Goal: Task Accomplishment & Management: Manage account settings

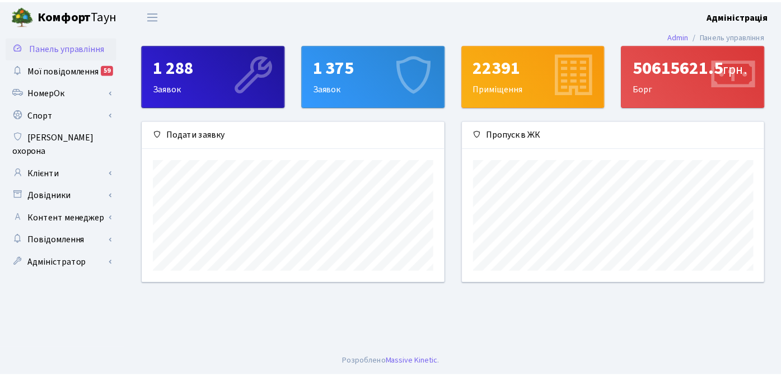
scroll to position [162, 305]
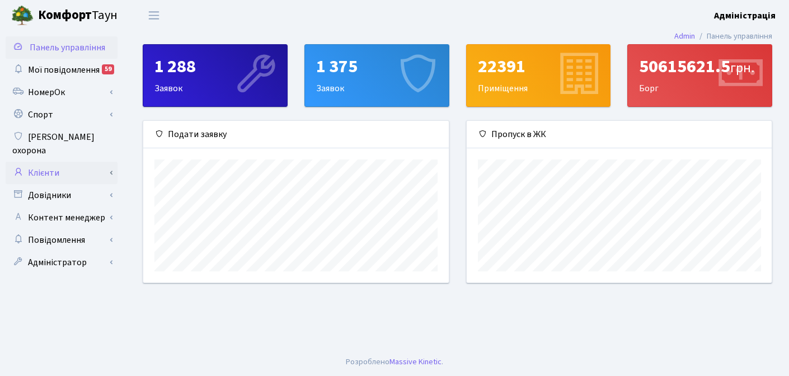
click at [47, 162] on link "Клієнти" at bounding box center [62, 173] width 112 height 22
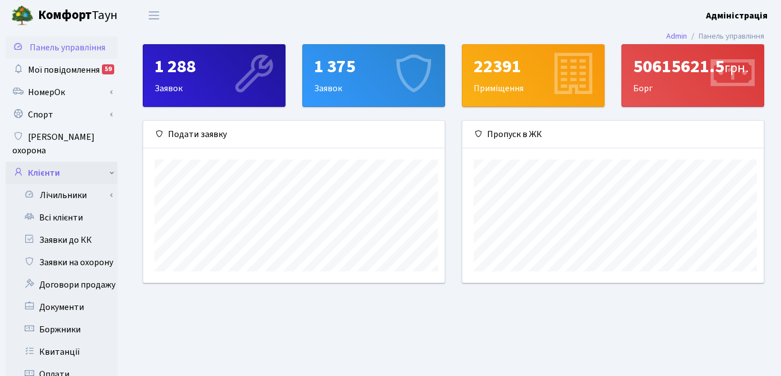
scroll to position [559397, 559258]
click at [54, 206] on link "Всі клієнти" at bounding box center [62, 217] width 112 height 22
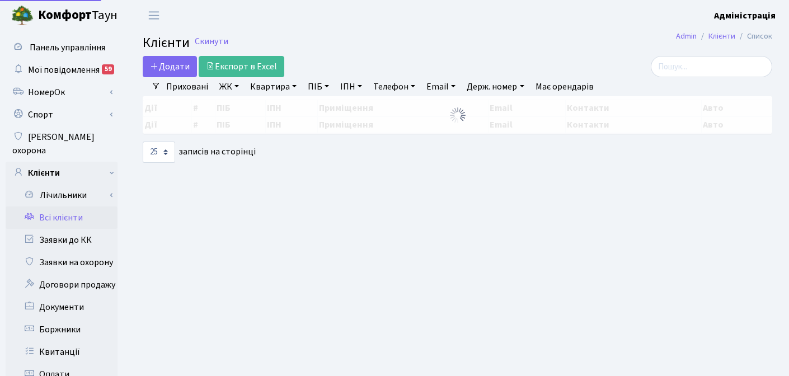
select select "25"
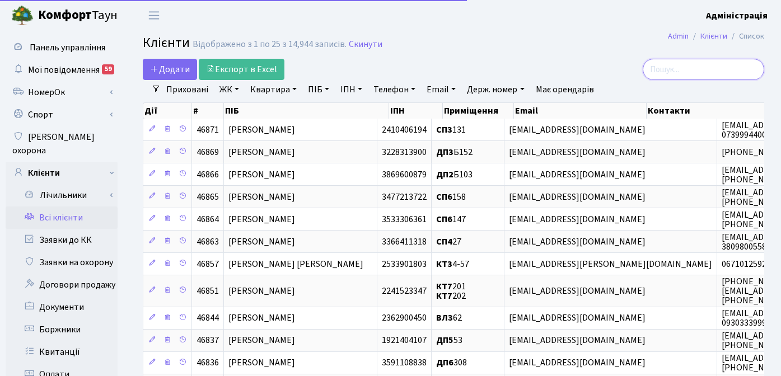
click at [689, 63] on input "search" at bounding box center [702, 69] width 121 height 21
paste input "[EMAIL_ADDRESS][DOMAIN_NAME]"
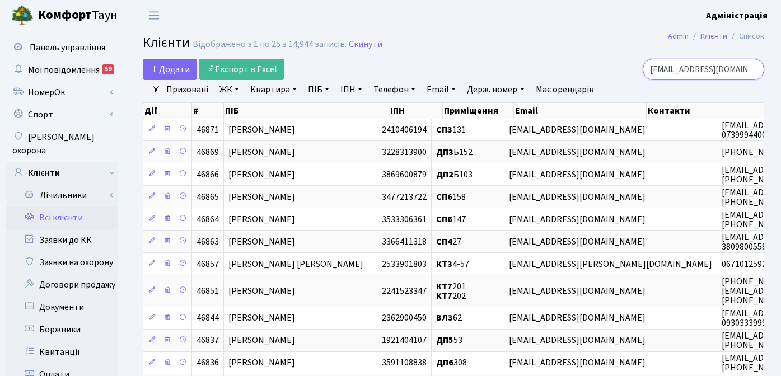
scroll to position [0, 20]
type input "[EMAIL_ADDRESS][DOMAIN_NAME]"
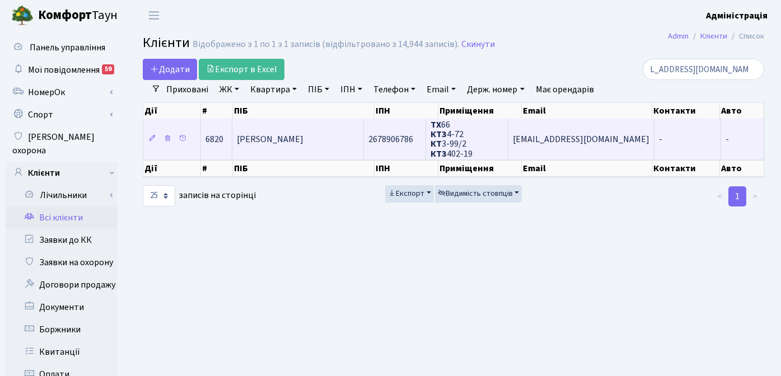
click at [303, 139] on span "[PERSON_NAME]" at bounding box center [270, 139] width 67 height 12
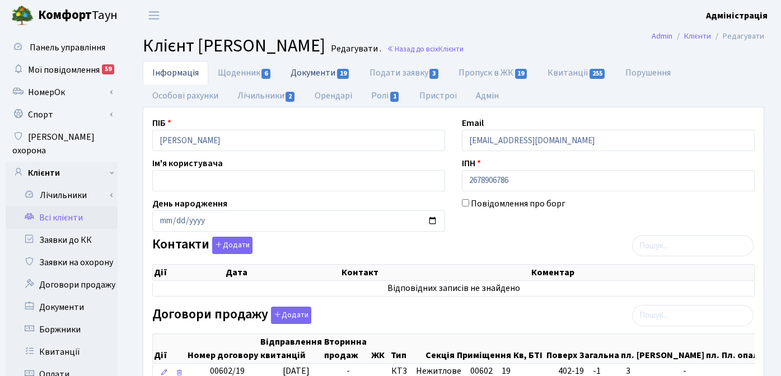
click at [318, 72] on link "Документи 19" at bounding box center [320, 72] width 78 height 23
select select "25"
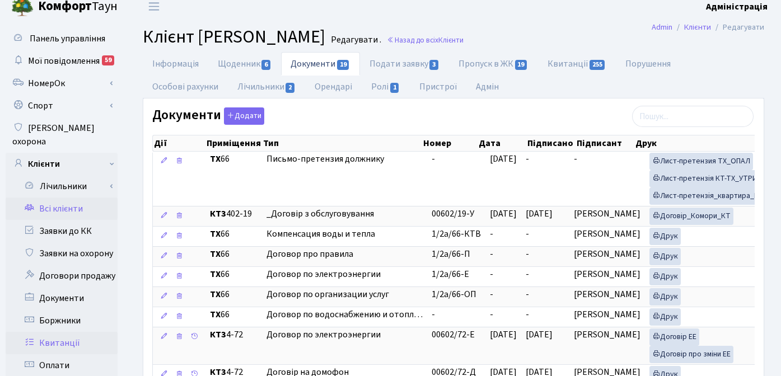
scroll to position [10, 0]
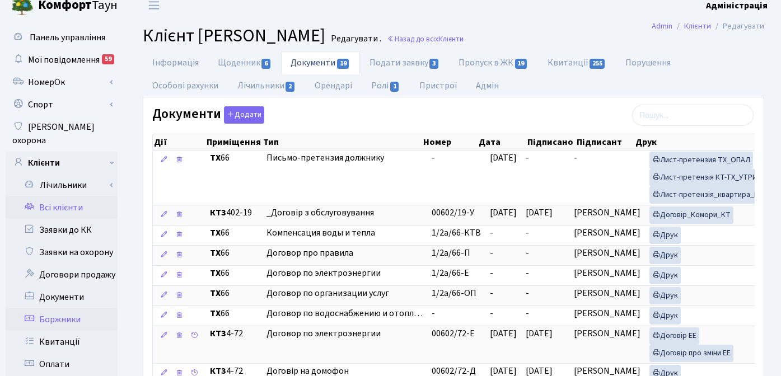
click at [59, 308] on link "Боржники" at bounding box center [62, 319] width 112 height 22
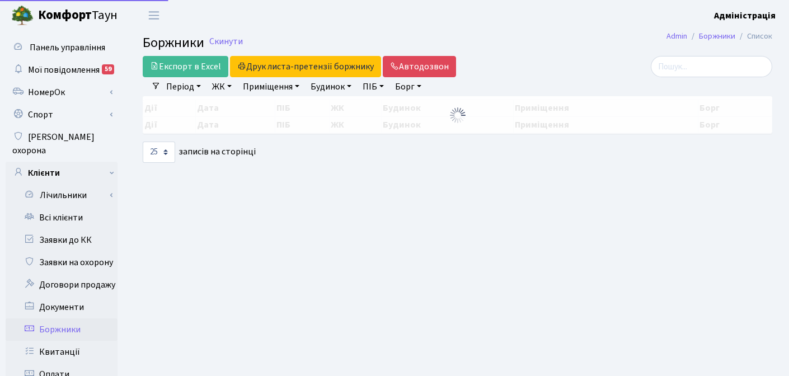
select select "25"
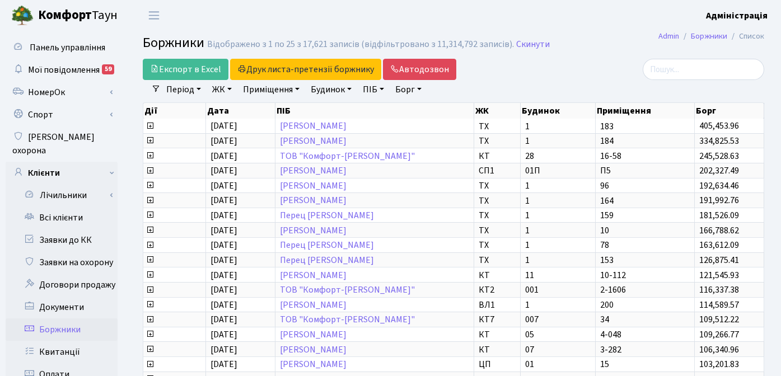
click at [406, 88] on link "Борг" at bounding box center [408, 89] width 35 height 19
type input "2000"
click at [586, 76] on div at bounding box center [666, 69] width 196 height 21
click at [560, 71] on div at bounding box center [666, 69] width 213 height 21
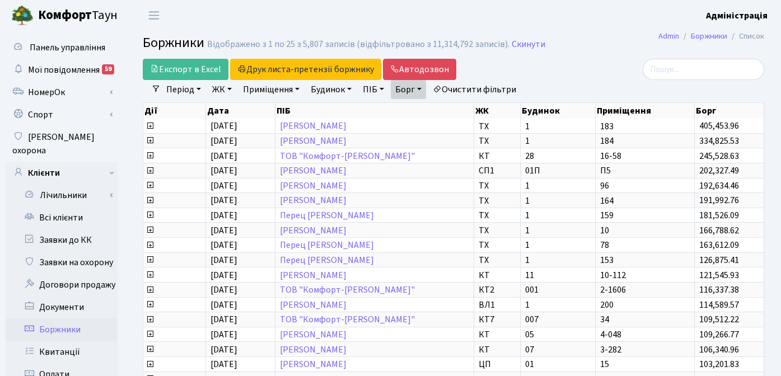
click at [557, 64] on div "Експорт в Excel Друк листа-претензії боржнику ЖК КТ ЦП ТХ КТ2 КТ3 КТ4 КТ5 КТ6 К…" at bounding box center [346, 69] width 425 height 21
click at [178, 68] on link "Експорт в Excel" at bounding box center [186, 69] width 86 height 21
click at [518, 72] on div "Експорт в Excel Друк листа-претензії боржнику ЖК КТ ЦП ТХ КТ2 КТ3 КТ4 КТ5 КТ6 К…" at bounding box center [347, 69] width 408 height 21
click at [482, 90] on link "Очистити фільтри" at bounding box center [474, 89] width 92 height 19
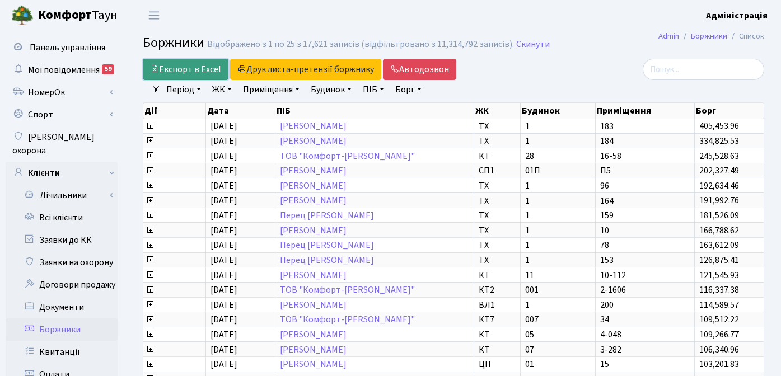
click at [202, 65] on link "Експорт в Excel" at bounding box center [186, 69] width 86 height 21
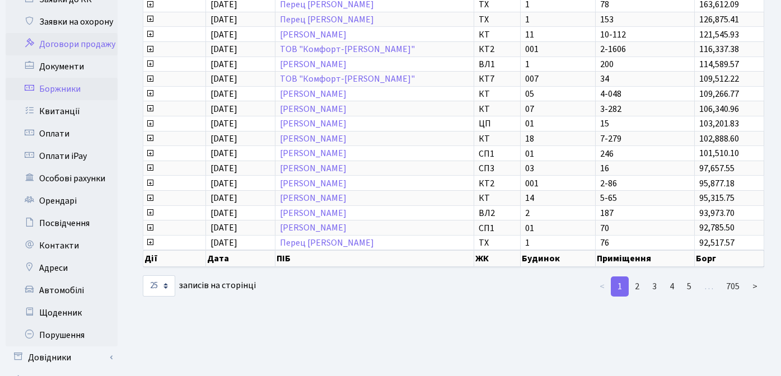
scroll to position [321, 0]
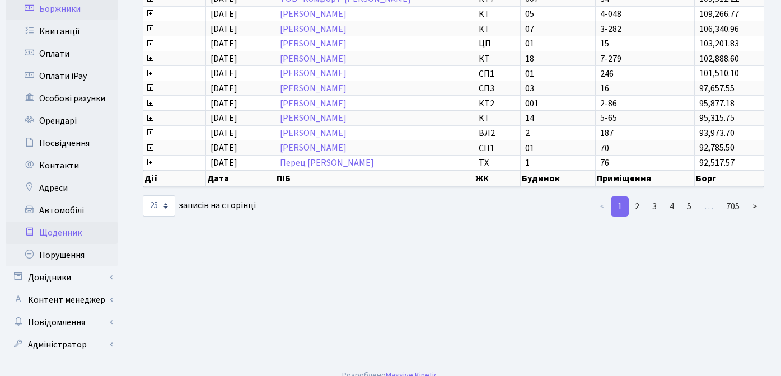
click at [72, 222] on link "Щоденник" at bounding box center [62, 233] width 112 height 22
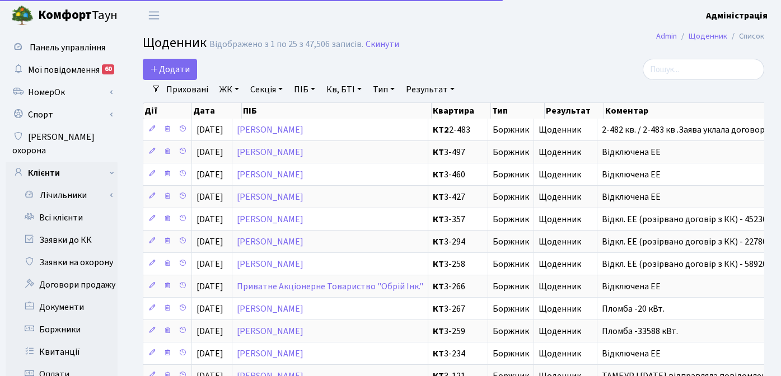
select select "25"
click at [174, 71] on span "Додати" at bounding box center [170, 69] width 40 height 12
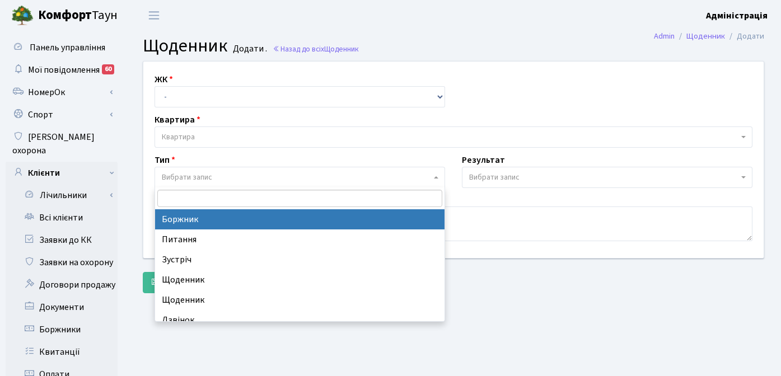
click at [431, 175] on span "Вибрати запис" at bounding box center [299, 177] width 290 height 21
click at [462, 196] on div "Коментар" at bounding box center [453, 217] width 614 height 48
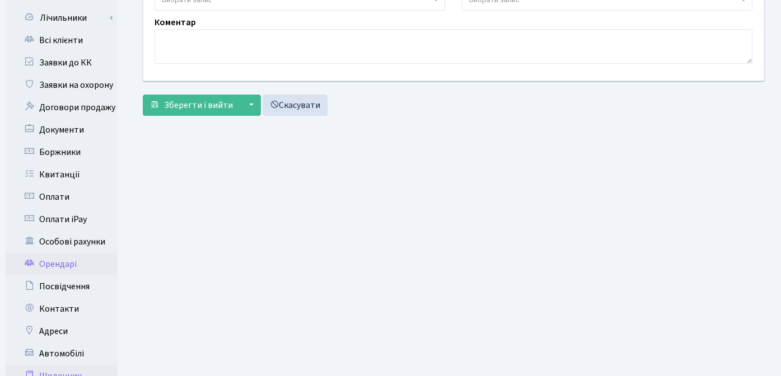
scroll to position [300, 0]
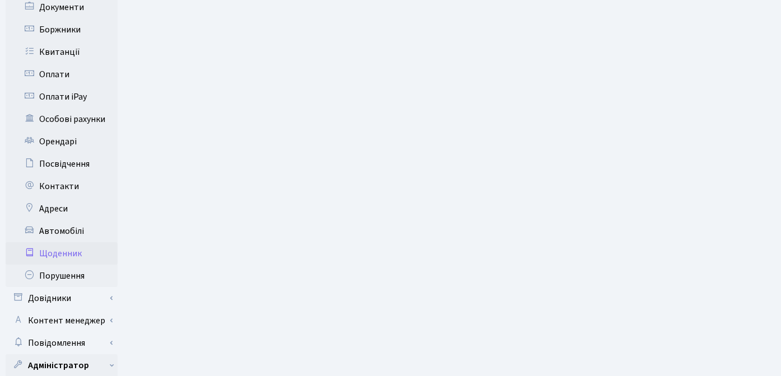
click at [76, 242] on link "Щоденник" at bounding box center [62, 253] width 112 height 22
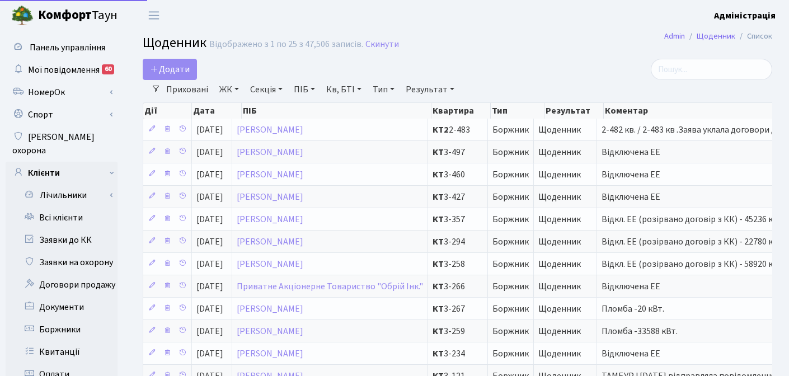
select select "25"
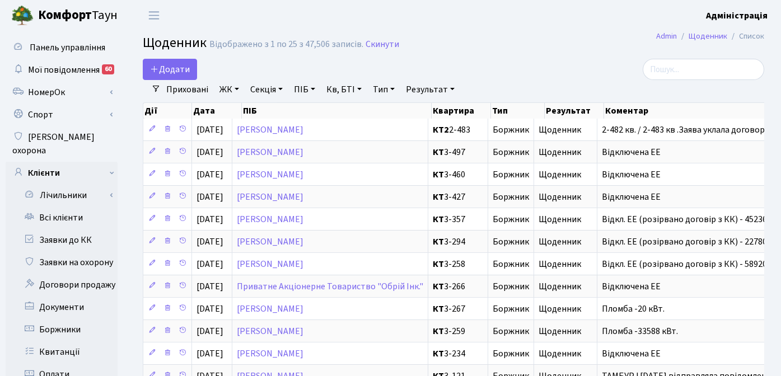
click at [496, 63] on div "Додати" at bounding box center [347, 69] width 408 height 21
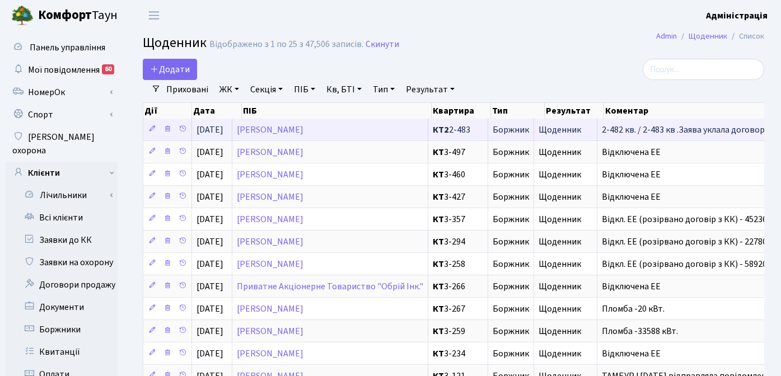
click at [152, 126] on icon at bounding box center [152, 129] width 8 height 8
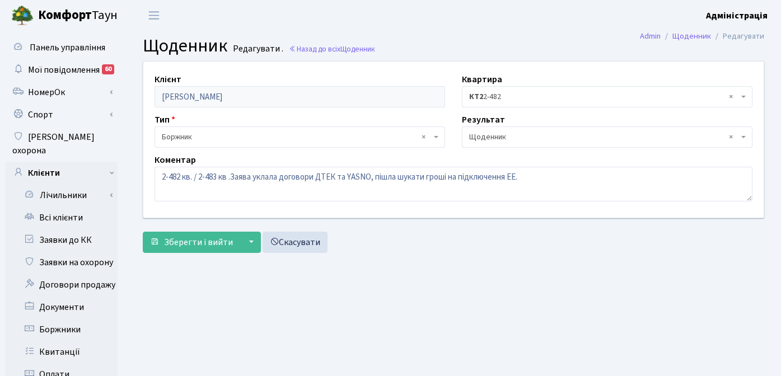
click at [352, 50] on span "Щоденник" at bounding box center [357, 49] width 35 height 11
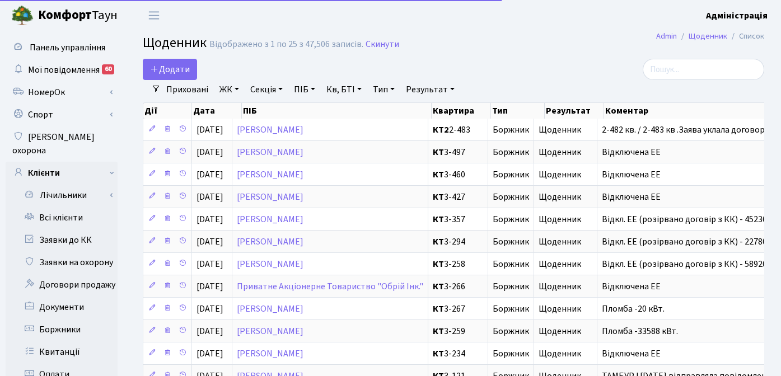
select select "25"
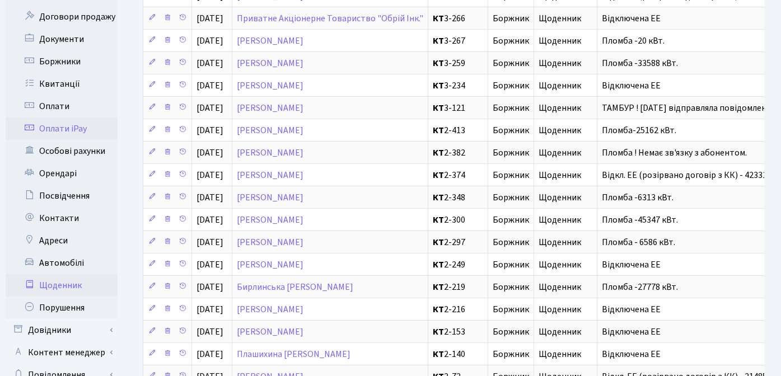
scroll to position [273, 0]
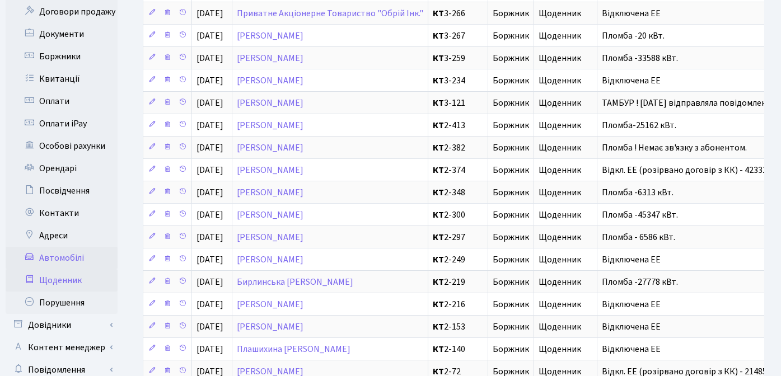
click at [68, 247] on link "Автомобілі" at bounding box center [62, 258] width 112 height 22
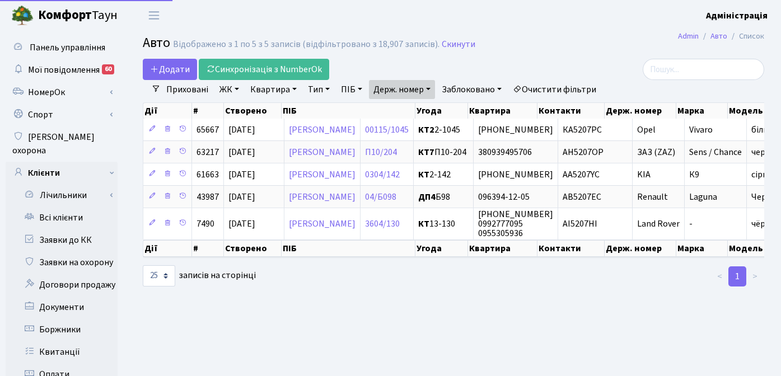
select select "25"
click at [425, 89] on link "Держ. номер" at bounding box center [402, 89] width 66 height 19
drag, startPoint x: 396, startPoint y: 111, endPoint x: 373, endPoint y: 114, distance: 23.7
click at [373, 114] on input "5207" at bounding box center [401, 111] width 65 height 21
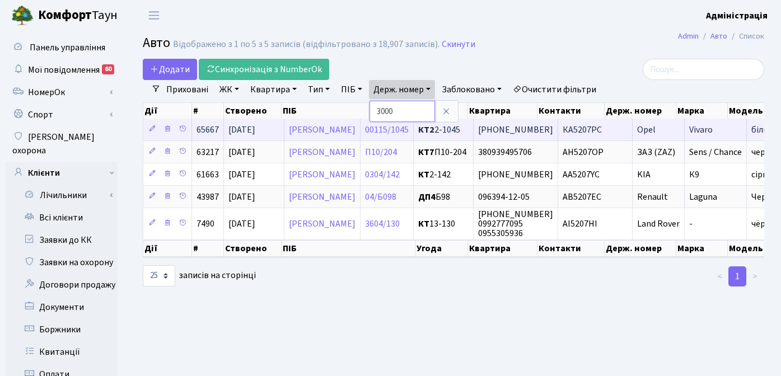
type input "3000"
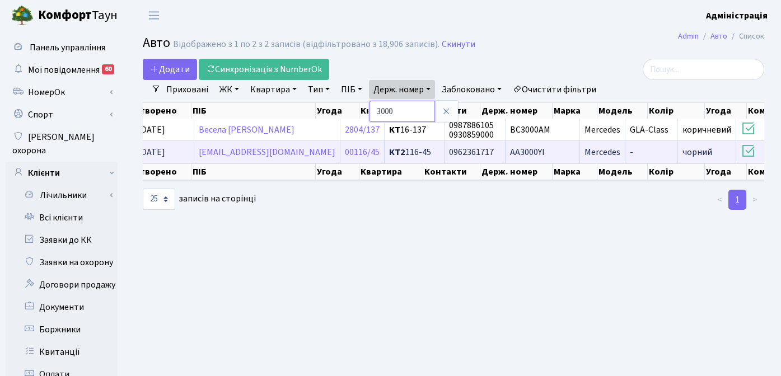
scroll to position [0, 131]
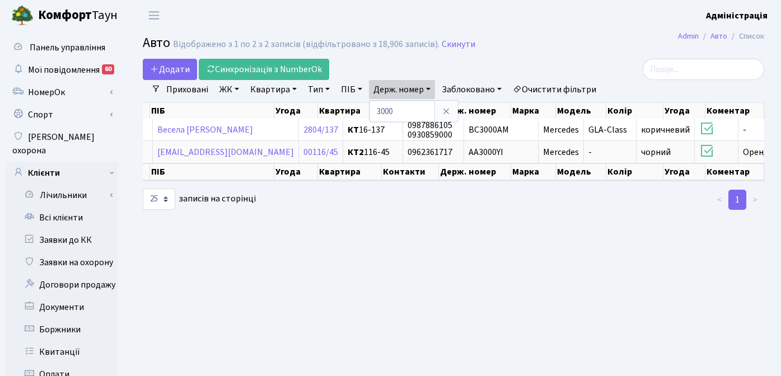
click at [558, 89] on link "Очистити фільтри" at bounding box center [554, 89] width 92 height 19
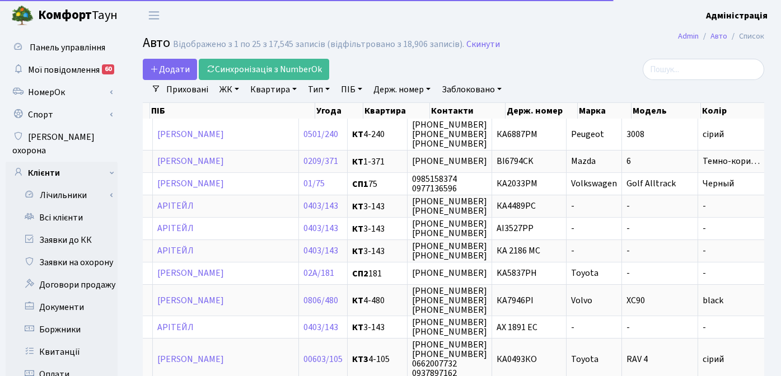
click at [519, 68] on div "Додати Синхронізація з NumberOk" at bounding box center [347, 69] width 408 height 21
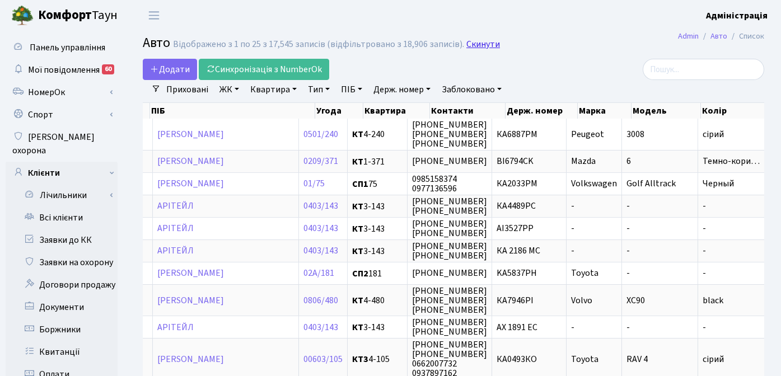
click at [466, 42] on link "Скинути" at bounding box center [483, 44] width 34 height 11
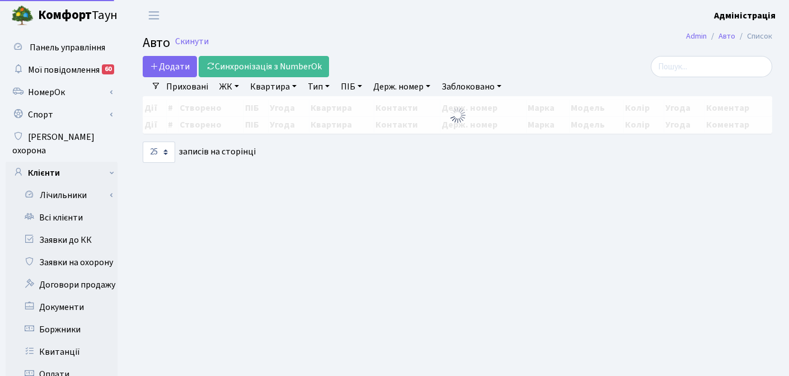
select select "25"
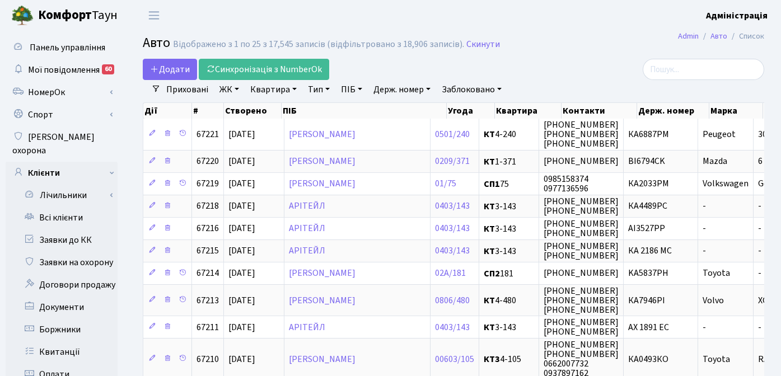
click at [401, 86] on link "Держ. номер" at bounding box center [402, 89] width 66 height 19
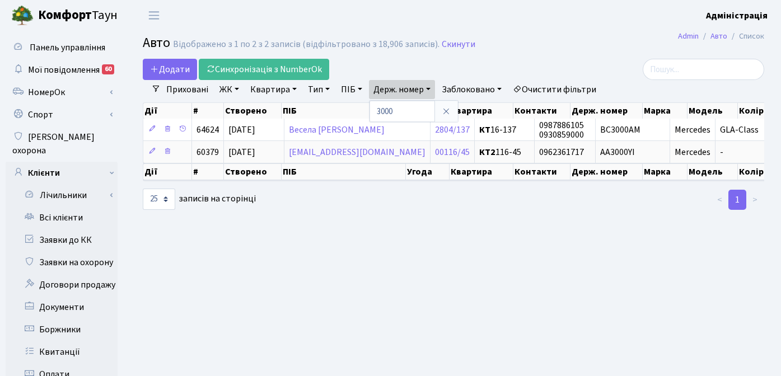
click at [497, 273] on main "Admin Авто Список Авто Відображено з 1 по 2 з 2 записів (відфільтровано з 18,90…" at bounding box center [453, 356] width 655 height 651
click at [480, 88] on link "Заблоковано" at bounding box center [471, 89] width 69 height 19
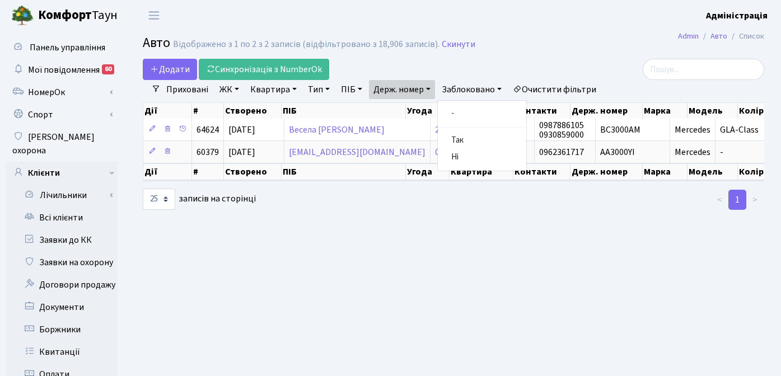
click at [561, 88] on link "Очистити фільтри" at bounding box center [554, 89] width 92 height 19
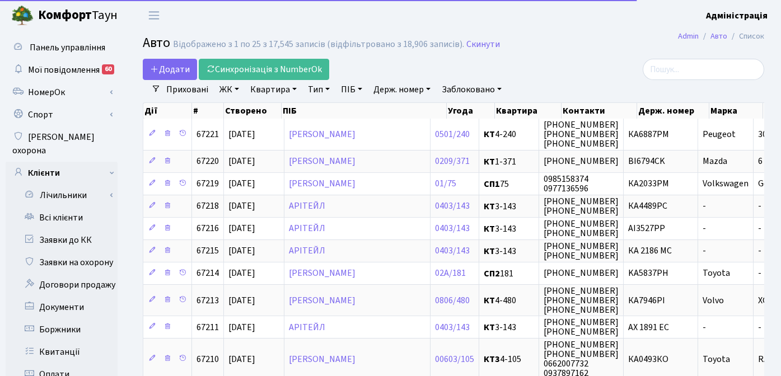
click at [476, 90] on link "Заблоковано" at bounding box center [471, 89] width 69 height 19
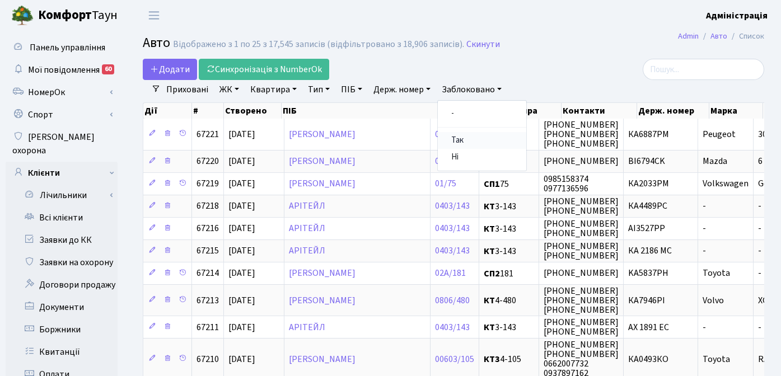
click at [466, 141] on link "Так" at bounding box center [482, 140] width 88 height 17
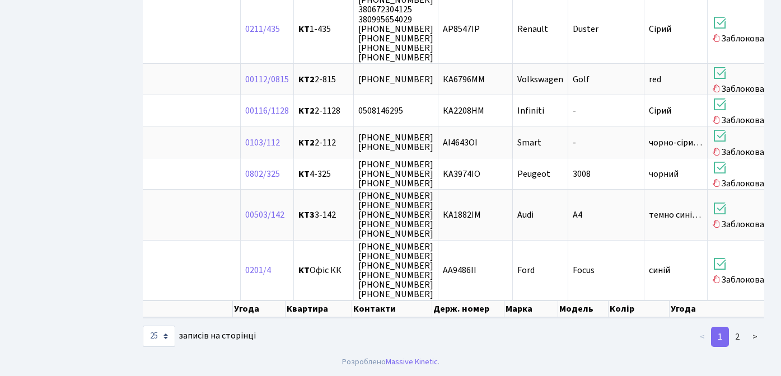
scroll to position [0, 320]
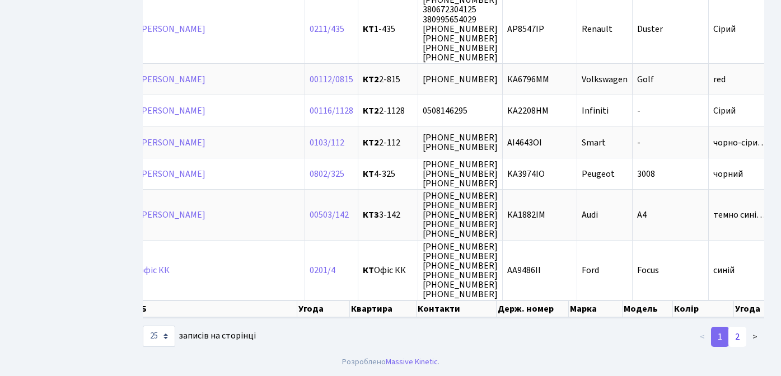
click at [737, 333] on link "2" at bounding box center [737, 337] width 18 height 20
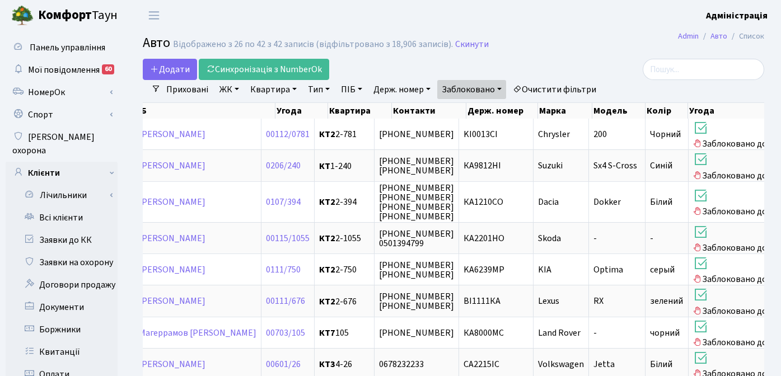
click at [499, 88] on link "Заблоковано" at bounding box center [471, 89] width 69 height 19
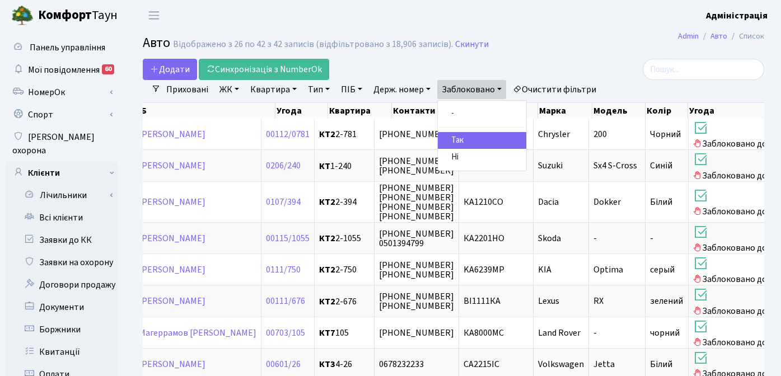
click at [542, 54] on h2 "Авто Відображено з 26 по 42 з 42 записів (відфільтровано з 18,906 записів). Ски…" at bounding box center [453, 44] width 621 height 19
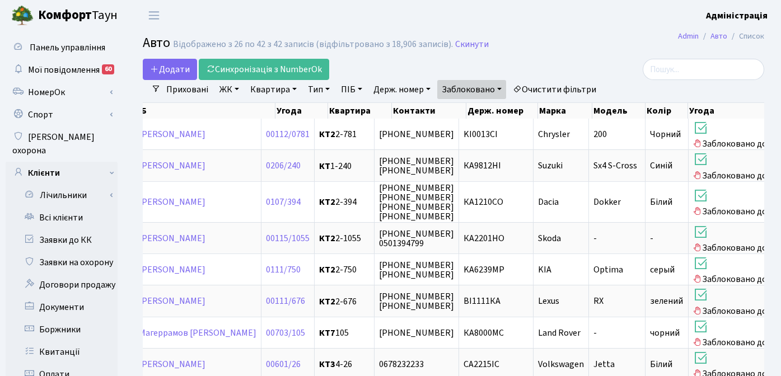
click at [552, 94] on link "Очистити фільтри" at bounding box center [554, 89] width 92 height 19
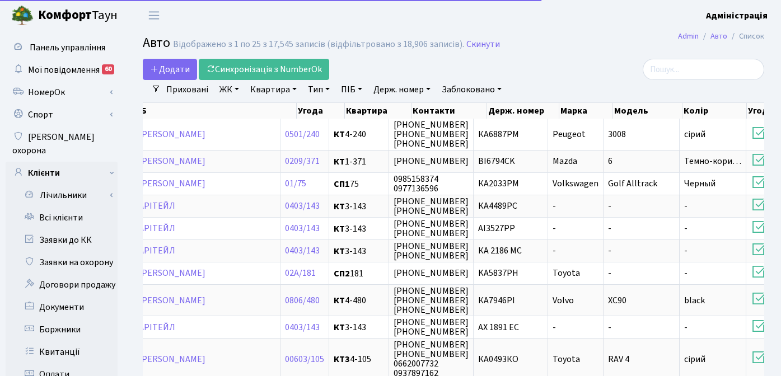
click at [405, 90] on link "Держ. номер" at bounding box center [402, 89] width 66 height 19
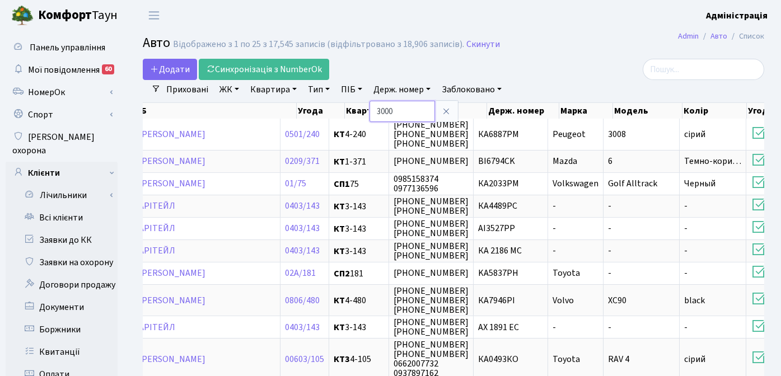
type input "3000"
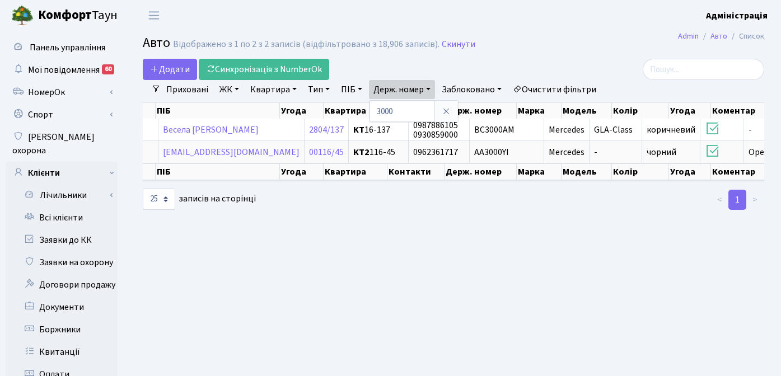
click at [551, 90] on link "Очистити фільтри" at bounding box center [554, 89] width 92 height 19
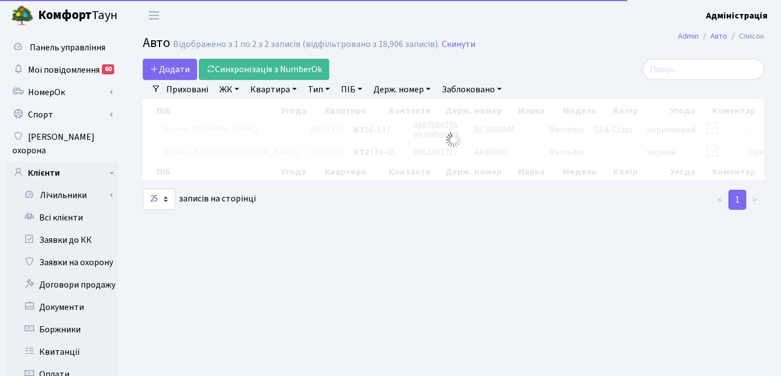
click at [572, 39] on h2 "Авто Відображено з 1 по 2 з 2 записів (відфільтровано з 18,906 записів). Скинути" at bounding box center [453, 44] width 621 height 19
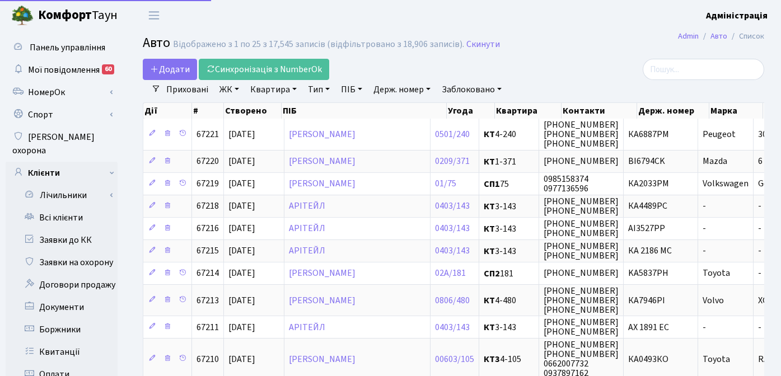
select select "25"
click at [480, 46] on link "Скинути" at bounding box center [483, 44] width 34 height 11
select select "25"
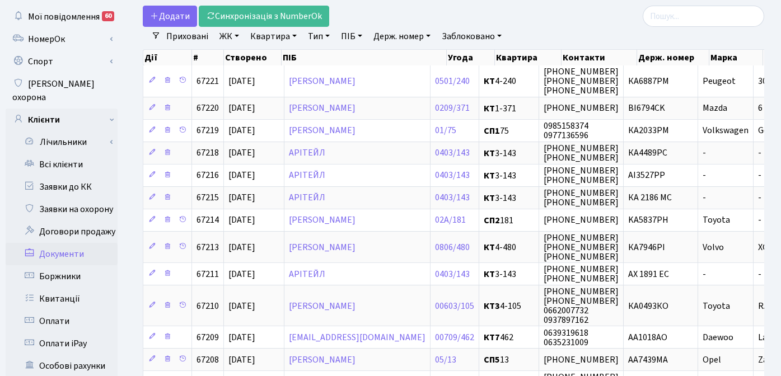
scroll to position [232, 0]
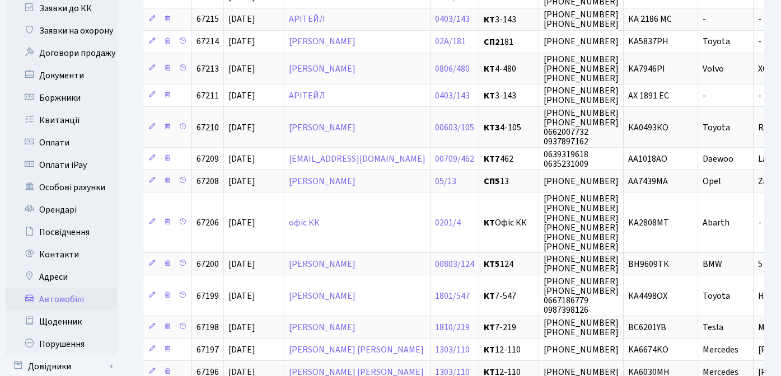
click at [67, 288] on link "Автомобілі" at bounding box center [62, 299] width 112 height 22
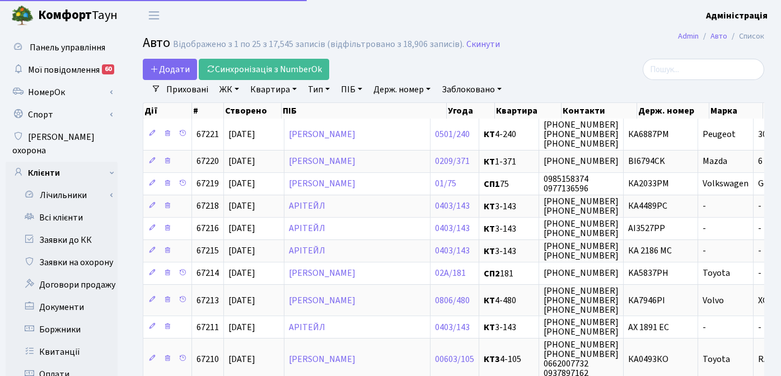
select select "25"
click at [401, 91] on link "Держ. номер" at bounding box center [402, 89] width 66 height 19
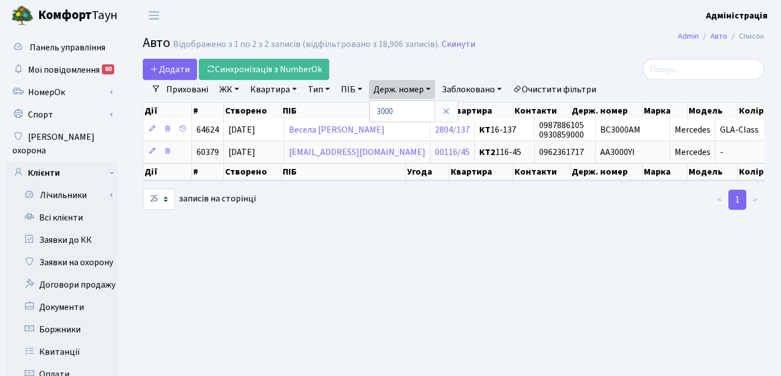
click at [592, 59] on div at bounding box center [666, 69] width 196 height 21
click at [554, 89] on link "Очистити фільтри" at bounding box center [554, 89] width 92 height 19
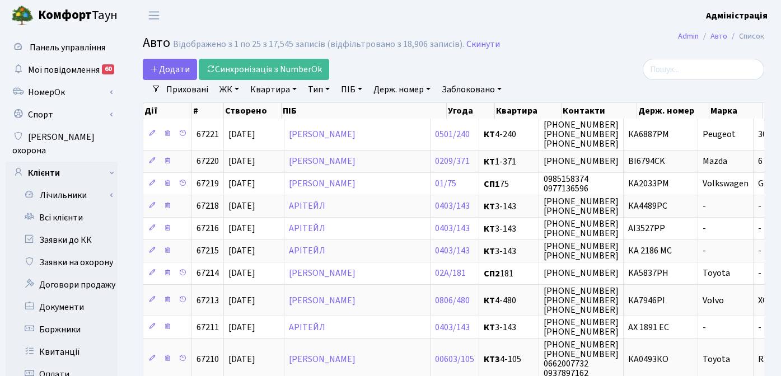
click at [388, 90] on link "Держ. номер" at bounding box center [402, 89] width 66 height 19
type input "3000"
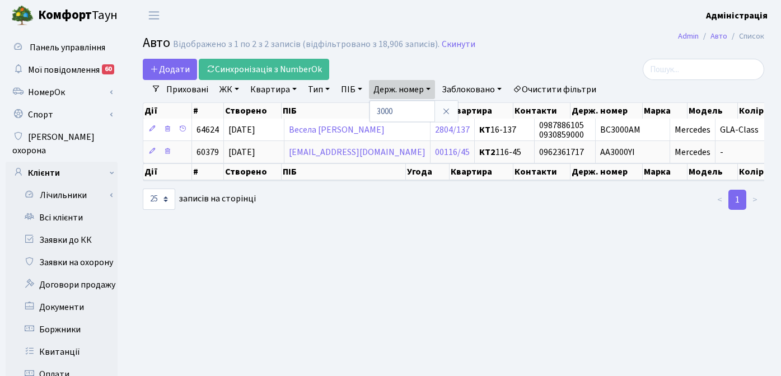
click at [172, 93] on link "Приховані" at bounding box center [187, 89] width 51 height 19
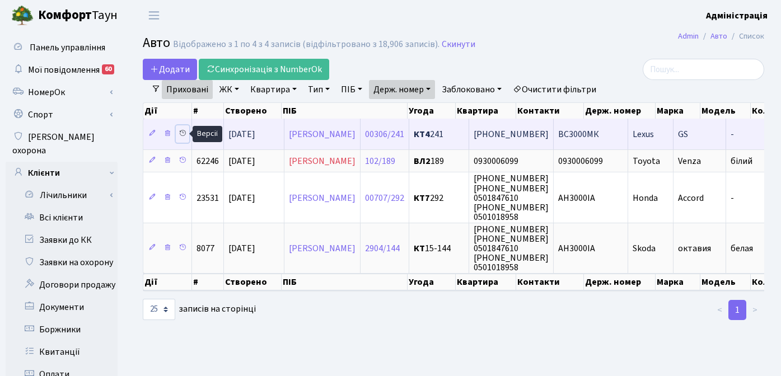
click at [181, 131] on icon at bounding box center [182, 133] width 8 height 8
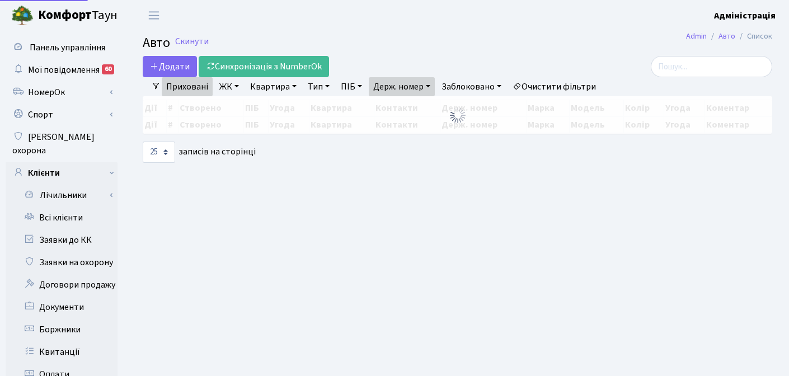
select select "25"
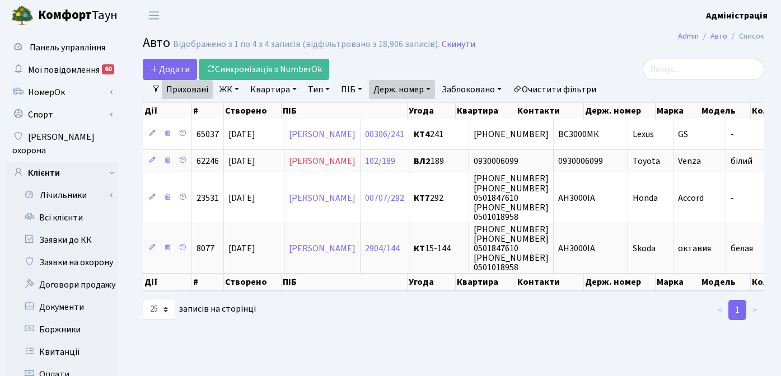
click at [469, 345] on main "Admin Авто Список Авто Відображено з 1 по 4 з 4 записів (відфільтровано з 18,90…" at bounding box center [453, 356] width 655 height 651
click at [542, 51] on h2 "Авто Відображено з 1 по 4 з 4 записів (відфільтровано з 18,906 записів). Скинути" at bounding box center [453, 44] width 621 height 19
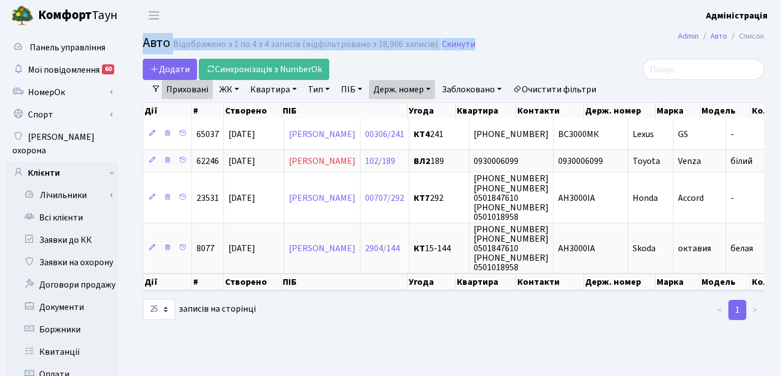
drag, startPoint x: 141, startPoint y: 43, endPoint x: 490, endPoint y: 51, distance: 348.7
click at [490, 51] on div "Авто Відображено з 1 по 4 з 4 записів (відфільтровано з 18,906 записів). Скинути" at bounding box center [453, 44] width 655 height 19
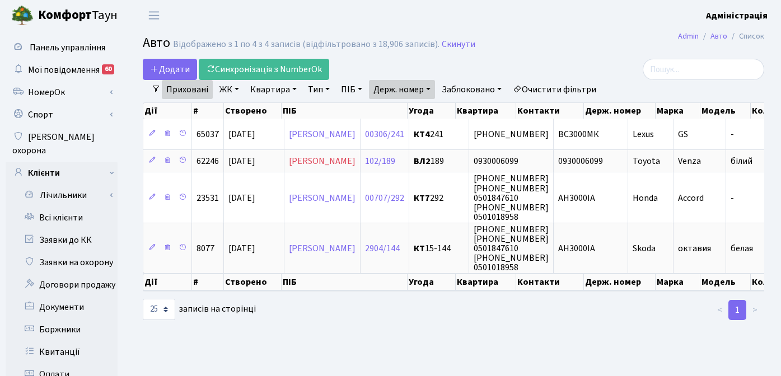
click at [541, 50] on h2 "Авто Відображено з 1 по 4 з 4 записів (відфільтровано з 18,906 записів). Скинути" at bounding box center [453, 44] width 621 height 19
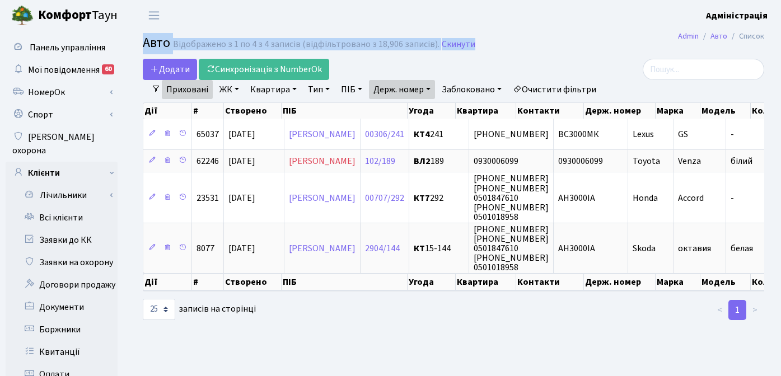
drag, startPoint x: 139, startPoint y: 44, endPoint x: 500, endPoint y: 51, distance: 361.0
click at [500, 51] on div "Авто Відображено з 1 по 4 з 4 записів (відфільтровано з 18,906 записів). Скинути" at bounding box center [453, 44] width 655 height 19
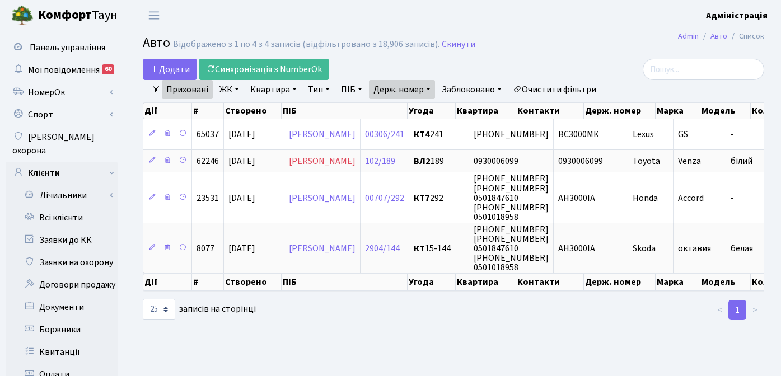
click at [567, 46] on h2 "Авто Відображено з 1 по 4 з 4 записів (відфільтровано з 18,906 записів). Скинути" at bounding box center [453, 44] width 621 height 19
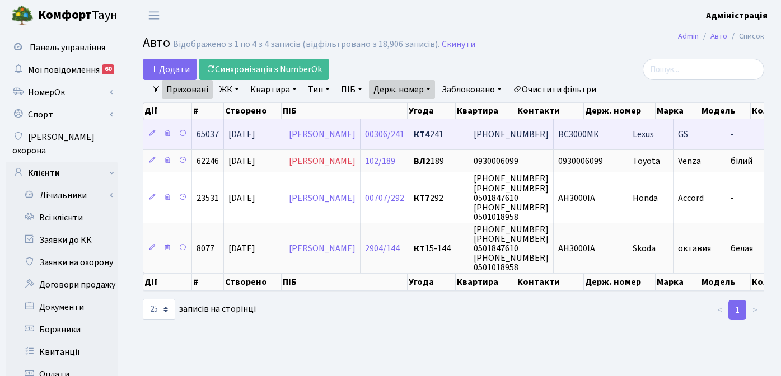
scroll to position [0, 215]
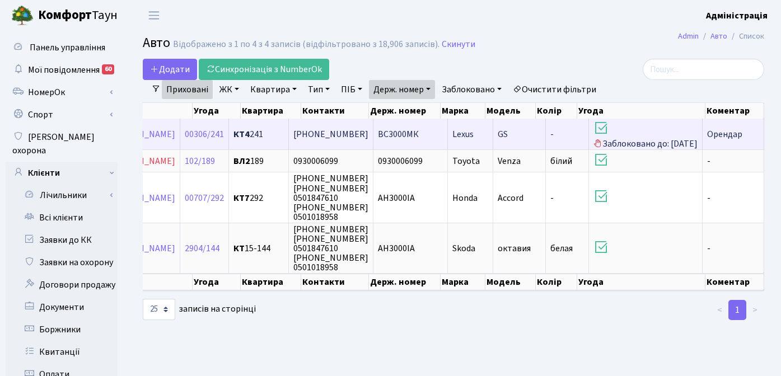
drag, startPoint x: 416, startPoint y: 137, endPoint x: 372, endPoint y: 137, distance: 44.2
click at [373, 137] on td "ВС3000МК" at bounding box center [410, 134] width 74 height 31
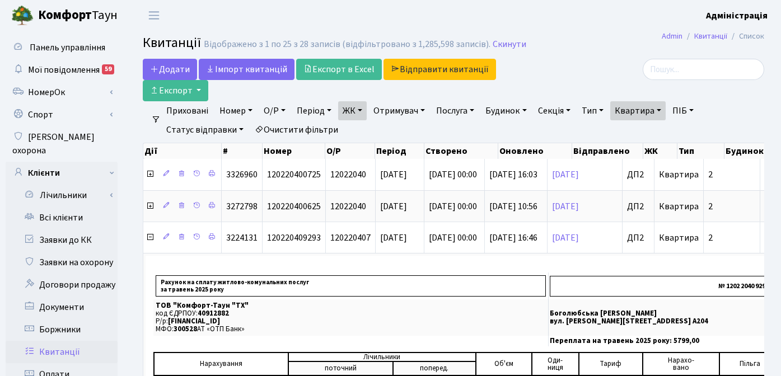
select select "25"
click at [596, 79] on div at bounding box center [666, 69] width 196 height 21
click at [603, 66] on div at bounding box center [666, 69] width 196 height 21
click at [589, 69] on div at bounding box center [666, 69] width 196 height 21
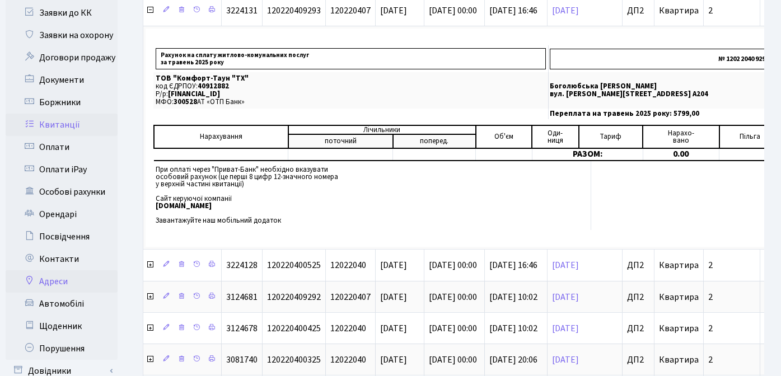
scroll to position [229, 0]
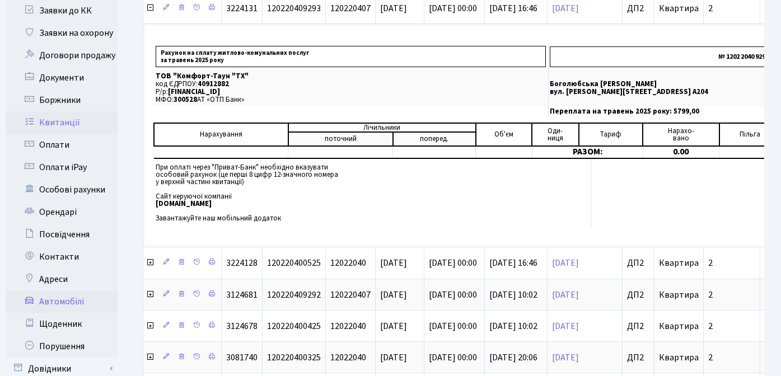
click at [58, 290] on link "Автомобілі" at bounding box center [62, 301] width 112 height 22
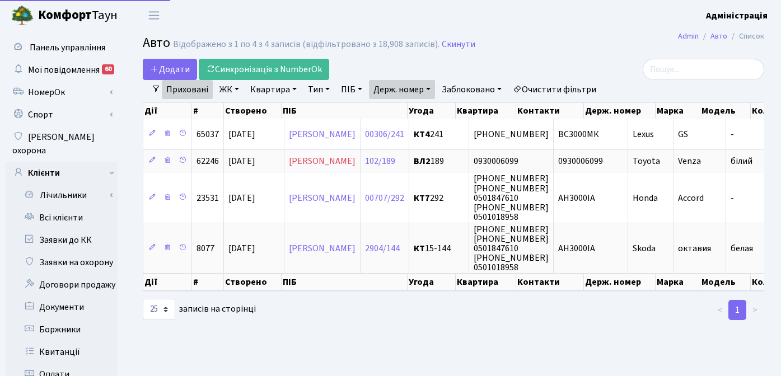
select select "25"
click at [64, 206] on link "Всі клієнти" at bounding box center [62, 217] width 112 height 22
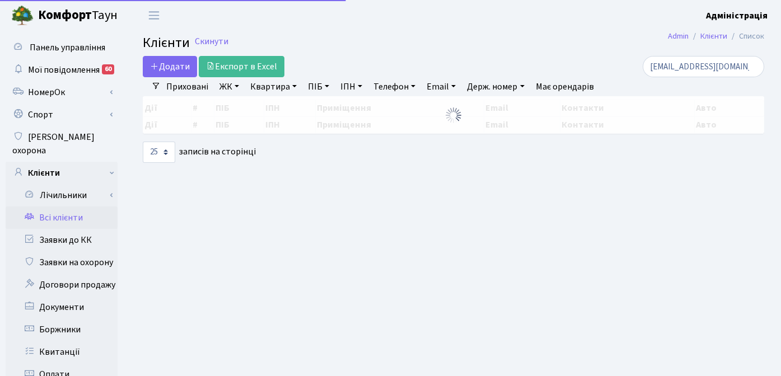
select select "25"
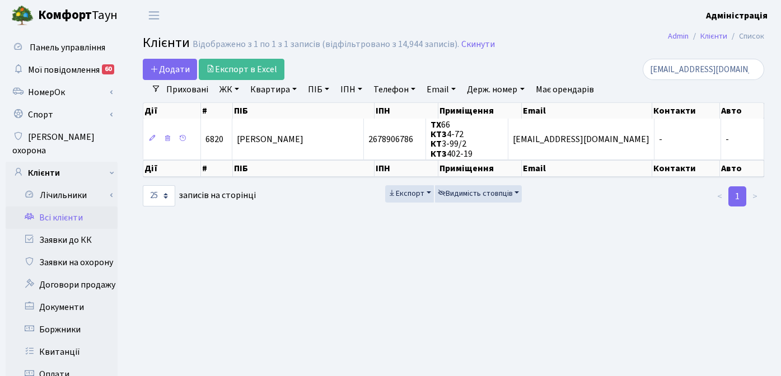
drag, startPoint x: 471, startPoint y: 41, endPoint x: 471, endPoint y: 54, distance: 13.4
click at [471, 41] on link "Скинути" at bounding box center [478, 44] width 34 height 11
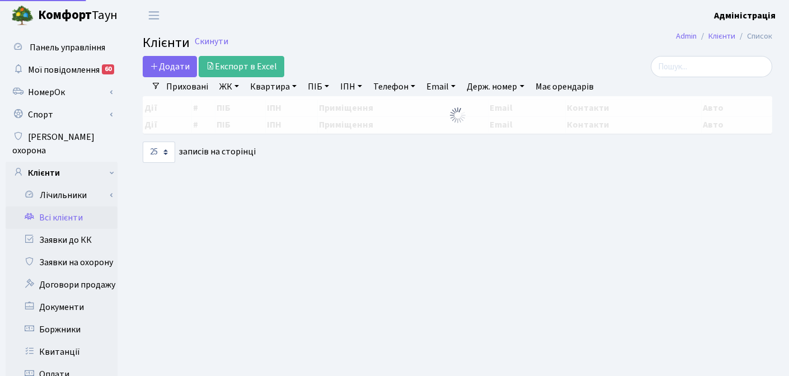
select select "25"
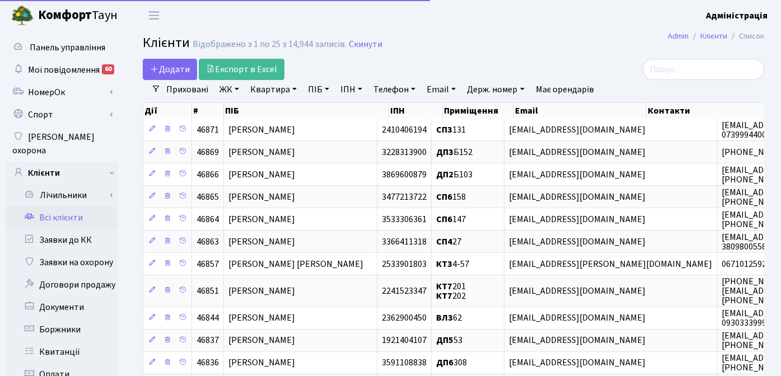
click at [228, 88] on link "ЖК" at bounding box center [229, 89] width 29 height 19
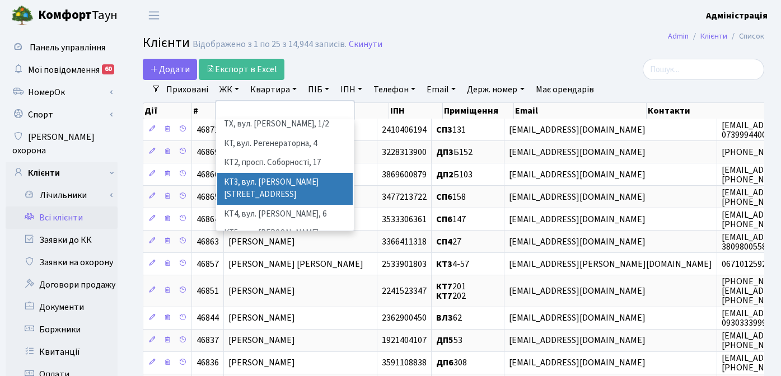
scroll to position [4, 0]
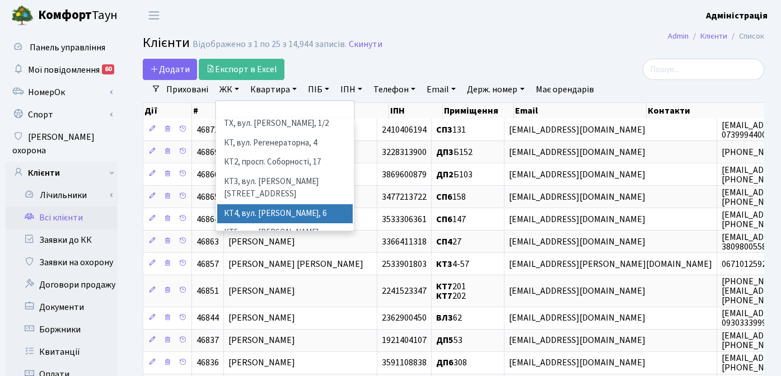
click at [256, 204] on li "КТ4, вул. [PERSON_NAME], 6" at bounding box center [284, 214] width 135 height 20
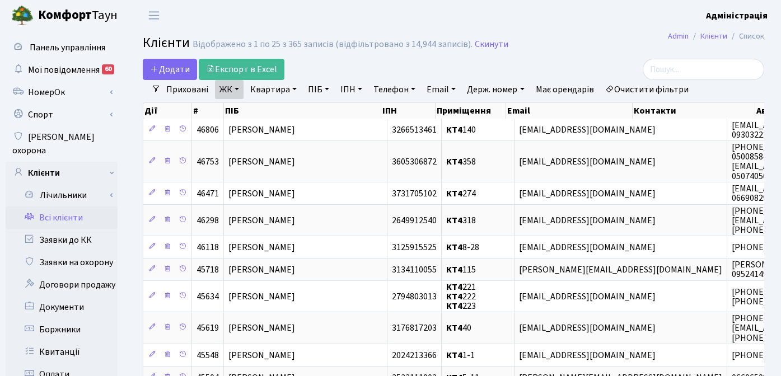
click at [276, 88] on link "Квартира" at bounding box center [273, 89] width 55 height 19
type input "241"
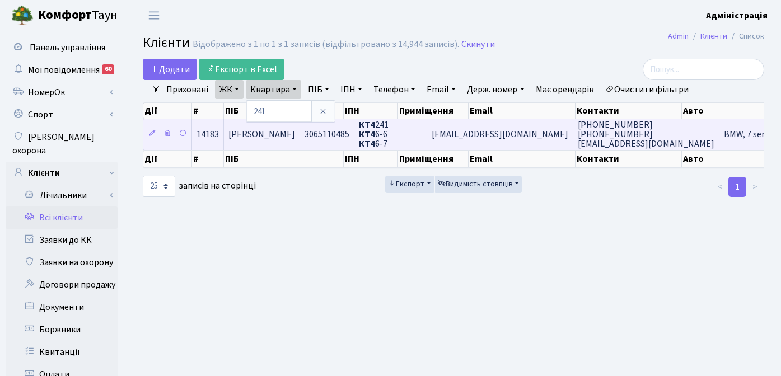
click at [537, 134] on span "[EMAIL_ADDRESS][DOMAIN_NAME]" at bounding box center [499, 134] width 137 height 12
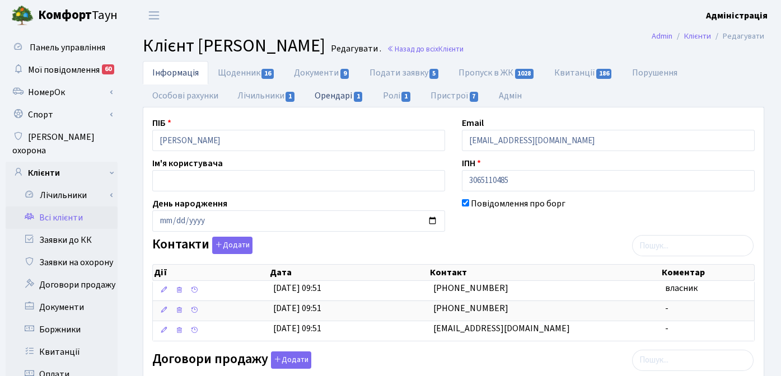
click at [328, 93] on link "Орендарі 1" at bounding box center [339, 95] width 68 height 23
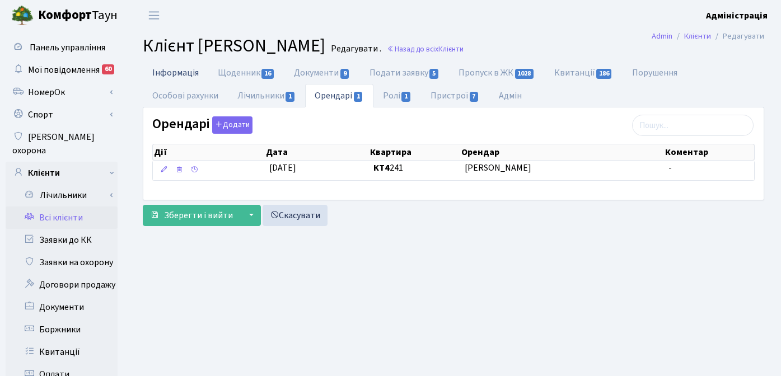
click at [165, 76] on link "Інформація" at bounding box center [175, 72] width 65 height 23
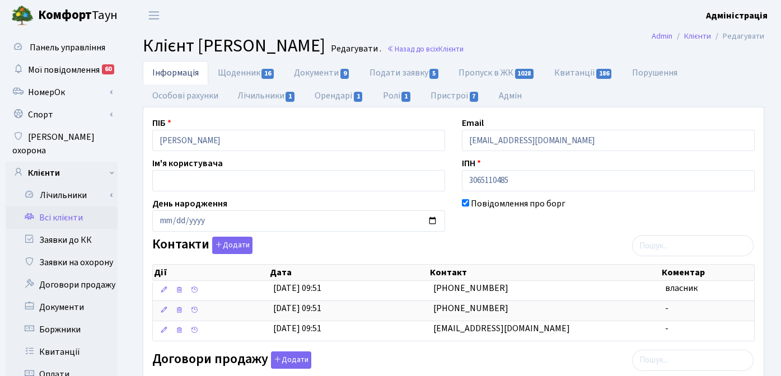
click at [522, 239] on div "Контакти Додати Дії Дата Контакт Коментар Дії Дата Контакт Коментар" at bounding box center [453, 291] width 619 height 109
drag, startPoint x: 566, startPoint y: 138, endPoint x: 468, endPoint y: 143, distance: 98.1
click at [468, 143] on input "[EMAIL_ADDRESS][DOMAIN_NAME]" at bounding box center [608, 140] width 293 height 21
click at [510, 238] on div "Контакти Додати Дії Дата Контакт Коментар Дії Дата Контакт Коментар" at bounding box center [453, 291] width 619 height 109
click at [463, 49] on link "Назад до всіх Клієнти" at bounding box center [425, 49] width 77 height 11
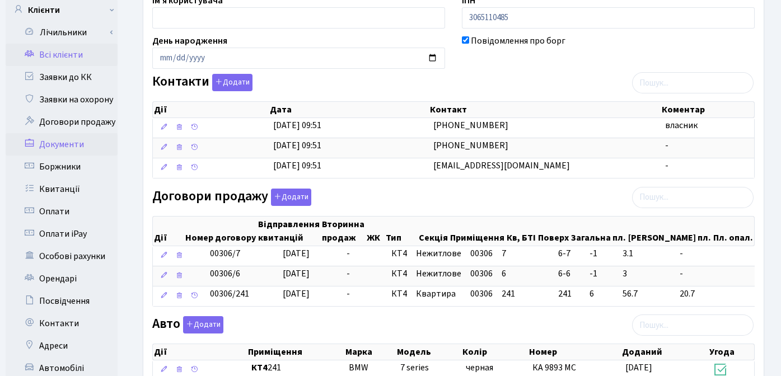
scroll to position [436, 0]
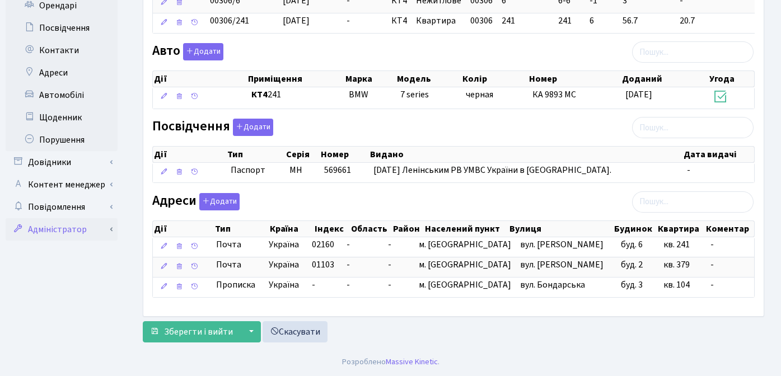
click at [43, 218] on link "Адміністратор" at bounding box center [62, 229] width 112 height 22
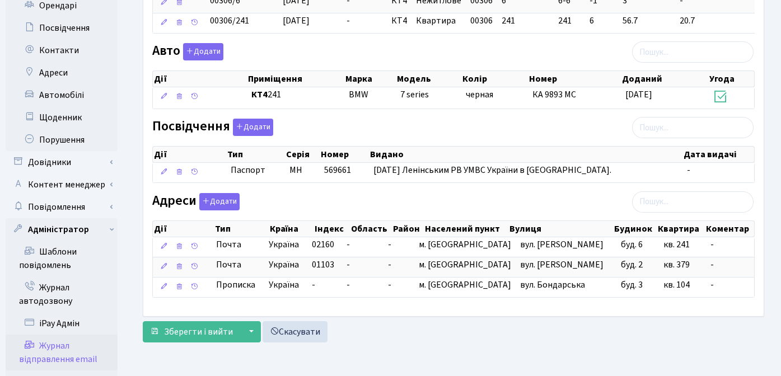
click at [58, 335] on link "Журнал відправлення email" at bounding box center [62, 353] width 112 height 36
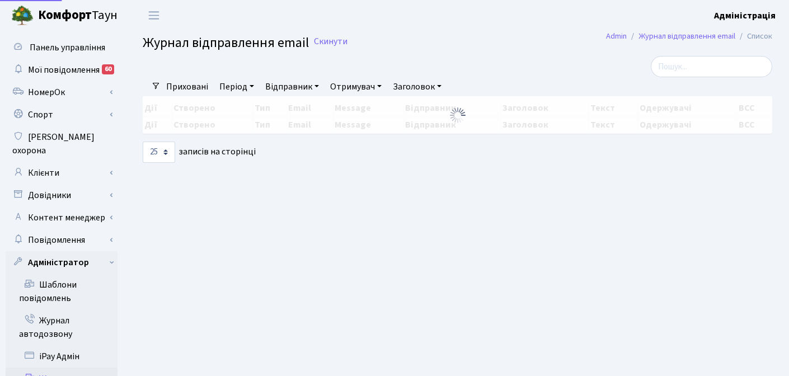
select select "25"
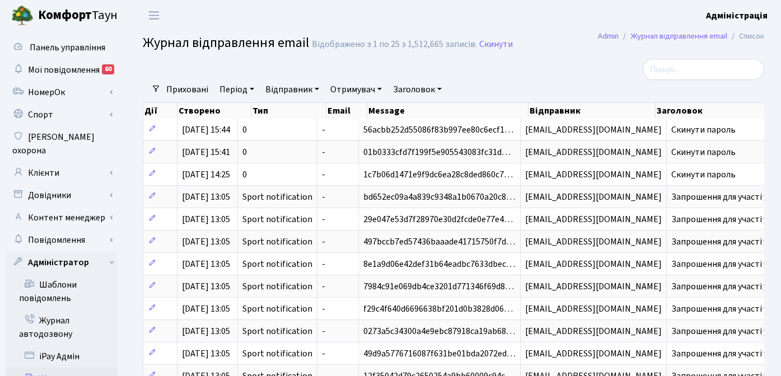
click at [348, 89] on link "Отримувач" at bounding box center [356, 89] width 60 height 19
paste input "[EMAIL_ADDRESS][DOMAIN_NAME]"
type input "[EMAIL_ADDRESS][DOMAIN_NAME]"
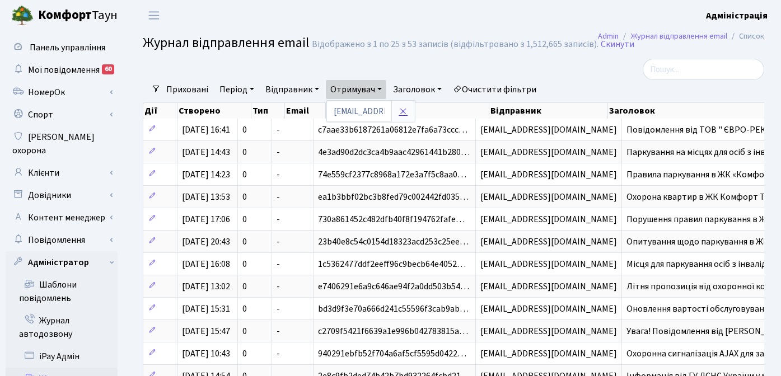
click at [403, 109] on icon at bounding box center [402, 111] width 9 height 9
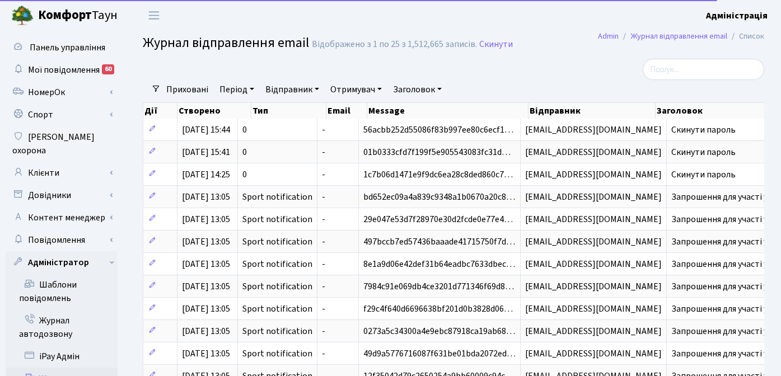
click at [359, 90] on link "Отримувач" at bounding box center [356, 89] width 60 height 19
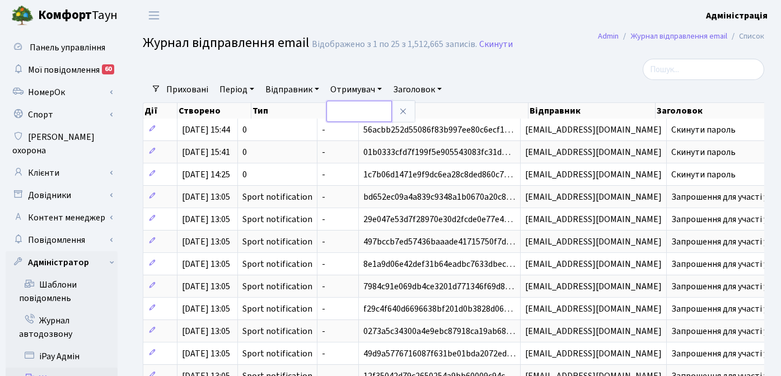
click at [357, 113] on input "text" at bounding box center [358, 111] width 65 height 21
paste input "ilinaira128@gmail.com"
type input "ilinaira128@gmail.com"
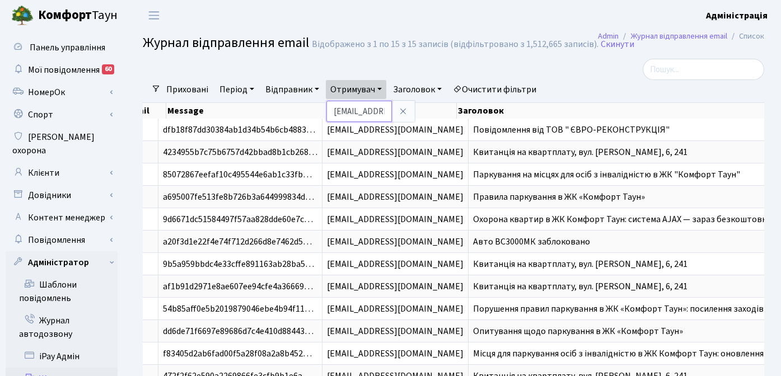
drag, startPoint x: 358, startPoint y: 110, endPoint x: 322, endPoint y: 111, distance: 35.8
click at [322, 111] on div "Фільтри Приховані Період 20.08.2025 - 20.08.2025 Відправник Отримувач ilinaira1…" at bounding box center [453, 280] width 638 height 443
click at [513, 88] on link "Очистити фільтри" at bounding box center [494, 89] width 92 height 19
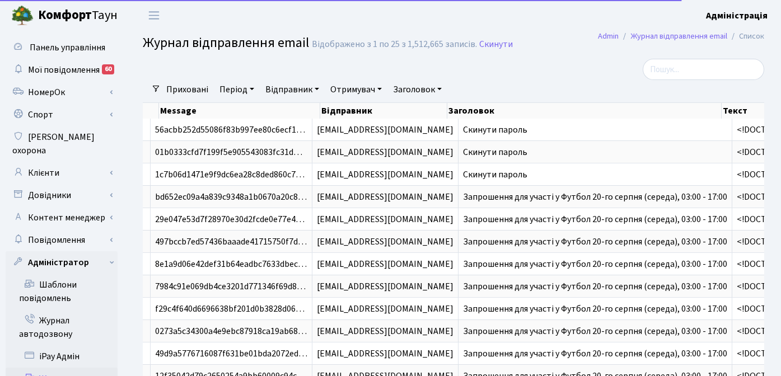
click at [416, 87] on link "Заголовок" at bounding box center [417, 89] width 58 height 19
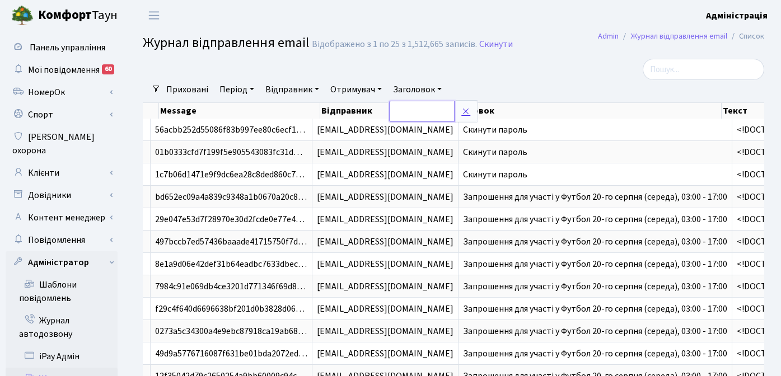
paste input "3000"
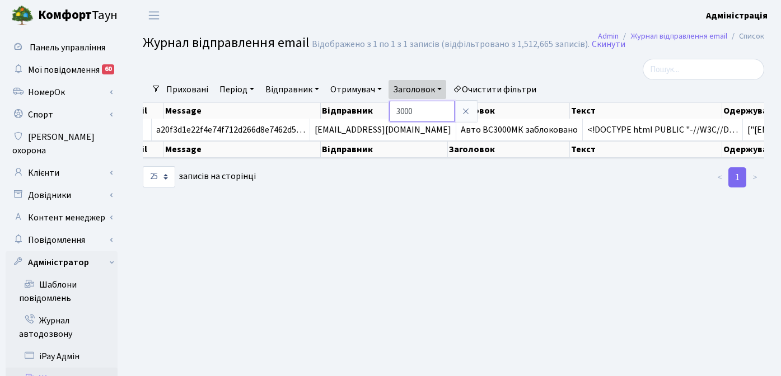
scroll to position [0, 150]
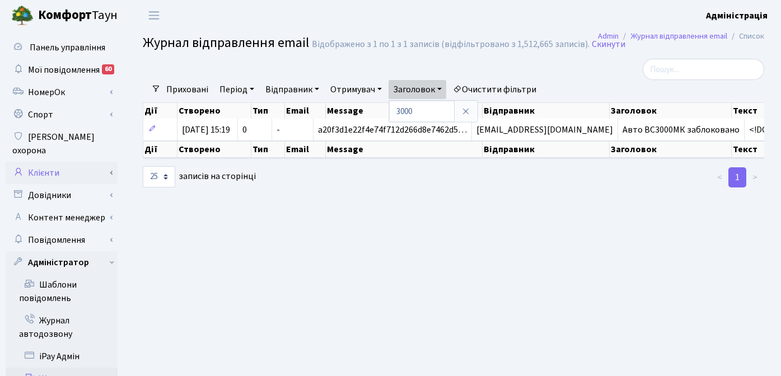
click at [51, 162] on link "Клієнти" at bounding box center [62, 173] width 112 height 22
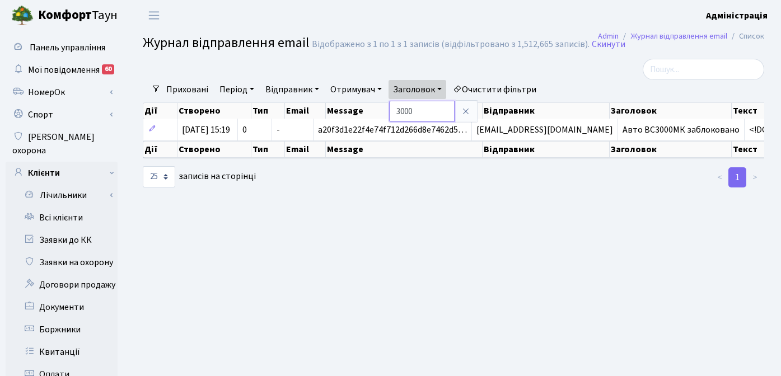
drag, startPoint x: 420, startPoint y: 110, endPoint x: 373, endPoint y: 110, distance: 47.0
click at [373, 110] on div "Фільтри Приховані Період 20.08.2025 - 20.08.2025 Відправник Отримувач Заголовок…" at bounding box center [453, 124] width 638 height 130
click at [434, 84] on link "Заголовок" at bounding box center [417, 89] width 58 height 19
paste input "6858"
type input "6858"
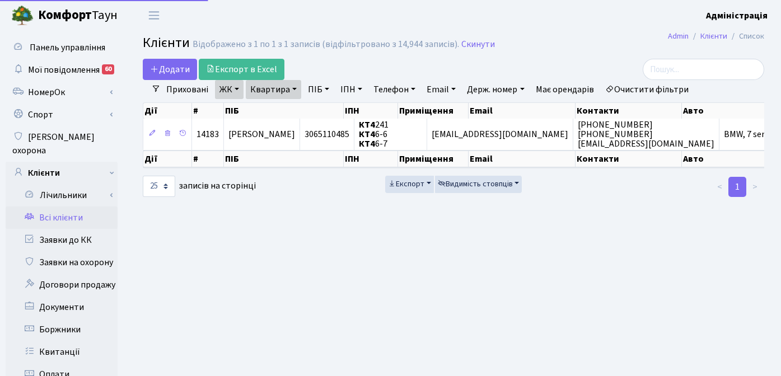
select select "25"
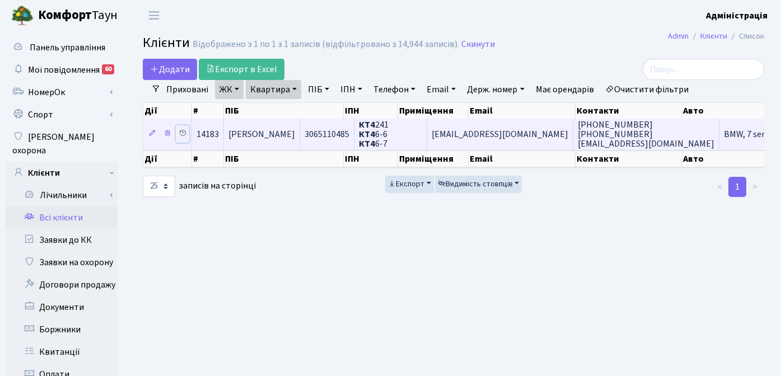
click at [184, 131] on icon at bounding box center [182, 133] width 8 height 8
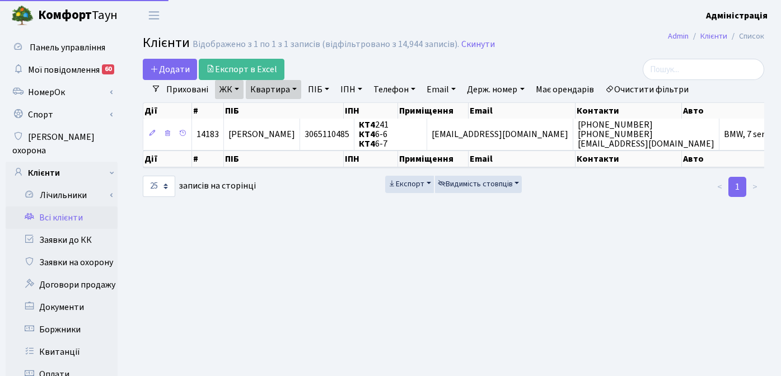
select select "25"
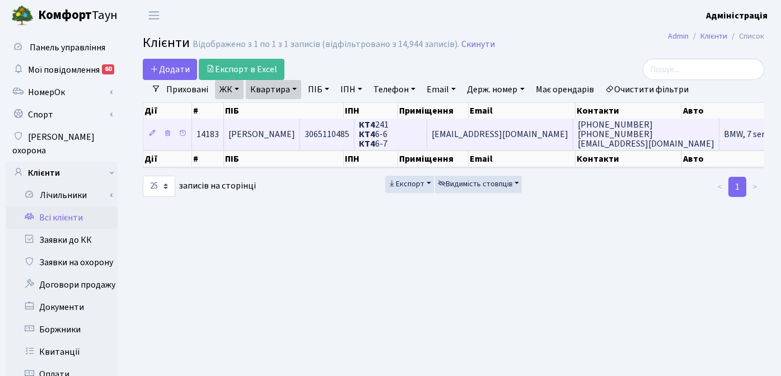
click at [427, 133] on td "КТ4 241 КТ4 6-6 КТ4 6-7" at bounding box center [390, 134] width 73 height 31
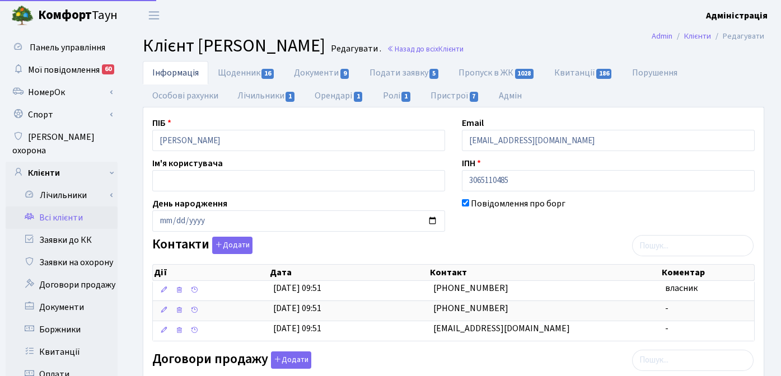
select select "25"
click at [334, 91] on link "Орендарі 1" at bounding box center [339, 95] width 68 height 23
select select "25"
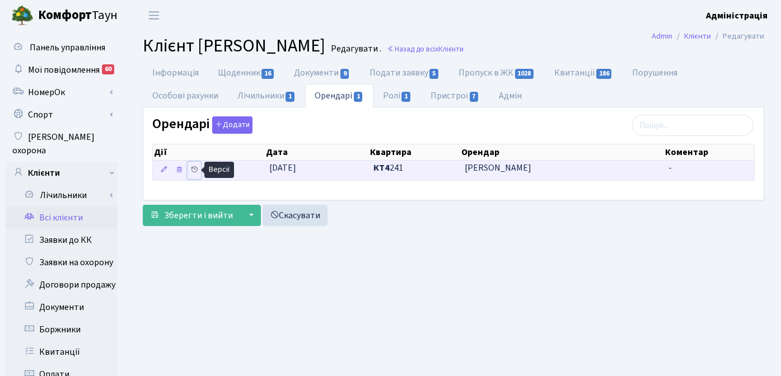
click at [190, 170] on icon at bounding box center [194, 170] width 8 height 8
click at [518, 167] on span "[PERSON_NAME]" at bounding box center [561, 168] width 195 height 13
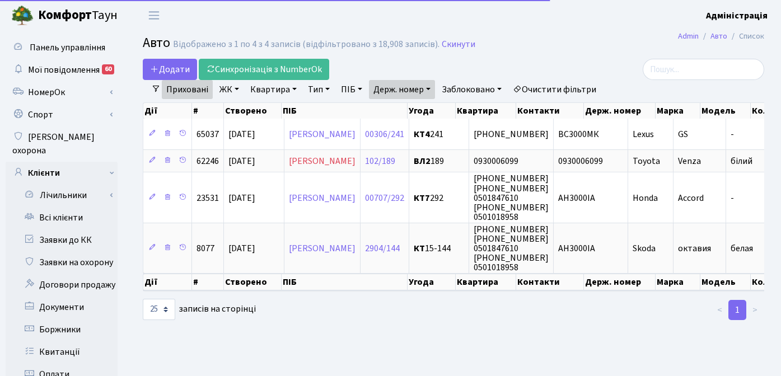
select select "25"
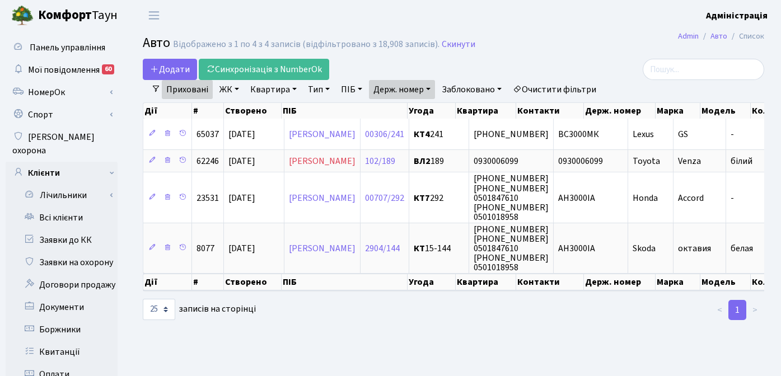
click at [186, 87] on link "Приховані" at bounding box center [187, 89] width 51 height 19
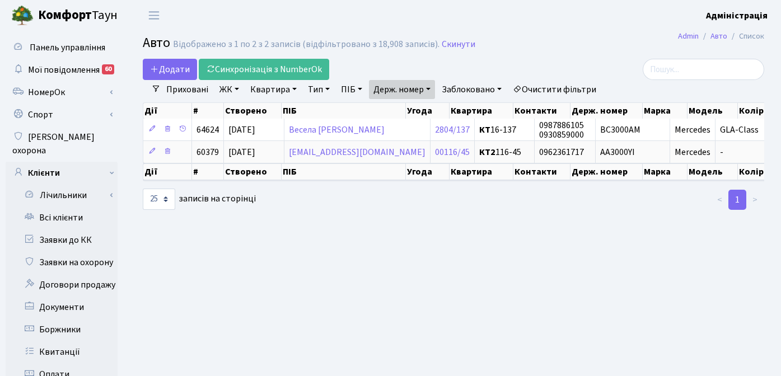
click at [426, 87] on link "Держ. номер" at bounding box center [402, 89] width 66 height 19
click at [180, 88] on link "Приховані" at bounding box center [187, 89] width 51 height 19
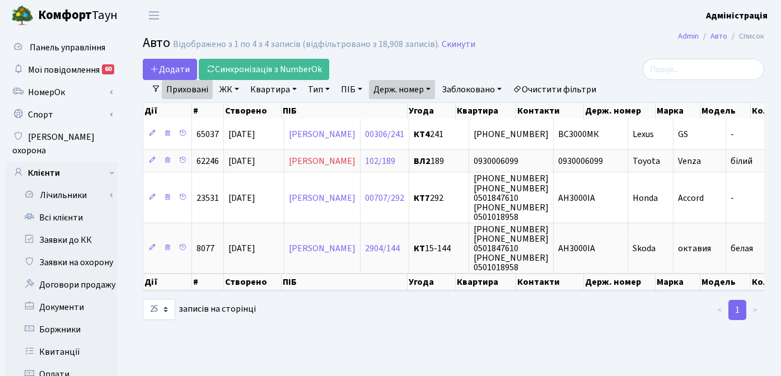
click at [394, 89] on link "Держ. номер" at bounding box center [402, 89] width 66 height 19
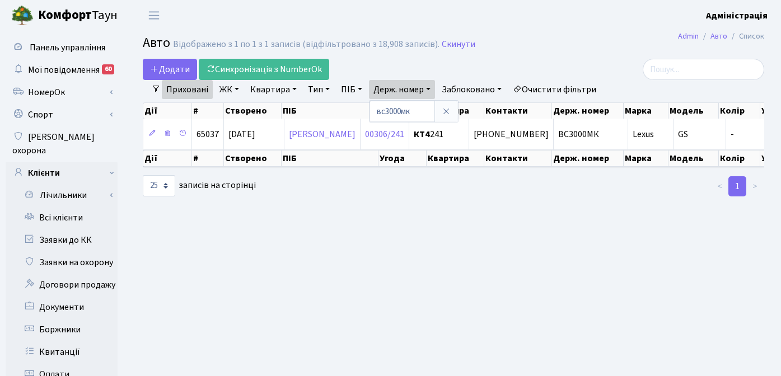
click at [344, 226] on main "Admin Авто Список Авто Відображено з 1 по 1 з 1 записів (відфільтровано з 18,90…" at bounding box center [453, 356] width 655 height 651
click at [195, 87] on link "Приховані" at bounding box center [187, 89] width 51 height 19
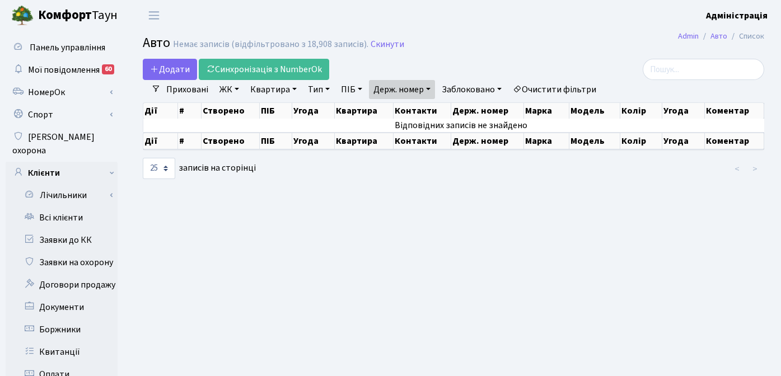
click at [416, 83] on link "Держ. номер" at bounding box center [402, 89] width 66 height 19
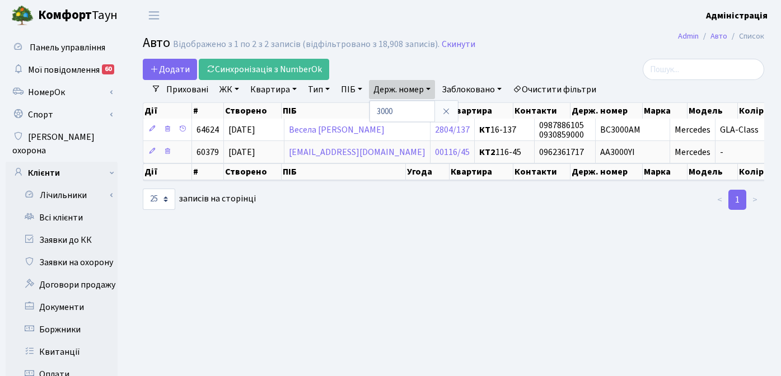
click at [548, 89] on link "Очистити фільтри" at bounding box center [554, 89] width 92 height 19
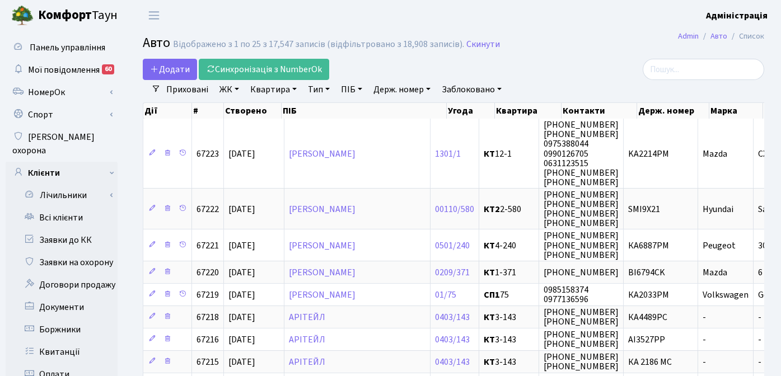
click at [588, 64] on div at bounding box center [666, 69] width 196 height 21
click at [537, 65] on div "Додати Синхронізація з NumberOk" at bounding box center [347, 69] width 408 height 21
click at [565, 74] on div at bounding box center [666, 69] width 213 height 21
click at [561, 44] on h2 "Авто Відображено з 1 по 25 з 17,547 записів (відфільтровано з 18,908 записів). …" at bounding box center [453, 44] width 621 height 19
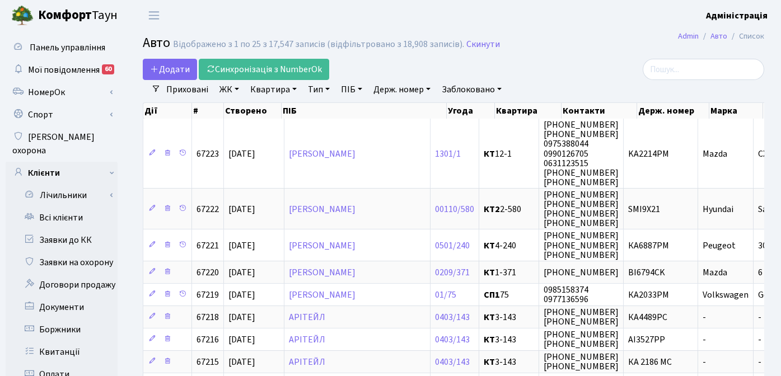
click at [564, 66] on div at bounding box center [666, 69] width 213 height 21
click at [466, 89] on link "Заблоковано" at bounding box center [471, 89] width 69 height 19
click at [465, 139] on link "Так" at bounding box center [482, 140] width 88 height 17
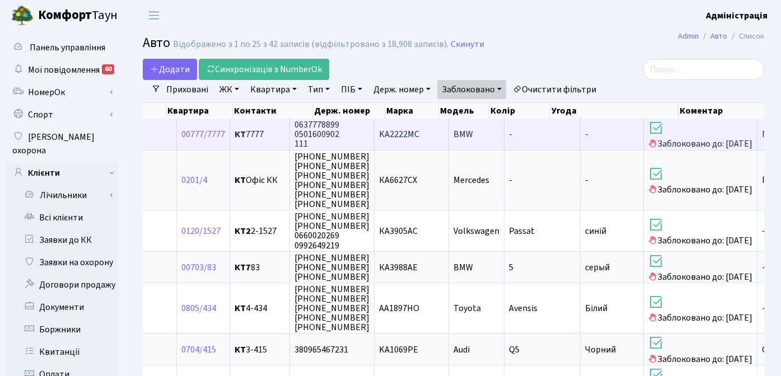
scroll to position [0, 157]
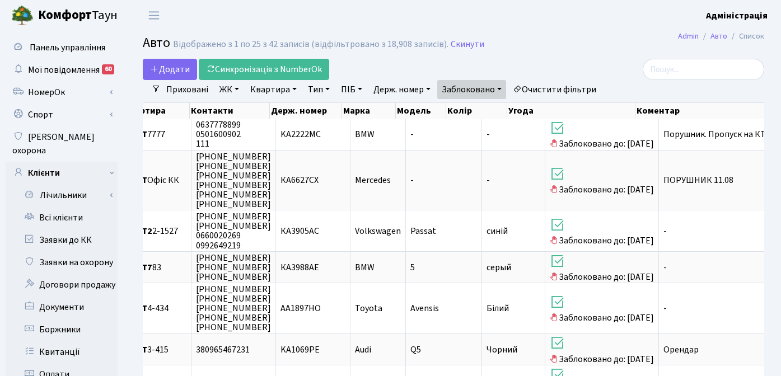
click at [547, 41] on h2 "Авто Відображено з 1 по 25 з 42 записів (відфільтровано з 18,908 записів). Скин…" at bounding box center [453, 44] width 621 height 19
click at [565, 92] on link "Очистити фільтри" at bounding box center [554, 89] width 92 height 19
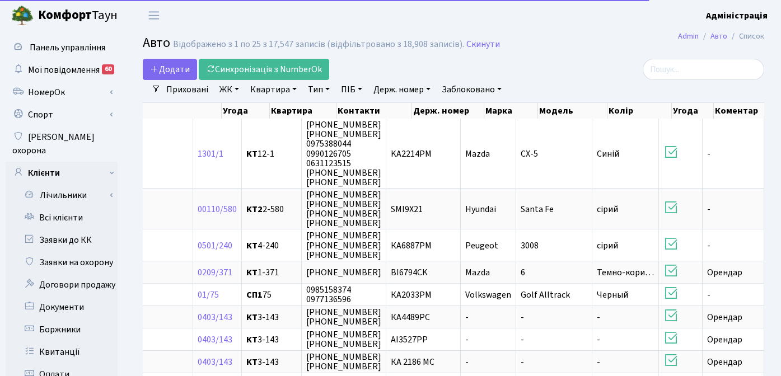
scroll to position [0, 225]
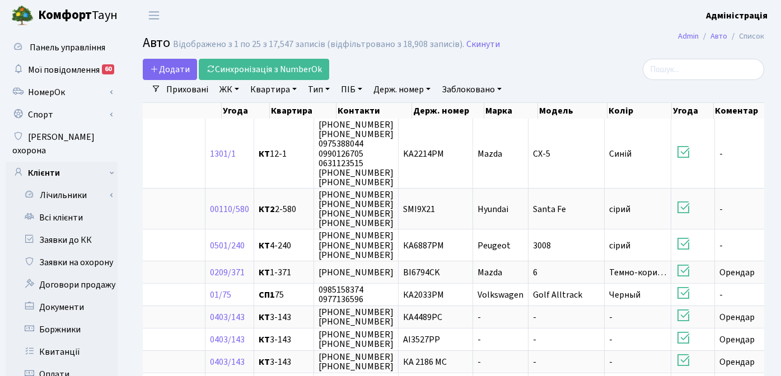
click at [577, 52] on h2 "Авто Відображено з 1 по 25 з 17,547 записів (відфільтровано з 18,908 записів). …" at bounding box center [453, 44] width 621 height 19
click at [396, 89] on link "Держ. номер" at bounding box center [402, 89] width 66 height 19
type input "6858"
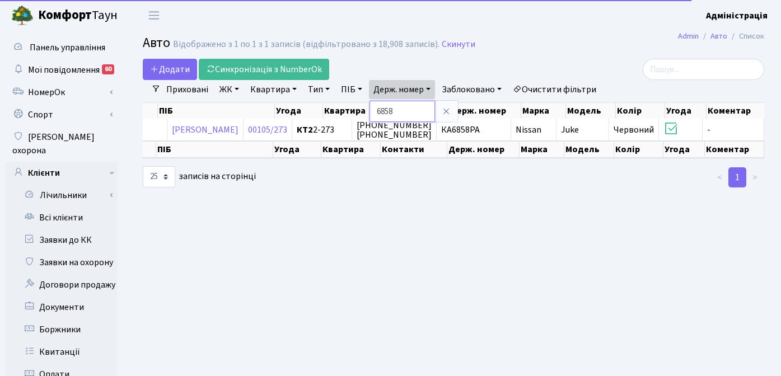
scroll to position [0, 124]
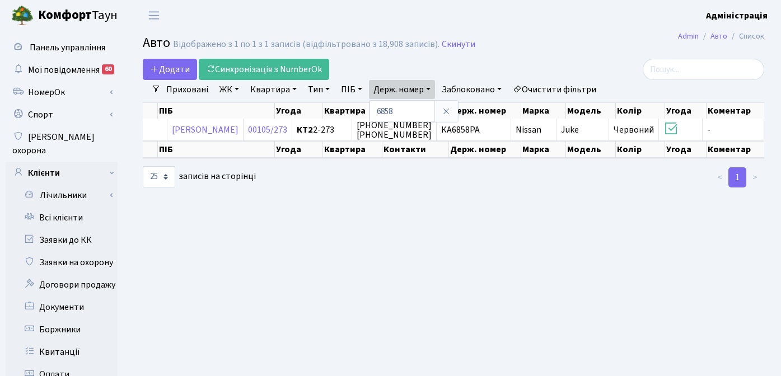
click at [442, 221] on main "Admin Авто Список Авто Відображено з 1 по 1 з 1 записів (відфільтровано з 18,90…" at bounding box center [453, 356] width 655 height 651
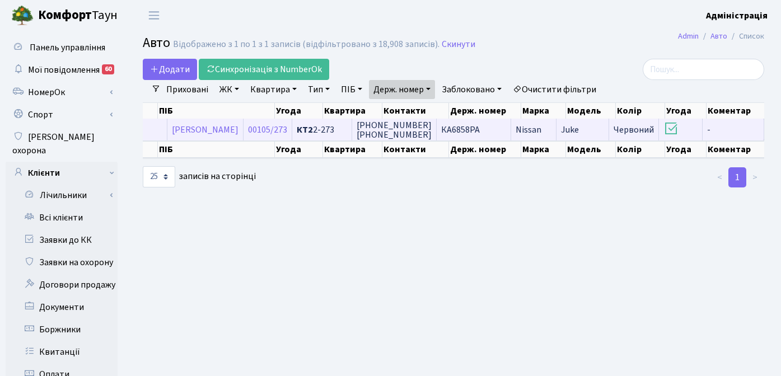
click at [469, 128] on span "КА6858РА" at bounding box center [460, 130] width 39 height 12
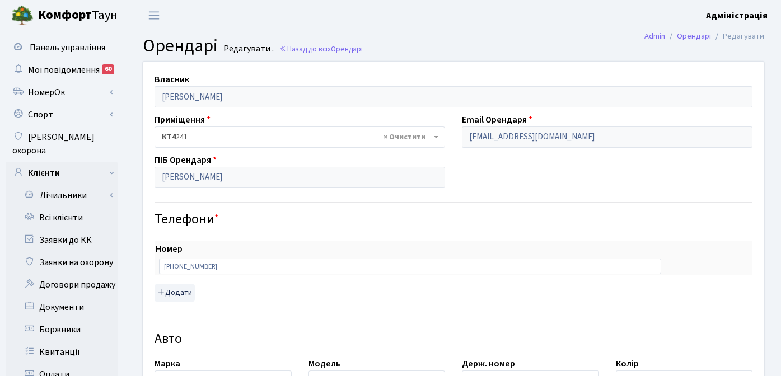
select select "2752"
click at [345, 49] on span "Орендарі" at bounding box center [347, 49] width 32 height 11
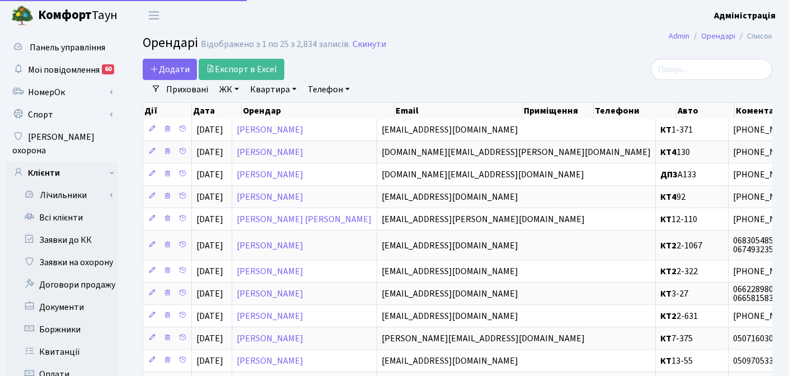
select select "25"
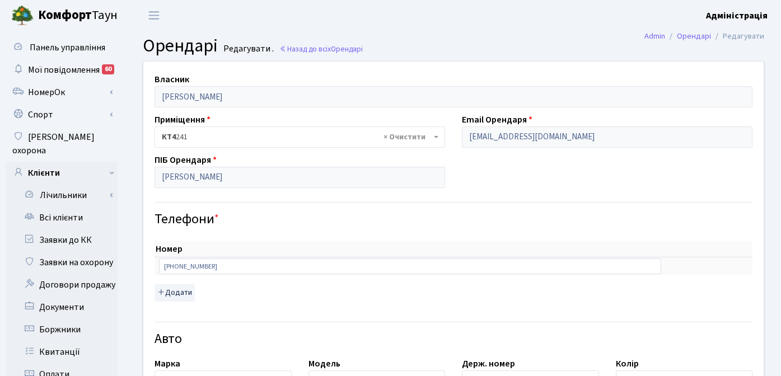
select select "2752"
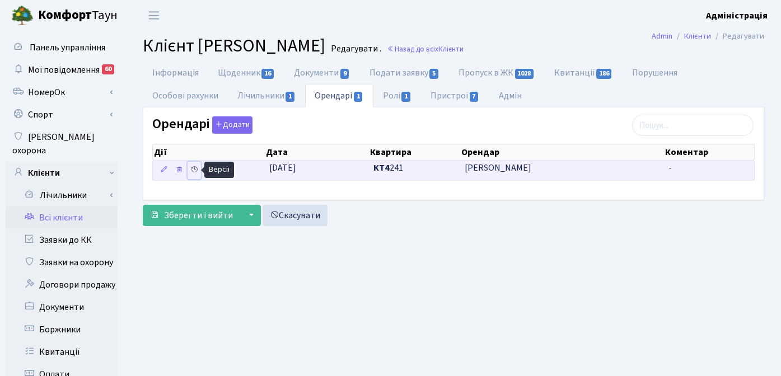
click at [194, 170] on icon at bounding box center [194, 170] width 8 height 8
click at [528, 168] on span "[PERSON_NAME]" at bounding box center [561, 168] width 195 height 13
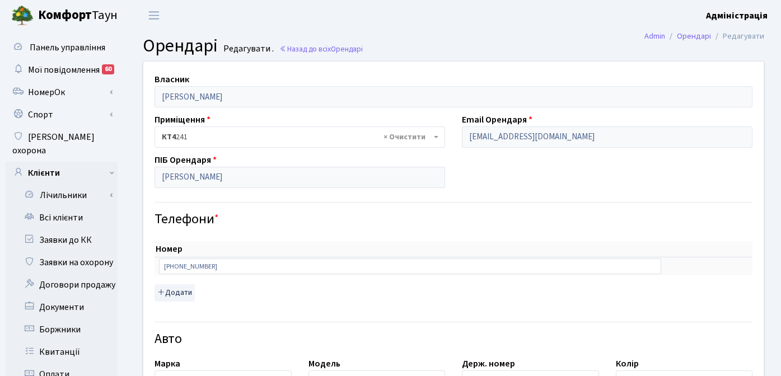
select select "2752"
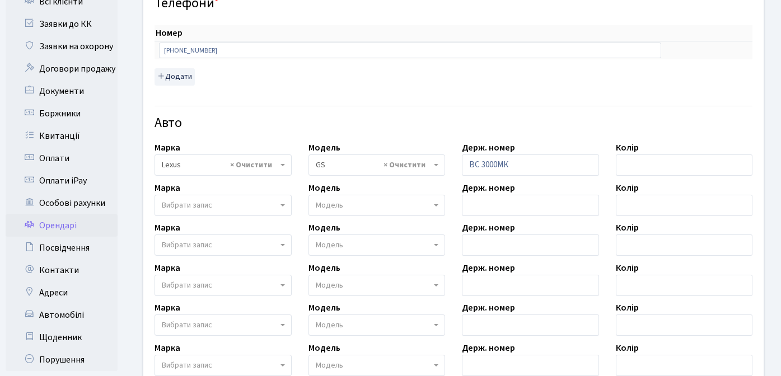
scroll to position [248, 0]
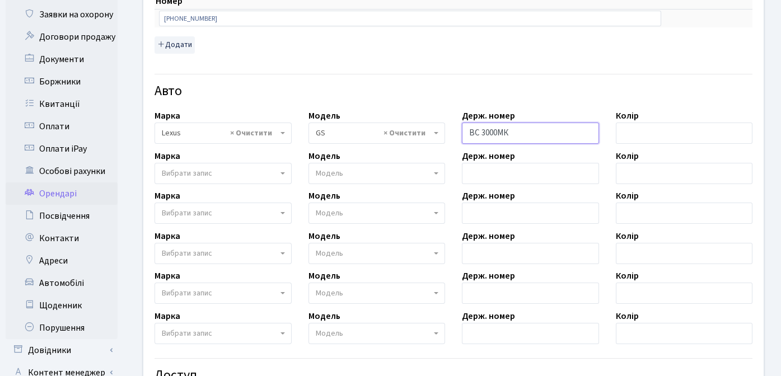
click at [480, 133] on input "ВС 3000МК" at bounding box center [530, 133] width 137 height 21
type input "ВС3000МК"
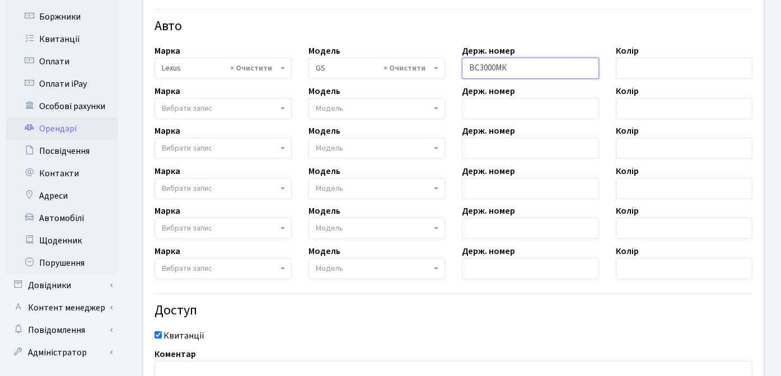
scroll to position [0, 0]
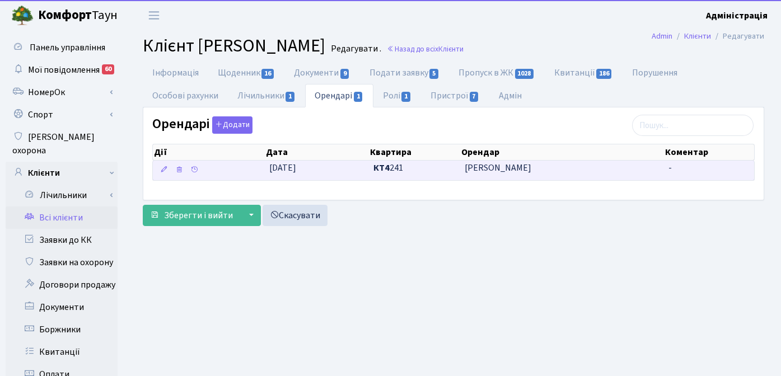
click at [483, 168] on span "[PERSON_NAME]" at bounding box center [561, 168] width 195 height 13
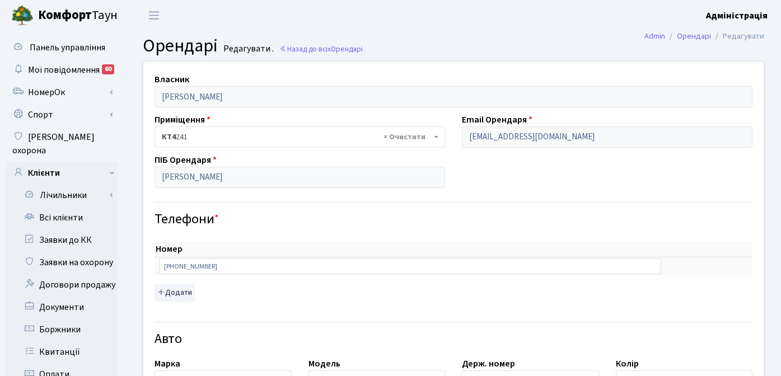
select select "2752"
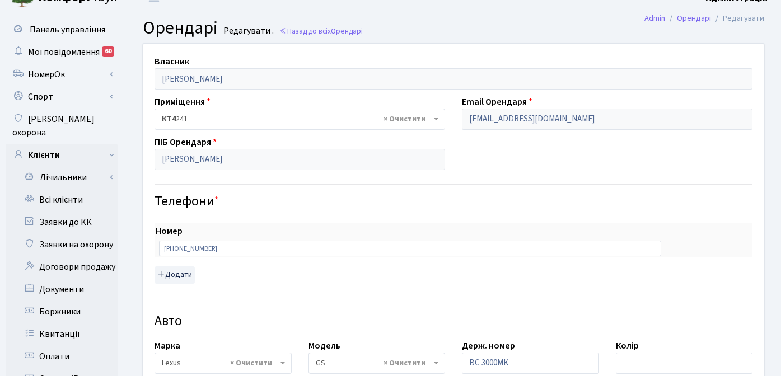
scroll to position [20, 0]
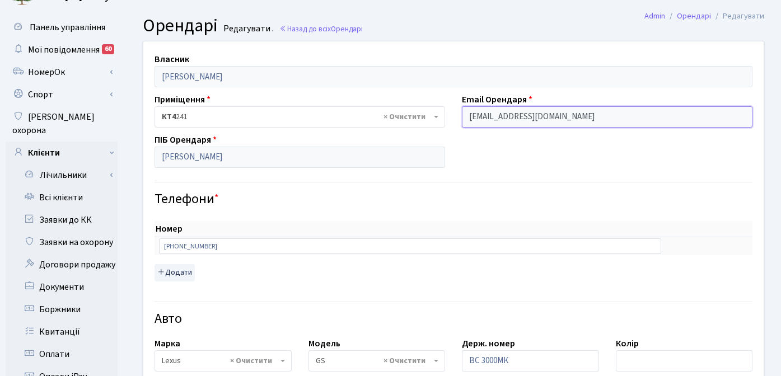
drag, startPoint x: 555, startPoint y: 118, endPoint x: 467, endPoint y: 118, distance: 87.9
click at [467, 118] on input "ilinaira128@gmail.com" at bounding box center [607, 116] width 290 height 21
click at [518, 165] on div "Власник Каратун Наталія Степанівна Приміщення - <b>КТ4</b>&nbsp;&nbsp;&nbsp;241…" at bounding box center [453, 373] width 637 height 664
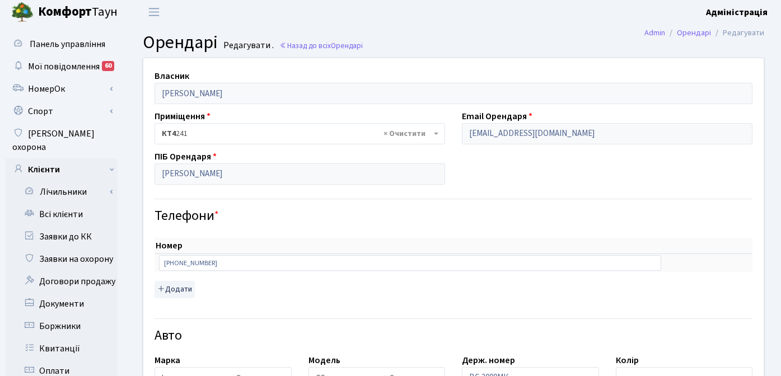
scroll to position [0, 0]
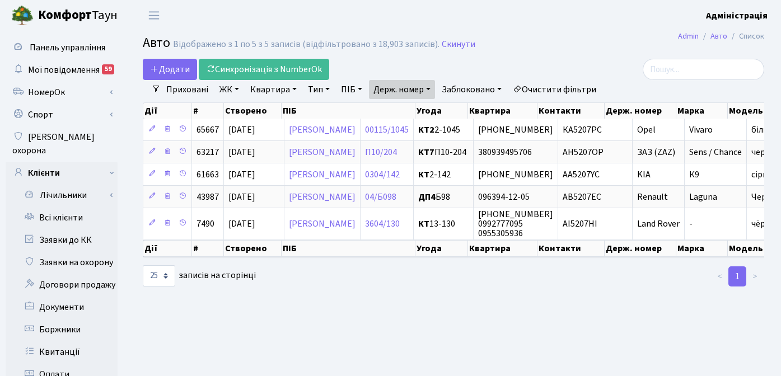
select select "25"
click at [550, 86] on link "Очистити фільтри" at bounding box center [554, 89] width 92 height 19
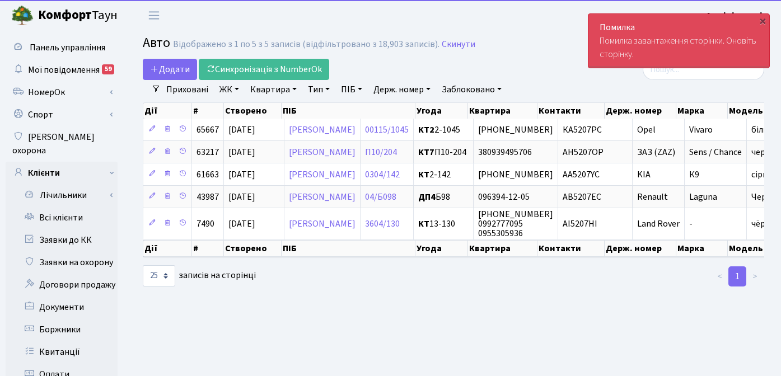
click at [400, 91] on link "Держ. номер" at bounding box center [402, 89] width 66 height 19
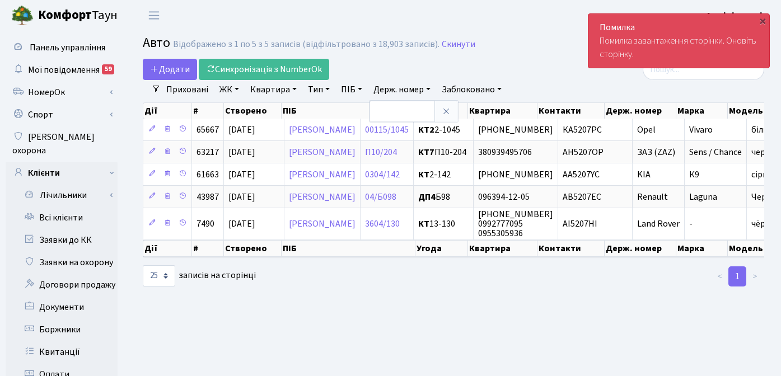
click at [504, 50] on h2 "Авто Відображено з 1 по 5 з 5 записів (відфільтровано з 18,903 записів). Скинути" at bounding box center [453, 44] width 621 height 19
click at [459, 44] on link "Скинути" at bounding box center [458, 44] width 34 height 11
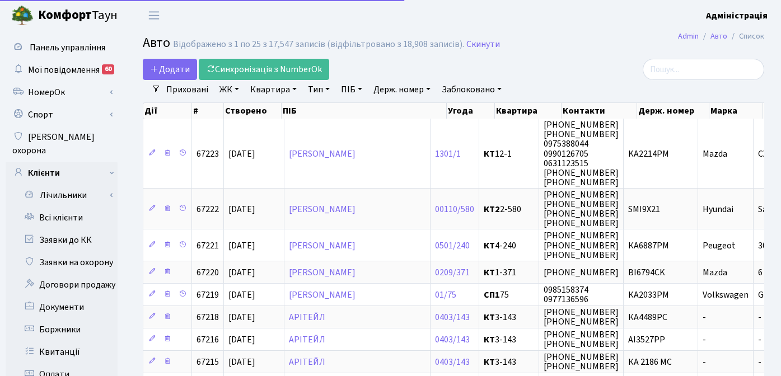
select select "25"
click at [398, 88] on link "Держ. номер" at bounding box center [402, 89] width 66 height 19
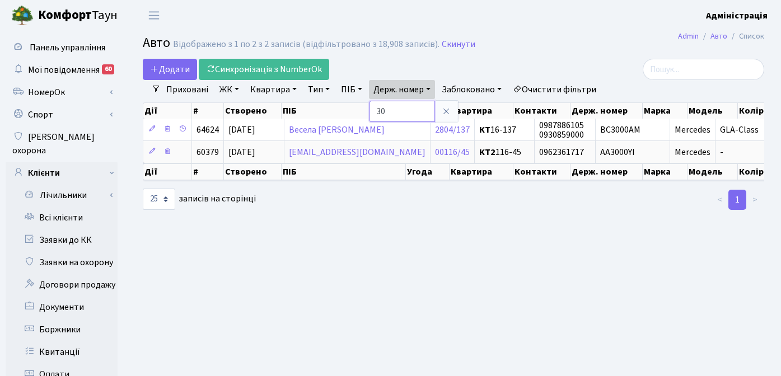
type input "3"
type input "6858"
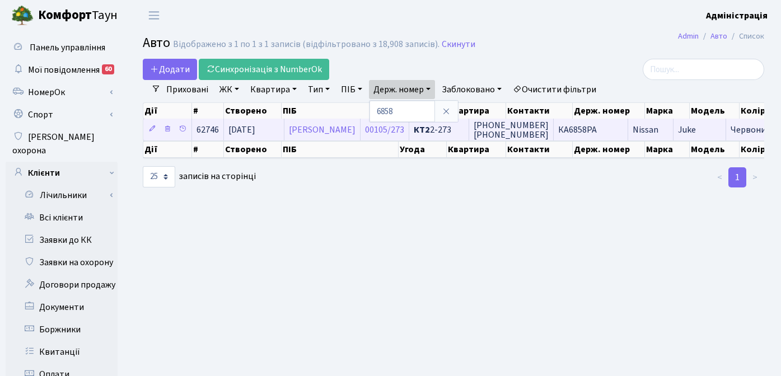
click at [546, 126] on span "[PHONE_NUMBER] [PHONE_NUMBER]" at bounding box center [510, 130] width 75 height 22
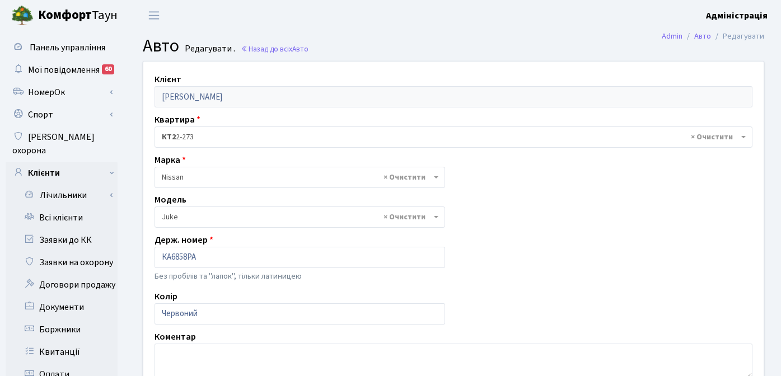
select select "1691"
drag, startPoint x: 203, startPoint y: 258, endPoint x: 159, endPoint y: 257, distance: 43.6
click at [159, 257] on input "КА6858РА" at bounding box center [299, 257] width 290 height 21
click at [178, 259] on input "КА6858РА" at bounding box center [299, 257] width 290 height 21
drag, startPoint x: 172, startPoint y: 258, endPoint x: 186, endPoint y: 257, distance: 14.6
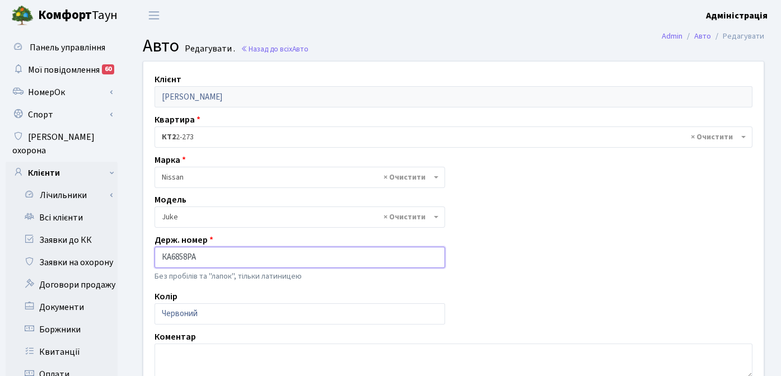
click at [186, 257] on input "КА6858РА" at bounding box center [299, 257] width 290 height 21
click at [559, 205] on div "Клієнт Єрьомін Андрій Сергійович Квартира - <b>КТ2</b>&nbsp;&nbsp;&nbsp;2-273 ×…" at bounding box center [453, 307] width 637 height 491
click at [283, 46] on link "Назад до всіх Авто" at bounding box center [275, 49] width 68 height 11
select select "1691"
click at [274, 46] on link "Назад до всіх Авто" at bounding box center [275, 49] width 68 height 11
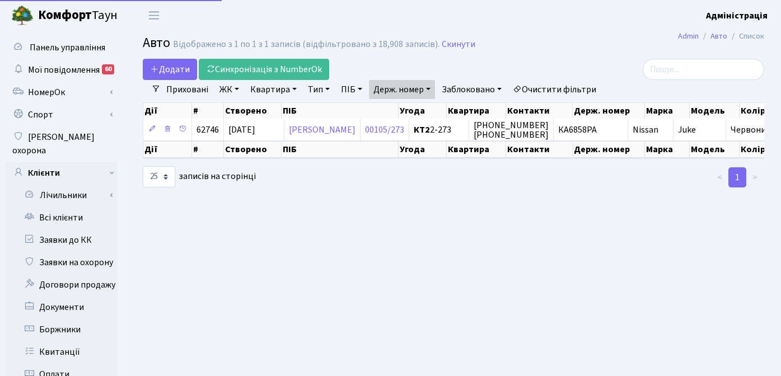
select select "25"
click at [552, 82] on link "Очистити фільтри" at bounding box center [554, 89] width 92 height 19
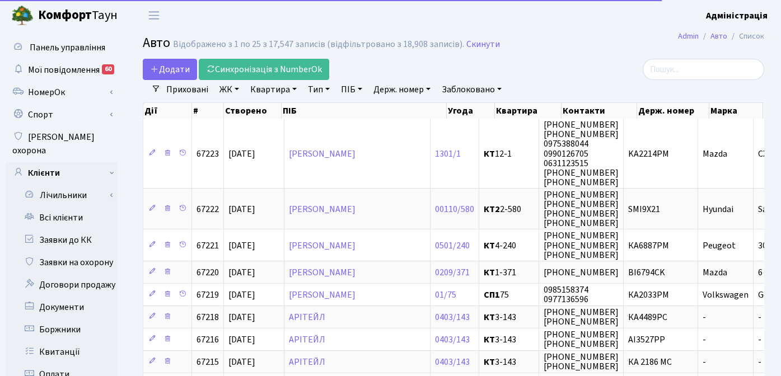
click at [484, 86] on link "Заблоковано" at bounding box center [471, 89] width 69 height 19
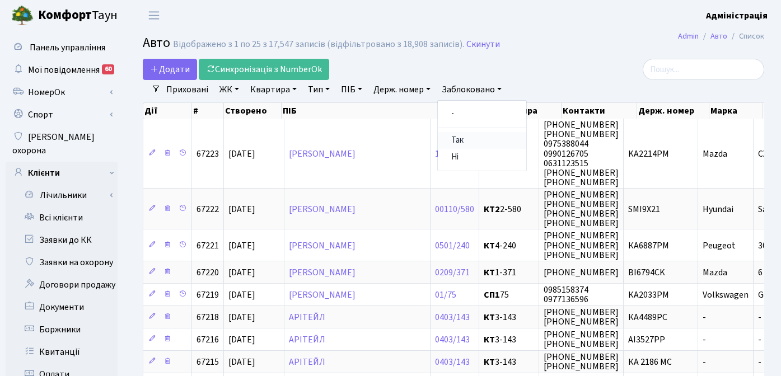
click at [464, 139] on link "Так" at bounding box center [482, 140] width 88 height 17
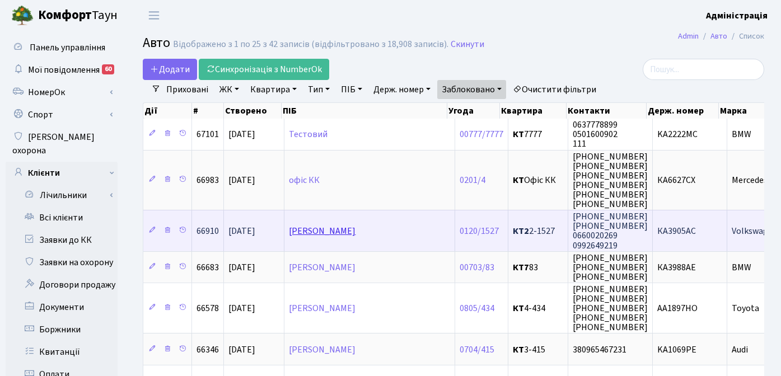
click at [339, 232] on link "Онищенко Алла Василівна" at bounding box center [322, 231] width 67 height 12
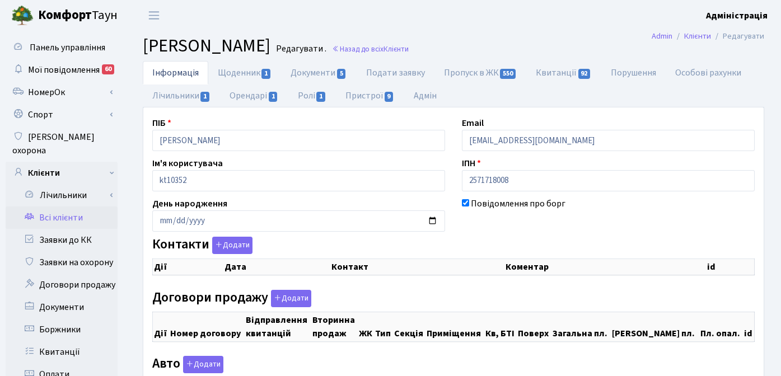
checkbox input "true"
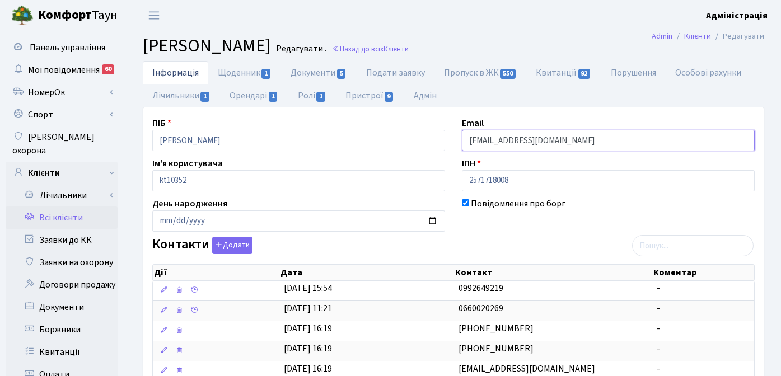
drag, startPoint x: 548, startPoint y: 139, endPoint x: 464, endPoint y: 139, distance: 84.5
click at [464, 139] on input "tatarova43@ukr.net" at bounding box center [608, 140] width 293 height 21
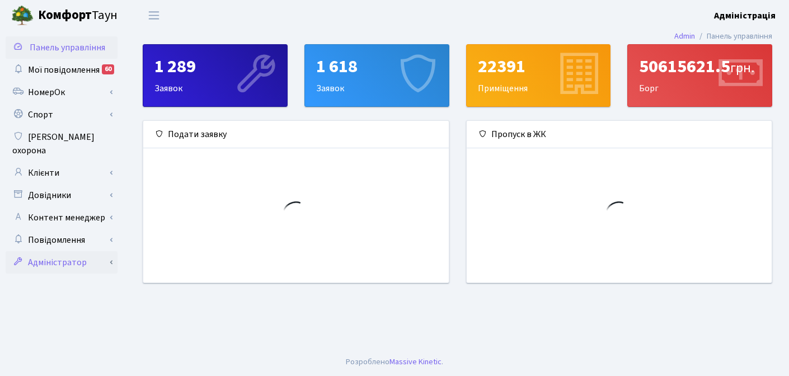
click at [68, 252] on link "Адміністратор" at bounding box center [62, 262] width 112 height 22
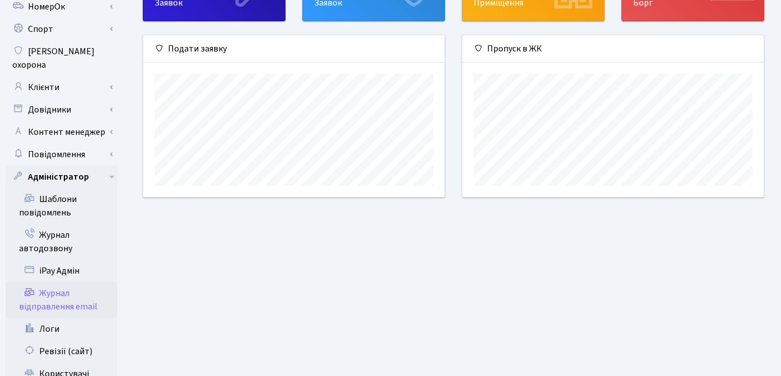
scroll to position [87, 0]
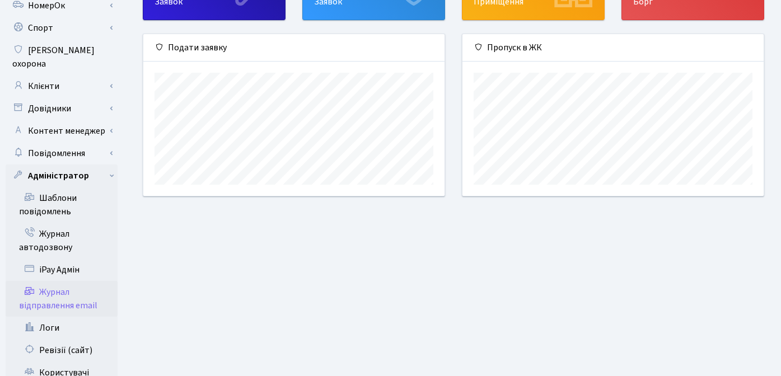
click at [64, 286] on link "Журнал відправлення email" at bounding box center [62, 299] width 112 height 36
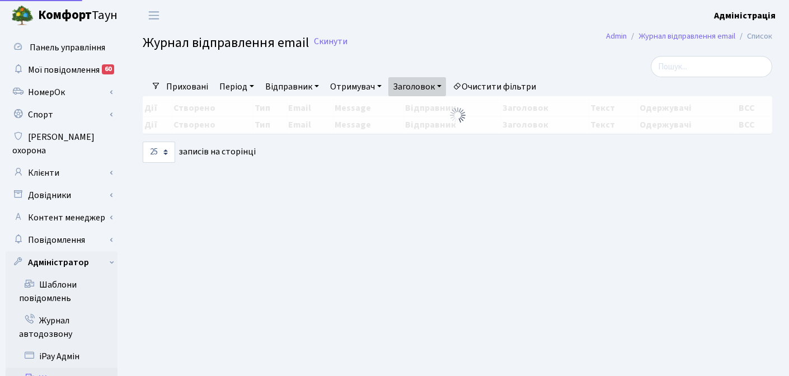
select select "25"
click at [508, 93] on link "Очистити фільтри" at bounding box center [494, 86] width 92 height 19
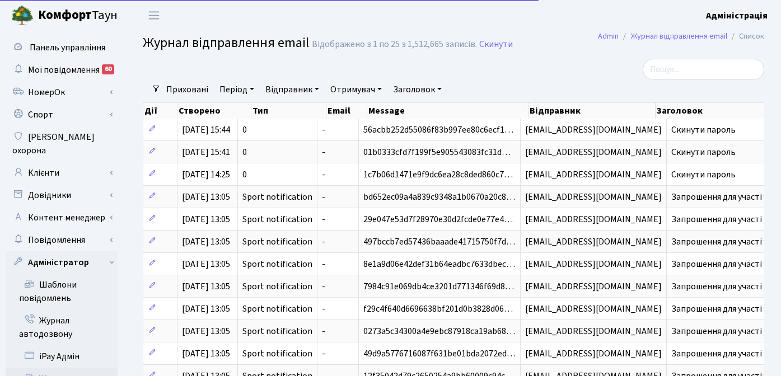
click at [344, 86] on link "Отримувач" at bounding box center [356, 89] width 60 height 19
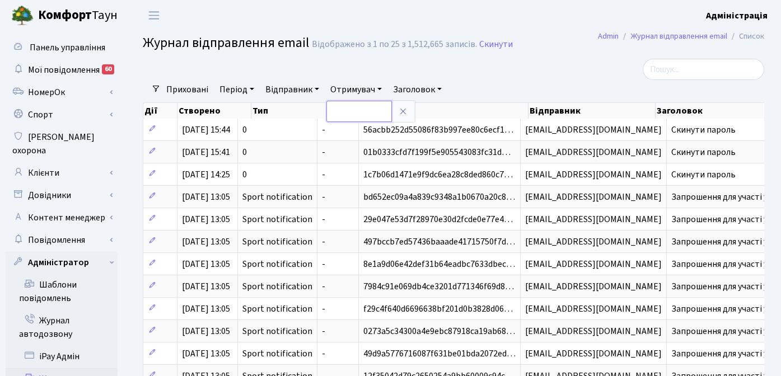
paste input "tatarova43@ukr.net"
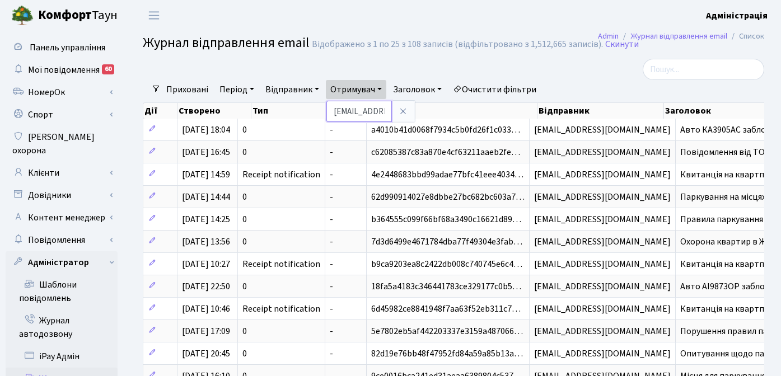
paste input "wotank1969@gmail.com"
type input "wotank1969@gmail.com"
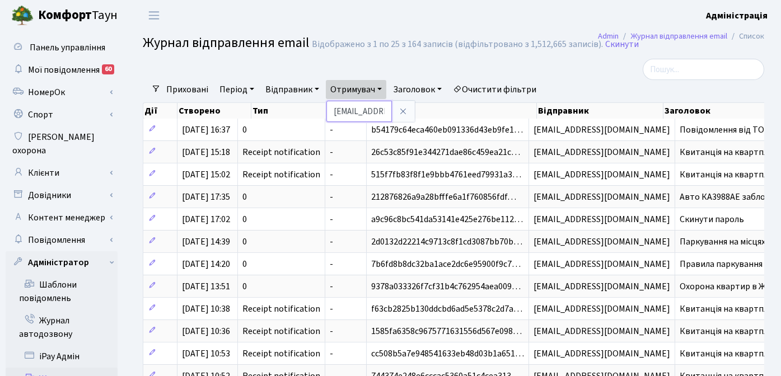
drag, startPoint x: 384, startPoint y: 114, endPoint x: 311, endPoint y: 111, distance: 73.9
click at [365, 93] on link "Отримувач" at bounding box center [356, 89] width 60 height 19
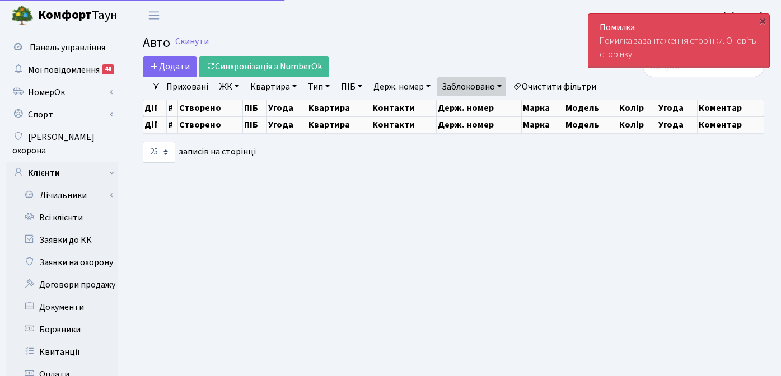
select select "25"
click at [761, 18] on div "×" at bounding box center [762, 20] width 11 height 11
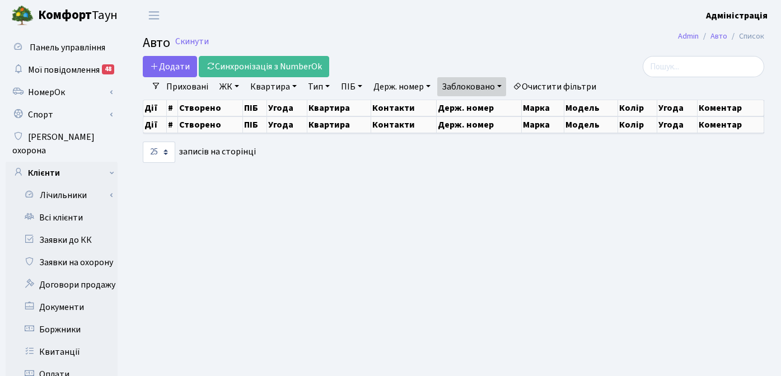
click at [498, 87] on link "Заблоковано" at bounding box center [471, 86] width 69 height 19
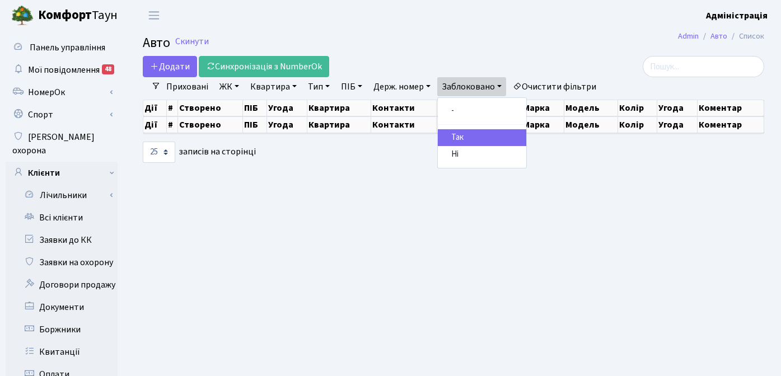
click at [459, 134] on link "Так" at bounding box center [482, 137] width 88 height 17
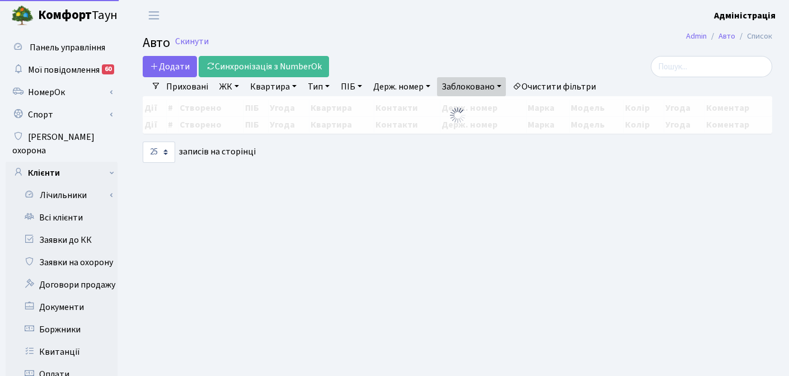
select select "25"
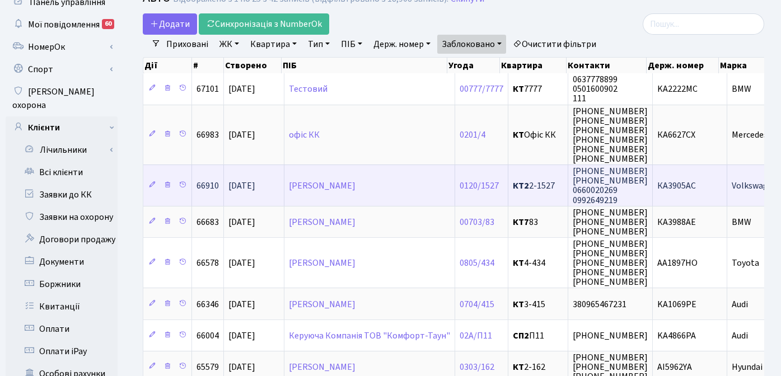
scroll to position [48, 0]
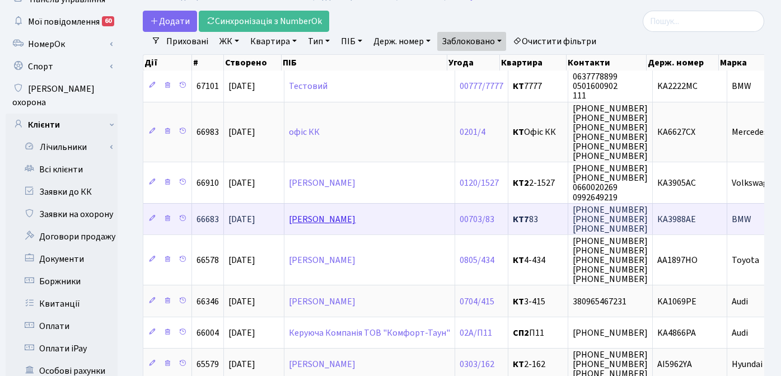
click at [355, 221] on link "[PERSON_NAME]" at bounding box center [322, 219] width 67 height 12
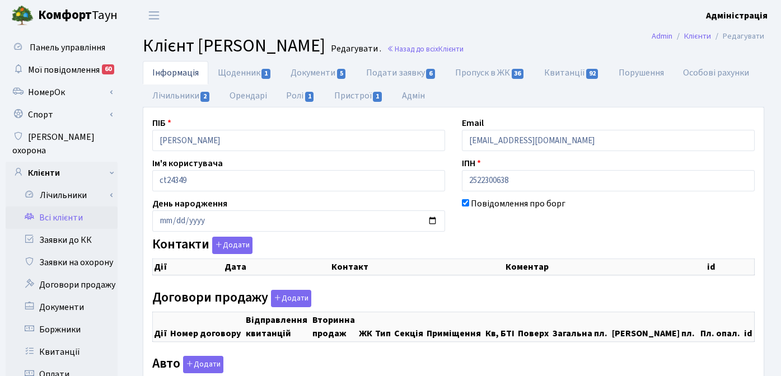
checkbox input "true"
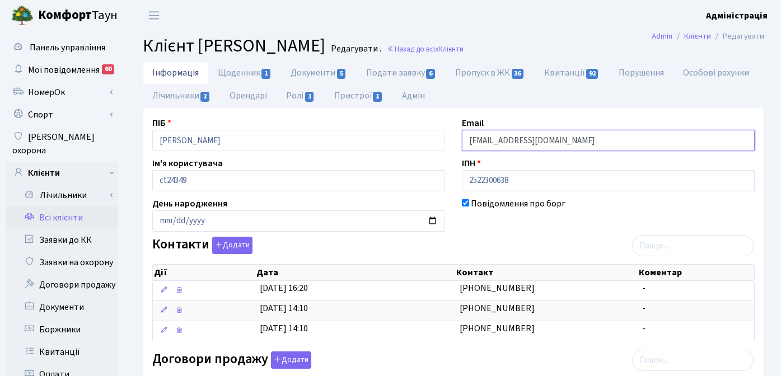
drag, startPoint x: 570, startPoint y: 140, endPoint x: 454, endPoint y: 139, distance: 115.3
click at [454, 139] on div "Email [EMAIL_ADDRESS][DOMAIN_NAME]" at bounding box center [607, 133] width 309 height 35
drag, startPoint x: 567, startPoint y: 140, endPoint x: 461, endPoint y: 141, distance: 105.8
click at [462, 141] on input "[EMAIL_ADDRESS][DOMAIN_NAME]" at bounding box center [608, 140] width 293 height 21
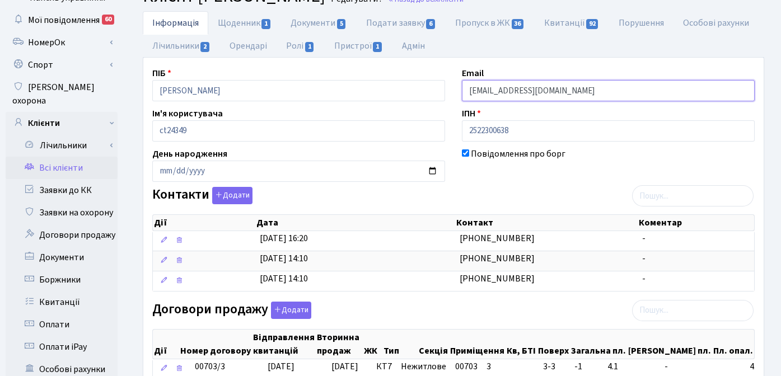
scroll to position [207, 0]
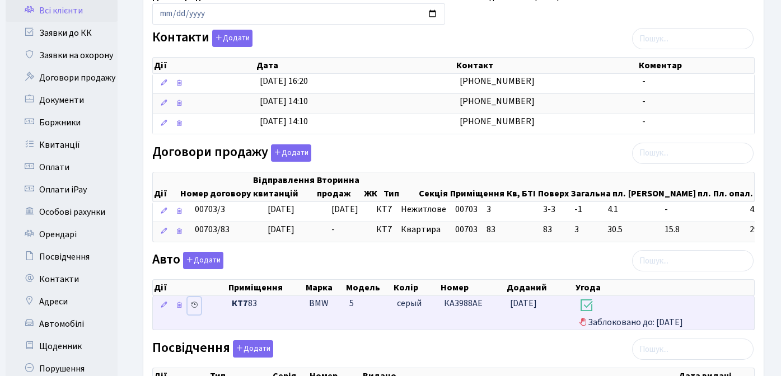
click at [194, 304] on icon at bounding box center [194, 305] width 8 height 8
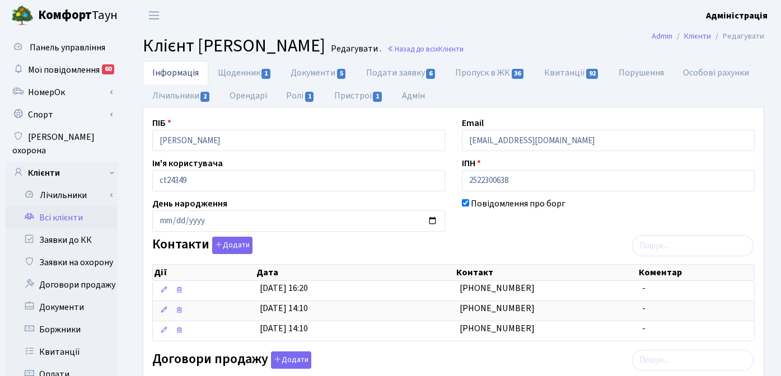
scroll to position [207, 0]
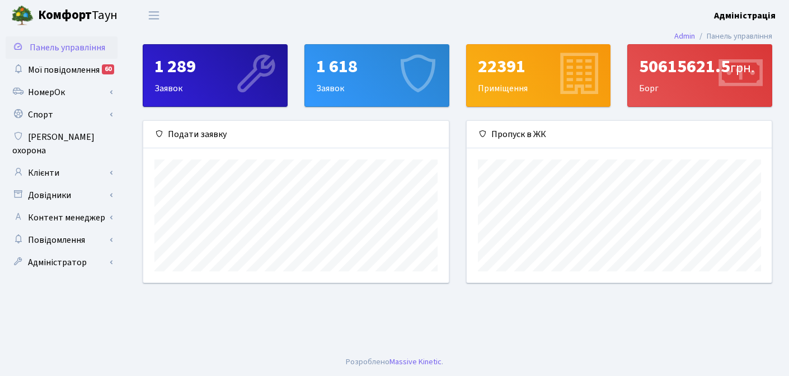
scroll to position [162, 305]
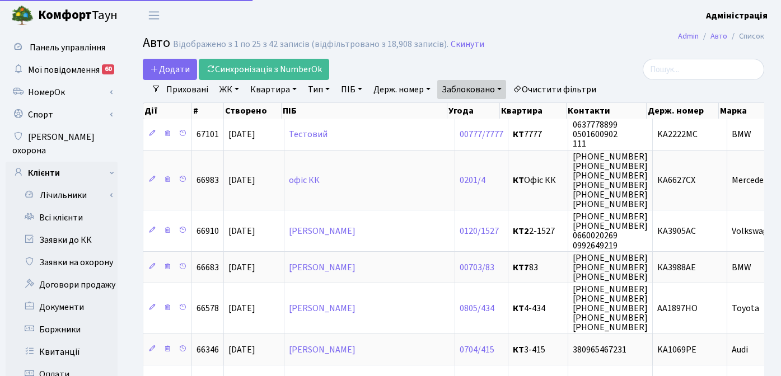
select select "25"
click at [457, 42] on link "Скинути" at bounding box center [467, 44] width 34 height 11
select select "25"
click at [542, 89] on link "Очистити фільтри" at bounding box center [554, 89] width 92 height 19
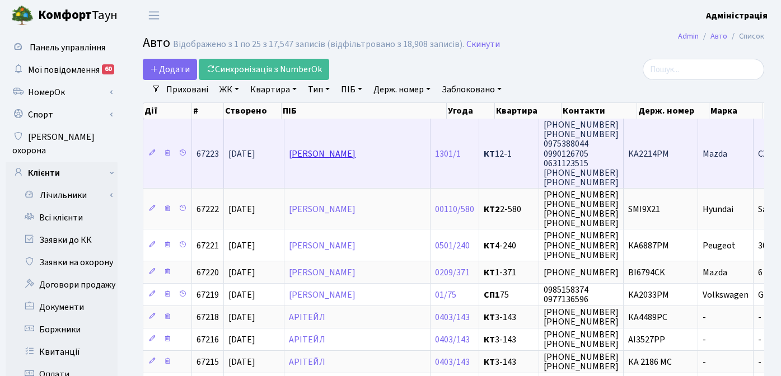
click at [339, 154] on link "[PERSON_NAME]" at bounding box center [322, 154] width 67 height 12
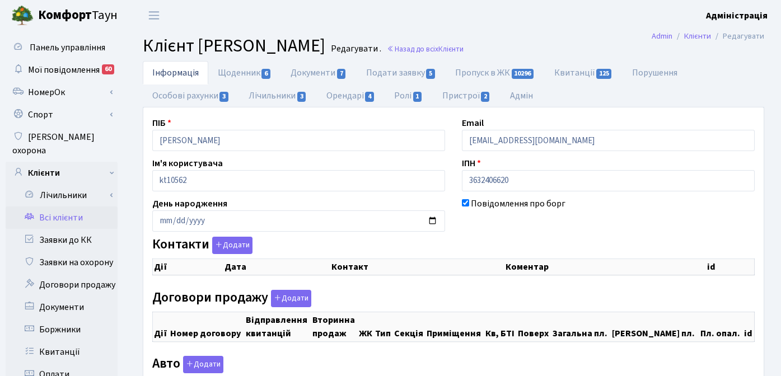
checkbox input "true"
select select "25"
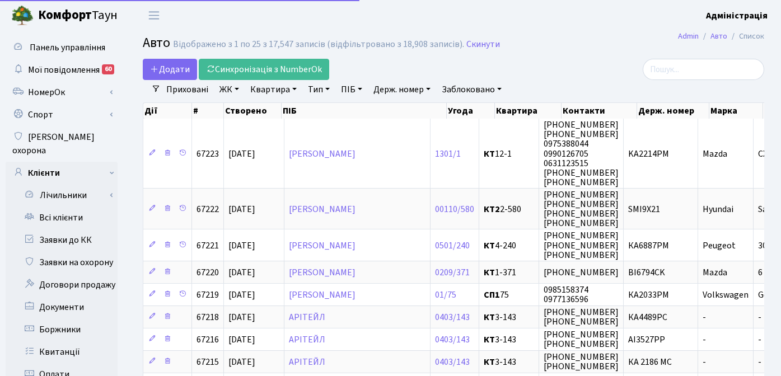
select select "25"
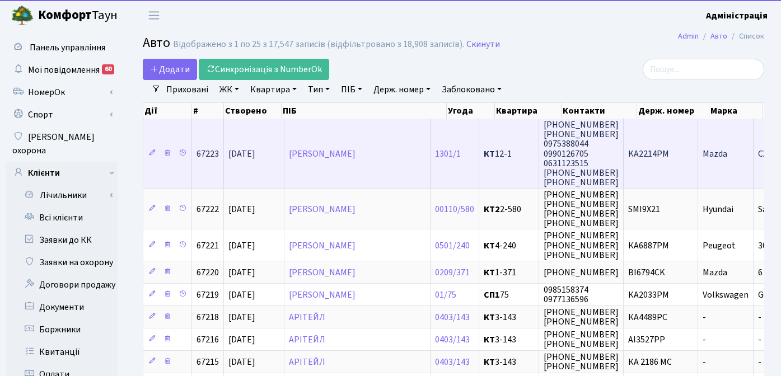
click at [669, 151] on span "KA2214PM" at bounding box center [648, 154] width 41 height 12
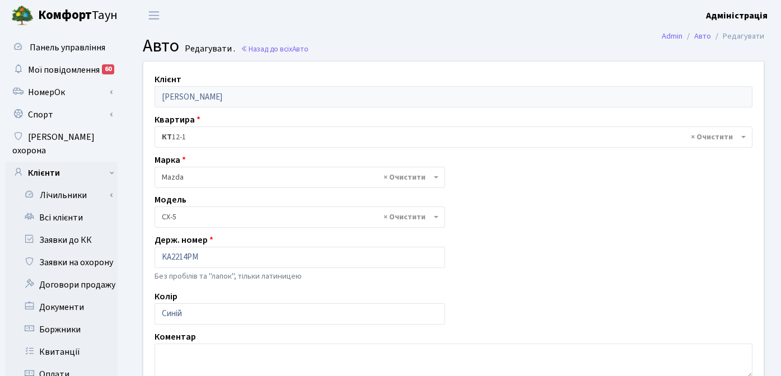
select select "1424"
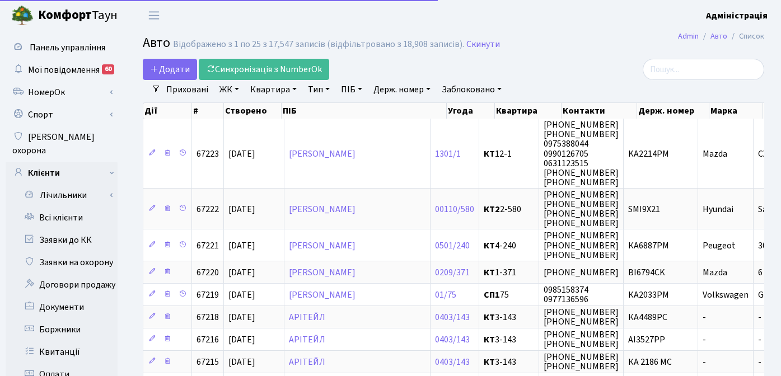
select select "25"
click at [405, 89] on link "Держ. номер" at bounding box center [402, 89] width 66 height 19
type input "6858"
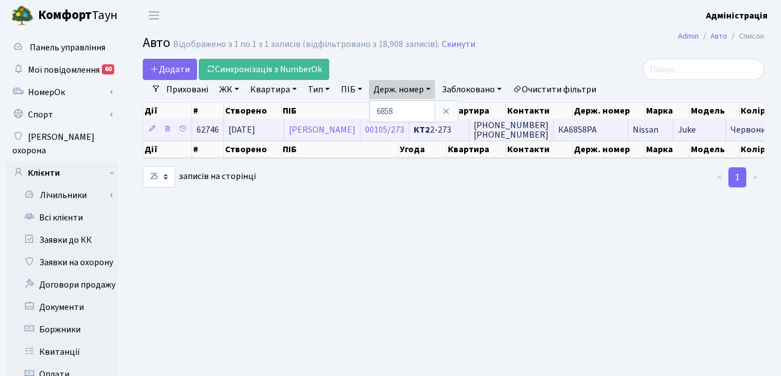
click at [530, 130] on span "(050) 651-13-09 (095) 926-27-37" at bounding box center [510, 130] width 75 height 22
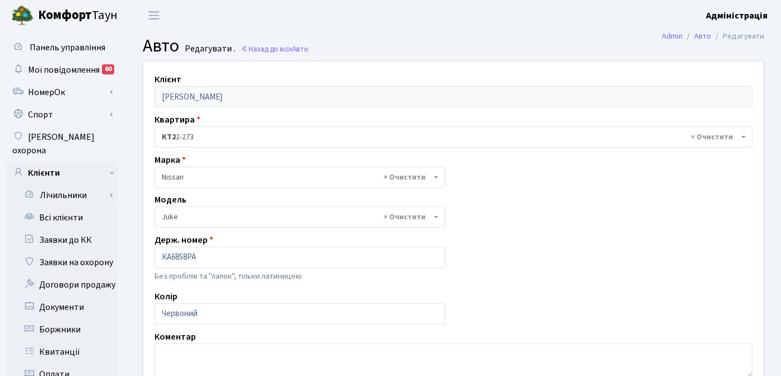
select select "1691"
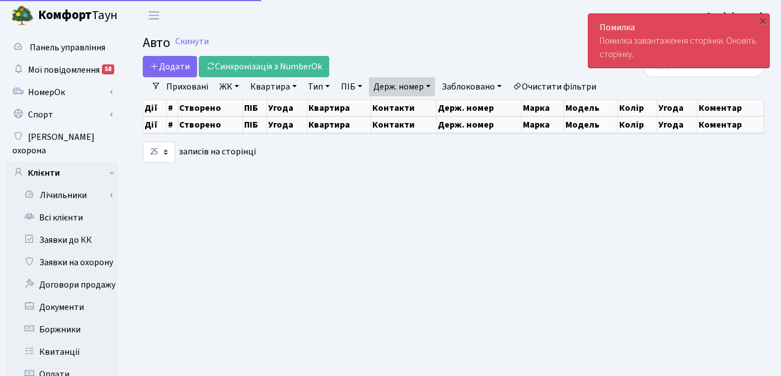
select select "25"
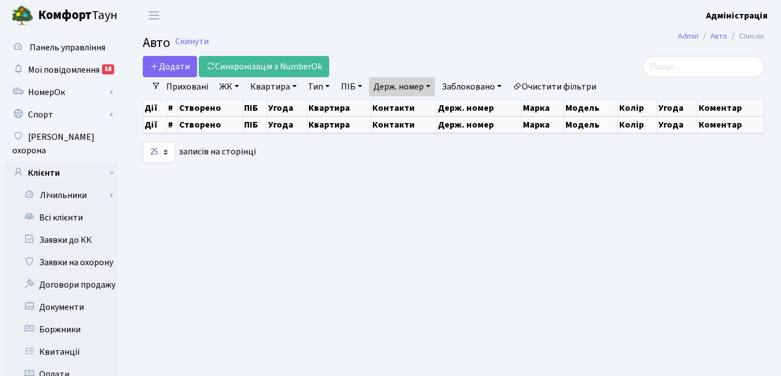
click at [417, 87] on link "Держ. номер" at bounding box center [402, 86] width 66 height 19
click at [419, 157] on div at bounding box center [453, 152] width 213 height 21
click at [390, 88] on link "Держ. номер" at bounding box center [402, 86] width 66 height 19
click at [402, 110] on input "6858" at bounding box center [401, 108] width 65 height 21
click at [426, 154] on div at bounding box center [453, 152] width 213 height 21
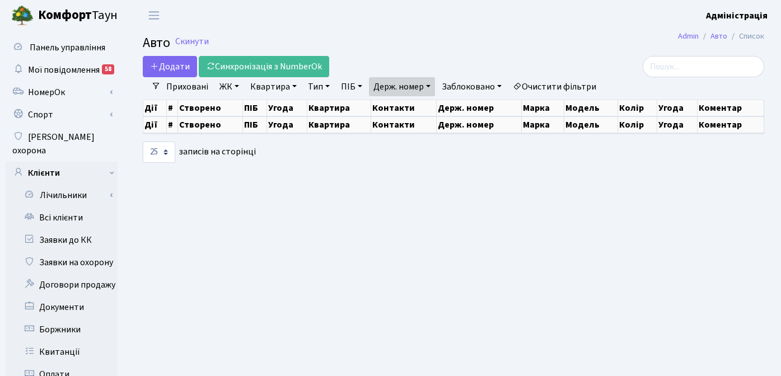
click at [544, 84] on link "Очистити фільтри" at bounding box center [554, 86] width 92 height 19
click at [185, 40] on link "Скинути" at bounding box center [192, 41] width 34 height 11
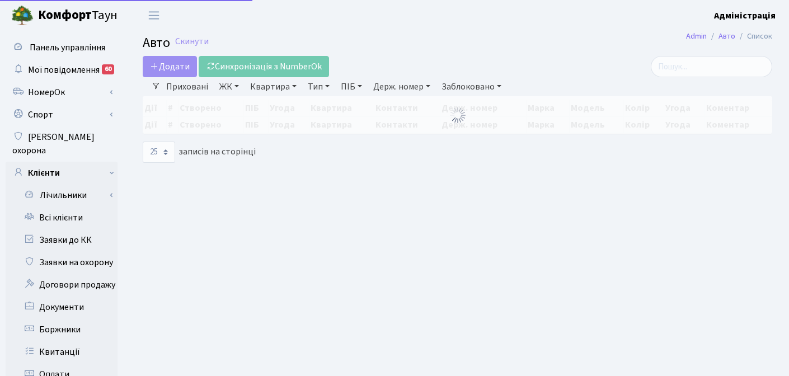
select select "25"
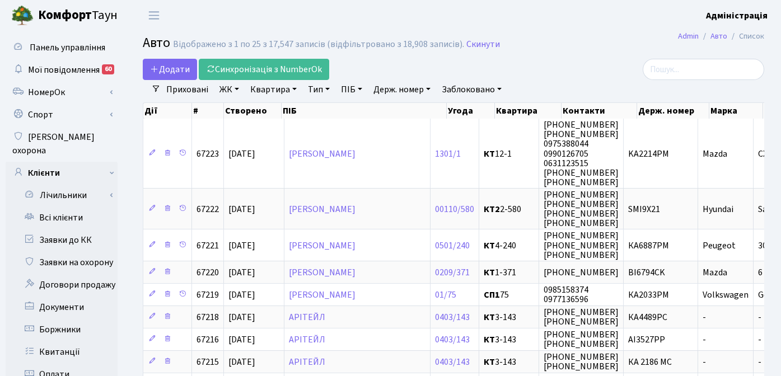
click at [396, 87] on link "Держ. номер" at bounding box center [402, 89] width 66 height 19
type input "6858"
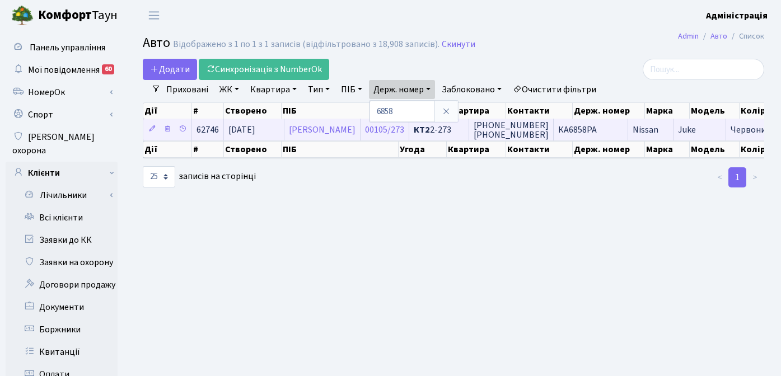
click at [596, 126] on span "КА6858РА" at bounding box center [577, 130] width 39 height 12
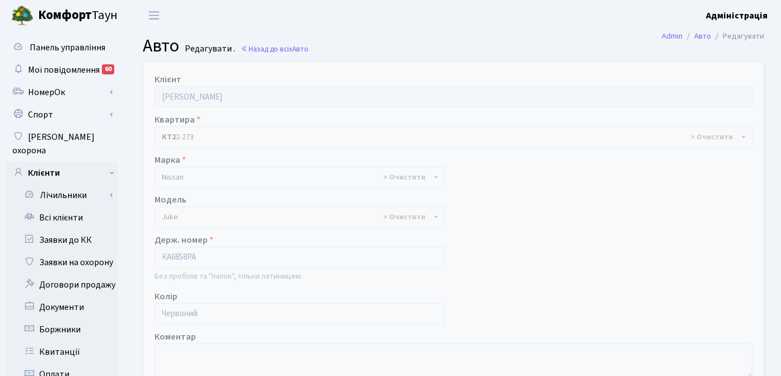
select select "1691"
click at [279, 48] on link "Назад до всіх Авто" at bounding box center [275, 49] width 68 height 11
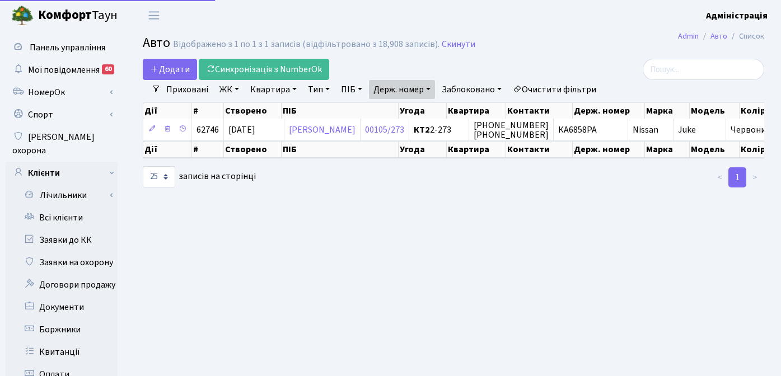
select select "25"
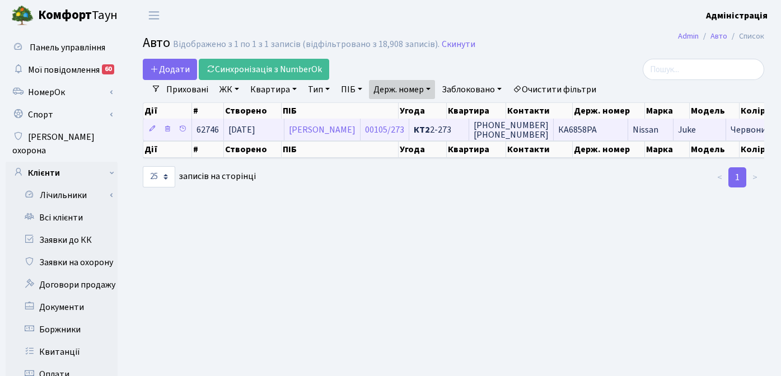
click at [595, 132] on span "КА6858РА" at bounding box center [577, 130] width 39 height 12
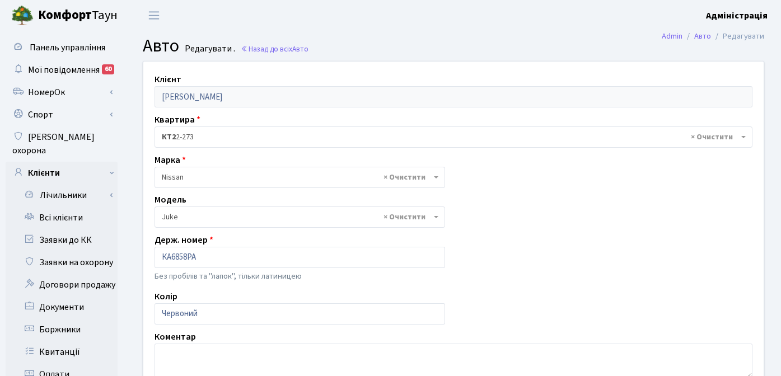
select select "1691"
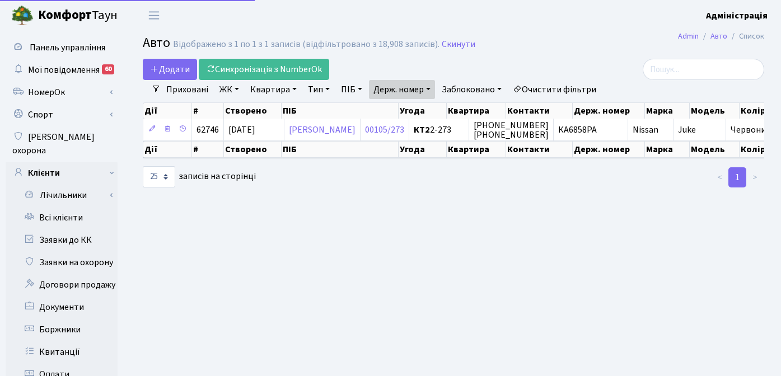
select select "25"
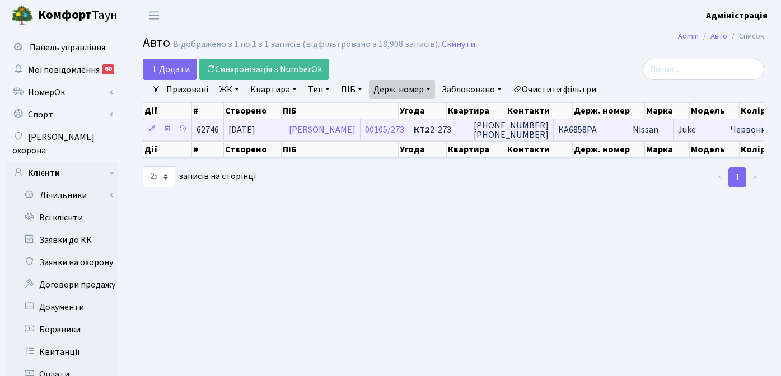
click at [596, 130] on span "КА6858РА" at bounding box center [577, 130] width 39 height 12
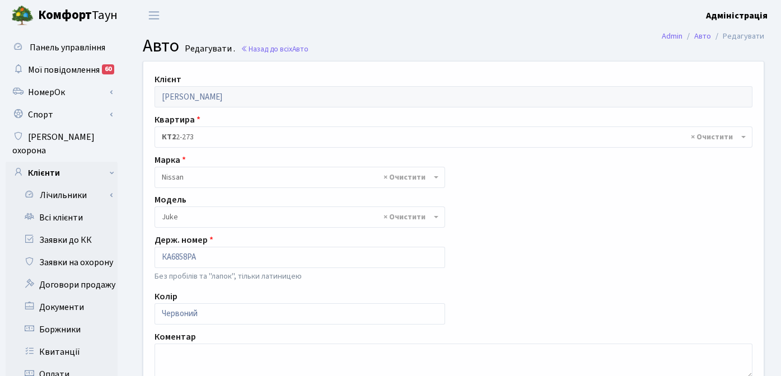
select select "1691"
click at [286, 46] on link "Назад до всіх Авто" at bounding box center [275, 49] width 68 height 11
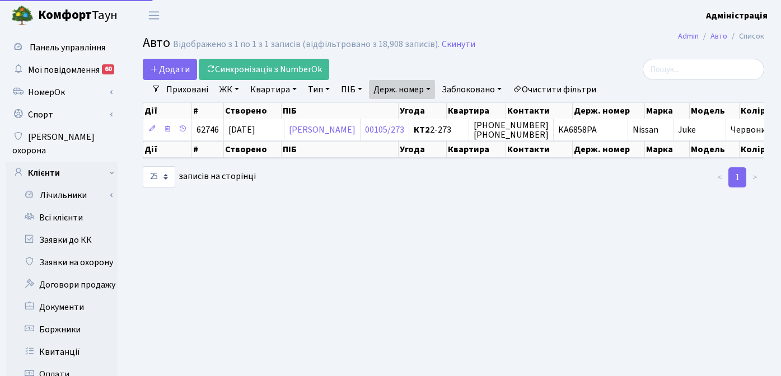
select select "25"
click at [571, 88] on link "Очистити фільтри" at bounding box center [554, 89] width 92 height 19
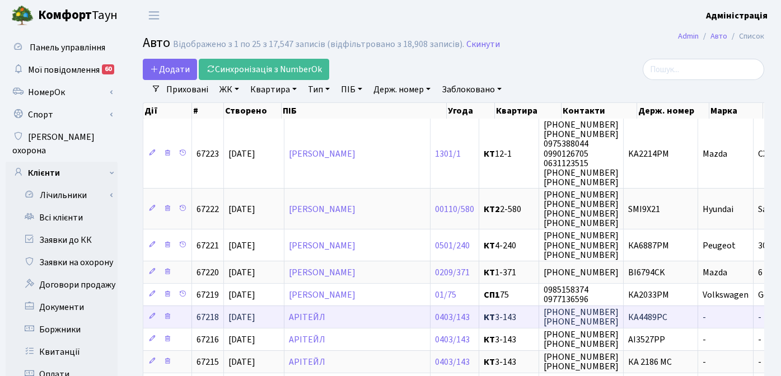
click at [652, 317] on span "КА4489РС" at bounding box center [647, 317] width 39 height 12
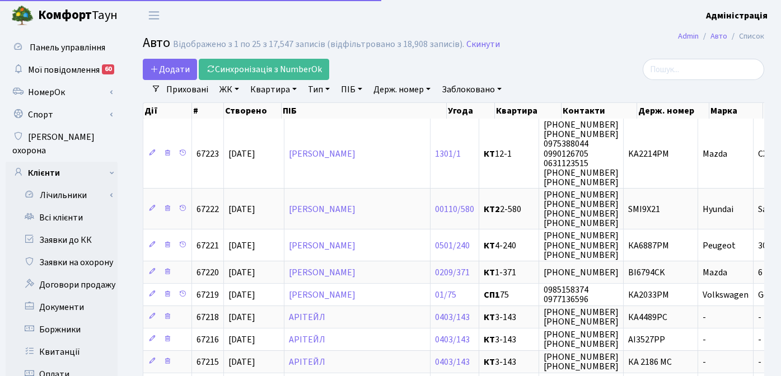
select select "25"
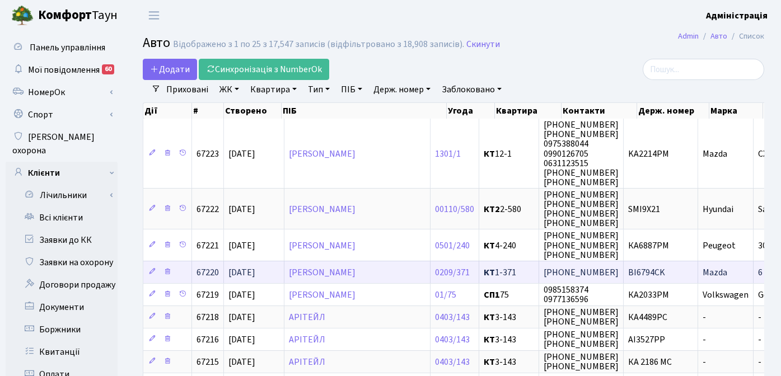
click at [660, 270] on span "BI6794CK" at bounding box center [646, 272] width 37 height 12
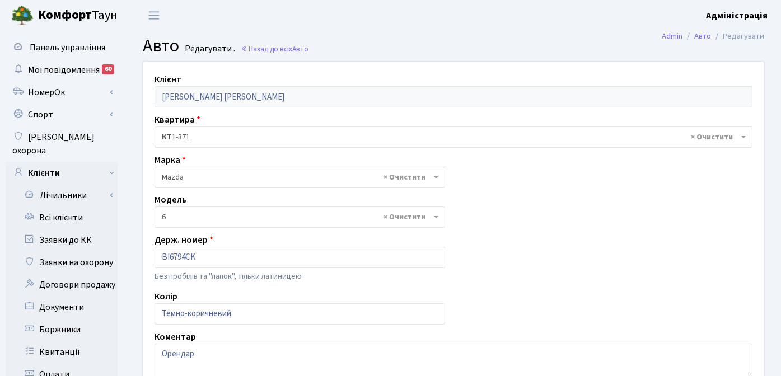
select select "55"
click at [279, 51] on link "Назад до всіх Авто" at bounding box center [275, 49] width 68 height 11
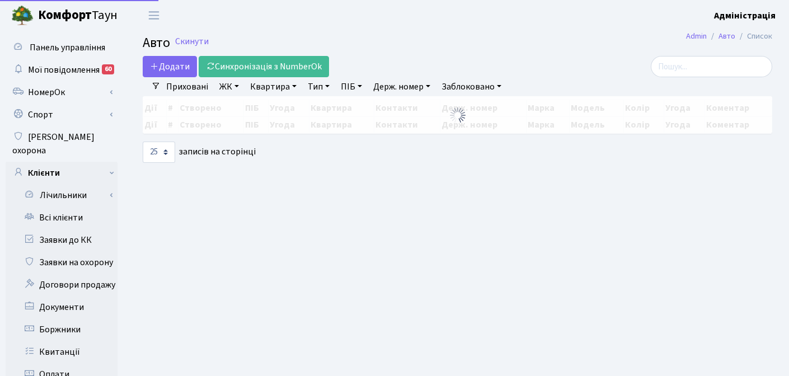
select select "25"
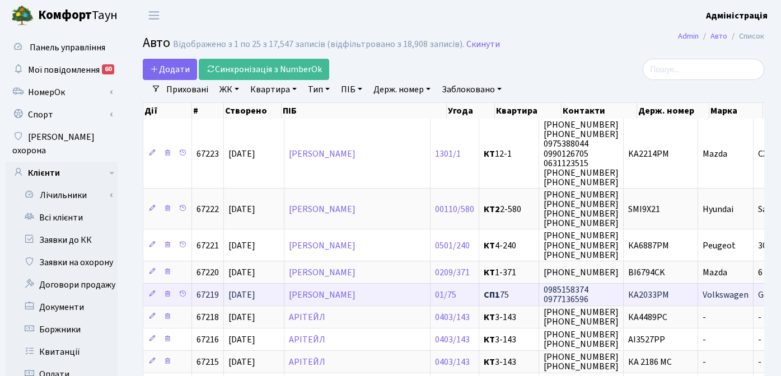
scroll to position [593, 0]
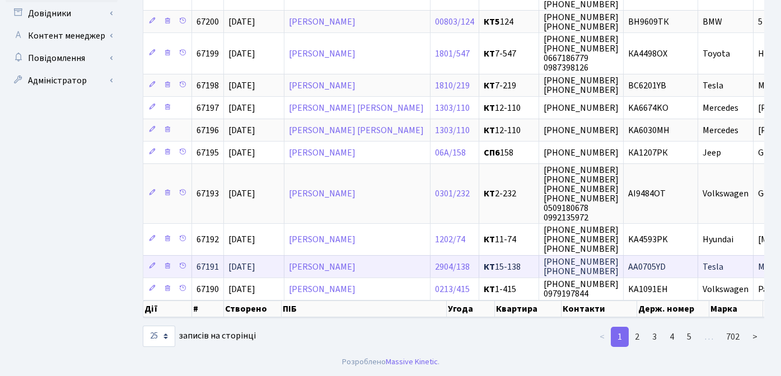
click at [657, 261] on span "AA0705YD" at bounding box center [646, 267] width 37 height 12
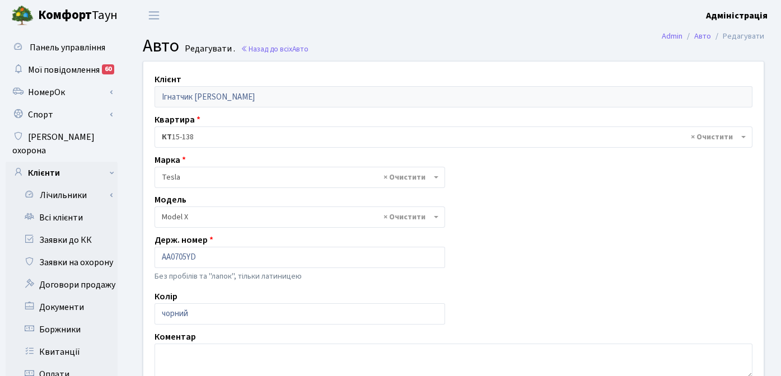
select select "2287"
click at [269, 53] on link "Назад до всіх Авто" at bounding box center [275, 49] width 68 height 11
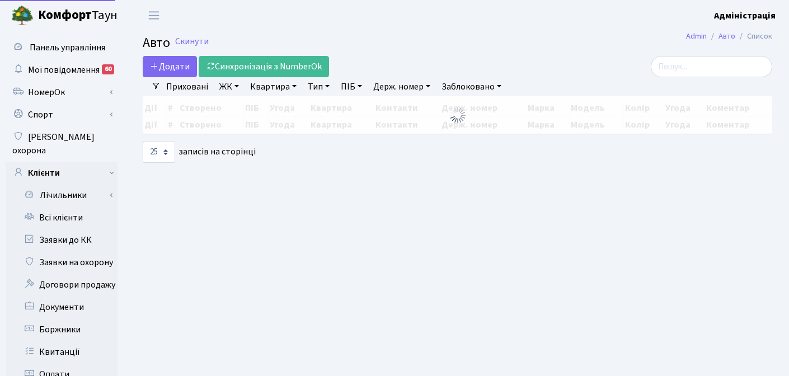
select select "25"
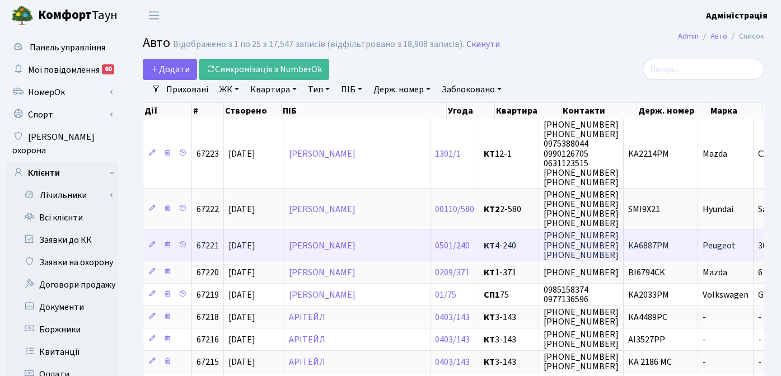
click at [652, 248] on span "КА6887РМ" at bounding box center [648, 245] width 41 height 12
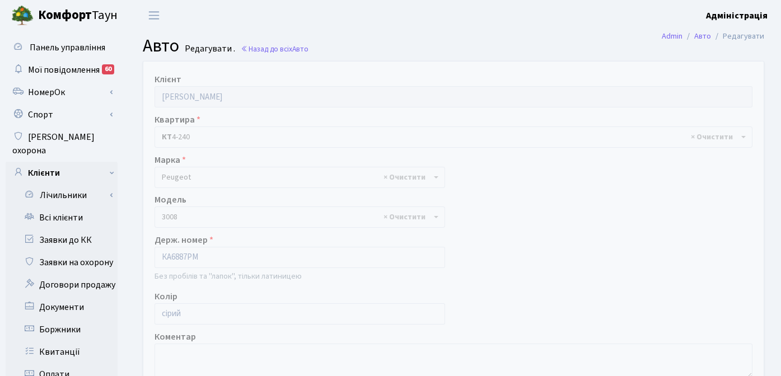
select select "1849"
click at [290, 44] on link "Назад до всіх Авто" at bounding box center [275, 49] width 68 height 11
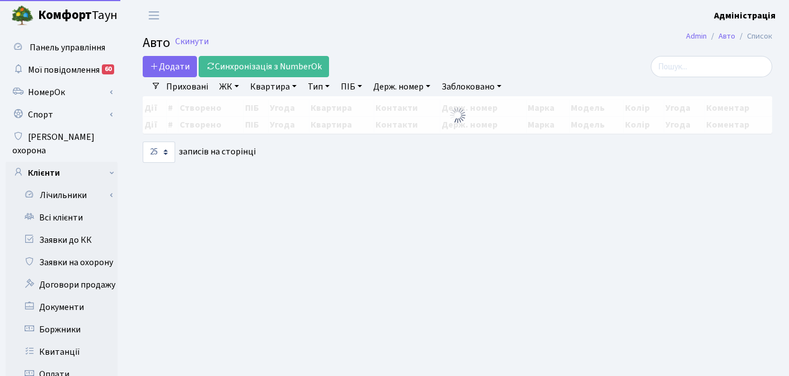
select select "25"
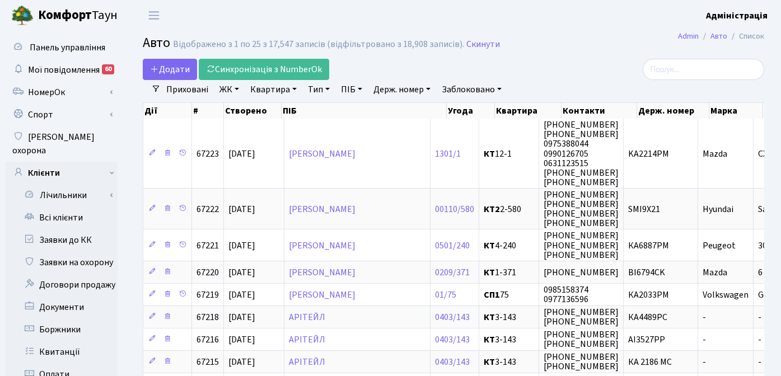
click at [408, 88] on link "Держ. номер" at bounding box center [402, 89] width 66 height 19
type input "Ка"
click at [68, 229] on link "Заявки до КК" at bounding box center [62, 240] width 112 height 22
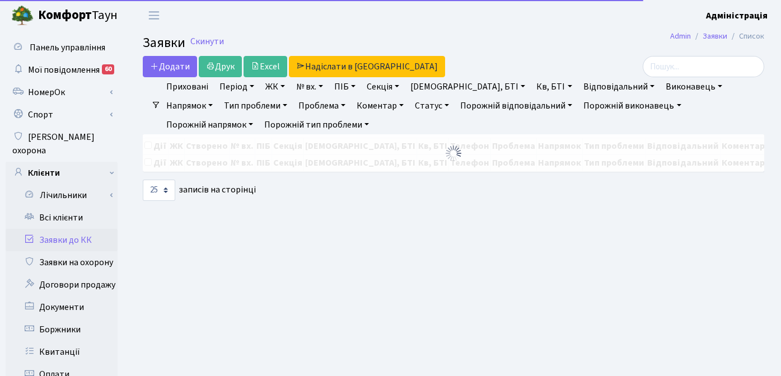
select select "25"
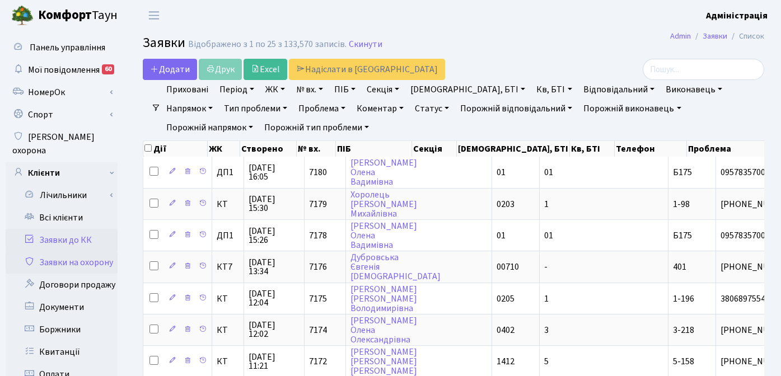
click at [73, 251] on link "Заявки на охорону" at bounding box center [62, 262] width 112 height 22
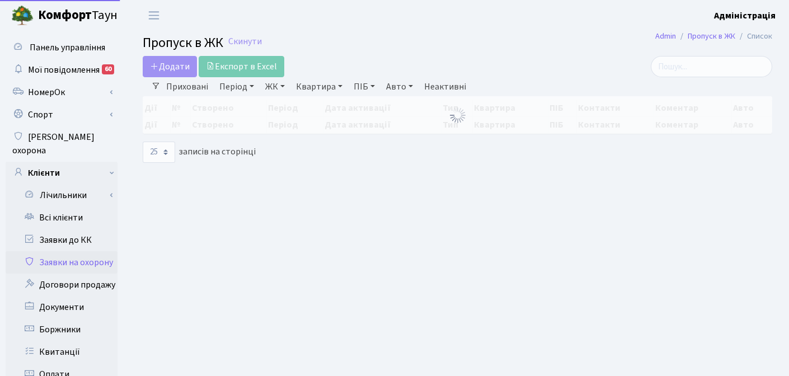
select select "25"
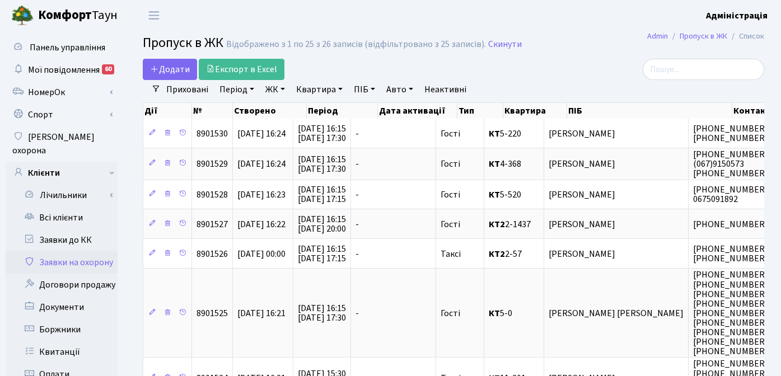
click at [398, 87] on link "Авто" at bounding box center [400, 89] width 36 height 19
type input "2222"
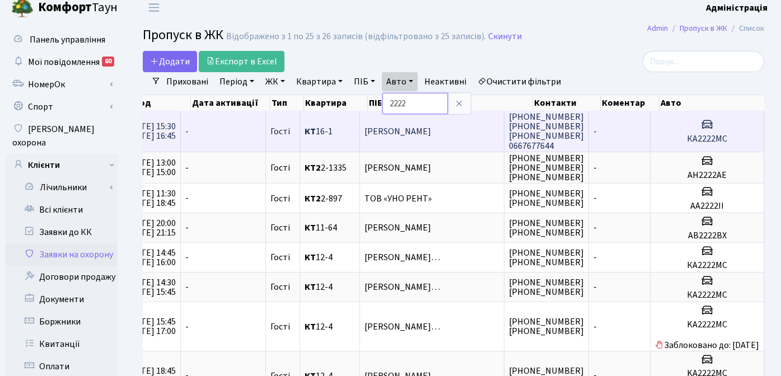
scroll to position [0, 185]
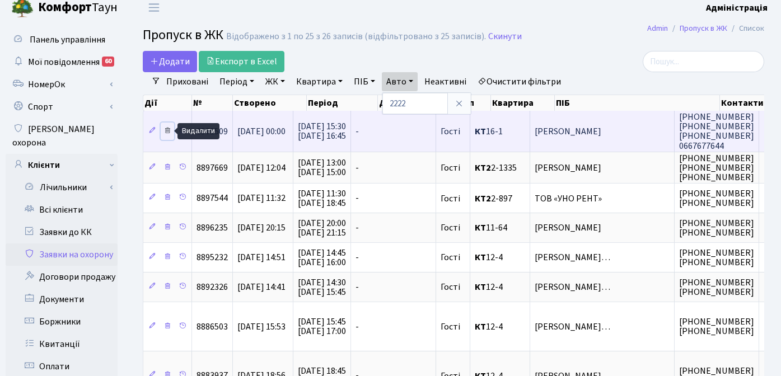
click at [169, 130] on icon at bounding box center [167, 130] width 8 height 8
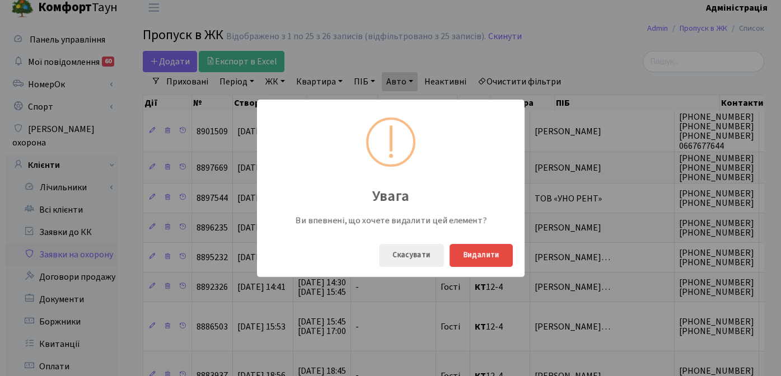
click at [604, 64] on div "Увага Ви впевнені, що хочете видалити цей елемент? Скасувати Видалити" at bounding box center [390, 188] width 781 height 376
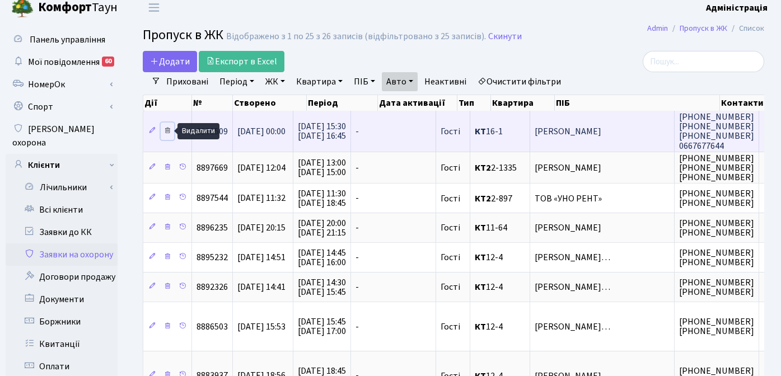
click at [167, 130] on icon at bounding box center [167, 130] width 8 height 8
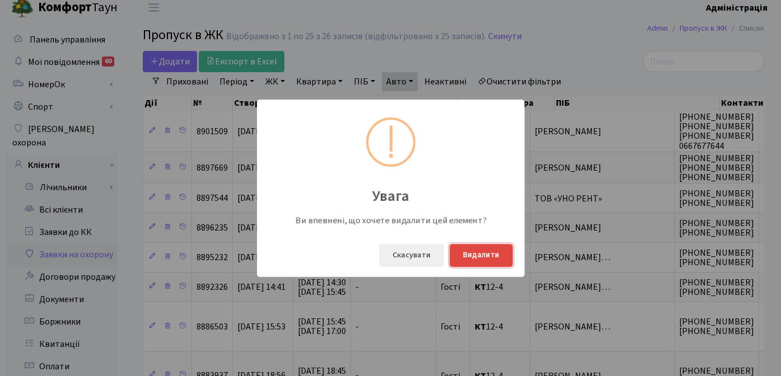
click at [470, 255] on button "Видалити" at bounding box center [480, 255] width 63 height 23
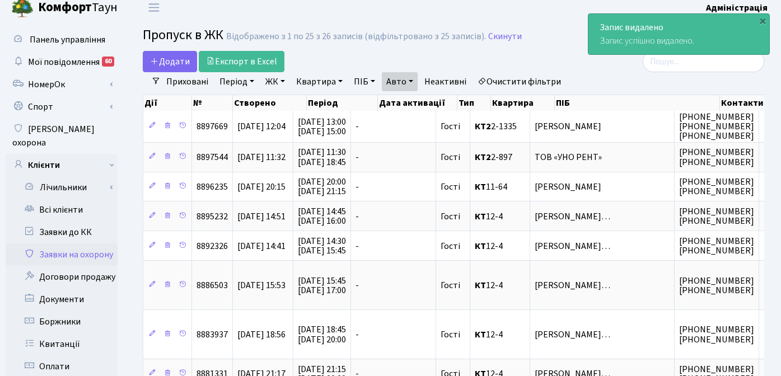
click at [523, 79] on link "Очистити фільтри" at bounding box center [519, 81] width 92 height 19
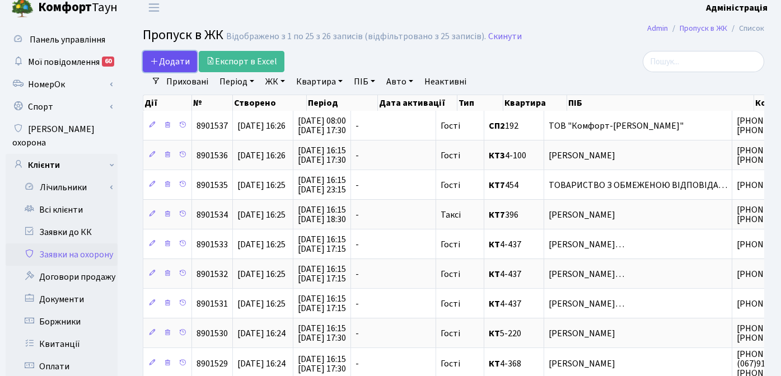
click at [171, 58] on span "Додати" at bounding box center [170, 61] width 40 height 12
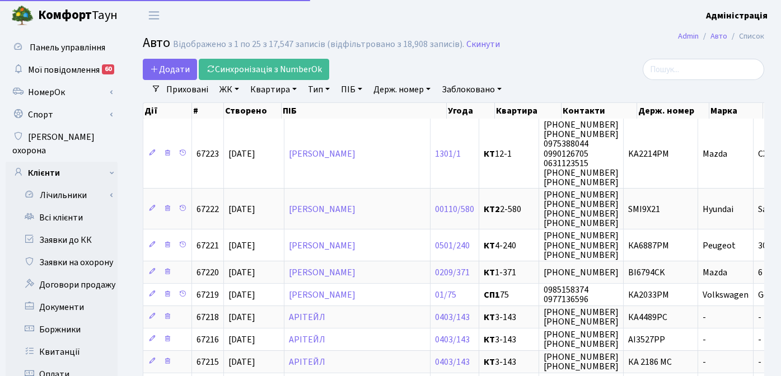
select select "25"
click at [388, 87] on link "Держ. номер" at bounding box center [402, 89] width 66 height 19
type input "2222"
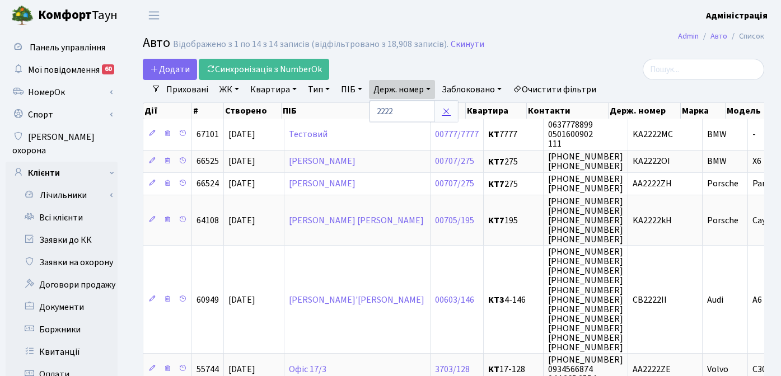
click at [444, 110] on icon at bounding box center [445, 111] width 9 height 9
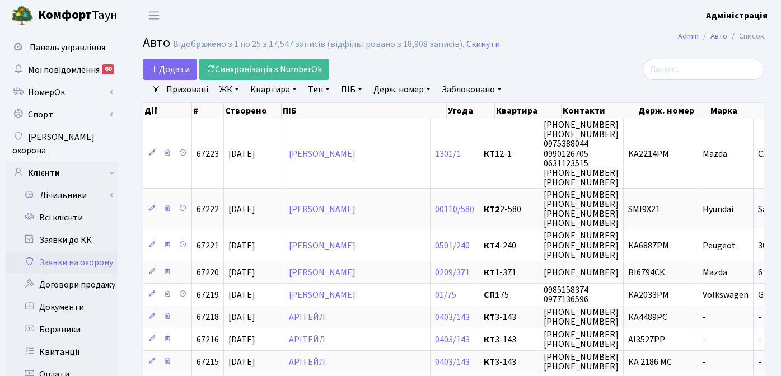
click at [79, 251] on link "Заявки на охорону" at bounding box center [62, 262] width 112 height 22
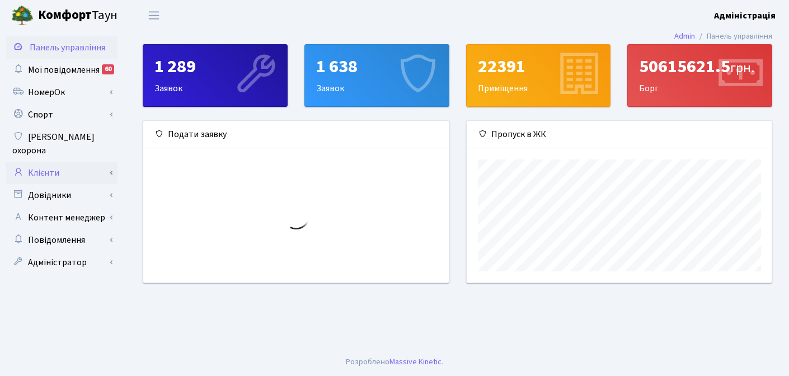
scroll to position [162, 305]
click at [55, 162] on link "Клієнти" at bounding box center [62, 173] width 112 height 22
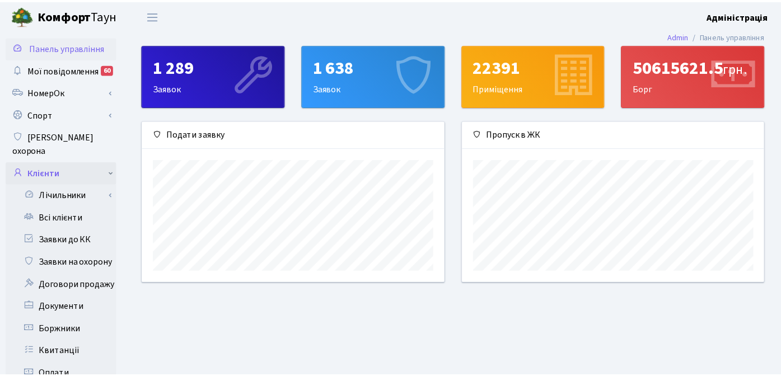
scroll to position [559397, 559258]
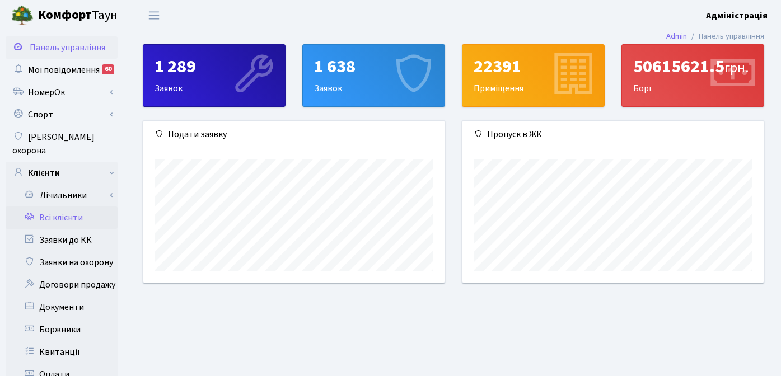
click at [61, 206] on link "Всі клієнти" at bounding box center [62, 217] width 112 height 22
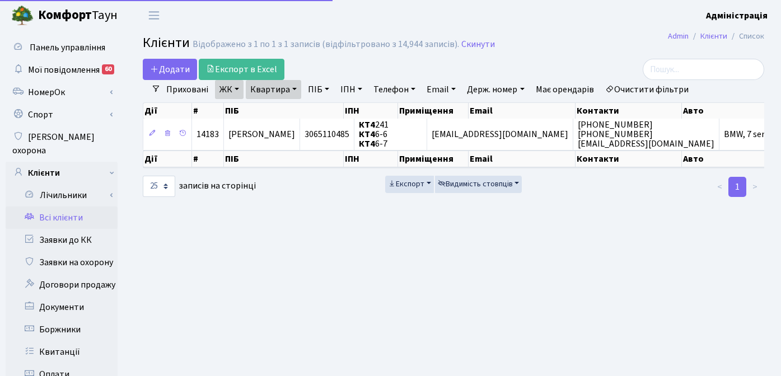
select select "25"
click at [642, 87] on link "Очистити фільтри" at bounding box center [646, 89] width 92 height 19
select select
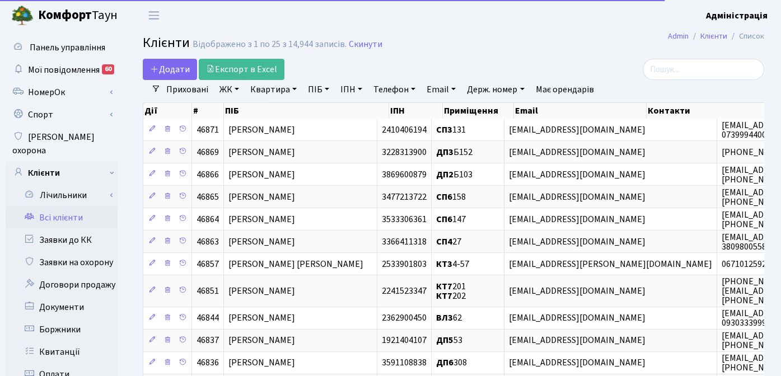
click at [227, 88] on link "ЖК" at bounding box center [229, 89] width 29 height 19
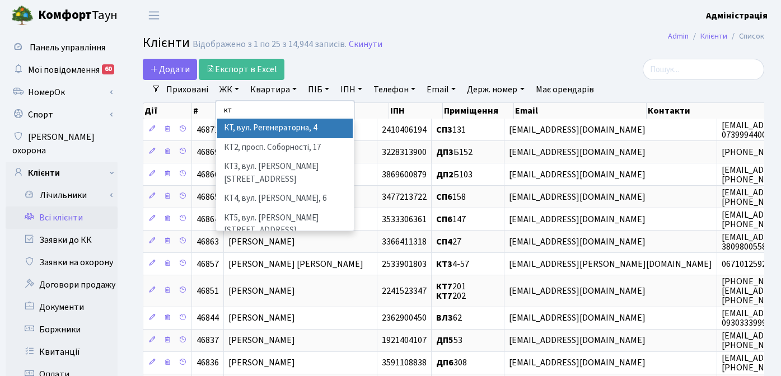
type input "кт"
click at [259, 127] on li "КТ, вул. Регенераторна, 4" at bounding box center [284, 129] width 135 height 20
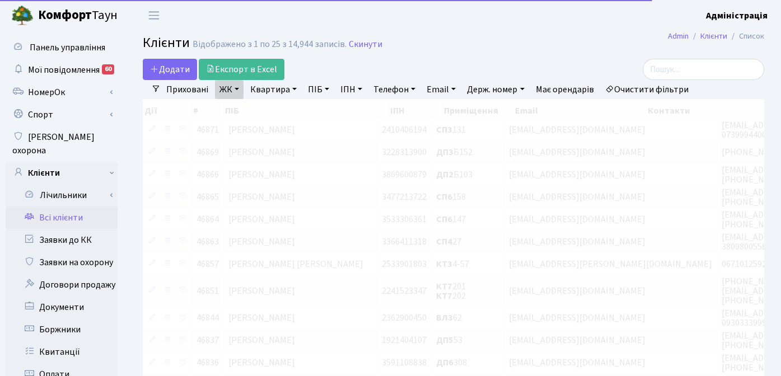
click at [273, 91] on link "Квартира" at bounding box center [273, 89] width 55 height 19
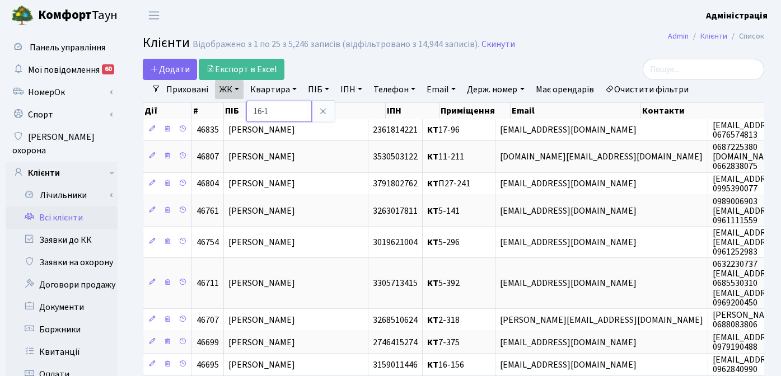
type input "16-1"
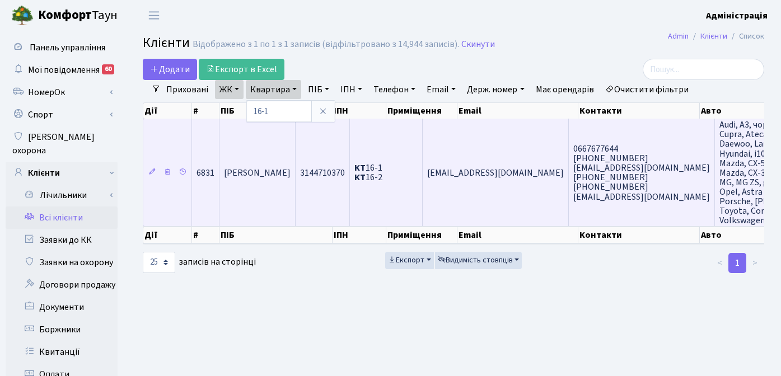
click at [382, 181] on span "КТ 16-1 КТ 16-2" at bounding box center [368, 173] width 28 height 22
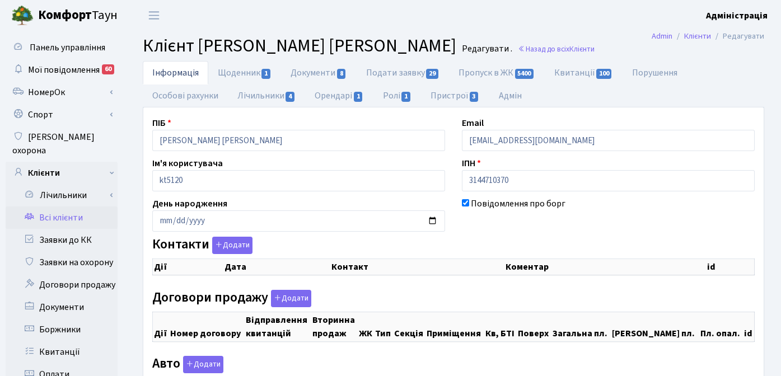
checkbox input "true"
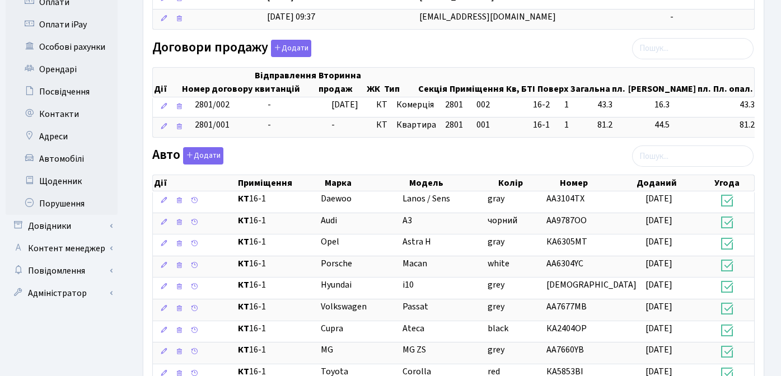
scroll to position [373, 0]
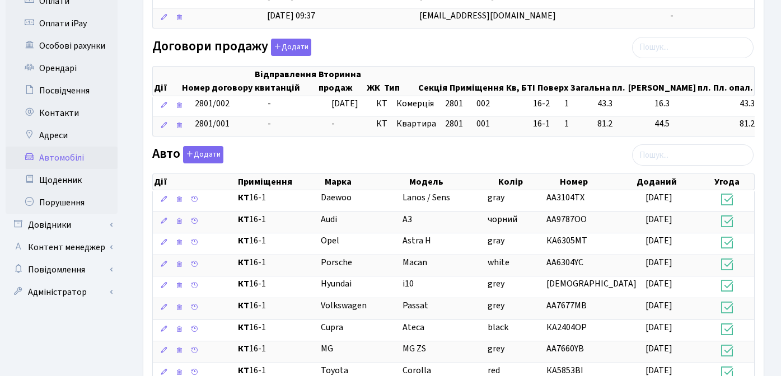
click at [67, 147] on link "Автомобілі" at bounding box center [62, 158] width 112 height 22
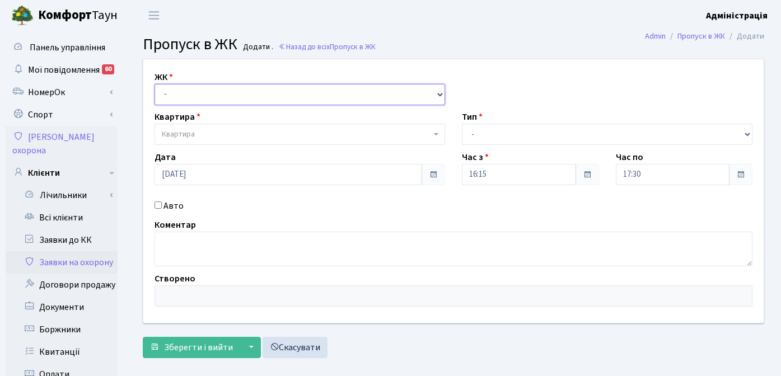
click at [212, 99] on select "- КТ, вул. Регенераторна, [GEOGRAPHIC_DATA], вул. [PERSON_NAME], [GEOGRAPHIC_DA…" at bounding box center [299, 94] width 290 height 21
click at [156, 205] on input "Авто" at bounding box center [157, 204] width 7 height 7
checkbox input "true"
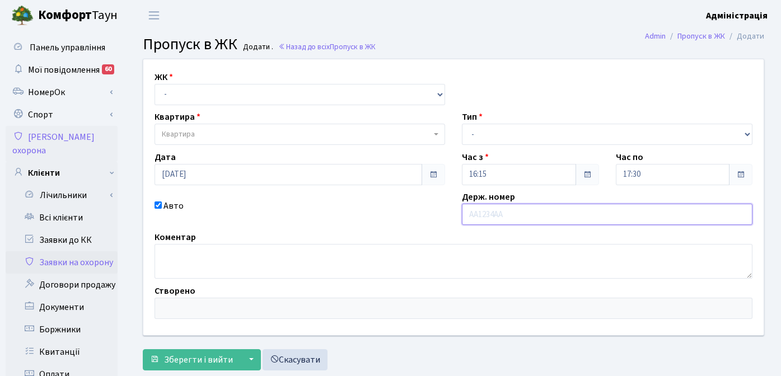
type input "[PERSON_NAME]"
type input "ка2222мс"
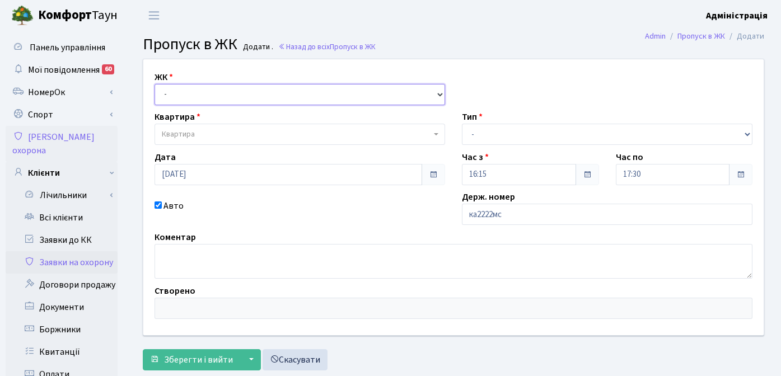
click at [279, 96] on select "- КТ, вул. Регенераторна, [GEOGRAPHIC_DATA], вул. [PERSON_NAME], [GEOGRAPHIC_DA…" at bounding box center [299, 94] width 290 height 21
select select "271"
click at [154, 84] on select "- КТ, вул. Регенераторна, [GEOGRAPHIC_DATA], вул. [PERSON_NAME], [GEOGRAPHIC_DA…" at bounding box center [299, 94] width 290 height 21
select select
click at [253, 135] on span "Квартира" at bounding box center [296, 134] width 269 height 11
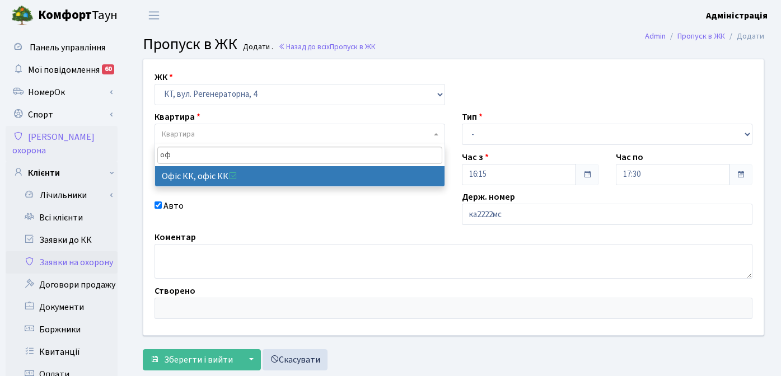
type input "оф"
select select "4"
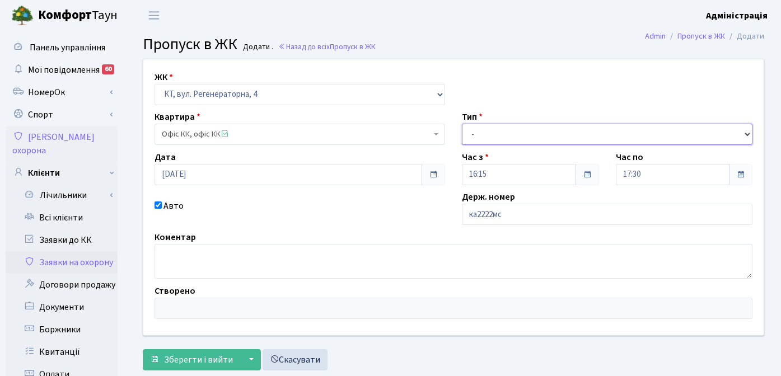
click at [543, 134] on select "- Доставка Таксі Гості Сервіс" at bounding box center [607, 134] width 290 height 21
select select "2"
click at [462, 124] on select "- Доставка Таксі Гості Сервіс" at bounding box center [607, 134] width 290 height 21
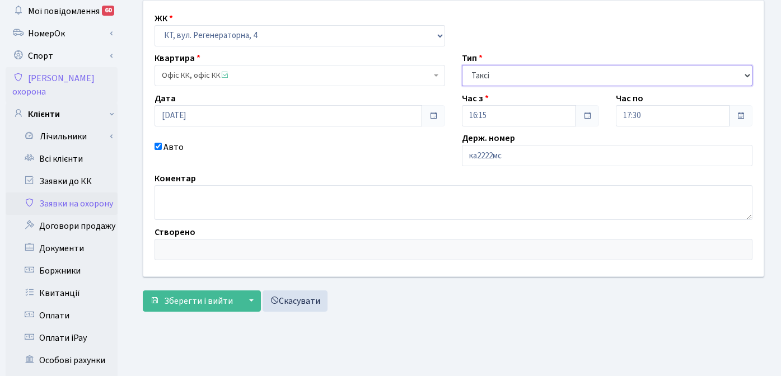
scroll to position [135, 0]
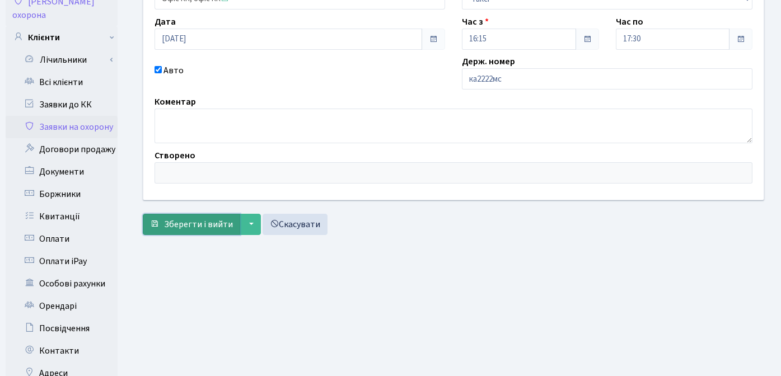
click at [193, 223] on span "Зберегти і вийти" at bounding box center [198, 224] width 69 height 12
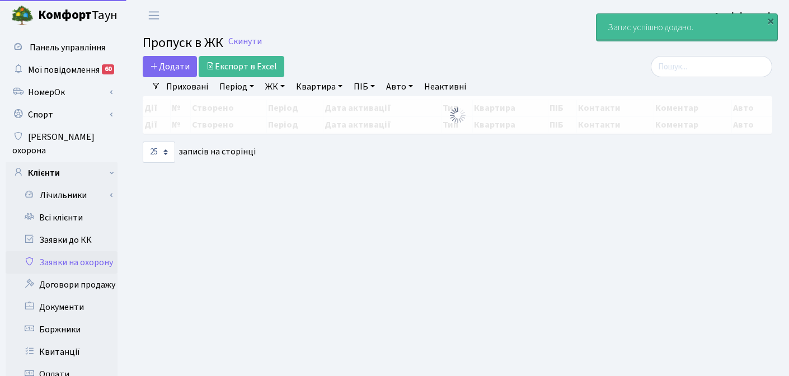
select select "25"
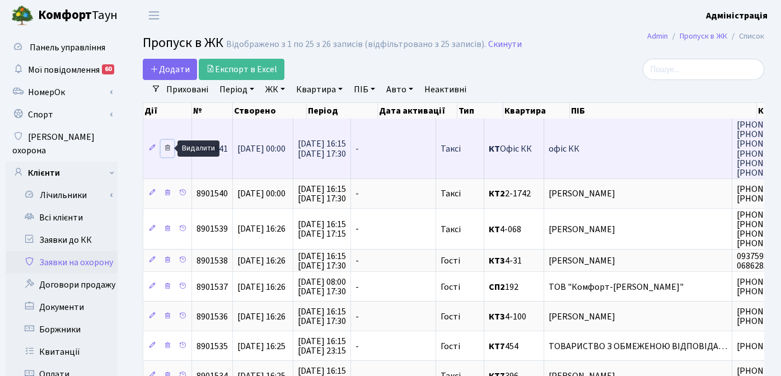
click at [166, 147] on icon at bounding box center [167, 148] width 8 height 8
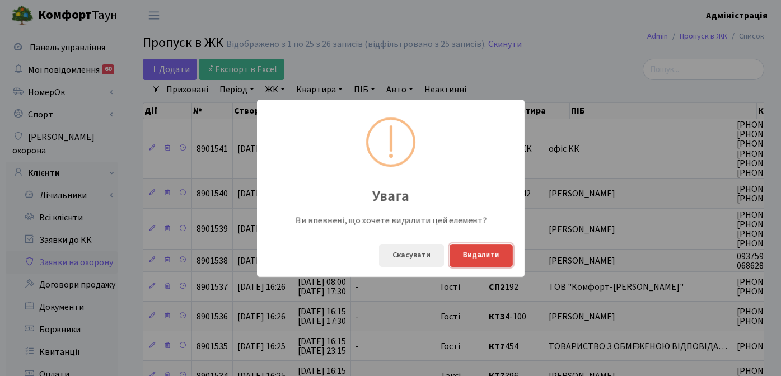
click at [492, 257] on button "Видалити" at bounding box center [480, 255] width 63 height 23
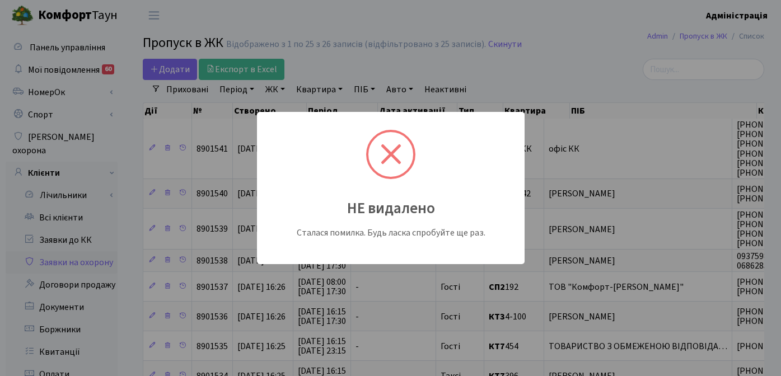
click at [342, 276] on div "НЕ видалено Сталася помилка. Будь ласка спробуйте ще раз." at bounding box center [390, 188] width 781 height 376
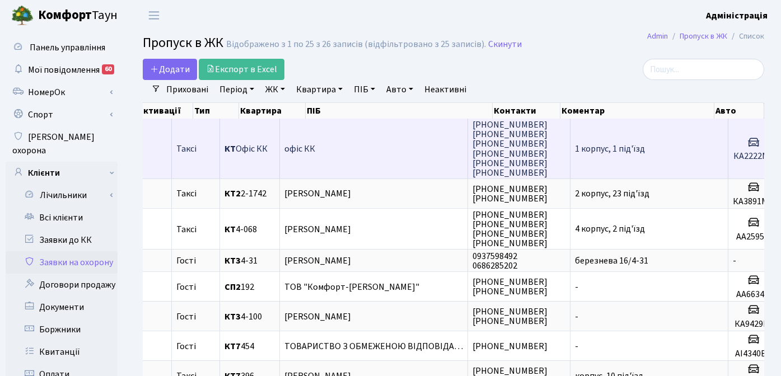
drag, startPoint x: 721, startPoint y: 157, endPoint x: 749, endPoint y: 158, distance: 27.4
click at [748, 158] on h5 "КА2222МС" at bounding box center [752, 156] width 41 height 11
drag, startPoint x: 753, startPoint y: 156, endPoint x: 724, endPoint y: 157, distance: 28.6
click at [732, 157] on h5 "КА2222МС" at bounding box center [752, 156] width 41 height 11
click at [637, 161] on td "1 корпус, 1 під'їзд" at bounding box center [649, 149] width 158 height 60
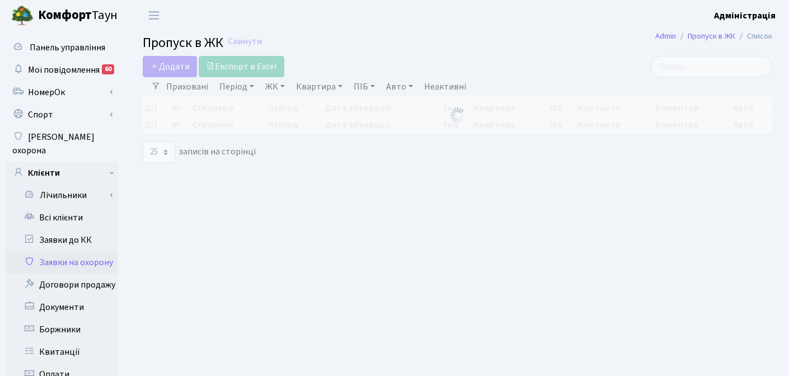
select select "25"
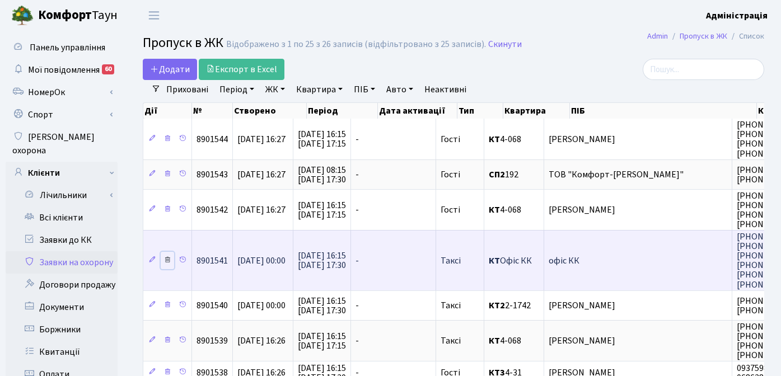
click at [165, 262] on icon at bounding box center [167, 260] width 8 height 8
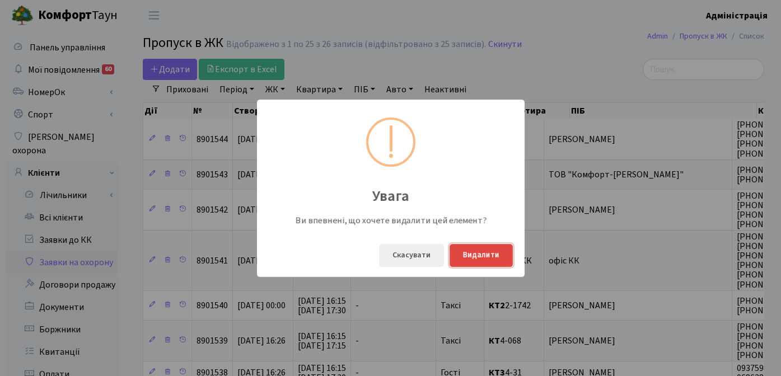
click at [478, 257] on button "Видалити" at bounding box center [480, 255] width 63 height 23
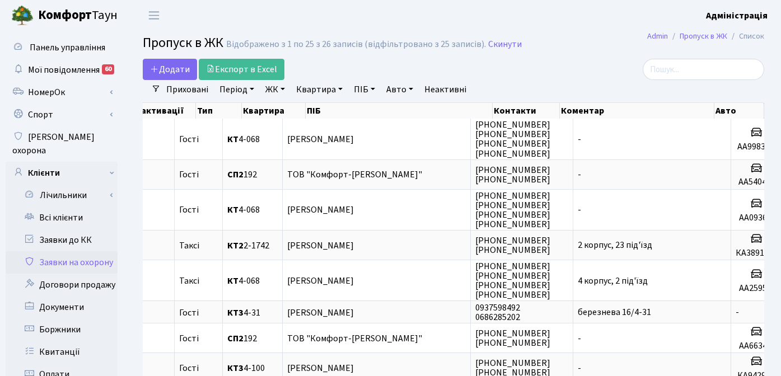
click at [391, 90] on link "Авто" at bounding box center [400, 89] width 36 height 19
type input "2222"
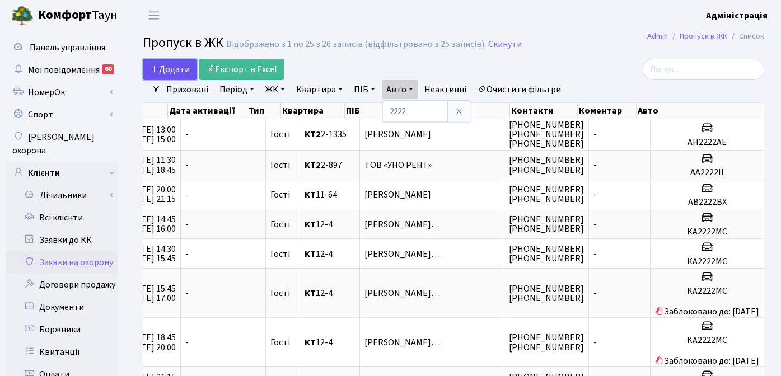
click at [170, 64] on span "Додати" at bounding box center [170, 69] width 40 height 12
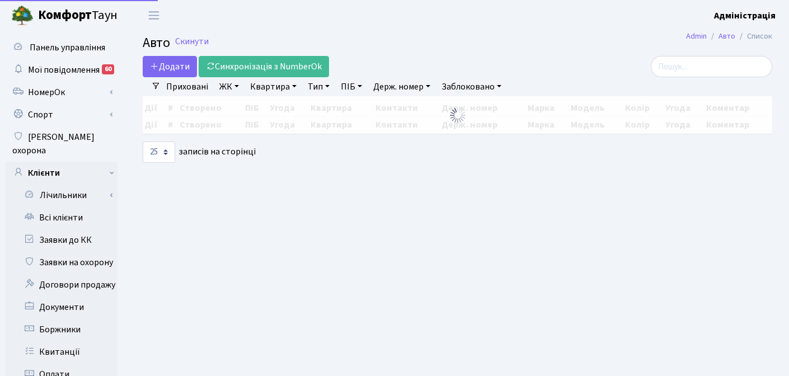
select select "25"
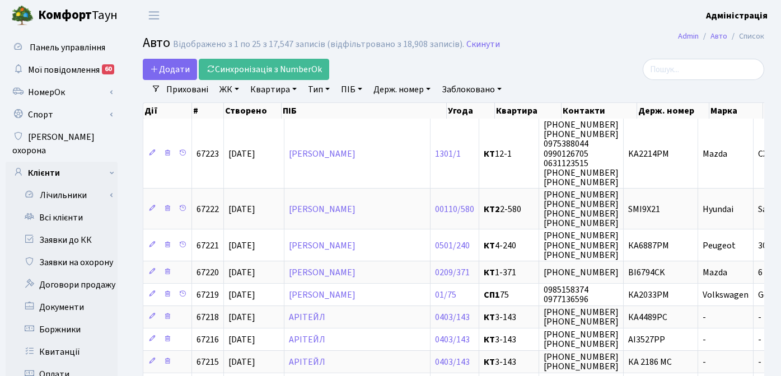
click at [393, 90] on link "Держ. номер" at bounding box center [402, 89] width 66 height 19
type input "2222"
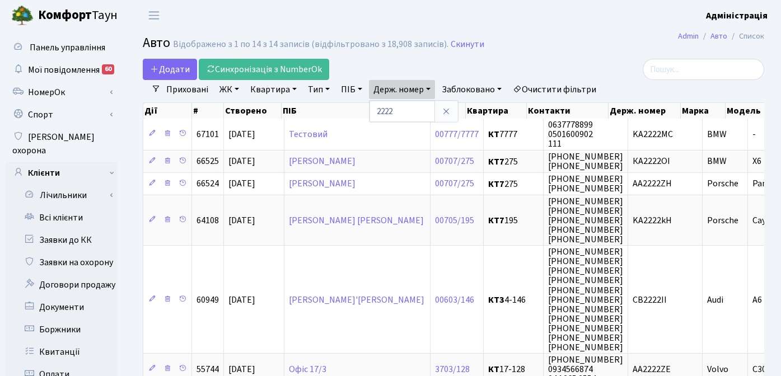
click at [177, 90] on link "Приховані" at bounding box center [187, 89] width 51 height 19
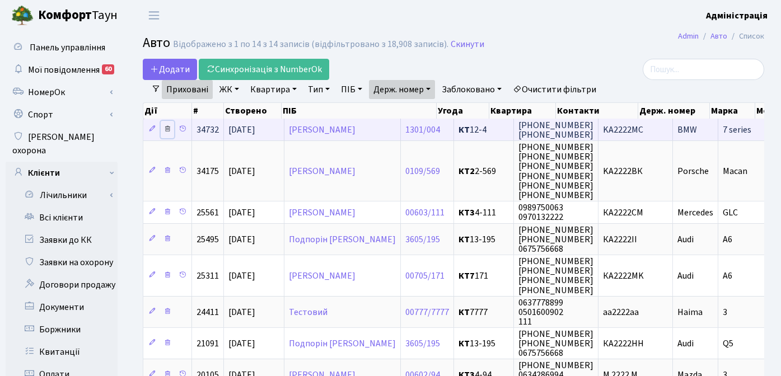
click at [167, 127] on icon at bounding box center [167, 129] width 8 height 8
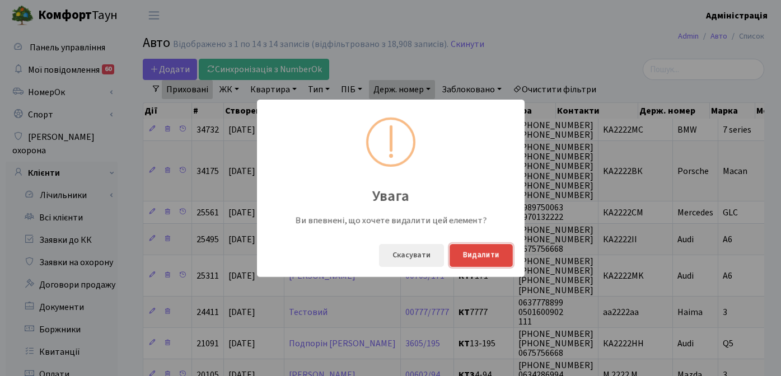
click at [477, 261] on button "Видалити" at bounding box center [480, 255] width 63 height 23
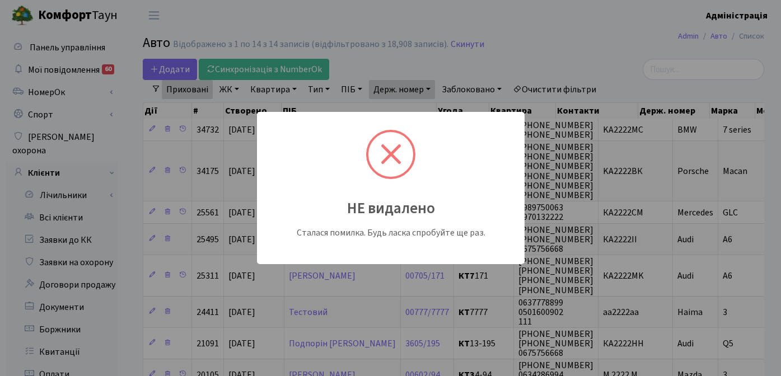
click at [584, 44] on div "НЕ видалено Сталася помилка. Будь ласка спробуйте ще раз." at bounding box center [390, 188] width 781 height 376
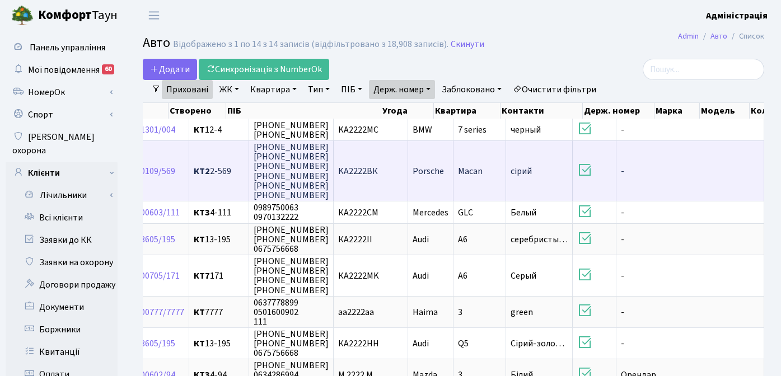
scroll to position [0, 269]
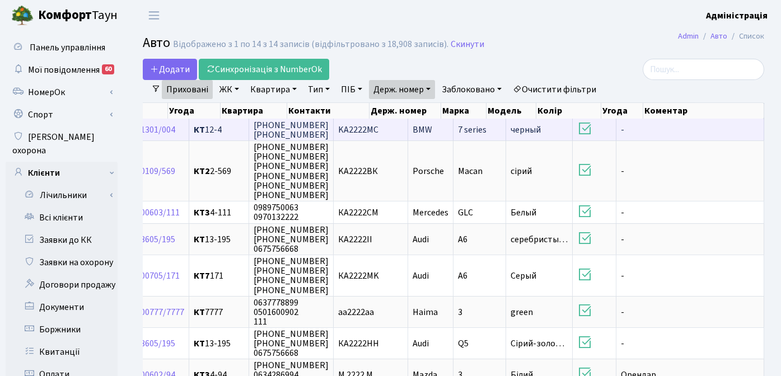
scroll to position [0, 228]
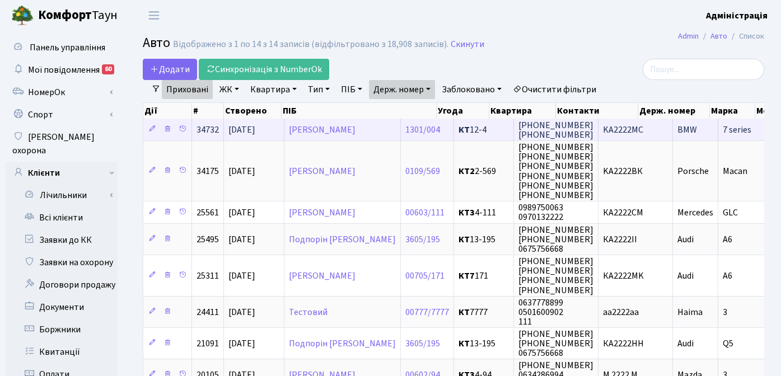
click at [593, 134] on span "+380672628227 +380979000045" at bounding box center [555, 130] width 75 height 22
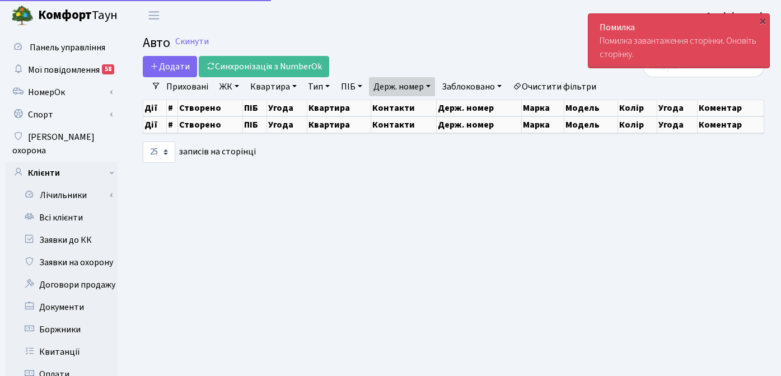
select select "25"
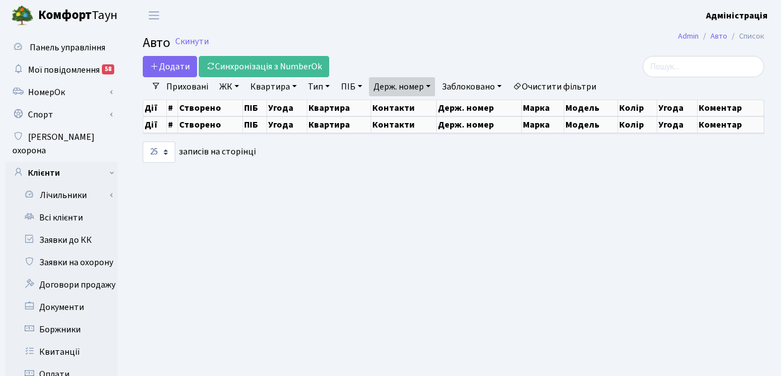
click at [479, 180] on main "Admin Авто Список Авто Скинути Додати Синхронізація з NumberOk Фільтри Прихован…" at bounding box center [453, 356] width 655 height 651
click at [189, 85] on link "Приховані" at bounding box center [187, 86] width 51 height 19
click at [318, 20] on header "Комфорт Таун Адміністрація Мій обліковий запис Вийти" at bounding box center [390, 15] width 781 height 31
click at [191, 41] on link "Скинути" at bounding box center [192, 41] width 34 height 11
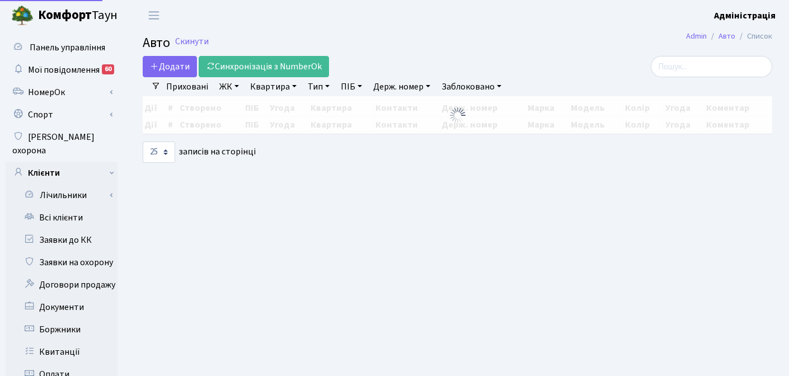
select select "25"
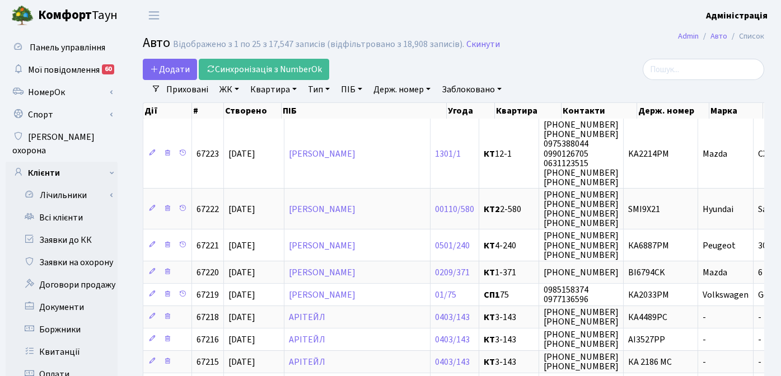
click at [393, 90] on link "Держ. номер" at bounding box center [402, 89] width 66 height 19
type input "4564"
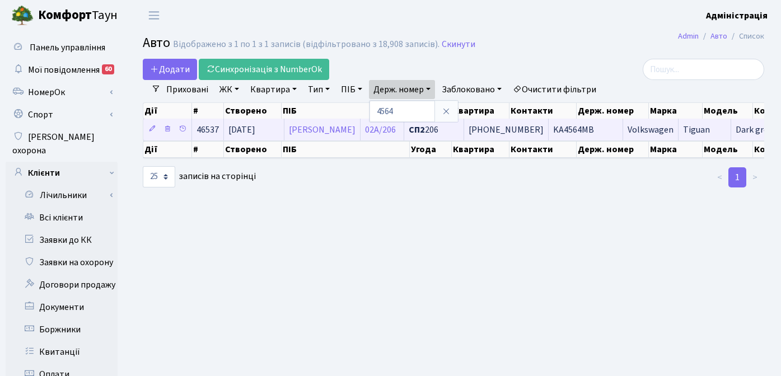
click at [594, 129] on span "KA4564MB" at bounding box center [573, 130] width 41 height 12
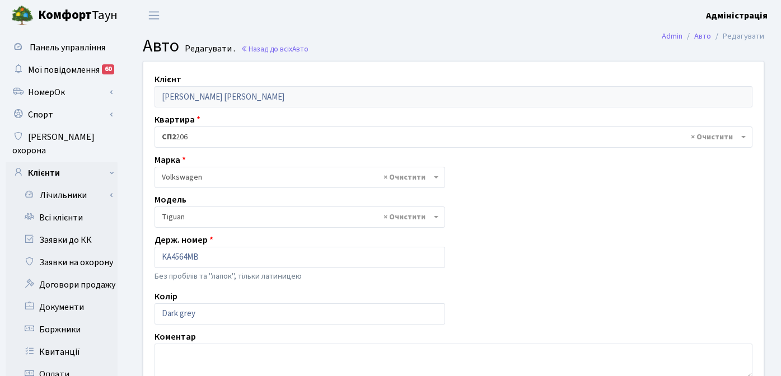
select select "2490"
click at [297, 51] on span "Авто" at bounding box center [300, 49] width 16 height 11
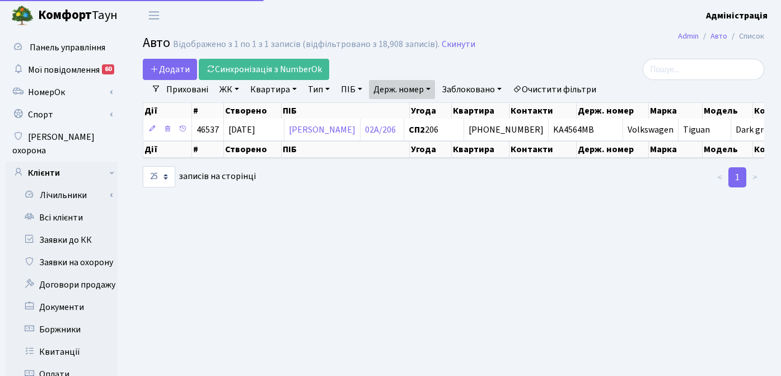
select select "25"
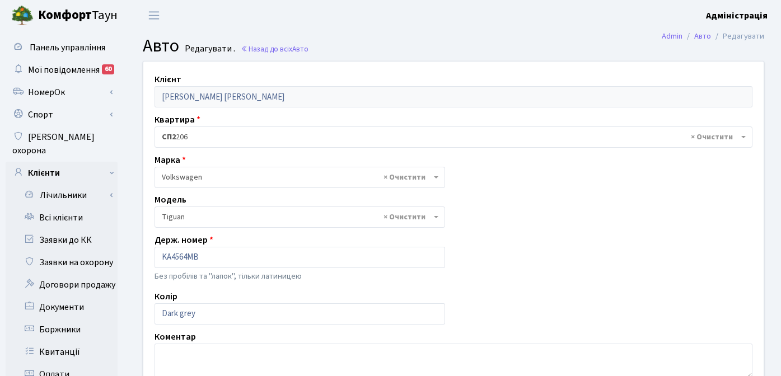
select select "2490"
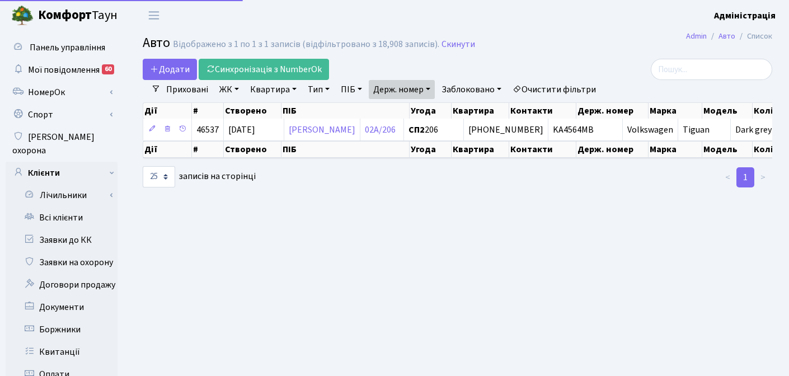
select select "25"
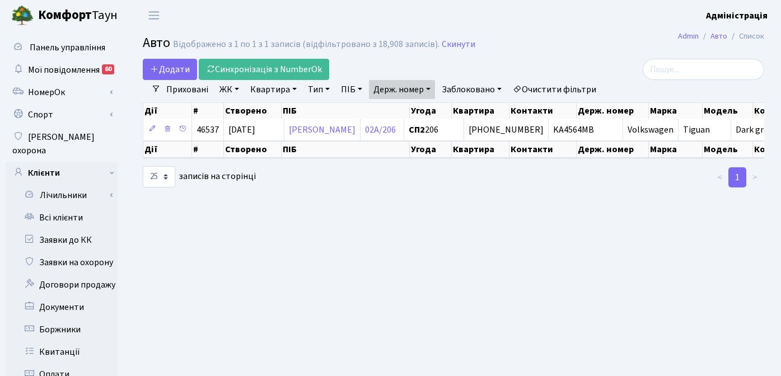
click at [534, 91] on link "Очистити фільтри" at bounding box center [554, 89] width 92 height 19
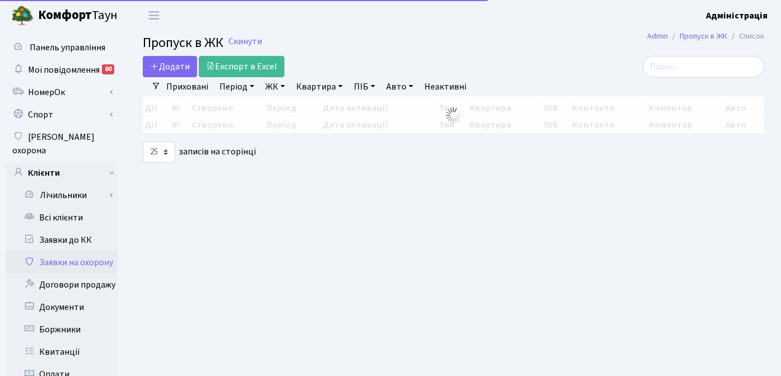
select select "25"
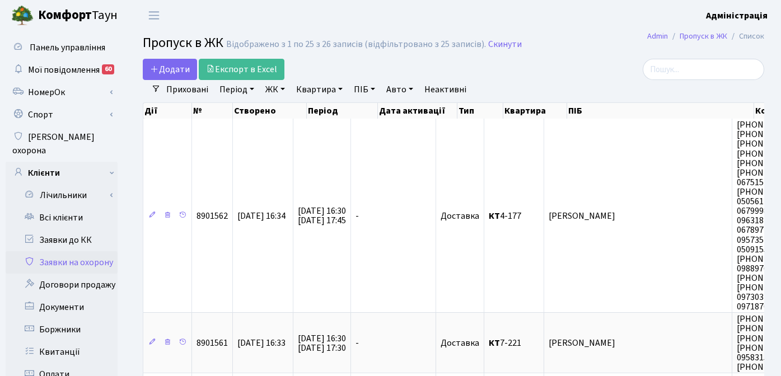
click at [398, 89] on link "Авто" at bounding box center [400, 89] width 36 height 19
type input "2222"
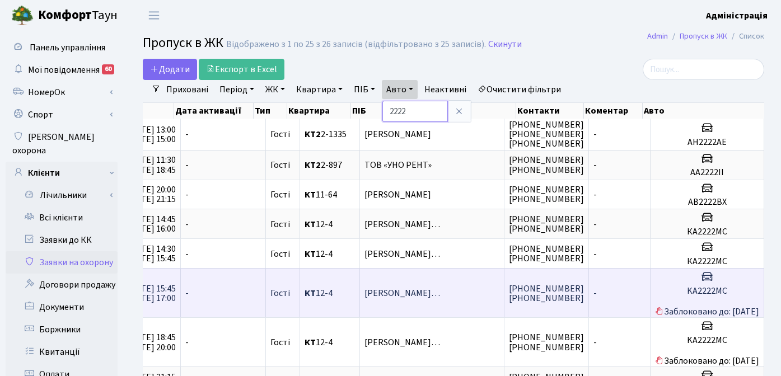
scroll to position [0, 198]
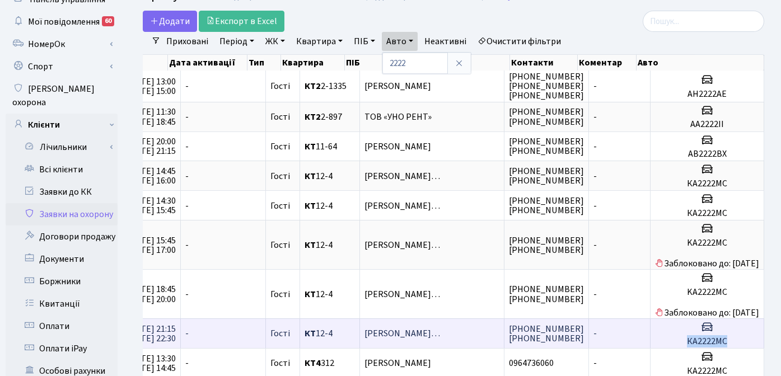
drag, startPoint x: 724, startPoint y: 342, endPoint x: 681, endPoint y: 345, distance: 43.2
click at [681, 345] on h5 "КА2222МС" at bounding box center [707, 341] width 104 height 11
copy h5 "КА2222МС"
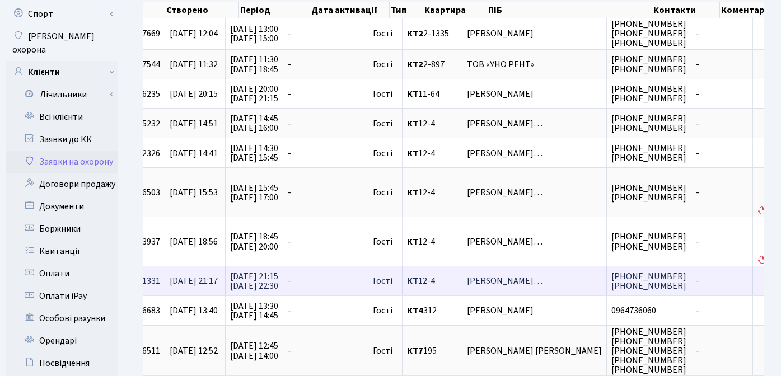
scroll to position [0, 49]
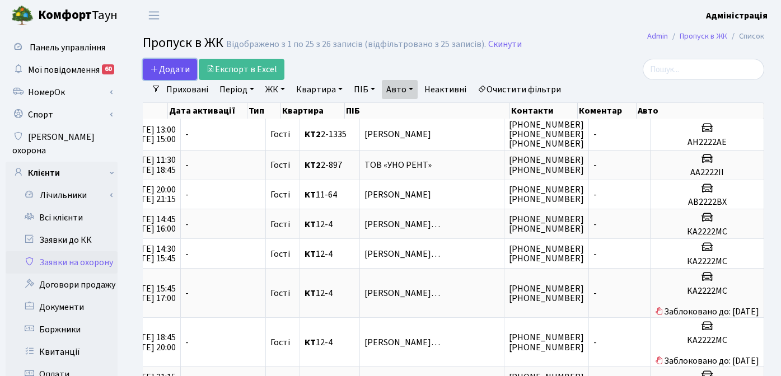
click at [170, 70] on span "Додати" at bounding box center [170, 69] width 40 height 12
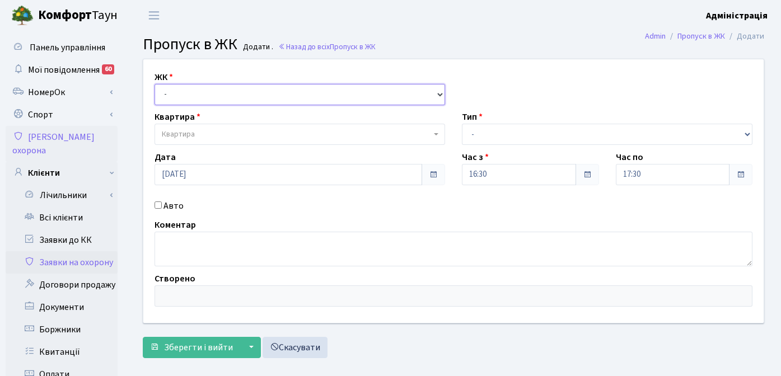
click at [205, 93] on select "- КТ, вул. Регенераторна, [GEOGRAPHIC_DATA], вул. [PERSON_NAME], [GEOGRAPHIC_DA…" at bounding box center [299, 94] width 290 height 21
select select "271"
click at [154, 84] on select "- КТ, вул. Регенераторна, [GEOGRAPHIC_DATA], вул. [PERSON_NAME], [GEOGRAPHIC_DA…" at bounding box center [299, 94] width 290 height 21
select select
click at [319, 95] on select "- КТ, вул. Регенераторна, [GEOGRAPHIC_DATA], вул. [PERSON_NAME], [GEOGRAPHIC_DA…" at bounding box center [299, 94] width 290 height 21
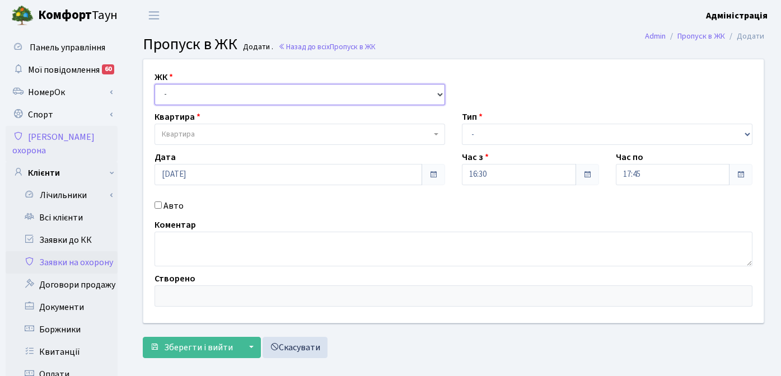
select select "271"
click at [154, 84] on select "- КТ, вул. Регенераторна, [GEOGRAPHIC_DATA], вул. [PERSON_NAME], [GEOGRAPHIC_DA…" at bounding box center [299, 94] width 290 height 21
select select
click at [306, 131] on span "Квартира" at bounding box center [296, 134] width 269 height 11
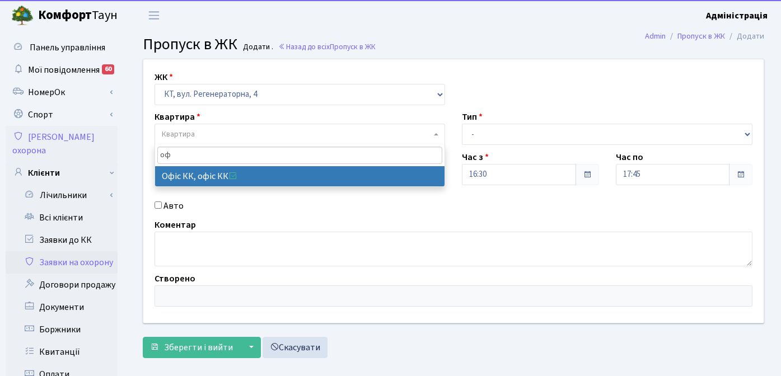
type input "оф"
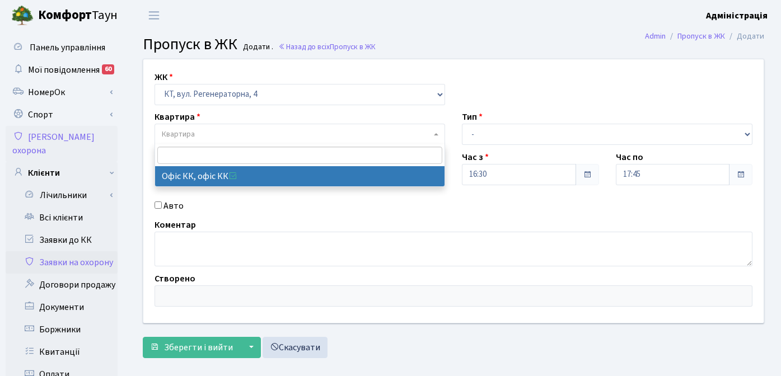
select select "4"
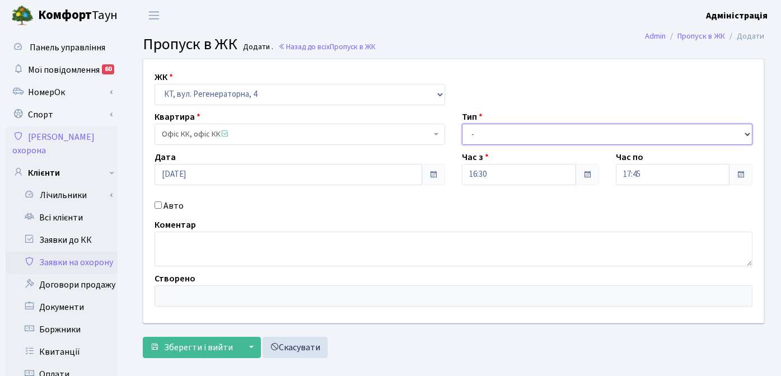
click at [474, 128] on select "- Доставка Таксі Гості Сервіс" at bounding box center [607, 134] width 290 height 21
select select "2"
click at [462, 124] on select "- Доставка Таксі Гості Сервіс" at bounding box center [607, 134] width 290 height 21
click at [161, 201] on div "Авто" at bounding box center [299, 205] width 307 height 13
drag, startPoint x: 160, startPoint y: 204, endPoint x: 171, endPoint y: 208, distance: 11.9
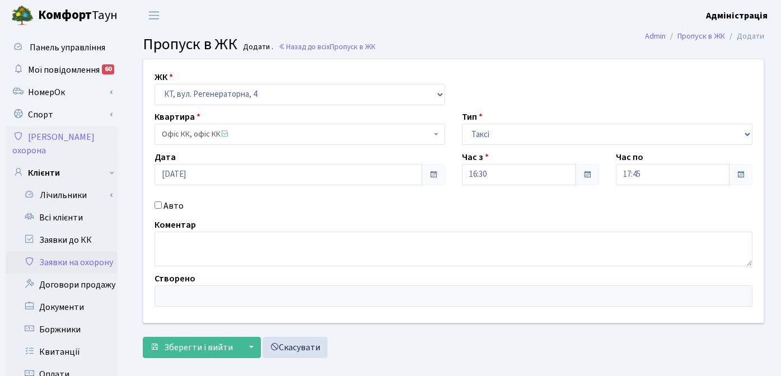
click at [159, 204] on input "Авто" at bounding box center [157, 204] width 7 height 7
checkbox input "true"
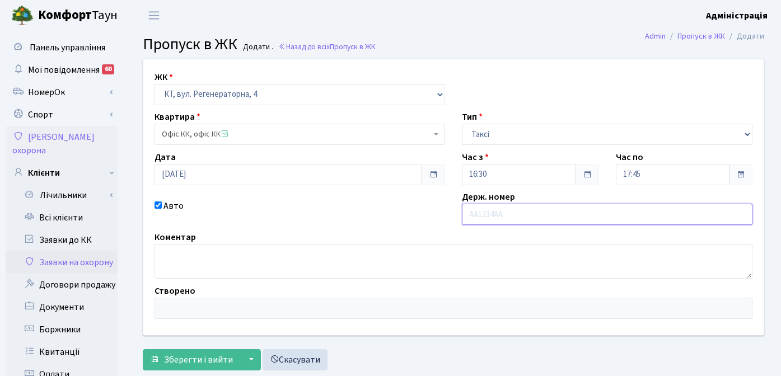
click at [509, 218] on input "text" at bounding box center [607, 214] width 290 height 21
paste input "[PERSON_NAME]"
type input "ка2222мс"
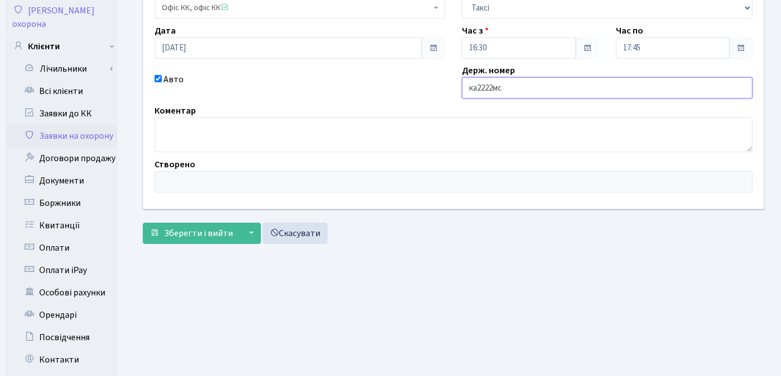
scroll to position [135, 0]
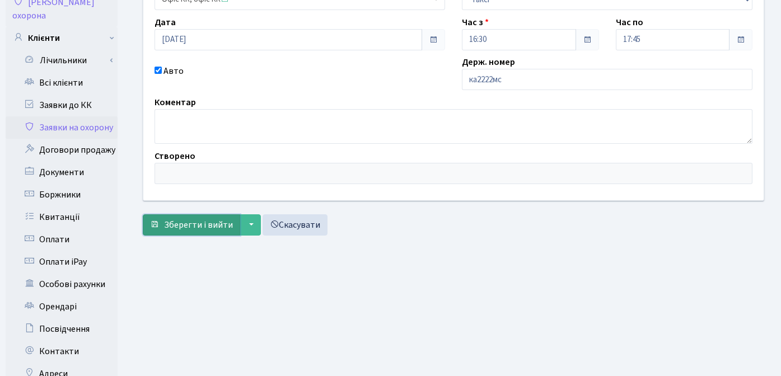
click at [195, 224] on span "Зберегти і вийти" at bounding box center [198, 225] width 69 height 12
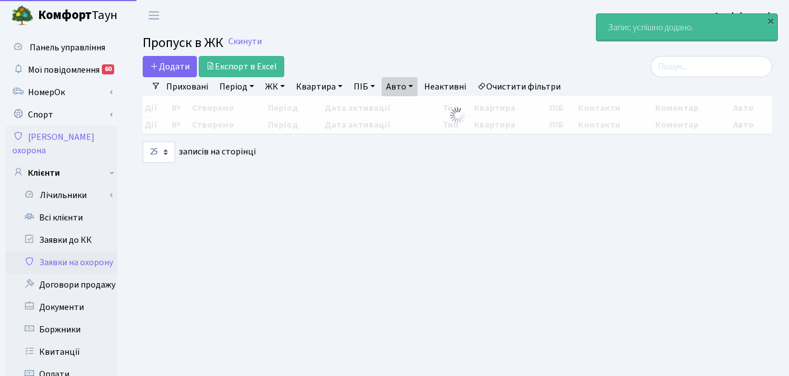
select select "25"
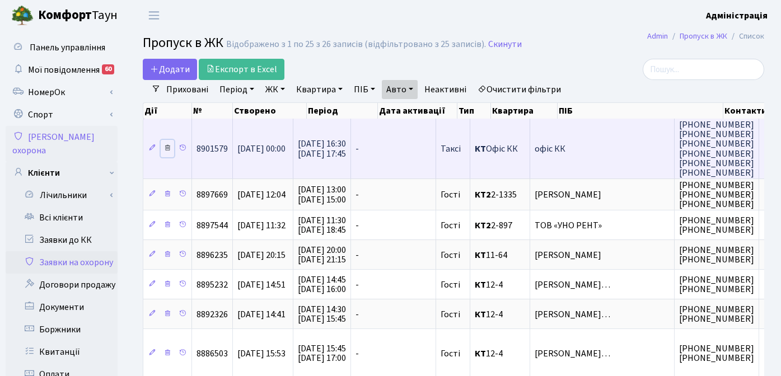
click at [168, 147] on icon at bounding box center [167, 148] width 8 height 8
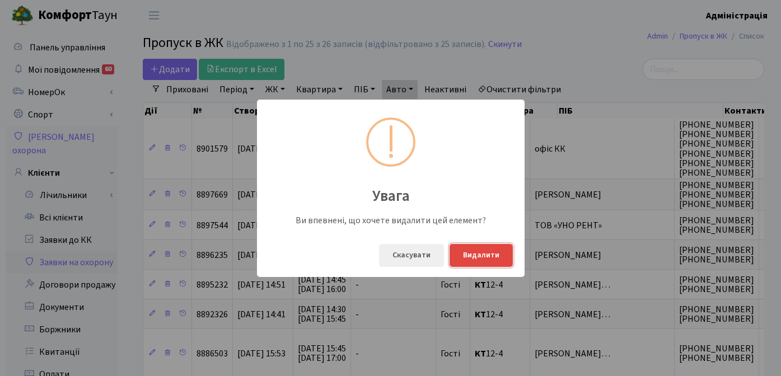
click at [482, 255] on button "Видалити" at bounding box center [480, 255] width 63 height 23
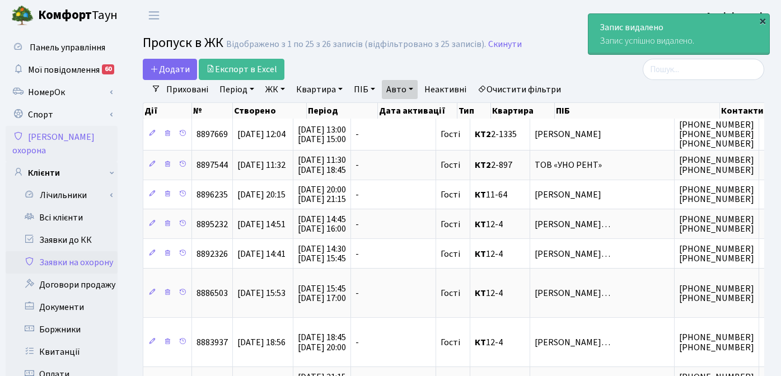
click at [763, 19] on div "×" at bounding box center [762, 20] width 11 height 11
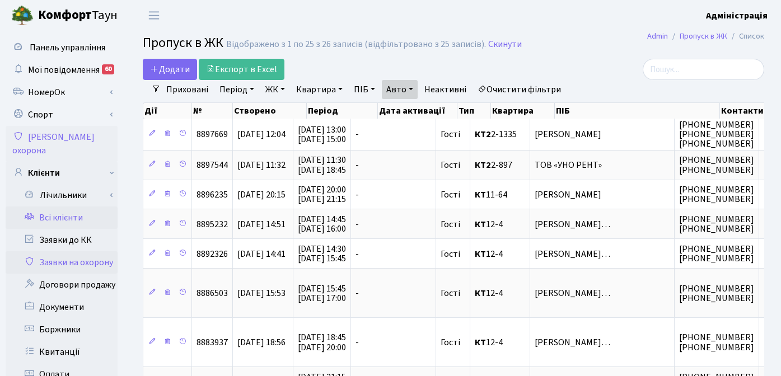
click at [69, 206] on link "Всі клієнти" at bounding box center [62, 217] width 112 height 22
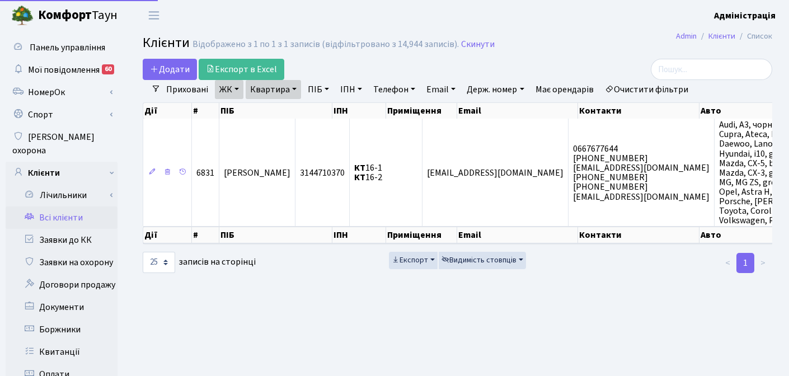
select select "25"
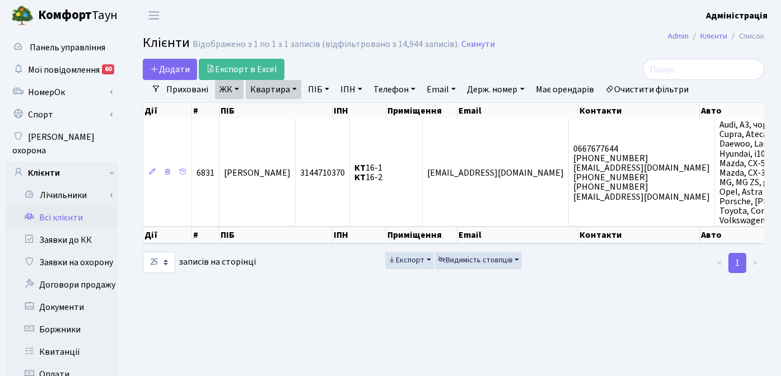
click at [642, 90] on link "Очистити фільтри" at bounding box center [646, 89] width 92 height 19
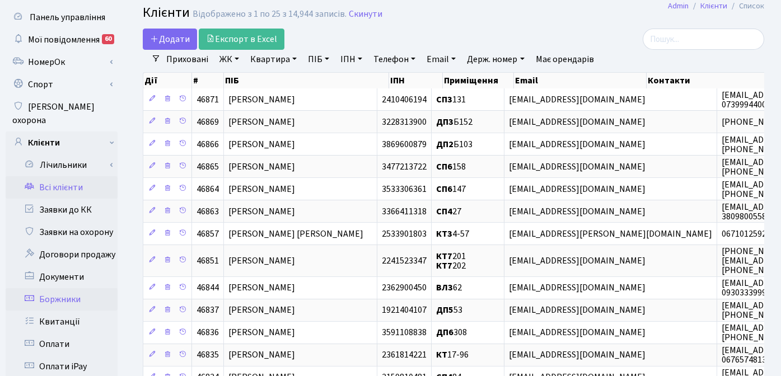
click at [55, 291] on link "Боржники" at bounding box center [62, 299] width 112 height 22
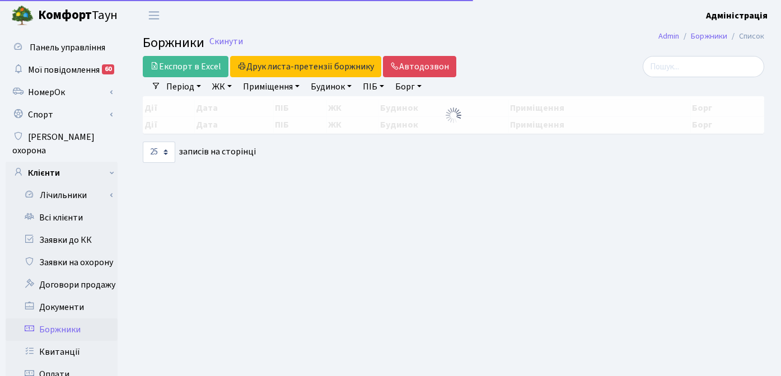
select select "25"
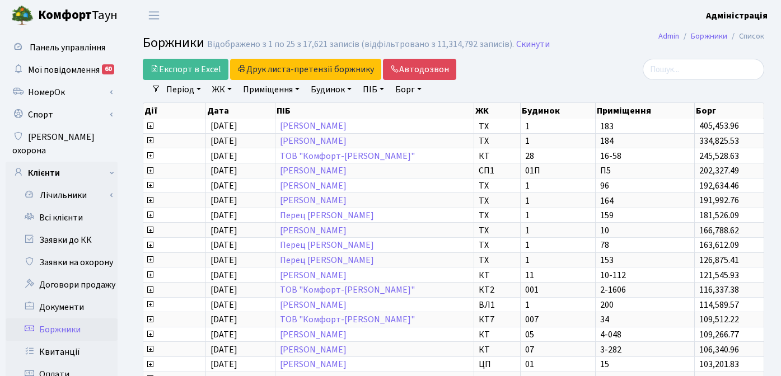
click at [565, 74] on div at bounding box center [666, 69] width 213 height 21
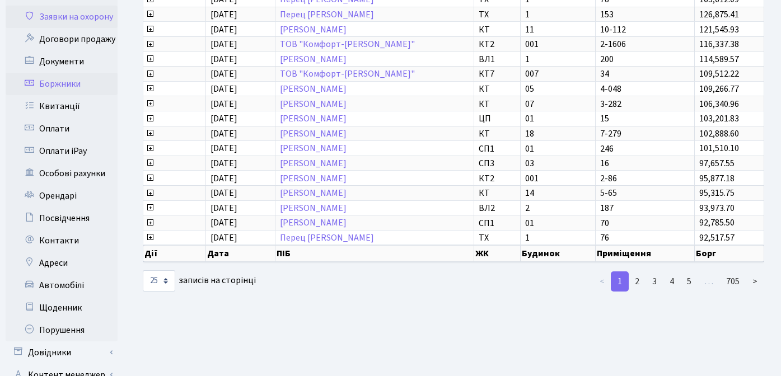
scroll to position [321, 0]
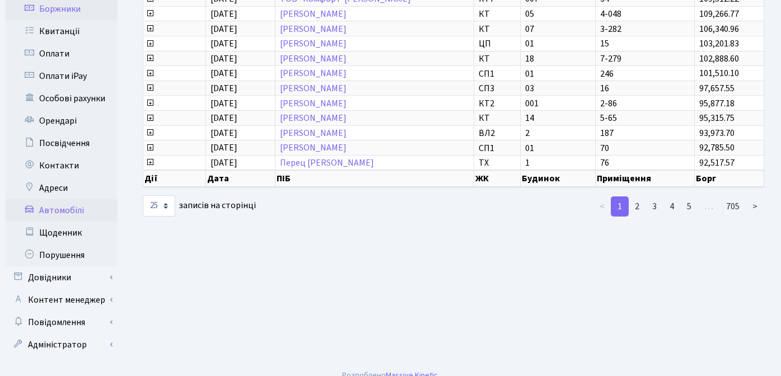
click at [67, 199] on link "Автомобілі" at bounding box center [62, 210] width 112 height 22
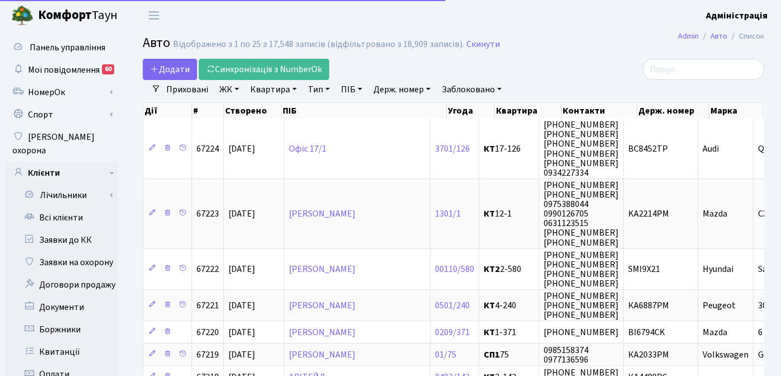
select select "25"
click at [586, 69] on div at bounding box center [666, 69] width 196 height 21
click at [395, 90] on link "Держ. номер" at bounding box center [402, 89] width 66 height 19
paste input "1904"
type input "1904"
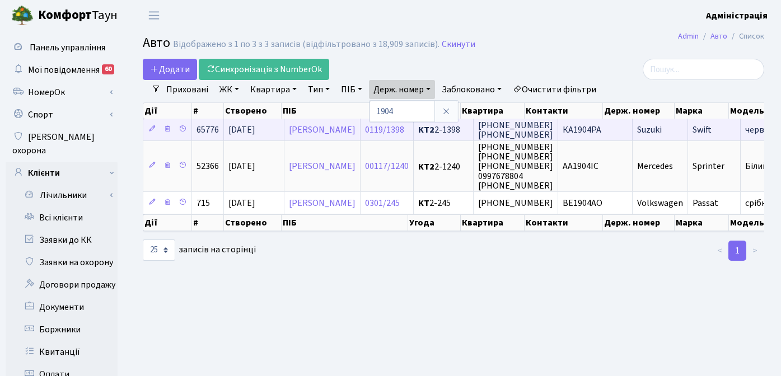
click at [601, 130] on span "КА1904РА" at bounding box center [581, 130] width 39 height 12
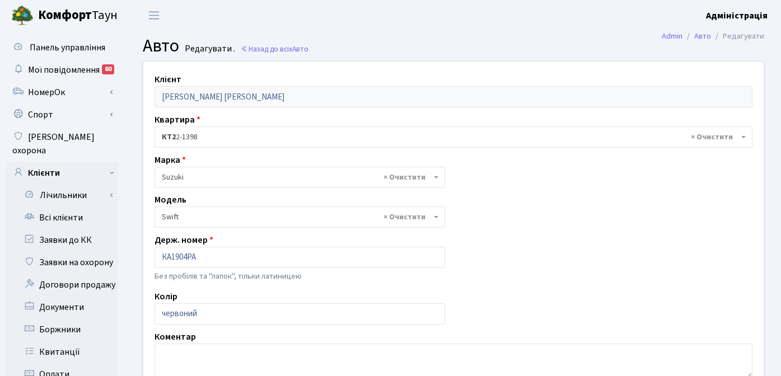
select select "2235"
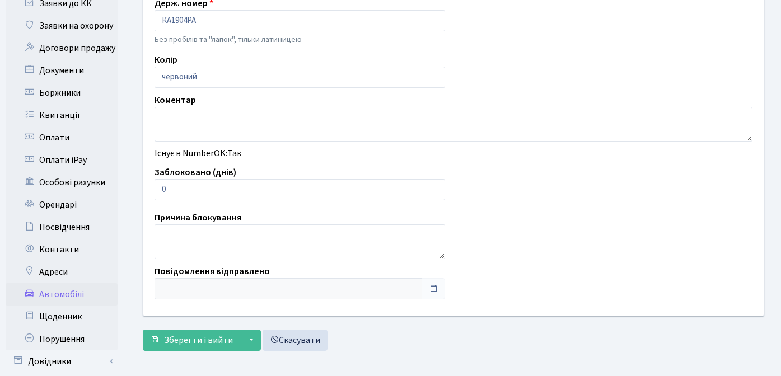
scroll to position [243, 0]
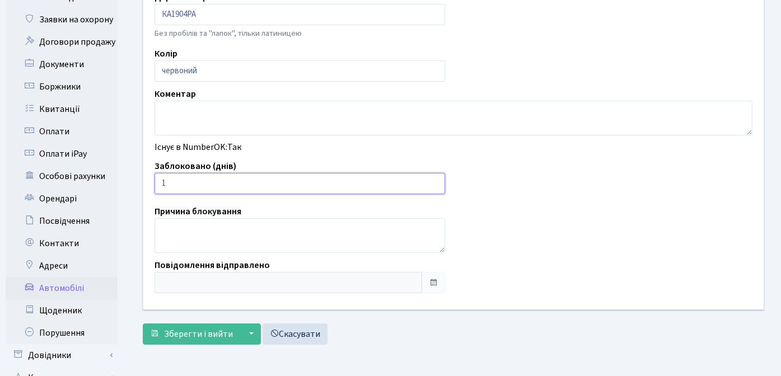
type input "1"
click at [431, 180] on input "1" at bounding box center [299, 183] width 290 height 21
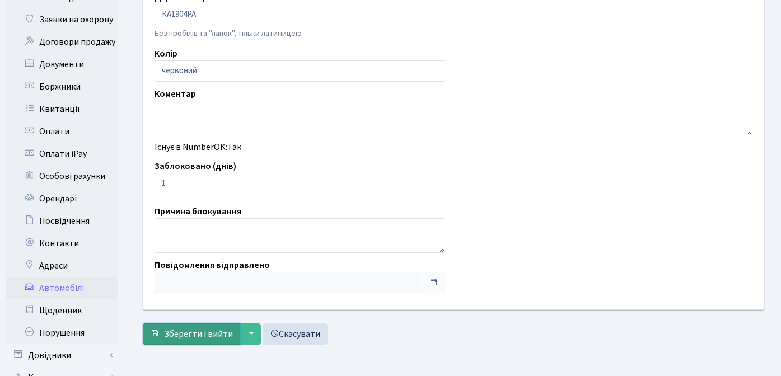
click at [194, 332] on span "Зберегти і вийти" at bounding box center [198, 334] width 69 height 12
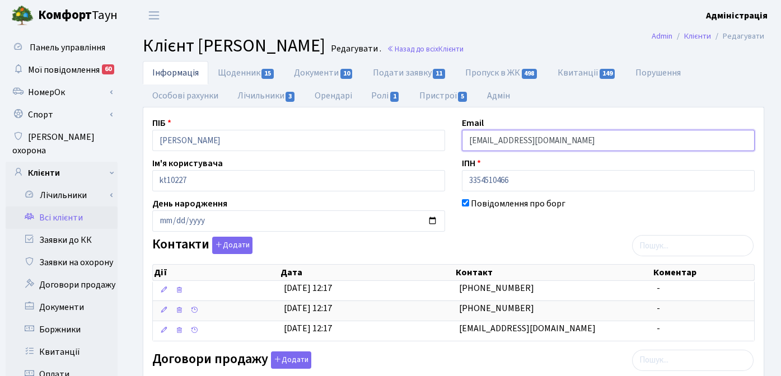
drag, startPoint x: 575, startPoint y: 140, endPoint x: 461, endPoint y: 140, distance: 114.2
click at [461, 140] on div "Email [EMAIL_ADDRESS][DOMAIN_NAME]" at bounding box center [607, 133] width 309 height 35
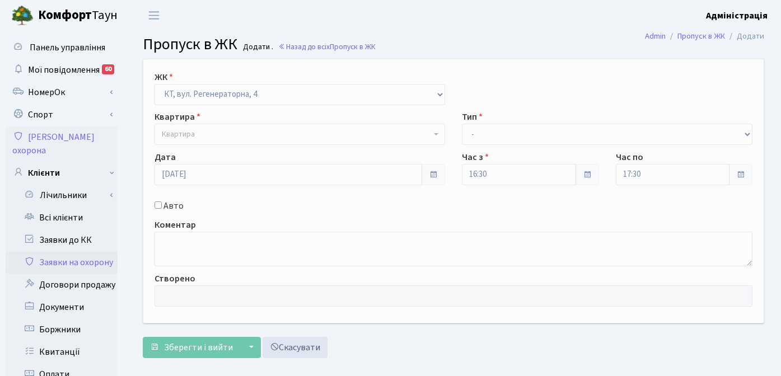
select select "271"
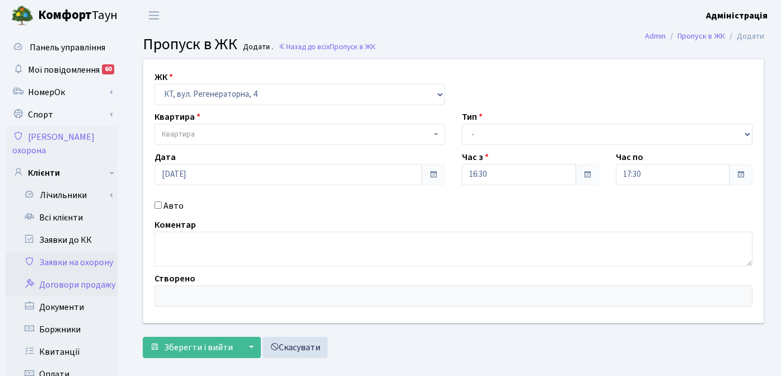
scroll to position [321, 0]
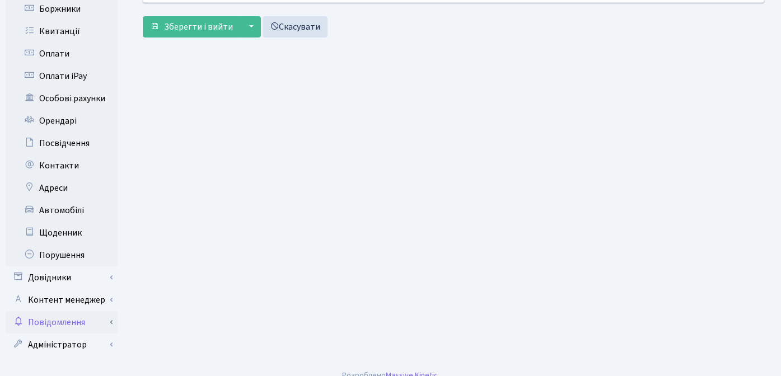
click at [70, 311] on link "Повідомлення" at bounding box center [62, 322] width 112 height 22
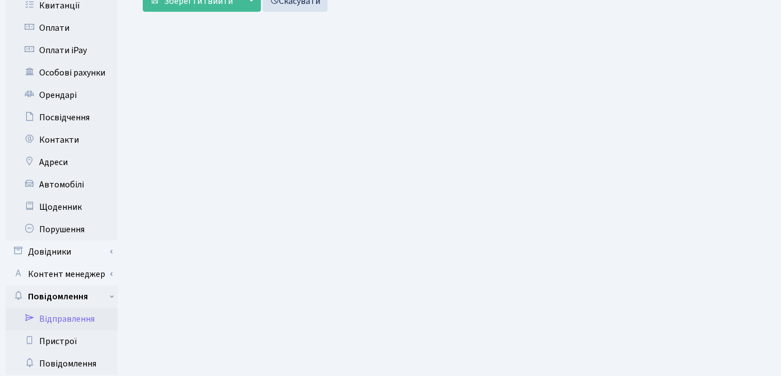
scroll to position [388, 0]
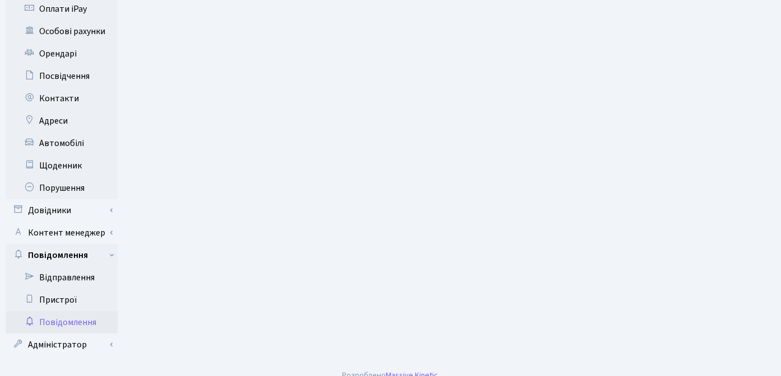
click at [79, 312] on link "Повідомлення" at bounding box center [62, 322] width 112 height 22
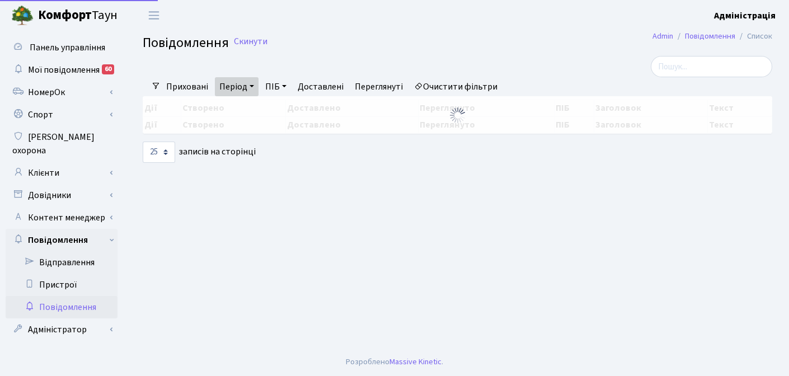
select select "25"
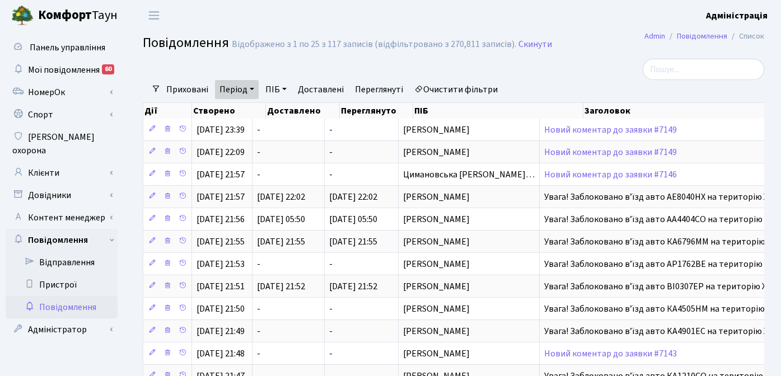
click at [446, 83] on link "Очистити фільтри" at bounding box center [456, 89] width 92 height 19
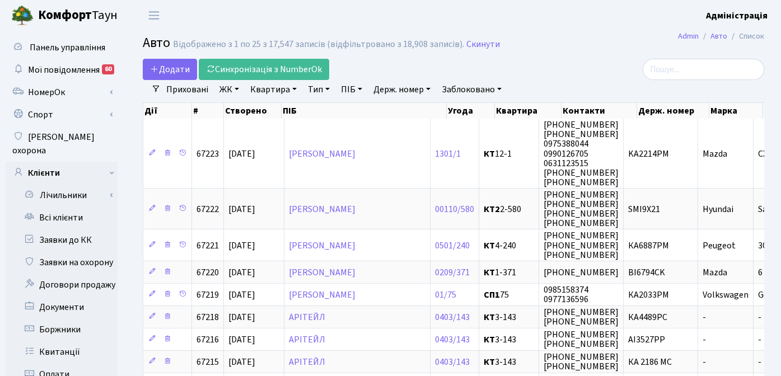
select select "25"
click at [394, 89] on link "Держ. номер" at bounding box center [402, 89] width 66 height 19
paste input "0065"
type input "0065"
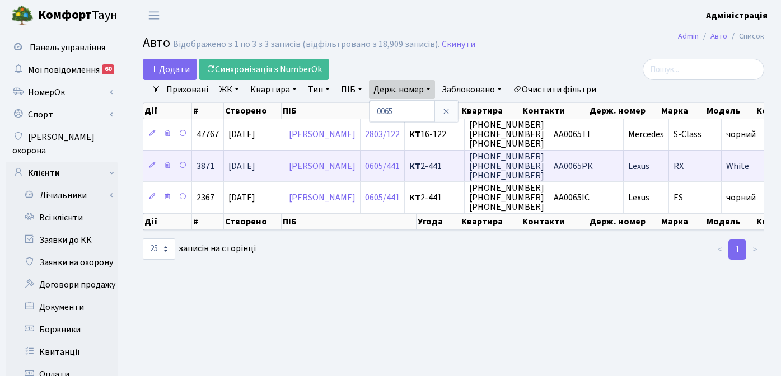
click at [593, 166] on span "АА0065РК" at bounding box center [572, 166] width 39 height 12
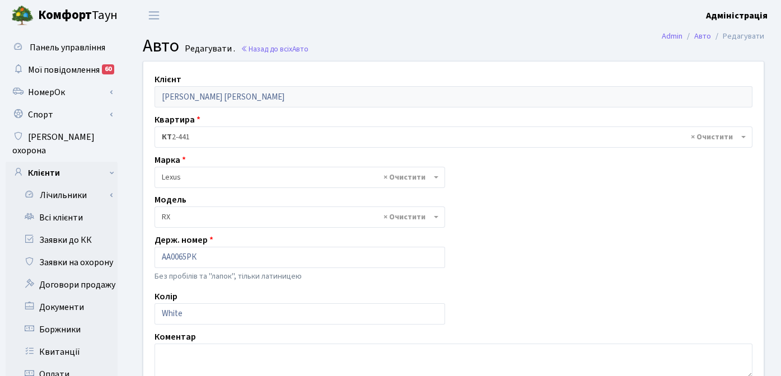
select select "1284"
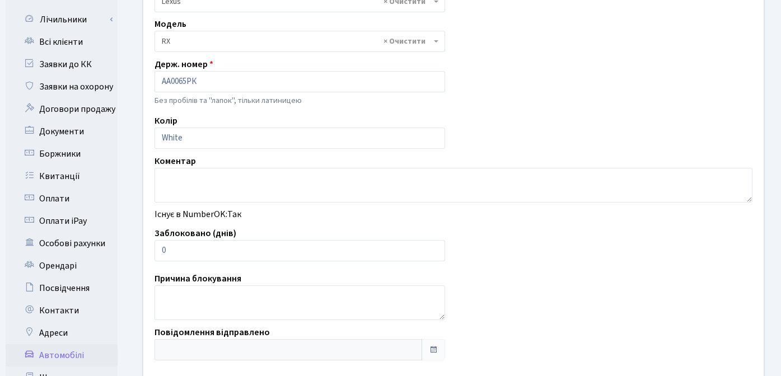
scroll to position [177, 0]
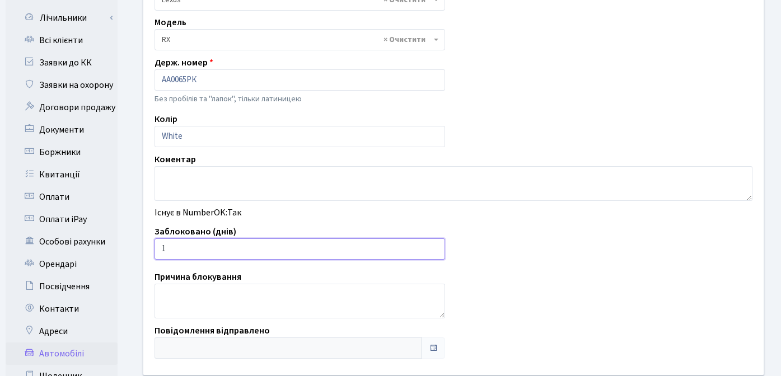
type input "1"
click at [435, 247] on input "1" at bounding box center [299, 248] width 290 height 21
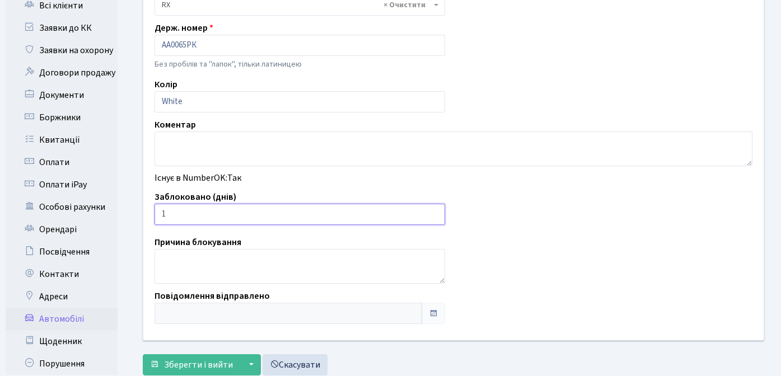
scroll to position [321, 0]
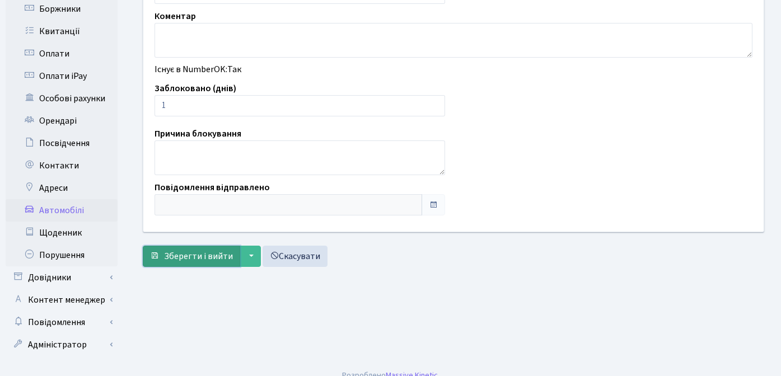
click at [185, 252] on span "Зберегти і вийти" at bounding box center [198, 256] width 69 height 12
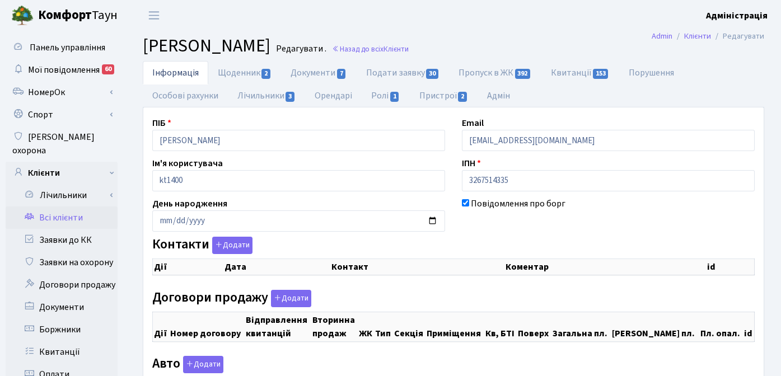
select select "25"
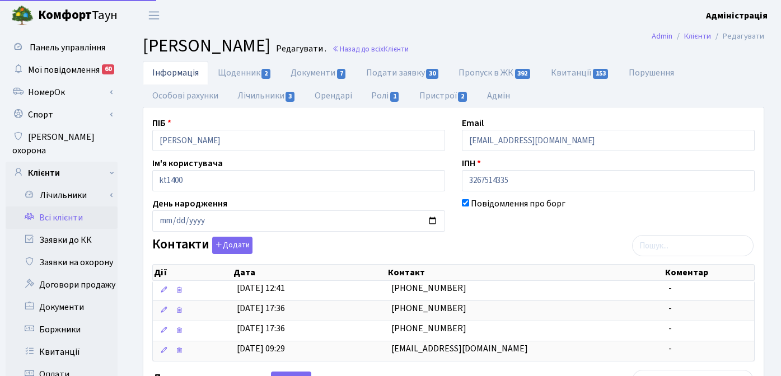
checkbox input "true"
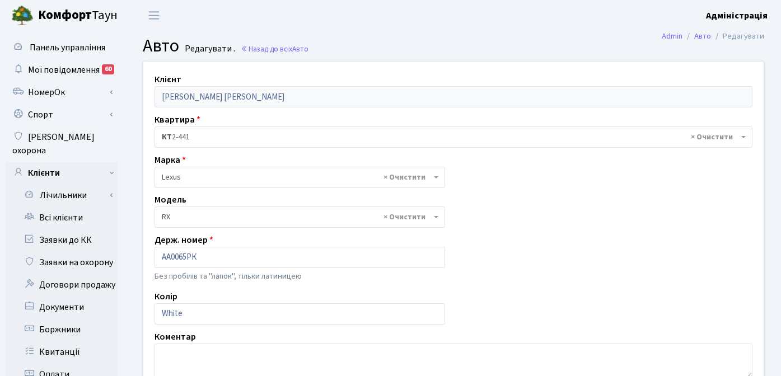
select select "1284"
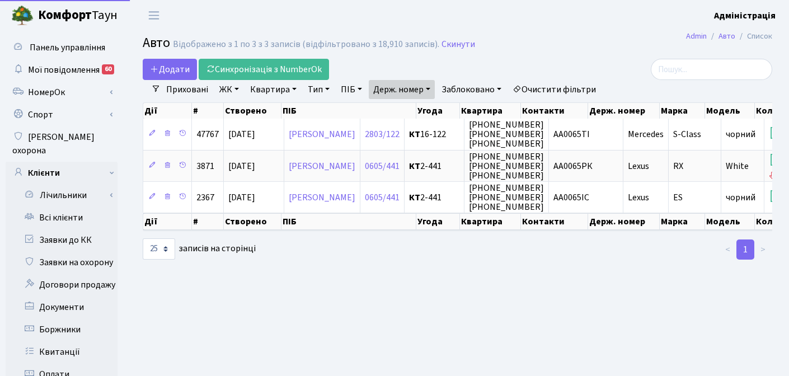
select select "25"
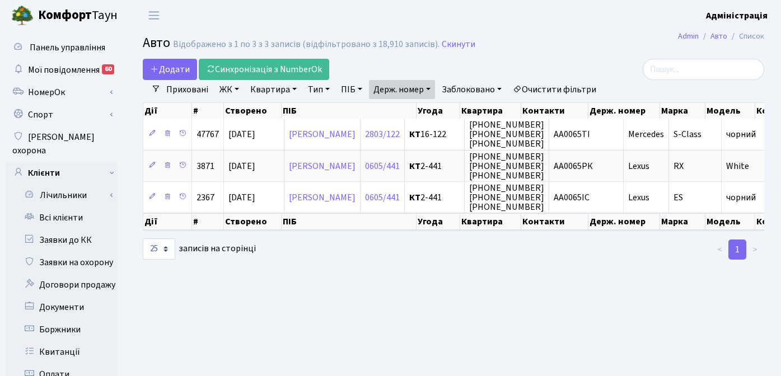
click at [408, 93] on link "Держ. номер" at bounding box center [402, 89] width 66 height 19
drag, startPoint x: 400, startPoint y: 112, endPoint x: 373, endPoint y: 111, distance: 26.9
click at [373, 111] on input "0065" at bounding box center [401, 111] width 65 height 21
paste input "8780"
type input "8780"
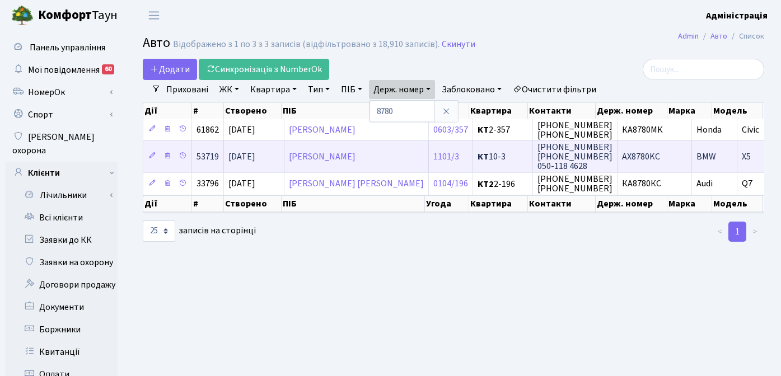
click at [622, 154] on span "AX8780KC" at bounding box center [641, 157] width 38 height 12
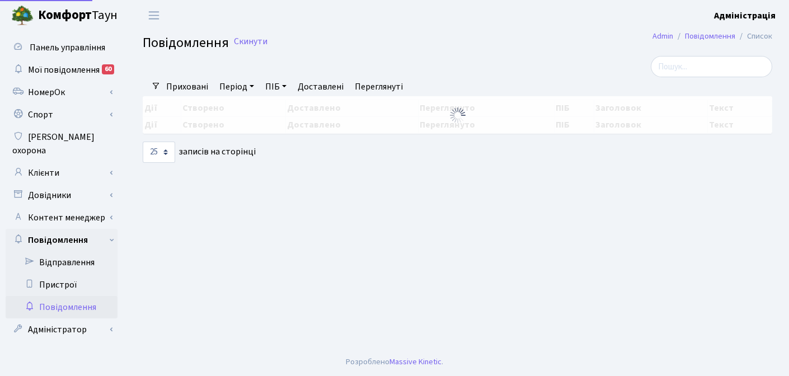
select select "25"
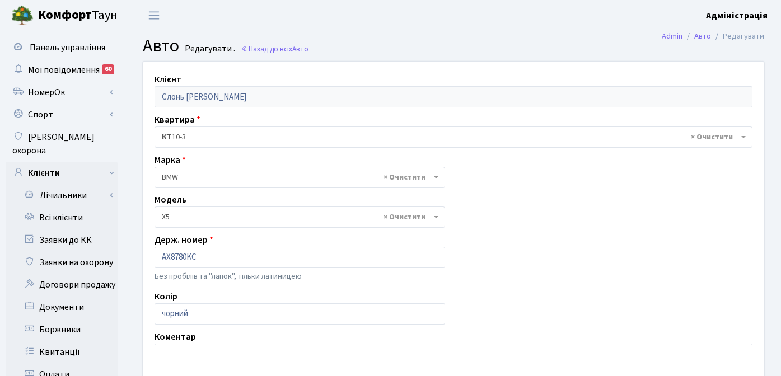
select select "263"
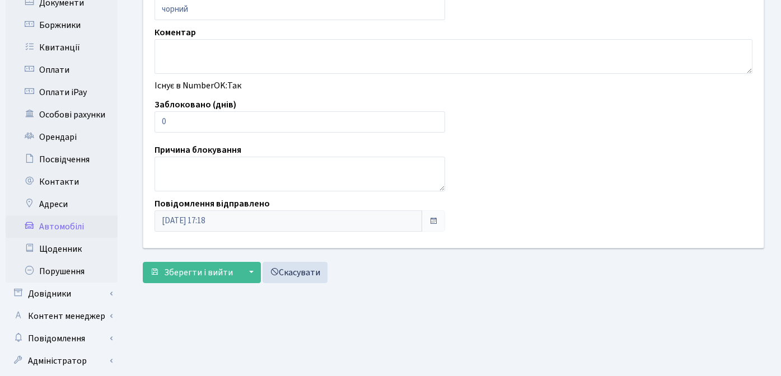
scroll to position [319, 0]
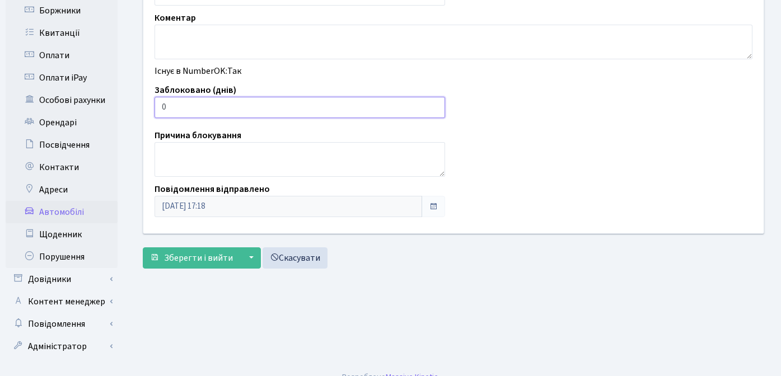
drag, startPoint x: 178, startPoint y: 103, endPoint x: 153, endPoint y: 104, distance: 25.2
click at [153, 104] on div "Заблоковано (днів) 0" at bounding box center [299, 100] width 307 height 35
type input "7"
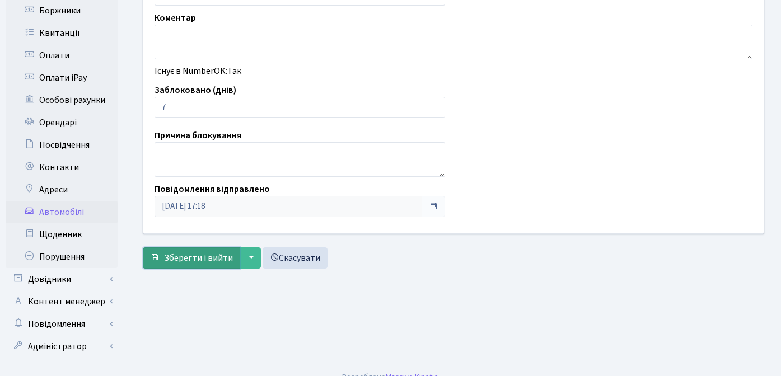
click at [194, 264] on button "Зберегти і вийти" at bounding box center [191, 257] width 97 height 21
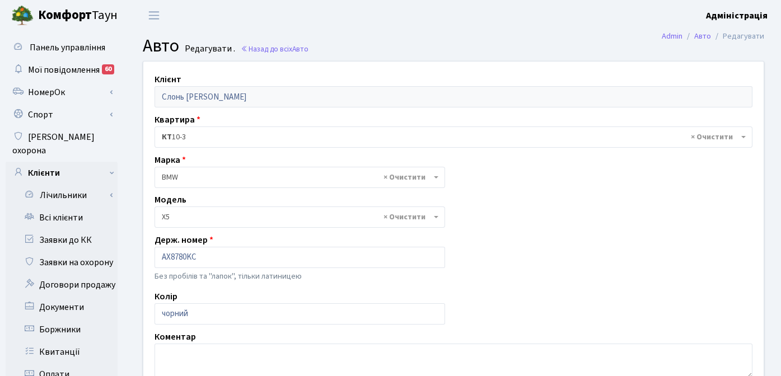
select select "263"
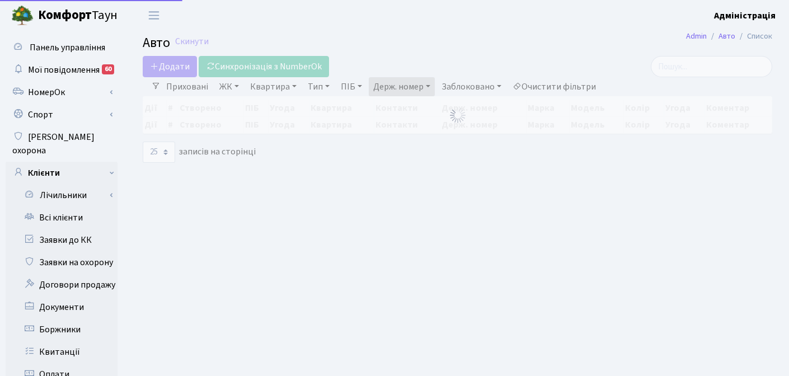
select select "25"
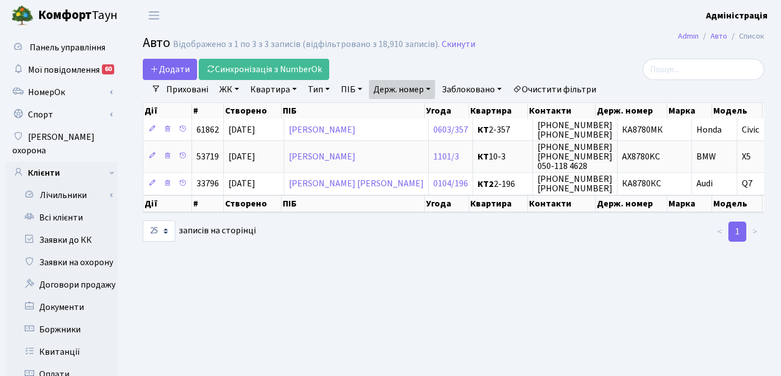
click at [406, 92] on link "Держ. номер" at bounding box center [402, 89] width 66 height 19
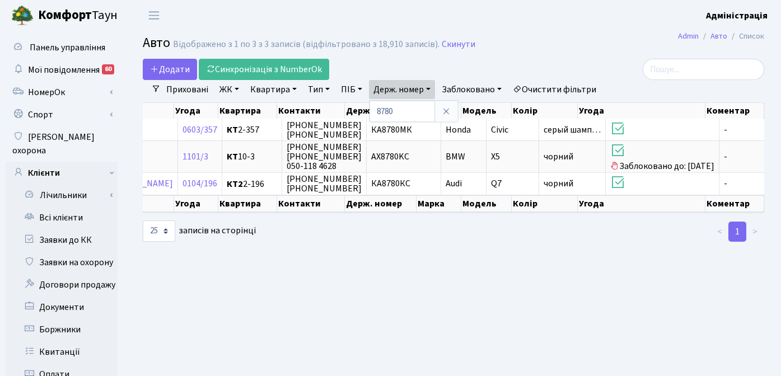
click at [415, 268] on main "Admin Авто Список Авто Відображено з 1 по 3 з 3 записів (відфільтровано з 18,91…" at bounding box center [453, 356] width 655 height 651
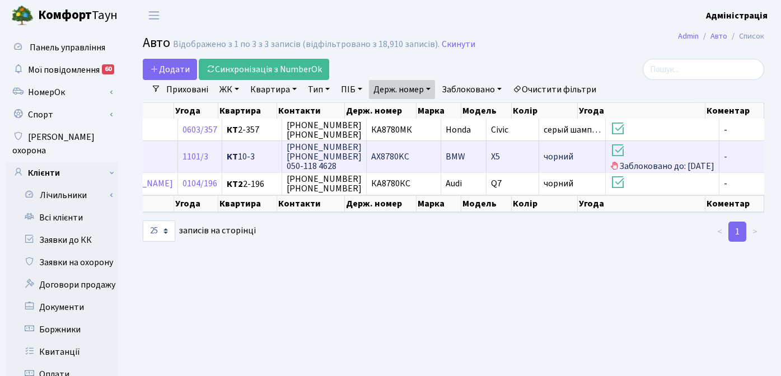
click at [371, 156] on span "AX8780KC" at bounding box center [390, 157] width 38 height 12
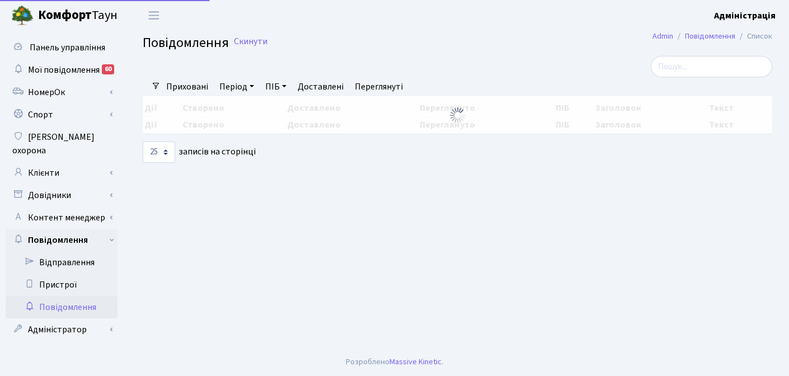
select select "25"
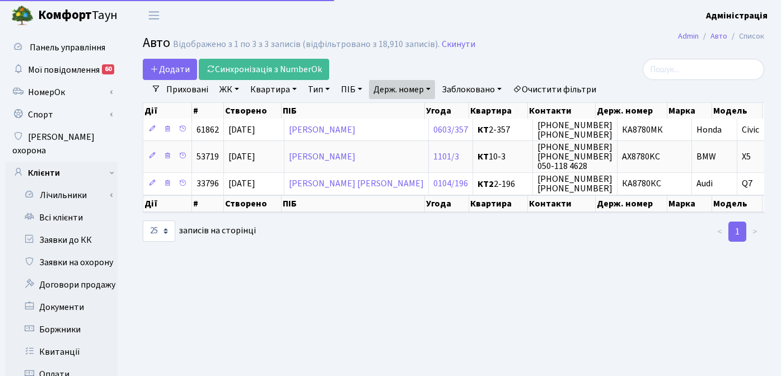
select select "25"
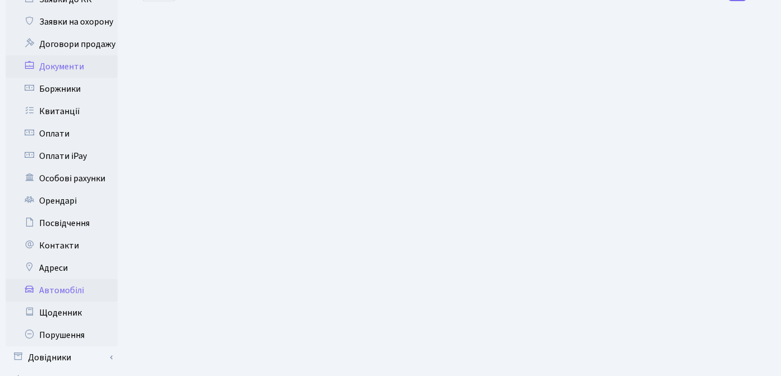
scroll to position [321, 0]
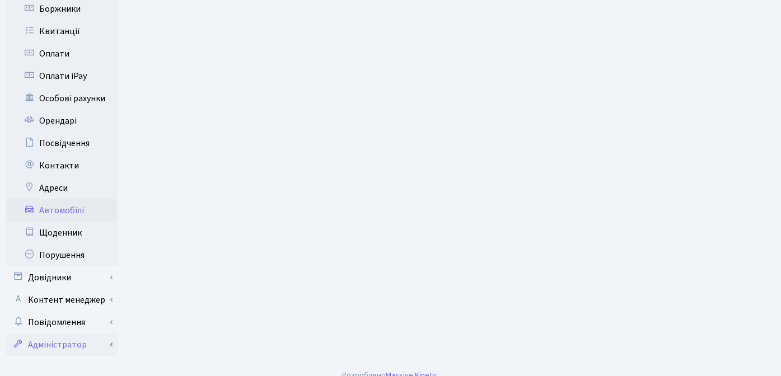
click at [59, 333] on link "Адміністратор" at bounding box center [62, 344] width 112 height 22
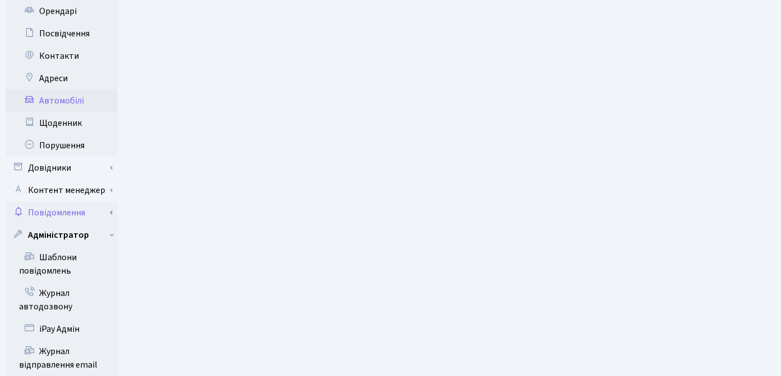
scroll to position [585, 0]
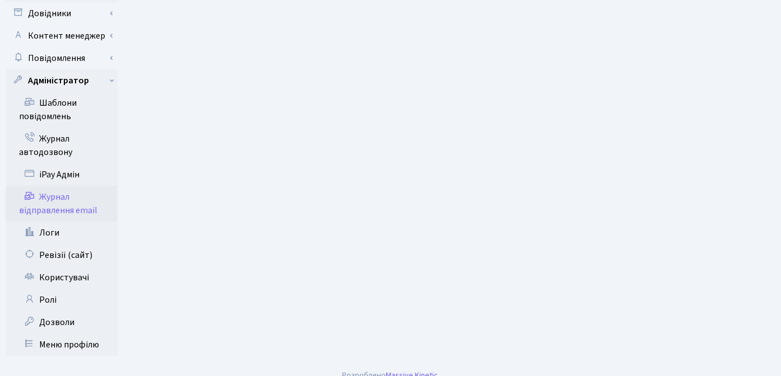
click at [63, 186] on link "Журнал відправлення email" at bounding box center [62, 204] width 112 height 36
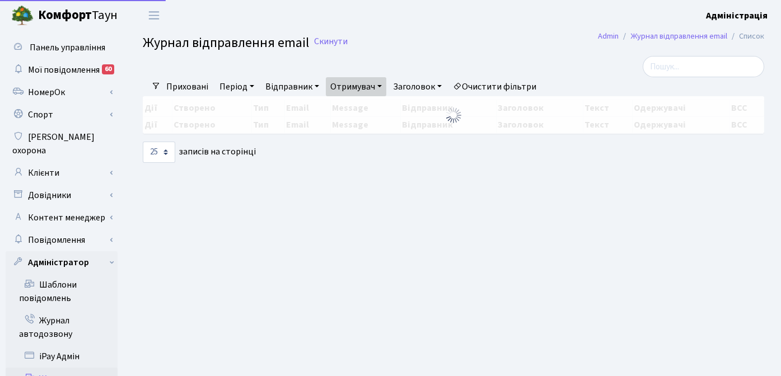
select select "25"
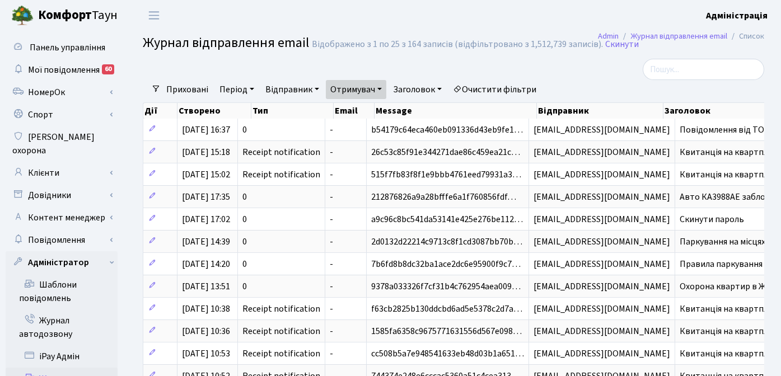
click at [509, 83] on link "Очистити фільтри" at bounding box center [494, 89] width 92 height 19
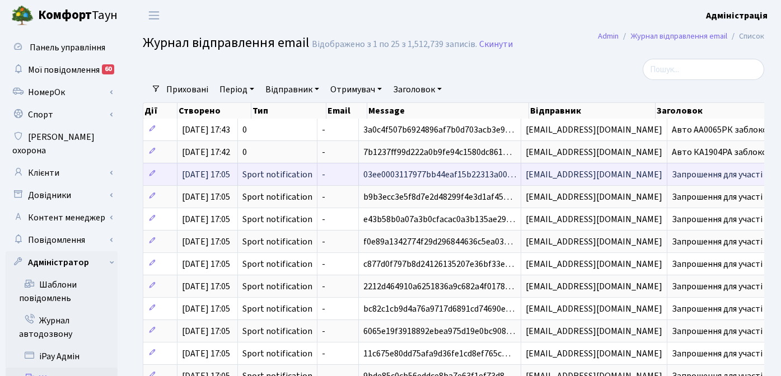
scroll to position [0, 4]
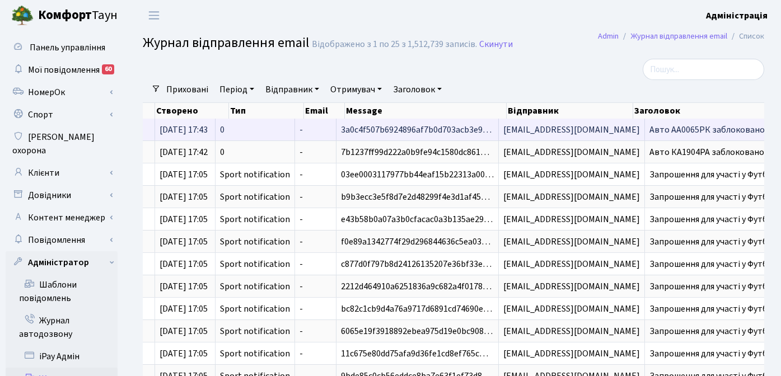
click at [680, 129] on span "Авто АА0065РК заблоковано" at bounding box center [706, 130] width 115 height 12
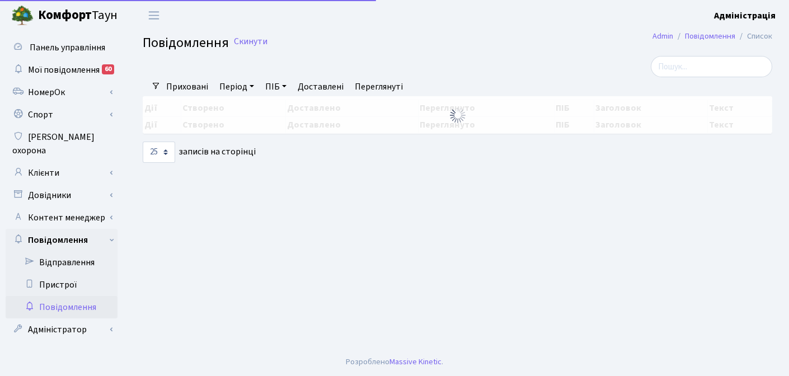
select select "25"
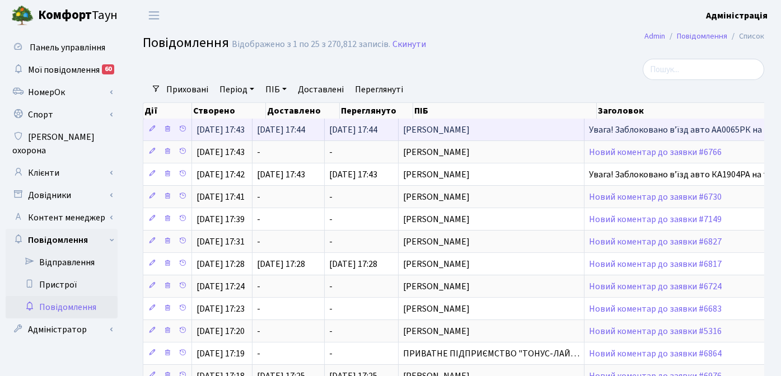
click at [644, 129] on span "Увага! Заблоковано вʼїзд авто АА0065РК на територію ЖК [GEOGRAPHIC_DATA]" at bounding box center [748, 129] width 318 height 9
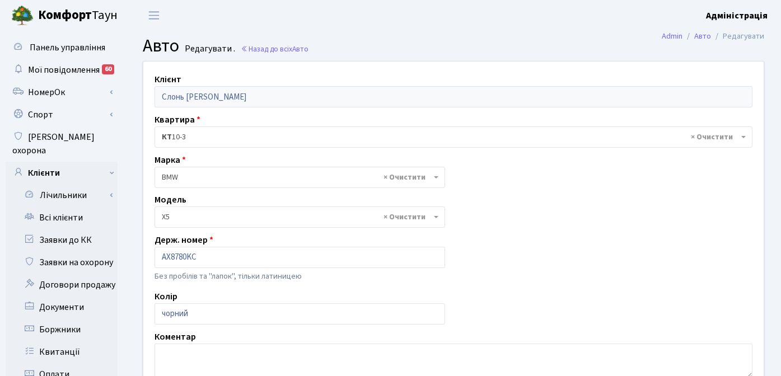
select select "263"
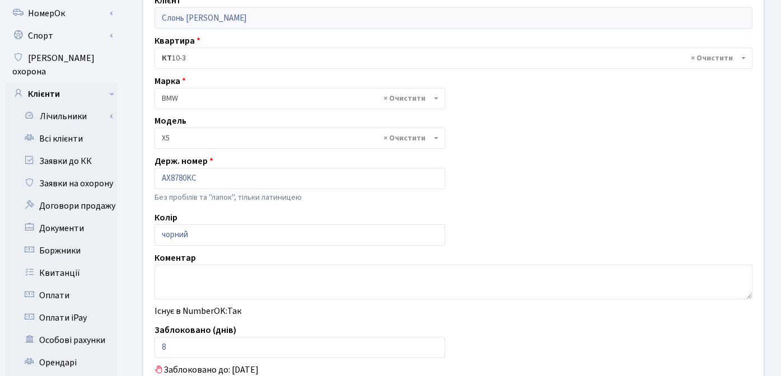
scroll to position [78, 0]
drag, startPoint x: 211, startPoint y: 178, endPoint x: 155, endPoint y: 178, distance: 56.0
click at [155, 178] on input "AX8780KC" at bounding box center [299, 178] width 290 height 21
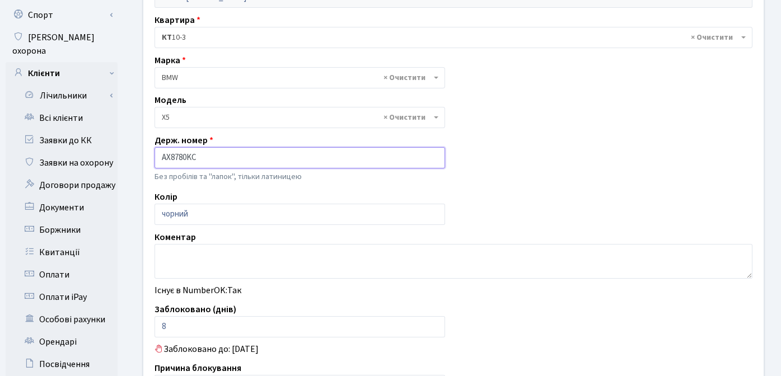
scroll to position [0, 0]
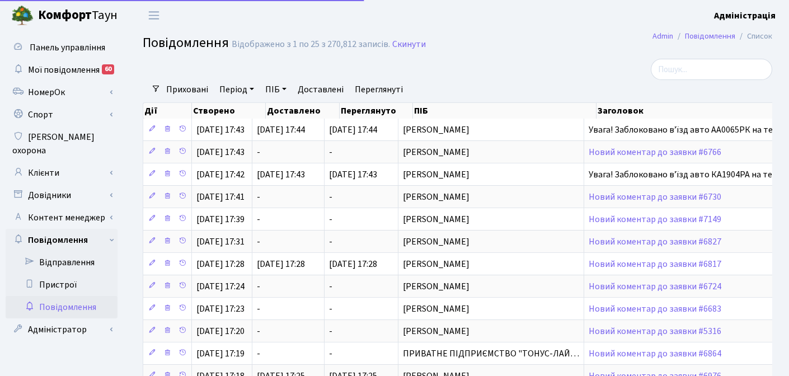
select select "25"
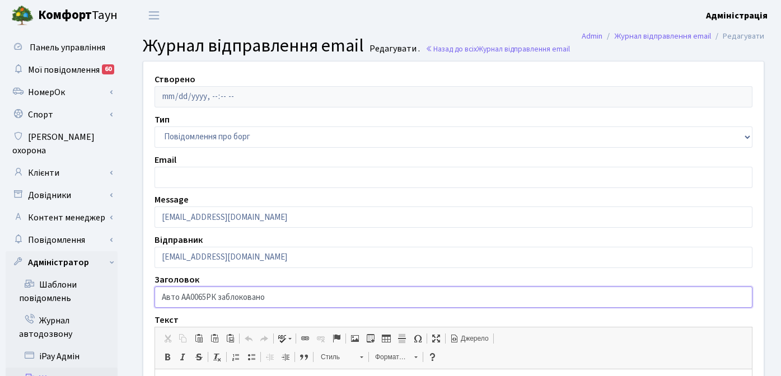
drag, startPoint x: 279, startPoint y: 299, endPoint x: 153, endPoint y: 301, distance: 125.9
click at [153, 301] on div "Заголовок Авто АА0065РК заблоковано" at bounding box center [453, 290] width 614 height 35
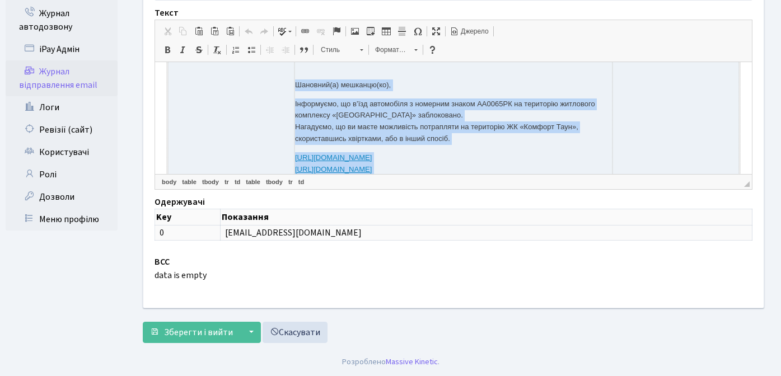
scroll to position [135, 0]
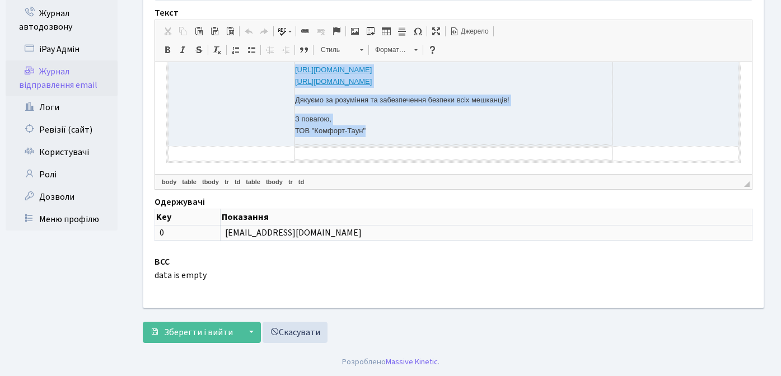
drag, startPoint x: 293, startPoint y: 133, endPoint x: 486, endPoint y: 133, distance: 193.6
click at [486, 133] on td "Шановний(а) мешканцю(ко), Інформуємо, що в’їзд автомобіля з номерним знаком АА0…" at bounding box center [453, 49] width 318 height 191
copy td "Шановний(а) мешканцю(ко), Інформуємо, що в’їзд автомобіля з номерним знаком АА0…"
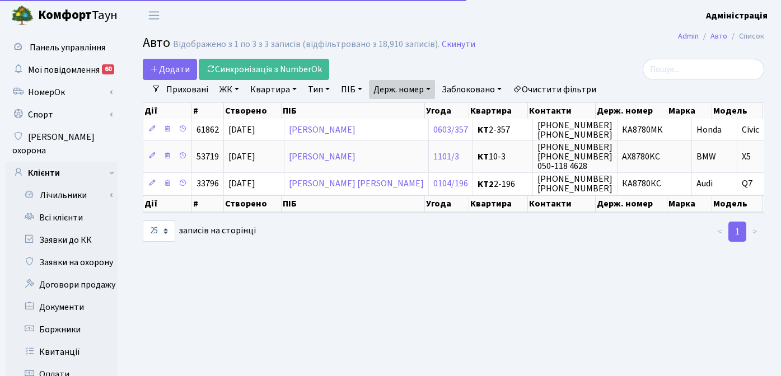
select select "25"
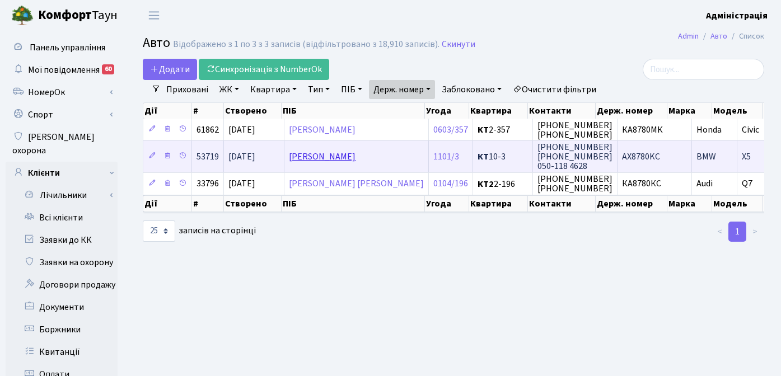
click at [330, 153] on link "[PERSON_NAME]" at bounding box center [322, 157] width 67 height 12
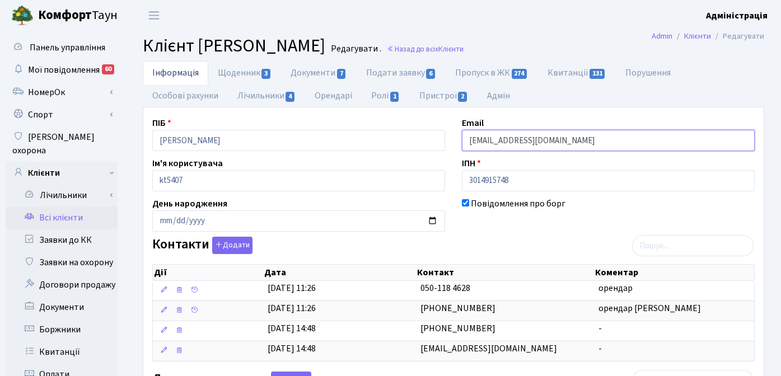
drag, startPoint x: 553, startPoint y: 141, endPoint x: 463, endPoint y: 143, distance: 90.1
click at [463, 143] on input "[EMAIL_ADDRESS][DOMAIN_NAME]" at bounding box center [608, 140] width 293 height 21
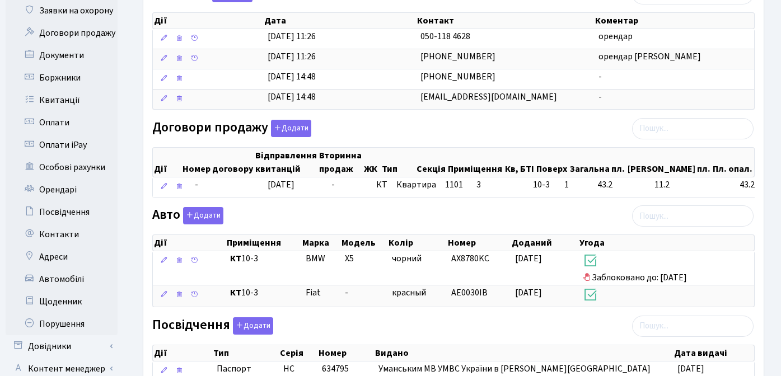
scroll to position [260, 0]
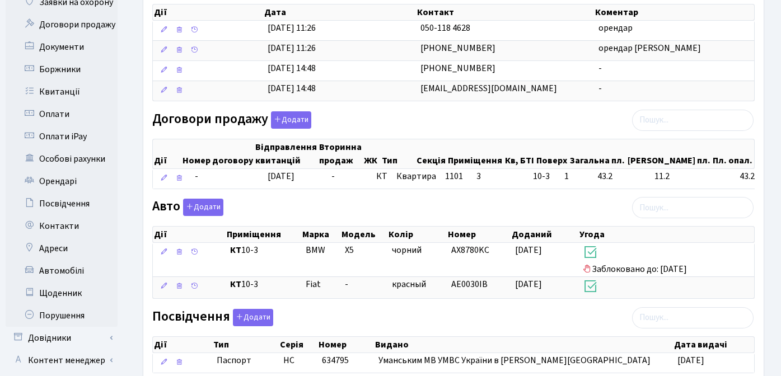
click at [131, 333] on div "Інформація Щоденник 3 Документи 7 Подати заявку 6 Пропуск в ЖК 274 Квитанції 13…" at bounding box center [453, 159] width 655 height 717
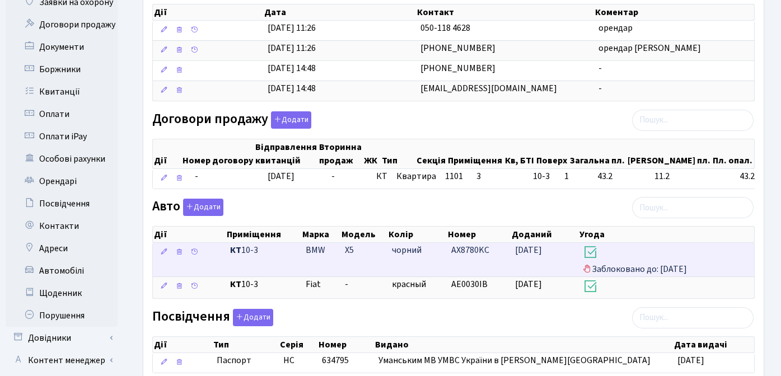
click at [612, 261] on h3 at bounding box center [666, 253] width 167 height 19
click at [604, 266] on span "Заблоковано до: [DATE]" at bounding box center [666, 259] width 167 height 31
click at [400, 251] on span "чорний" at bounding box center [407, 250] width 30 height 12
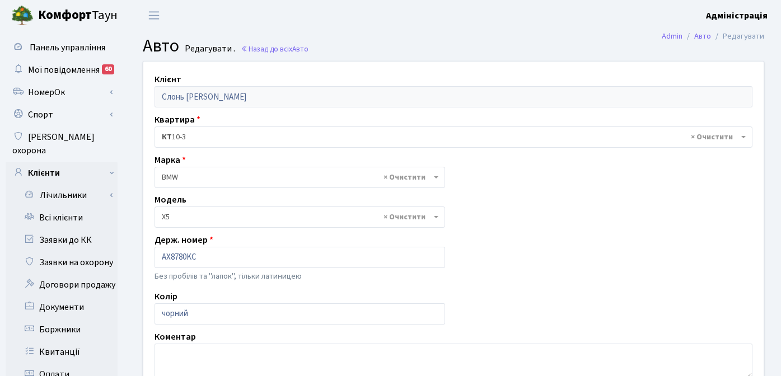
select select "263"
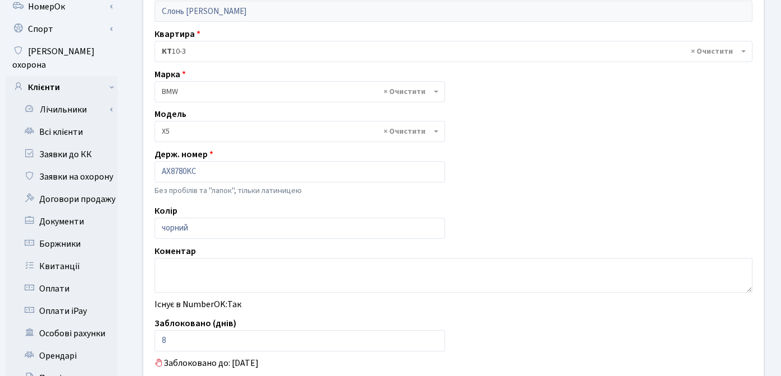
scroll to position [87, 0]
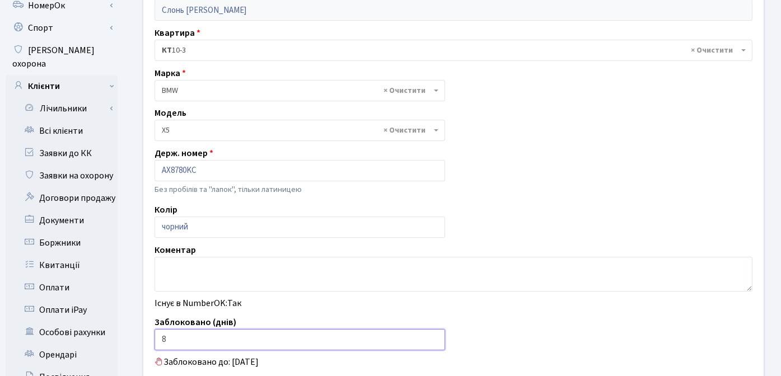
drag, startPoint x: 346, startPoint y: 339, endPoint x: 158, endPoint y: 342, distance: 188.0
click at [158, 342] on input "8" at bounding box center [299, 339] width 290 height 21
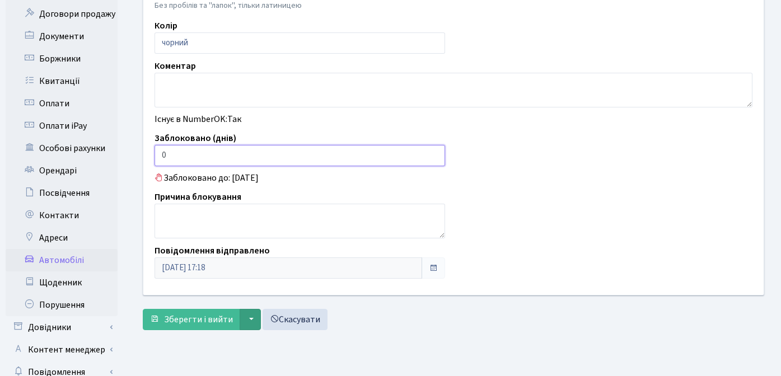
scroll to position [286, 0]
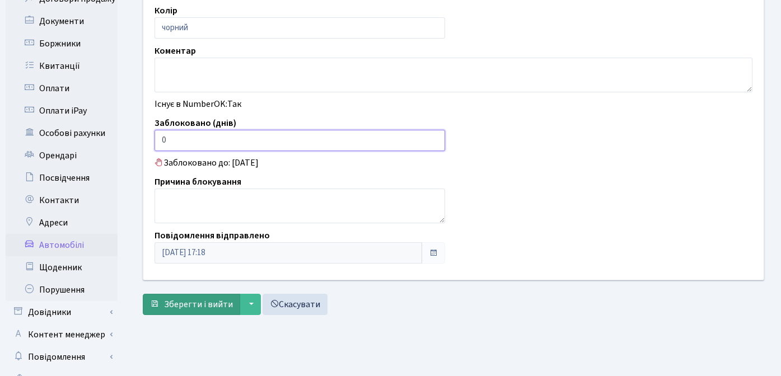
type input "0"
click at [184, 301] on span "Зберегти і вийти" at bounding box center [198, 304] width 69 height 12
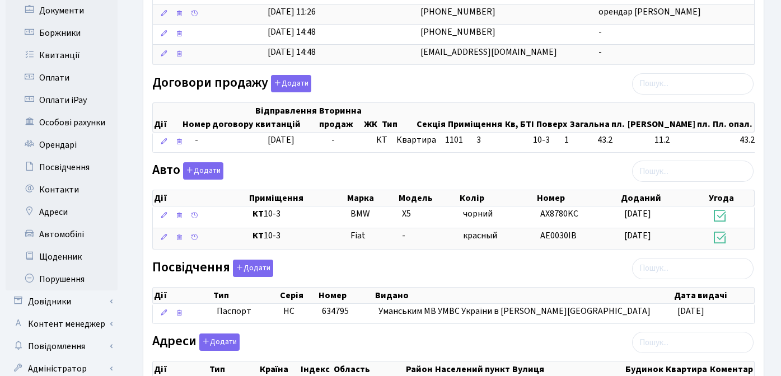
scroll to position [306, 0]
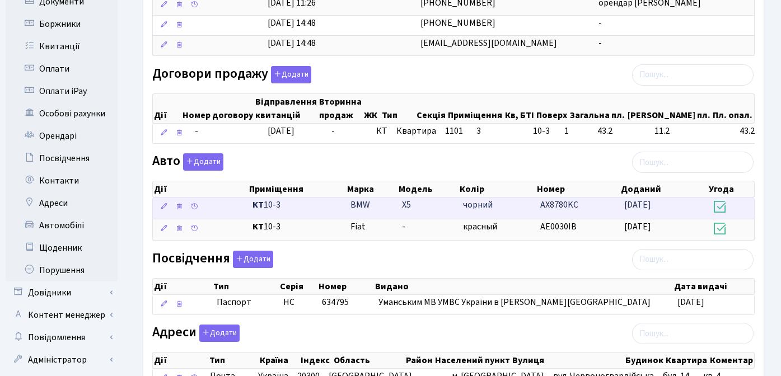
click at [560, 206] on span "AX8780KC" at bounding box center [559, 205] width 38 height 12
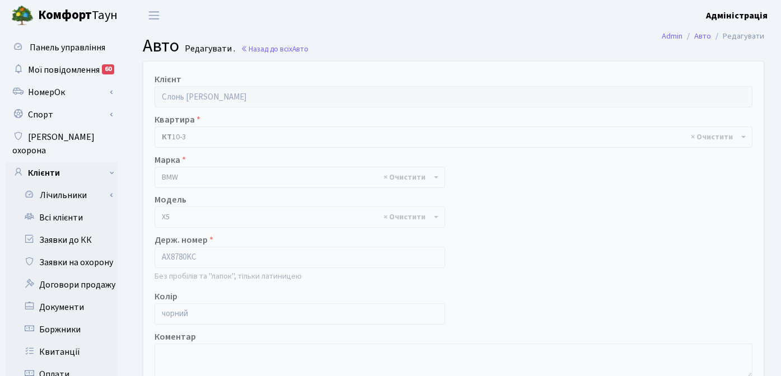
select select "263"
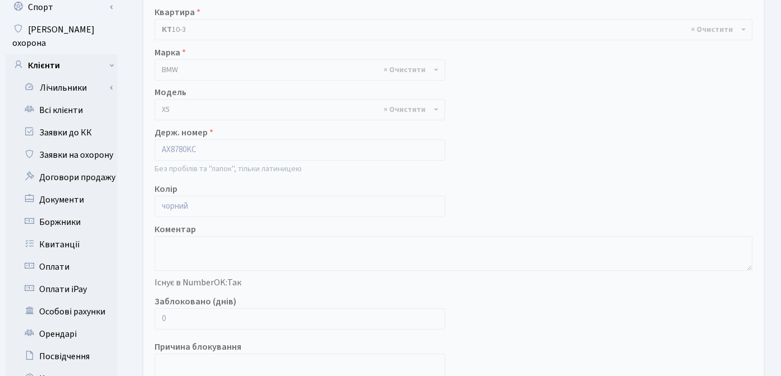
scroll to position [109, 0]
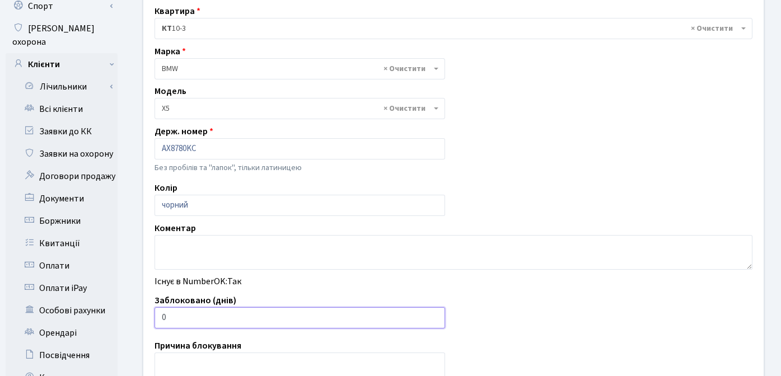
drag, startPoint x: 170, startPoint y: 318, endPoint x: 157, endPoint y: 316, distance: 13.1
click at [157, 316] on input "0" at bounding box center [299, 317] width 290 height 21
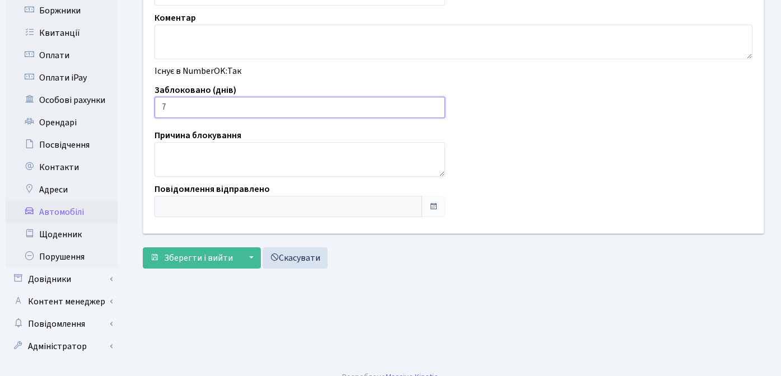
scroll to position [321, 0]
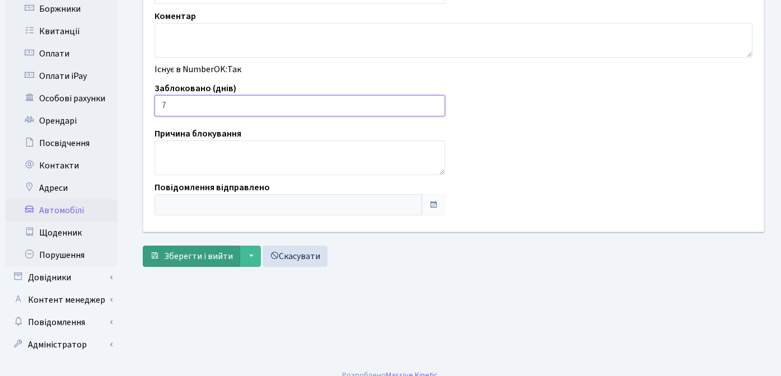
type input "7"
click at [191, 259] on span "Зберегти і вийти" at bounding box center [198, 256] width 69 height 12
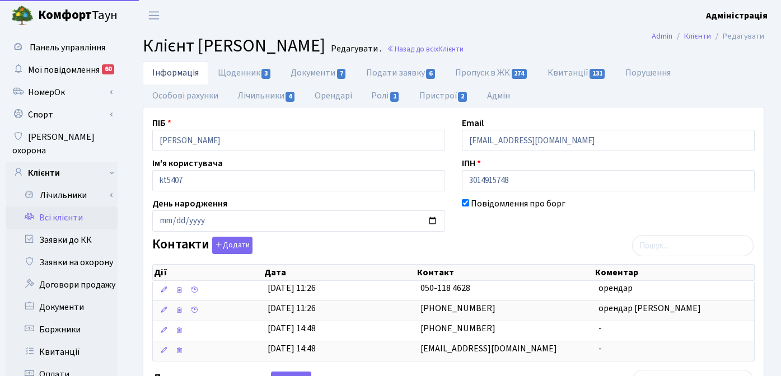
select select "25"
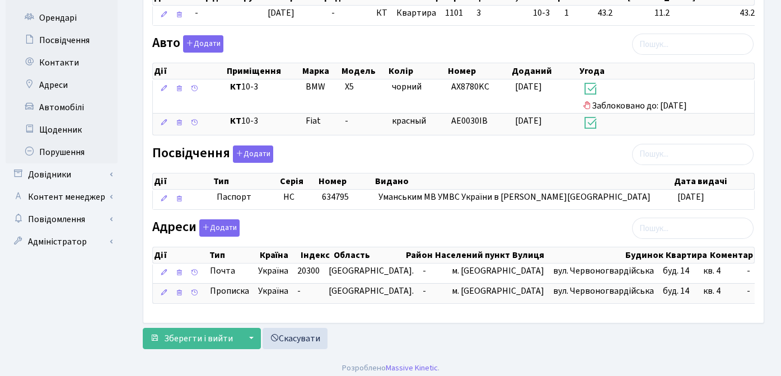
scroll to position [430, 0]
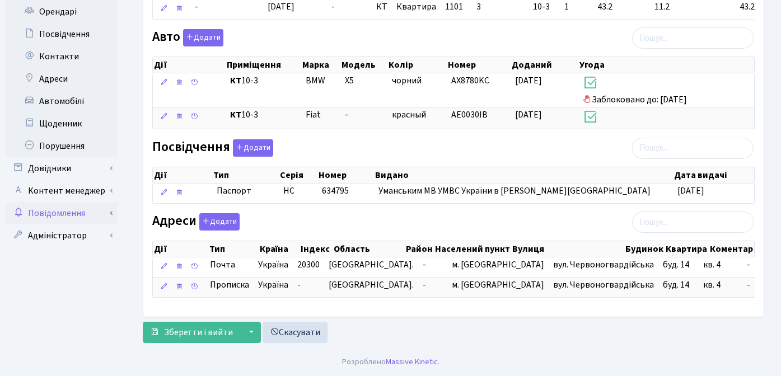
click at [65, 202] on link "Повідомлення" at bounding box center [62, 213] width 112 height 22
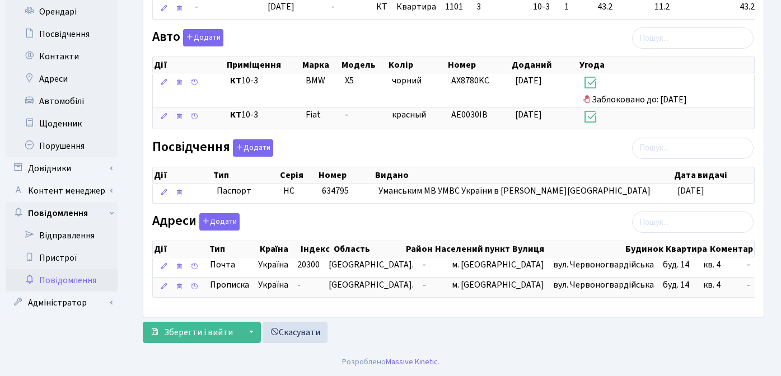
click at [73, 269] on link "Повідомлення" at bounding box center [62, 280] width 112 height 22
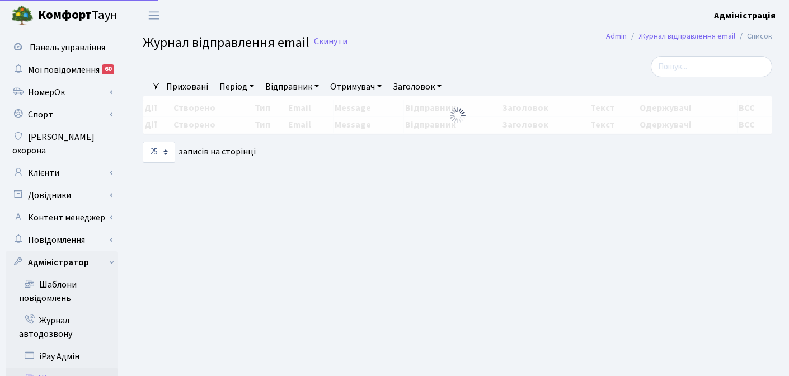
select select "25"
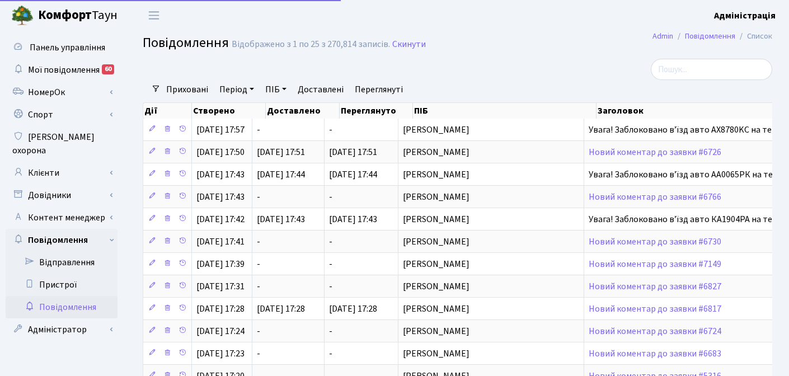
select select "25"
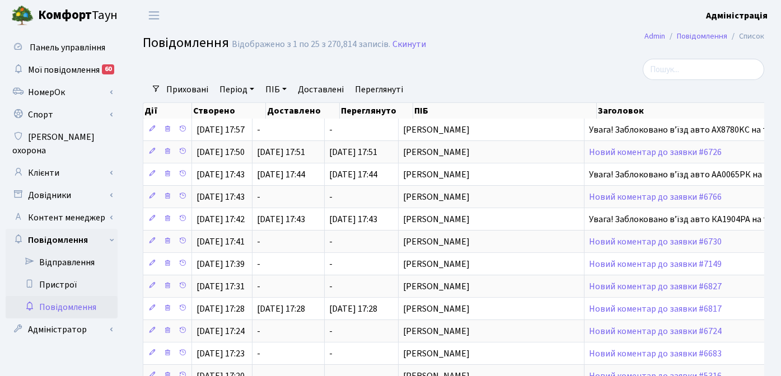
click at [504, 78] on div at bounding box center [346, 69] width 425 height 21
click at [59, 163] on link "Клієнти" at bounding box center [62, 173] width 112 height 22
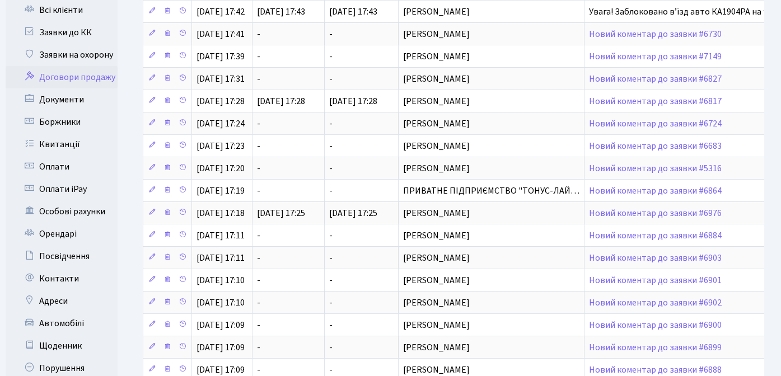
scroll to position [213, 0]
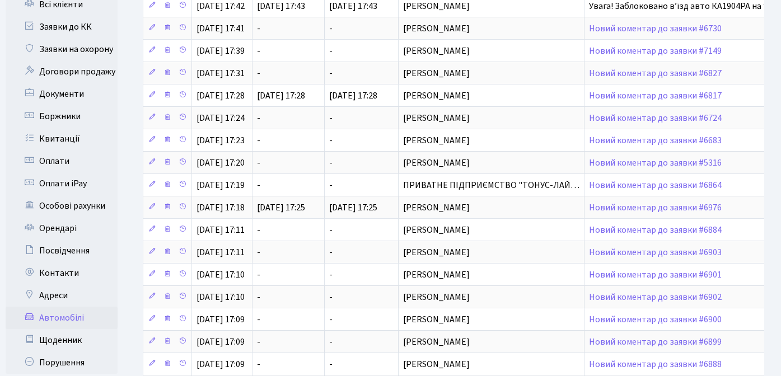
click at [71, 307] on link "Автомобілі" at bounding box center [62, 318] width 112 height 22
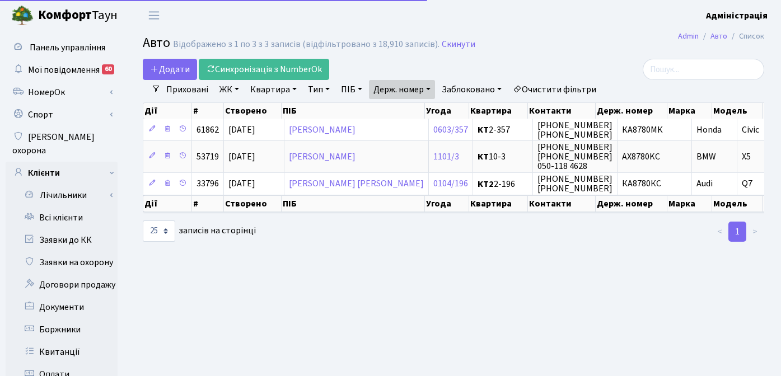
select select "25"
click at [593, 45] on h2 "Авто Відображено з 1 по 3 з 3 записів (відфільтровано з 18,910 записів). Скинути" at bounding box center [453, 44] width 621 height 19
click at [548, 89] on link "Очистити фільтри" at bounding box center [554, 89] width 92 height 19
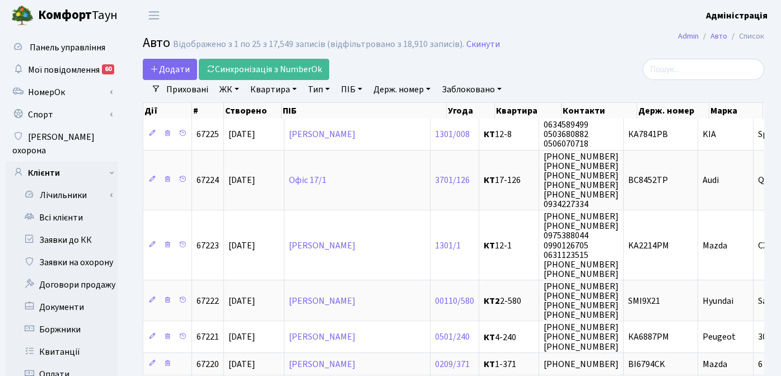
click at [406, 90] on link "Держ. номер" at bounding box center [402, 89] width 66 height 19
paste input "7791"
type input "7791"
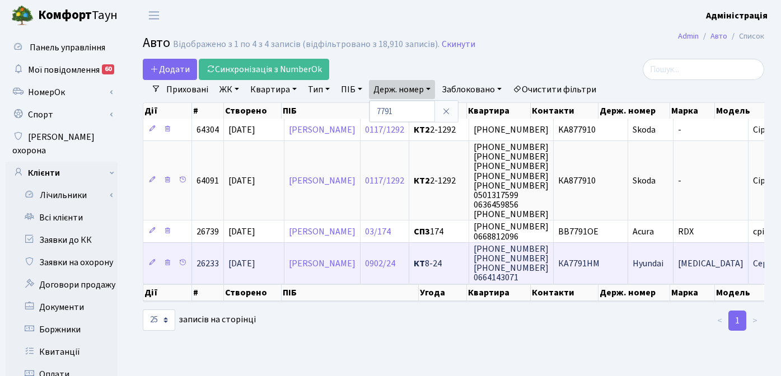
click at [599, 264] on span "КА7791HM" at bounding box center [578, 263] width 41 height 12
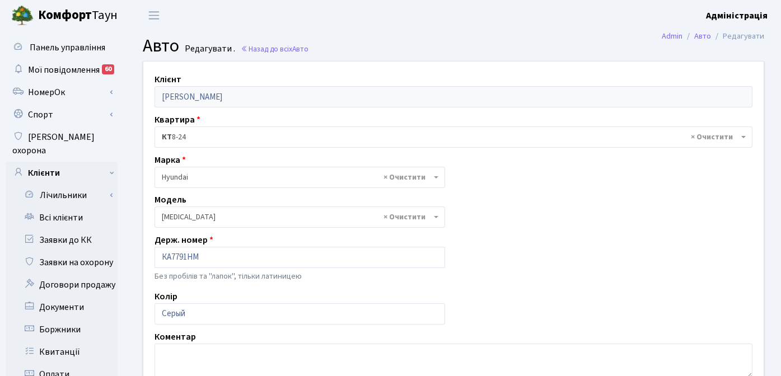
select select "1036"
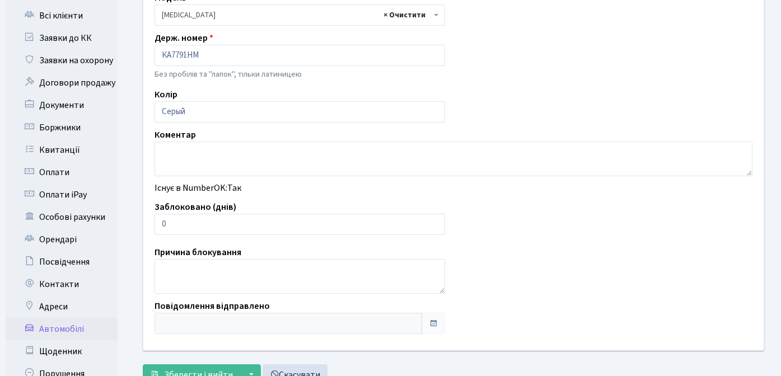
scroll to position [203, 0]
type input "1"
click at [434, 221] on input "1" at bounding box center [299, 223] width 290 height 21
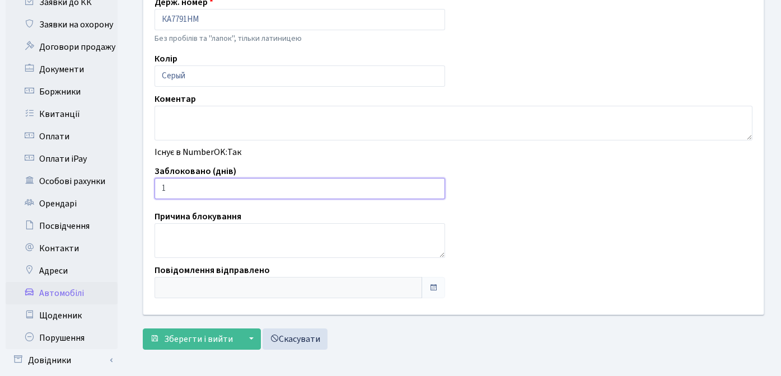
scroll to position [252, 0]
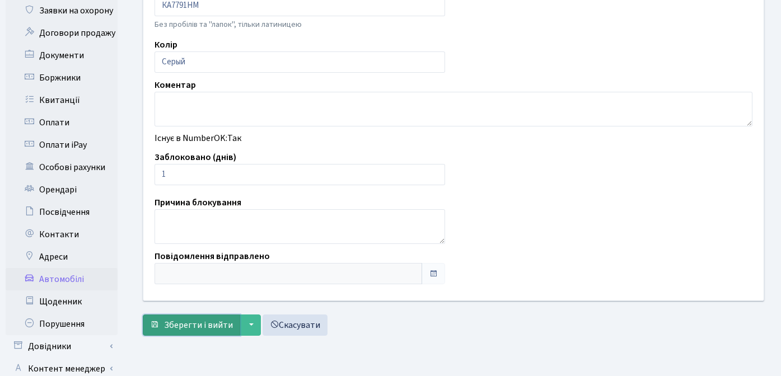
click at [188, 329] on span "Зберегти і вийти" at bounding box center [198, 325] width 69 height 12
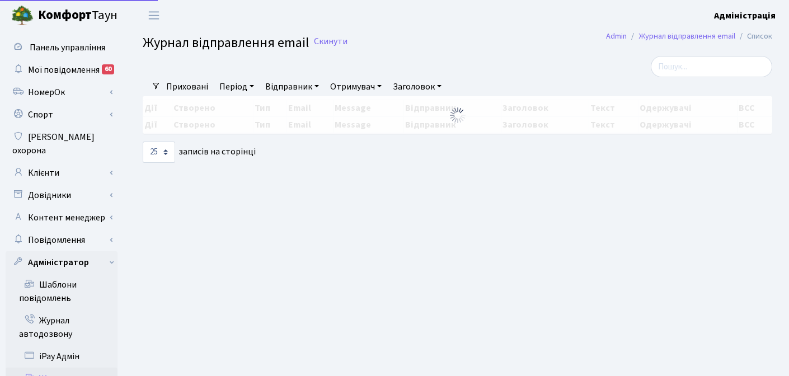
select select "25"
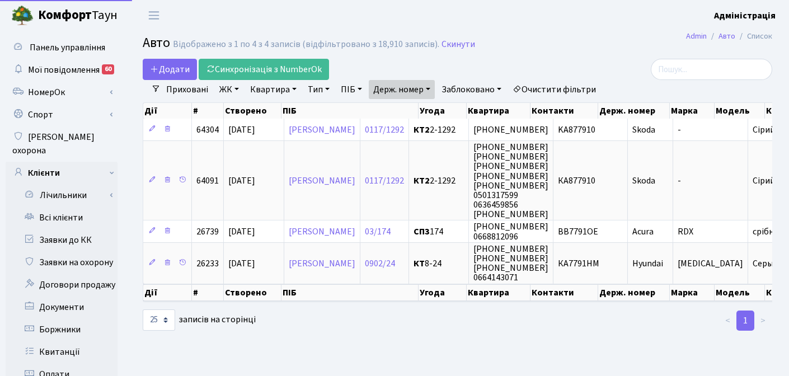
select select "25"
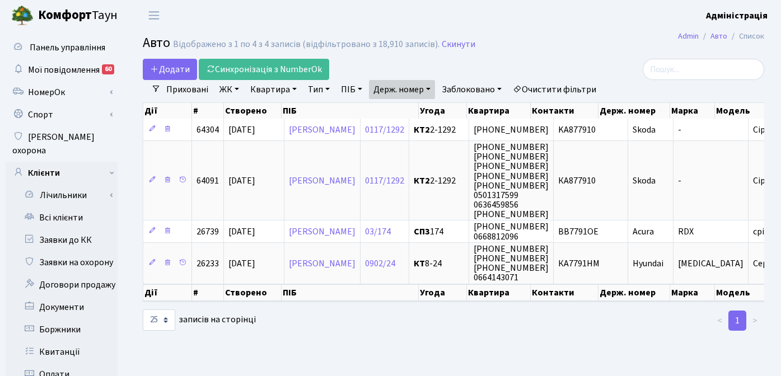
click at [398, 91] on link "Держ. номер" at bounding box center [402, 89] width 66 height 19
paste input "Х0002Х"
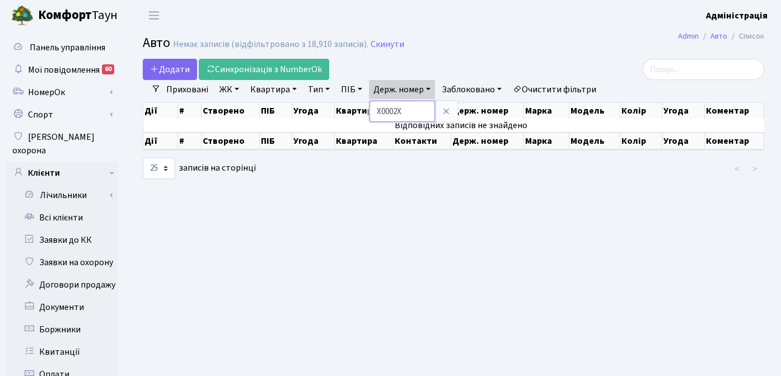
drag, startPoint x: 382, startPoint y: 111, endPoint x: 375, endPoint y: 109, distance: 7.5
click at [375, 110] on input "Х0002Х" at bounding box center [401, 111] width 65 height 21
click at [406, 109] on input "0002Х" at bounding box center [401, 111] width 65 height 21
type input "0002"
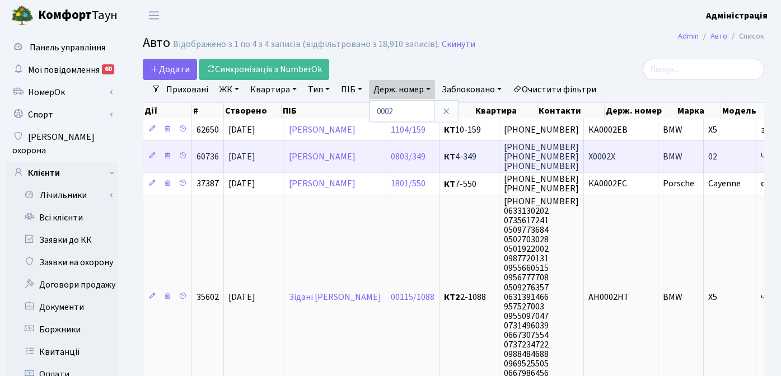
click at [615, 155] on span "X0002X" at bounding box center [601, 157] width 27 height 12
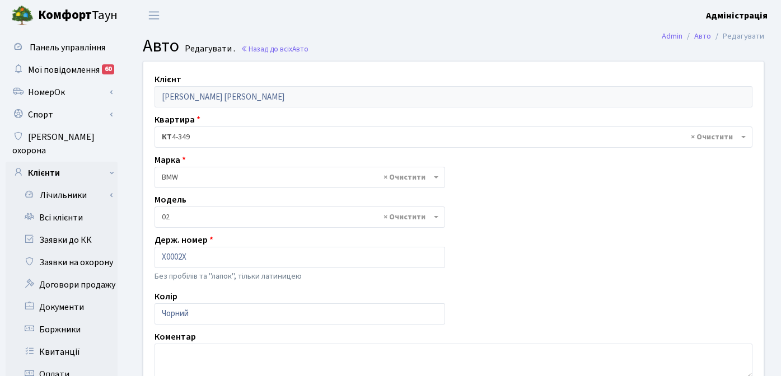
select select "208"
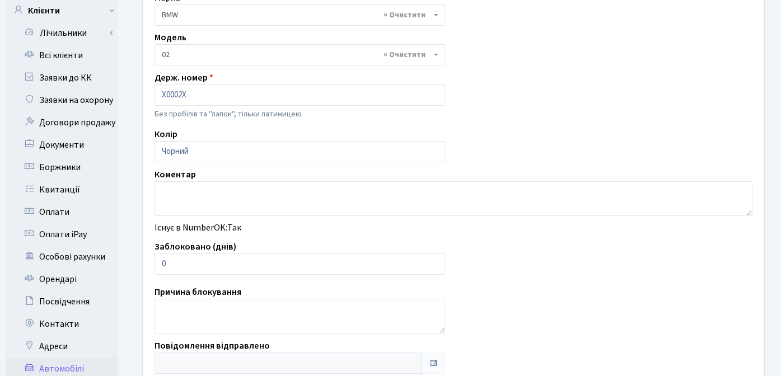
scroll to position [196, 0]
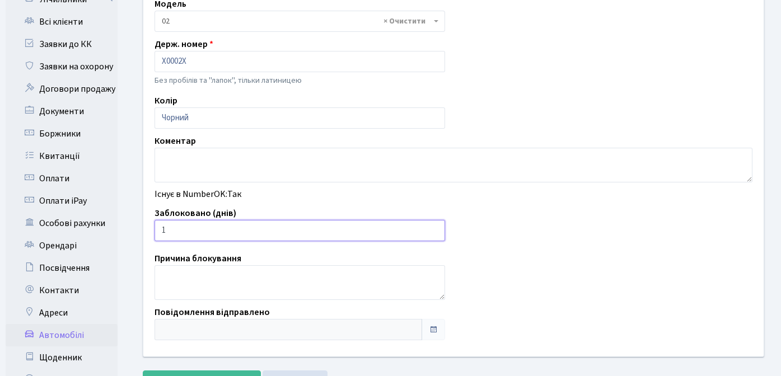
type input "1"
click at [435, 227] on input "1" at bounding box center [299, 230] width 290 height 21
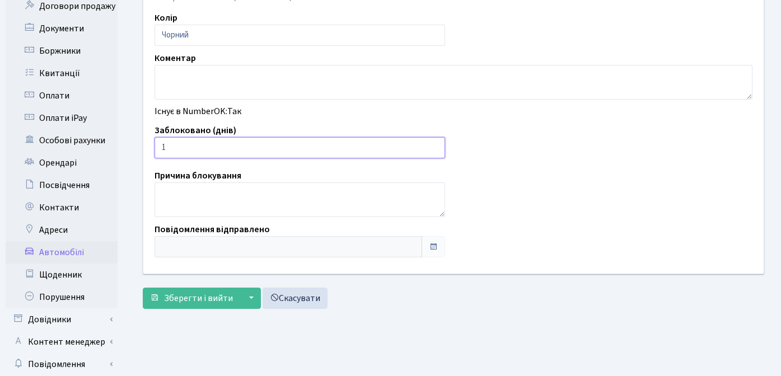
scroll to position [321, 0]
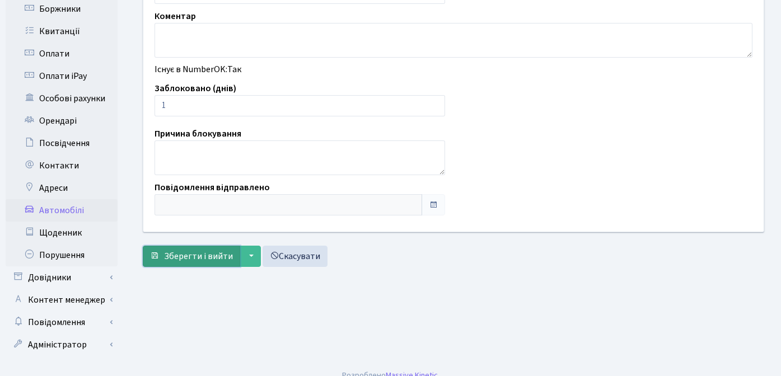
click at [179, 260] on span "Зберегти і вийти" at bounding box center [198, 256] width 69 height 12
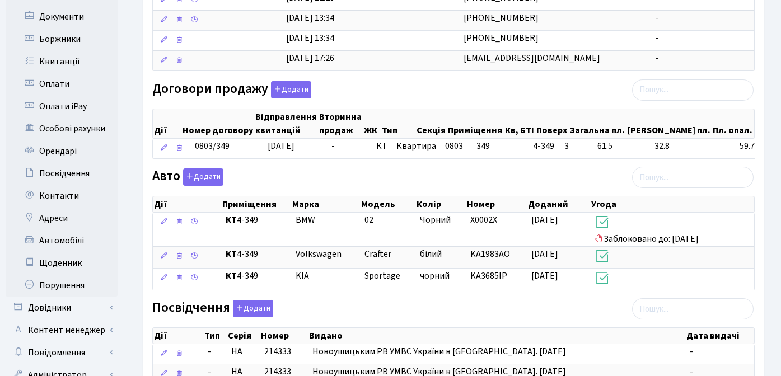
scroll to position [303, 0]
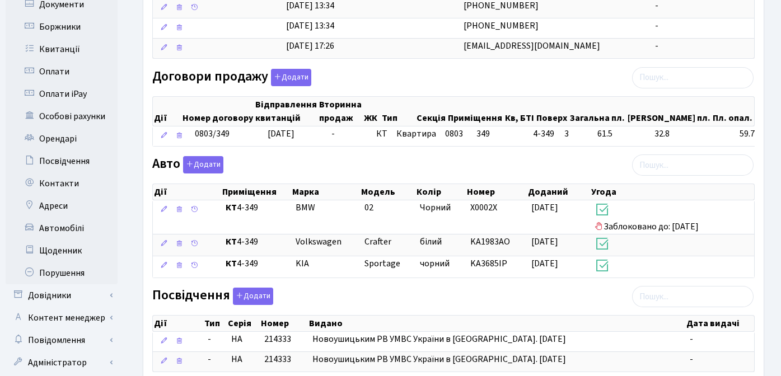
click at [435, 76] on div "Договори продажу Додати Дії Номер договору Відправлення квитанцій Вторинна прод…" at bounding box center [453, 110] width 619 height 82
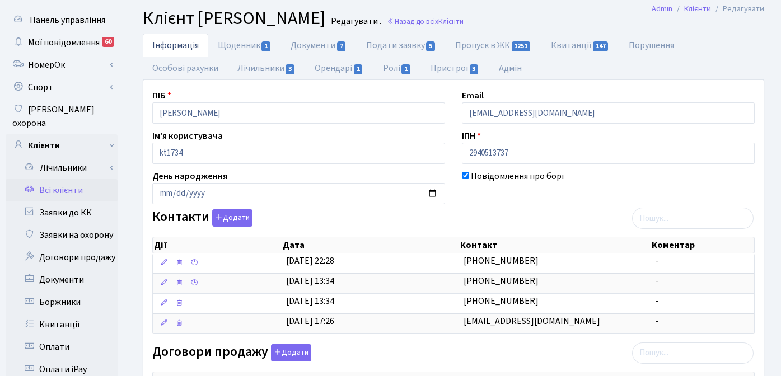
scroll to position [0, 0]
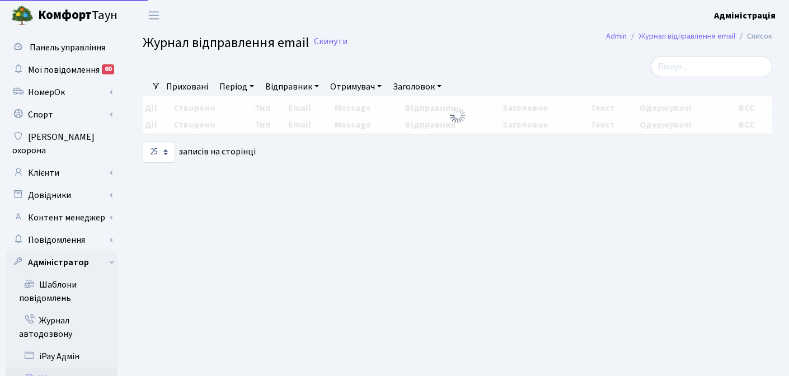
select select "25"
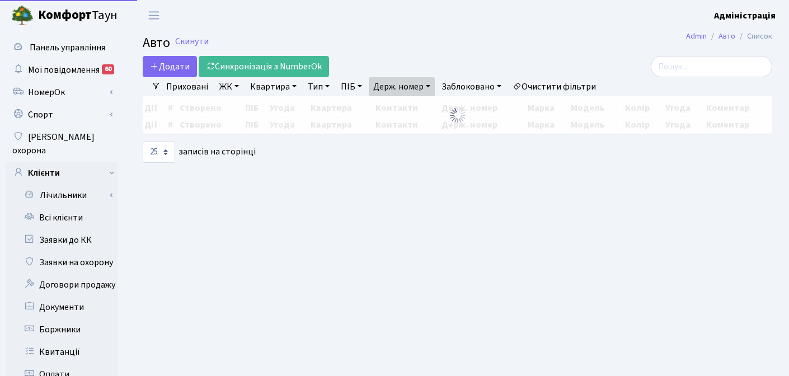
select select "25"
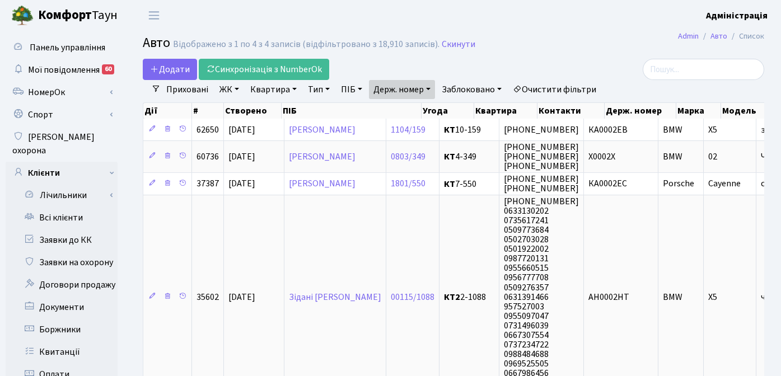
click at [583, 57] on main "Admin Авто Список Авто Відображено з 1 по 4 з 4 записів (відфільтровано з 18,91…" at bounding box center [453, 356] width 655 height 651
click at [412, 92] on link "Держ. номер" at bounding box center [402, 89] width 66 height 19
paste input "101"
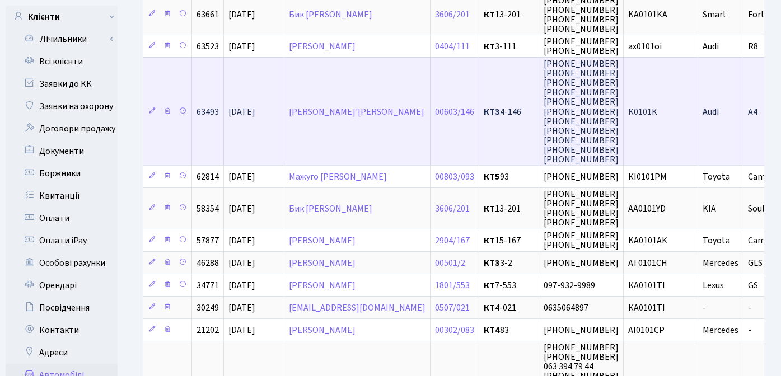
scroll to position [31, 0]
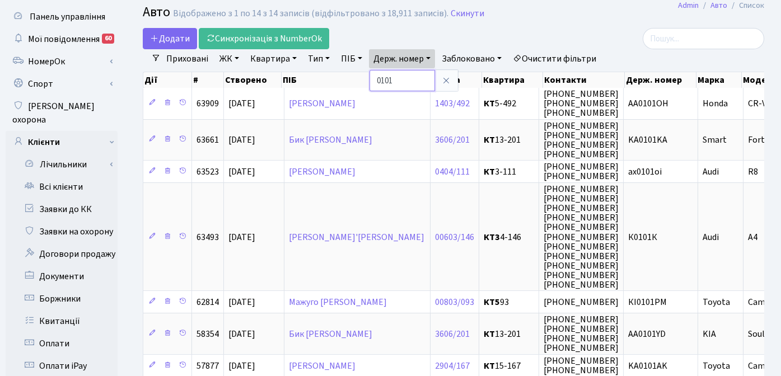
paste input "2506"
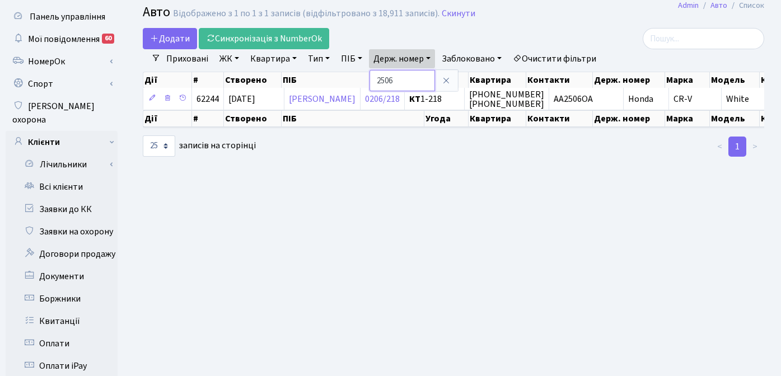
drag, startPoint x: 410, startPoint y: 81, endPoint x: 367, endPoint y: 78, distance: 43.2
click at [367, 78] on div "Додати Синхронізація з NumberOk Фільтри Приховані ЖК - ТХ, вул. Ділова, 1/2 КТ,…" at bounding box center [453, 93] width 638 height 130
click at [396, 63] on link "Держ. номер" at bounding box center [402, 58] width 66 height 19
paste input "0900"
type input "0900"
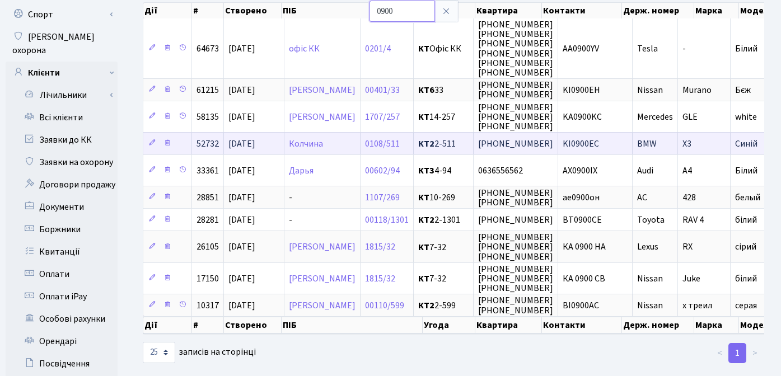
scroll to position [101, 0]
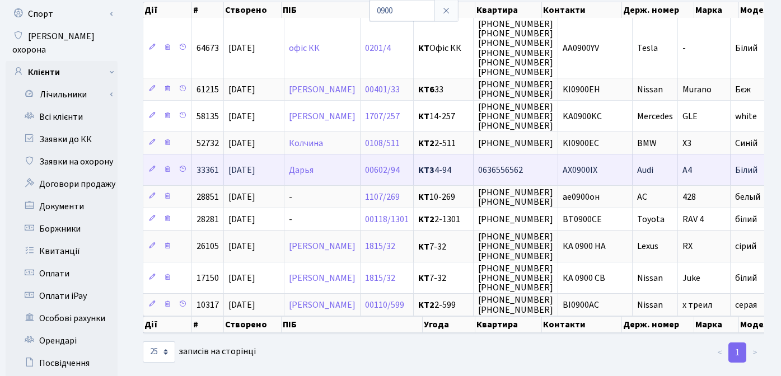
click at [597, 166] on span "АХ0900ІХ" at bounding box center [579, 170] width 35 height 12
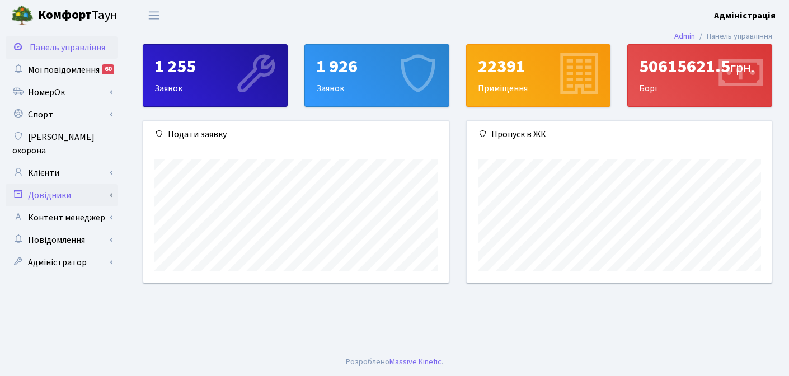
scroll to position [559397, 559253]
click at [54, 162] on link "Клієнти" at bounding box center [62, 173] width 112 height 22
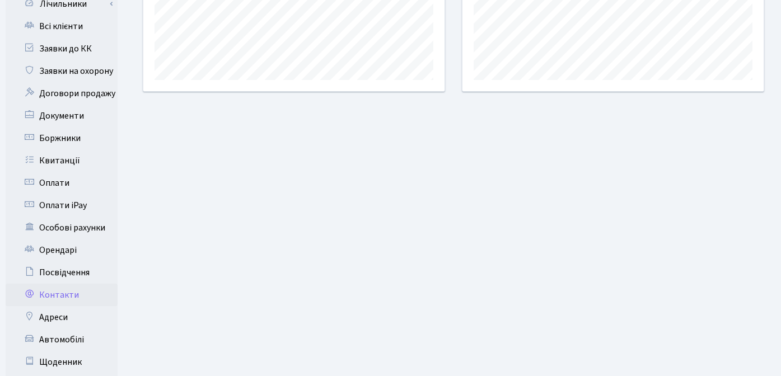
scroll to position [232, 0]
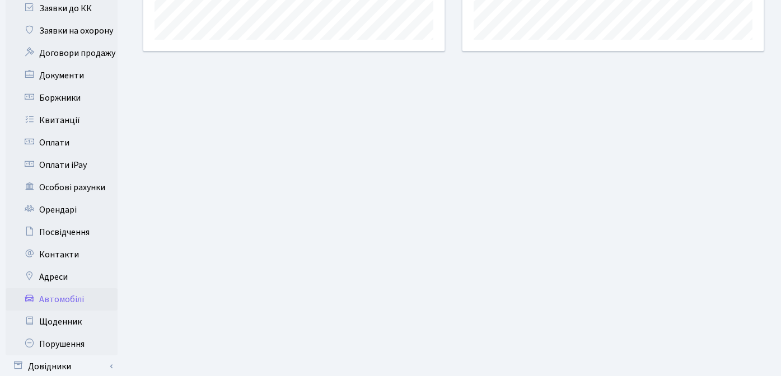
click at [71, 289] on link "Автомобілі" at bounding box center [62, 299] width 112 height 22
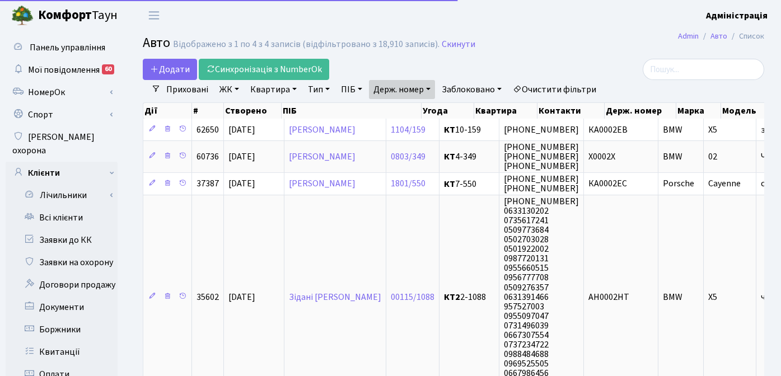
select select "25"
click at [406, 91] on link "Держ. номер" at bounding box center [402, 89] width 66 height 19
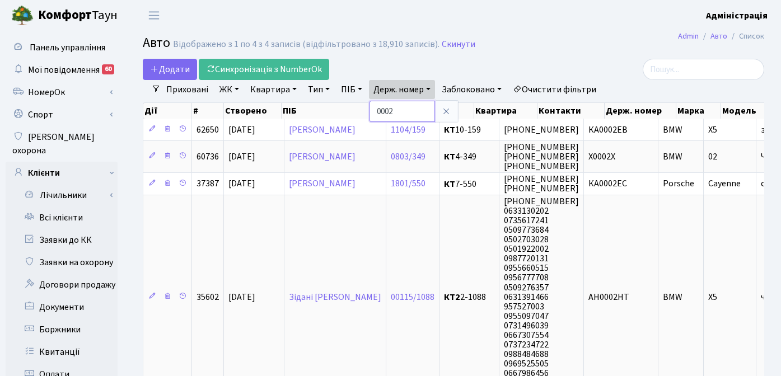
paste input "4621"
type input "4621"
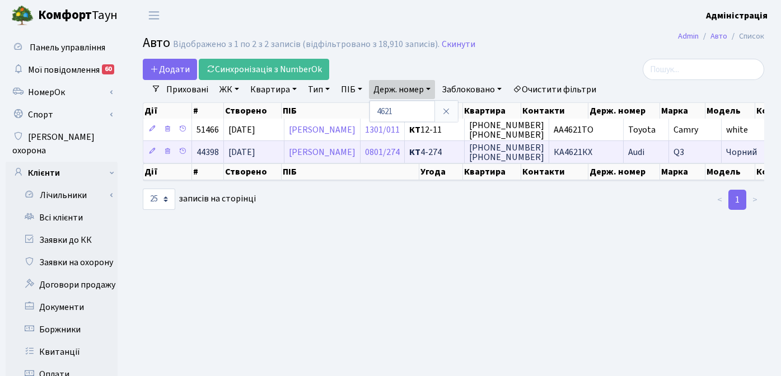
click at [592, 152] on span "КА4621КХ" at bounding box center [572, 152] width 39 height 12
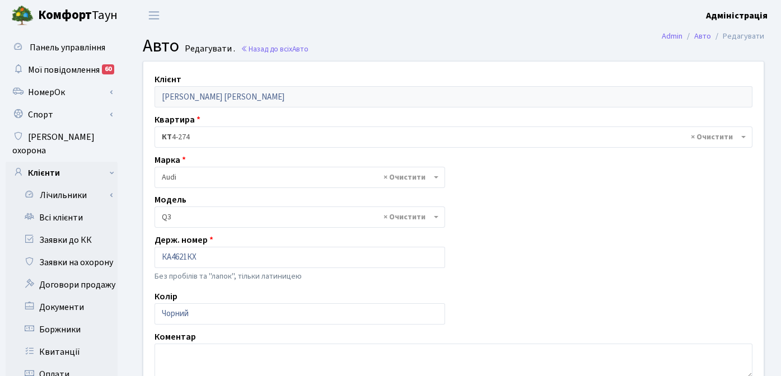
select select "171"
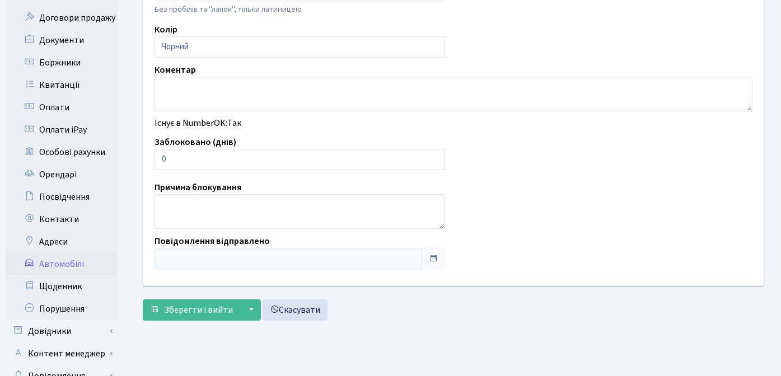
scroll to position [277, 0]
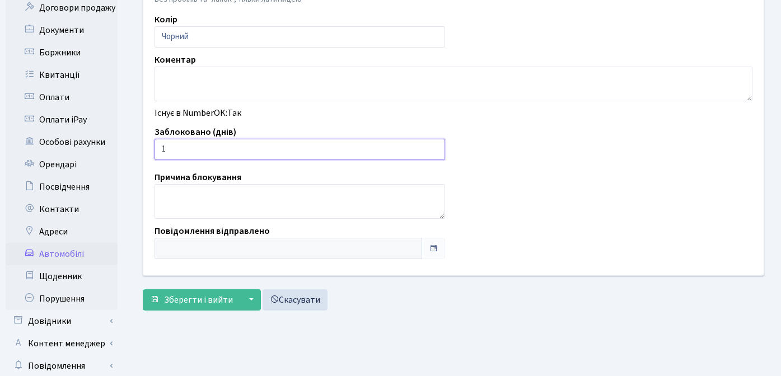
type input "1"
click at [433, 147] on input "1" at bounding box center [299, 149] width 290 height 21
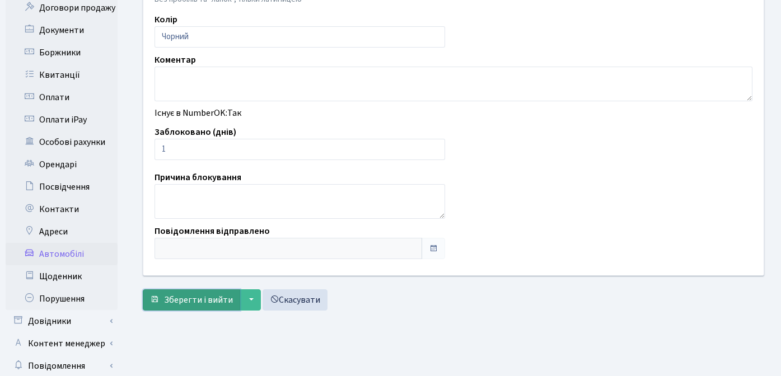
click at [186, 300] on span "Зберегти і вийти" at bounding box center [198, 300] width 69 height 12
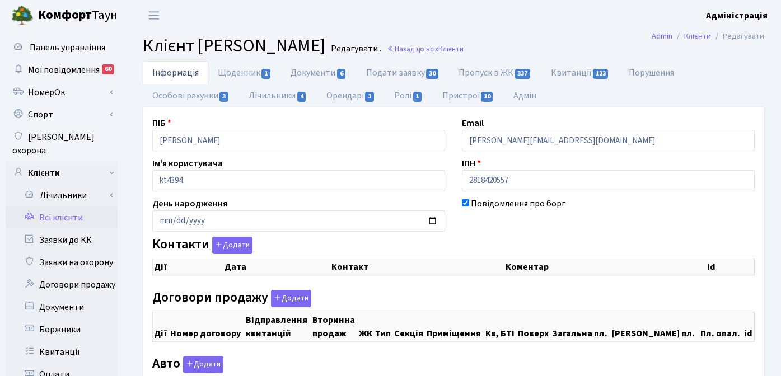
checkbox input "true"
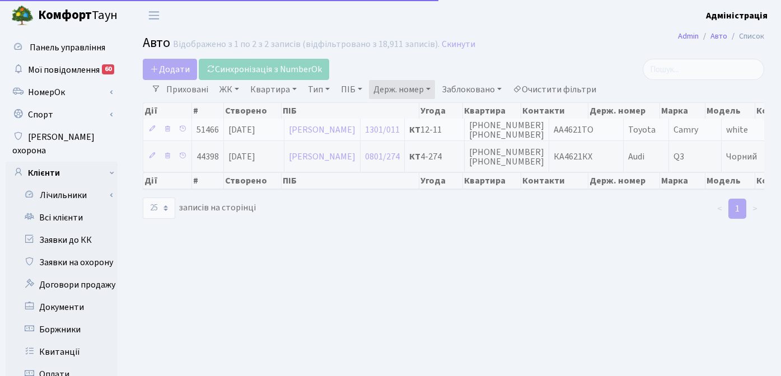
select select "25"
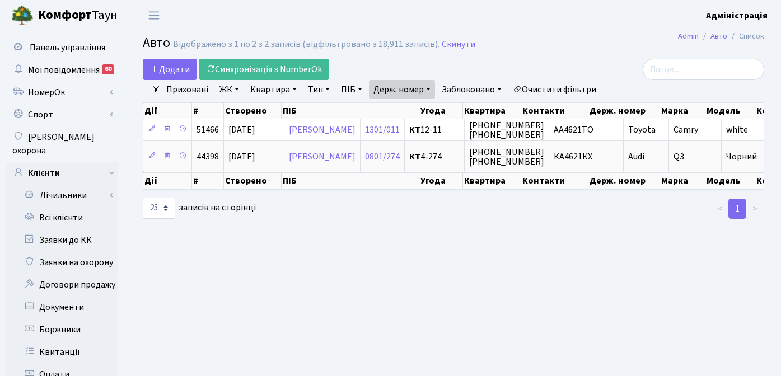
click at [421, 91] on link "Держ. номер" at bounding box center [402, 89] width 66 height 19
paste input "5354"
type input "5354"
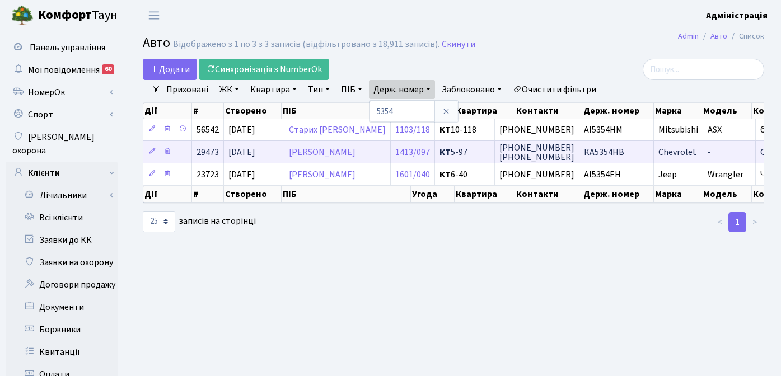
click at [610, 145] on td "КА5354НВ" at bounding box center [616, 151] width 74 height 22
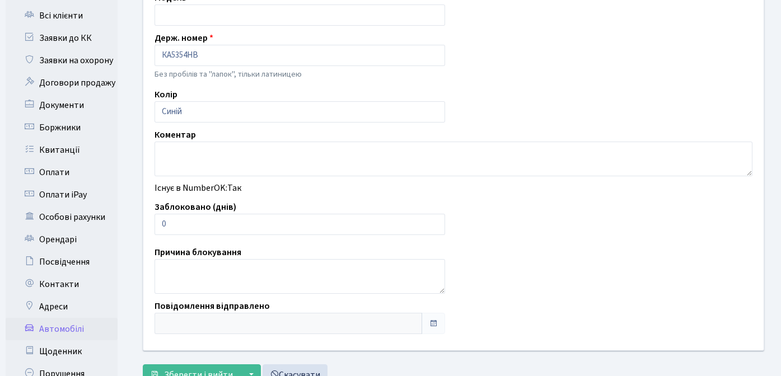
scroll to position [206, 0]
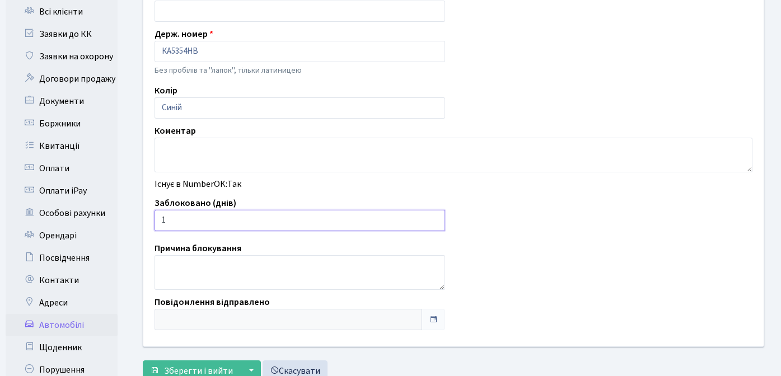
type input "1"
click at [433, 216] on input "1" at bounding box center [299, 220] width 290 height 21
click at [188, 366] on span "Зберегти і вийти" at bounding box center [198, 371] width 69 height 12
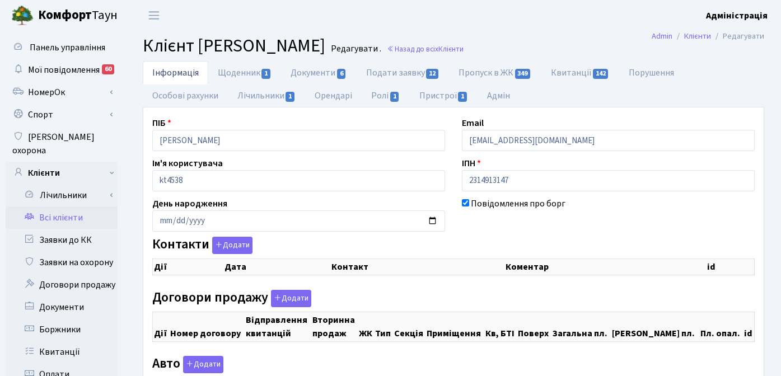
checkbox input "true"
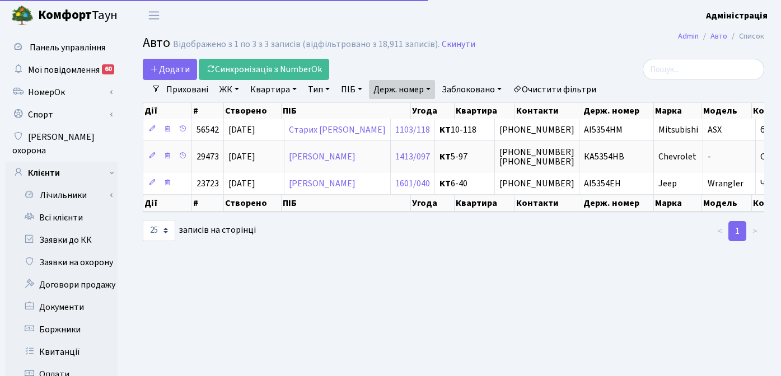
select select "25"
click at [400, 92] on link "Держ. номер" at bounding box center [402, 89] width 66 height 19
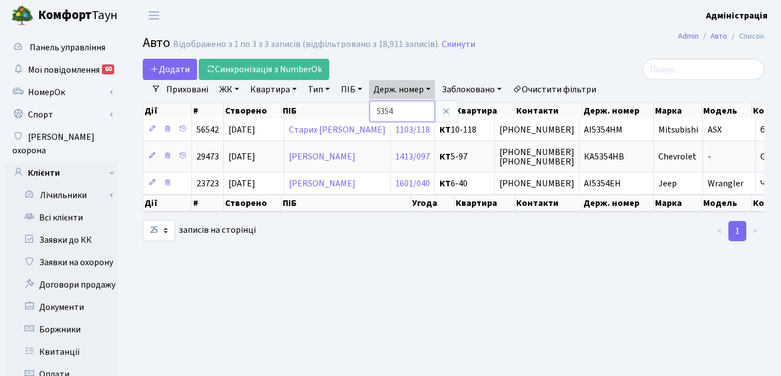
paste input "1898"
type input "1898"
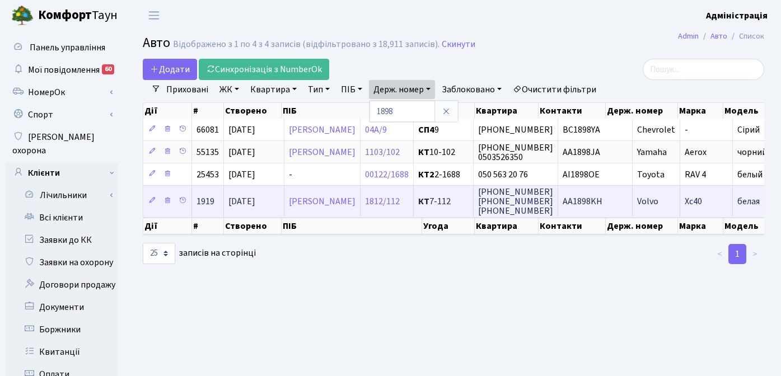
click at [602, 199] on span "AA1898KH" at bounding box center [582, 201] width 40 height 12
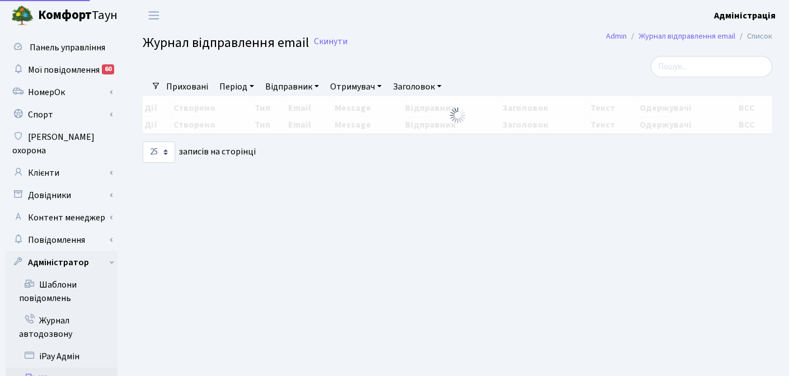
select select "25"
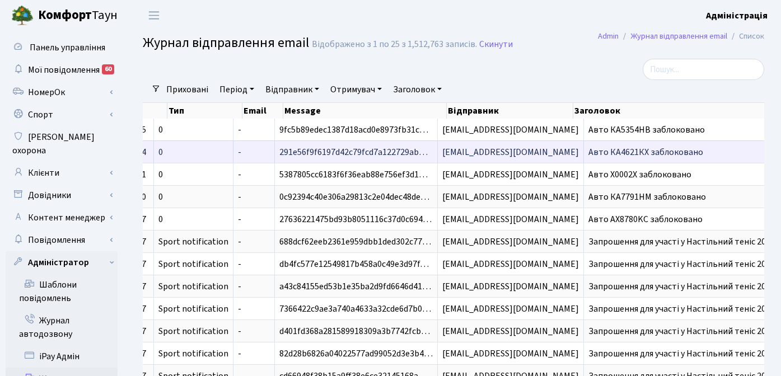
scroll to position [0, 84]
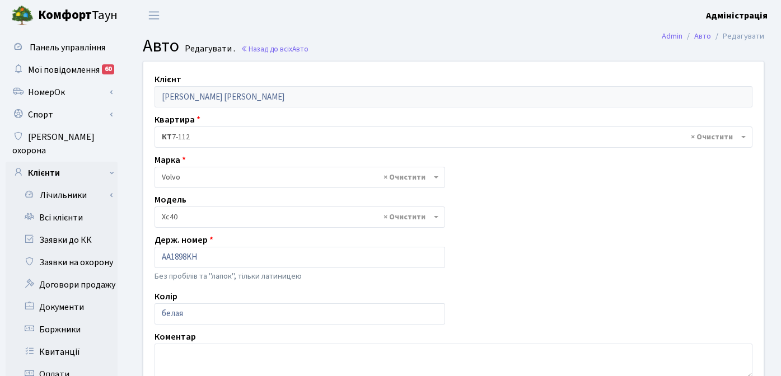
select select "3758"
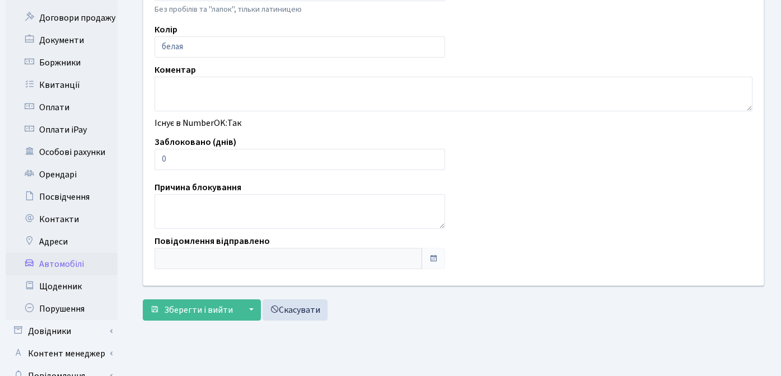
scroll to position [282, 0]
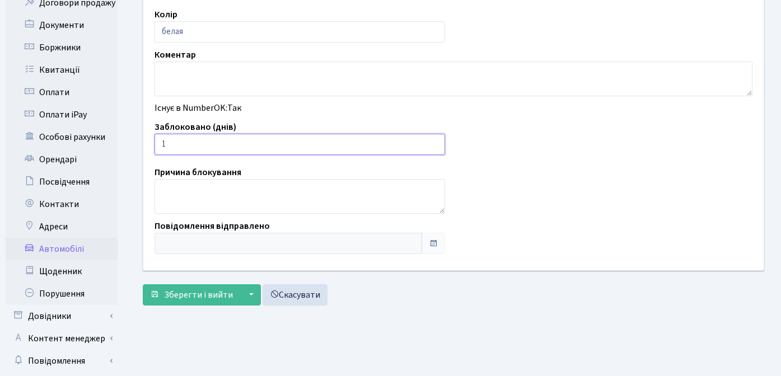
type input "1"
click at [433, 142] on input "1" at bounding box center [299, 144] width 290 height 21
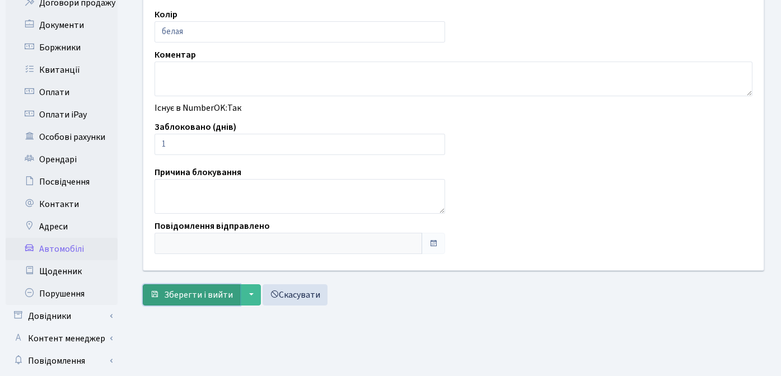
click at [190, 294] on span "Зберегти і вийти" at bounding box center [198, 295] width 69 height 12
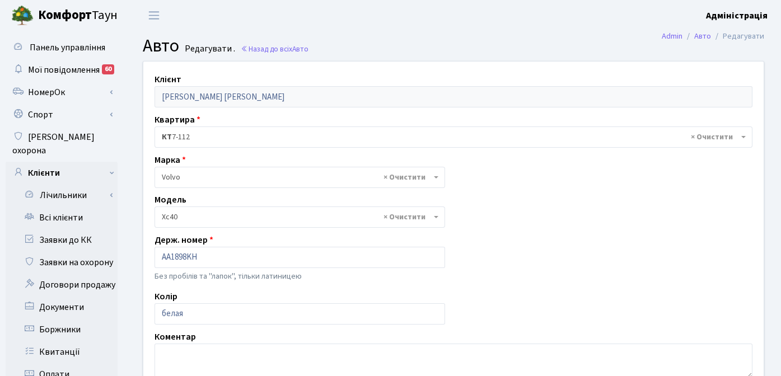
select select "3758"
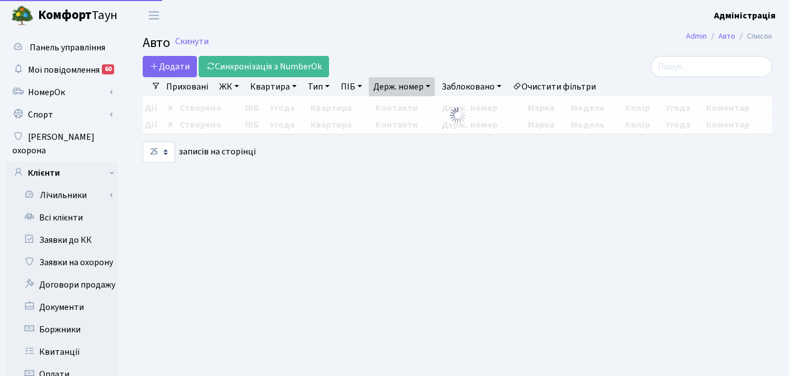
select select "25"
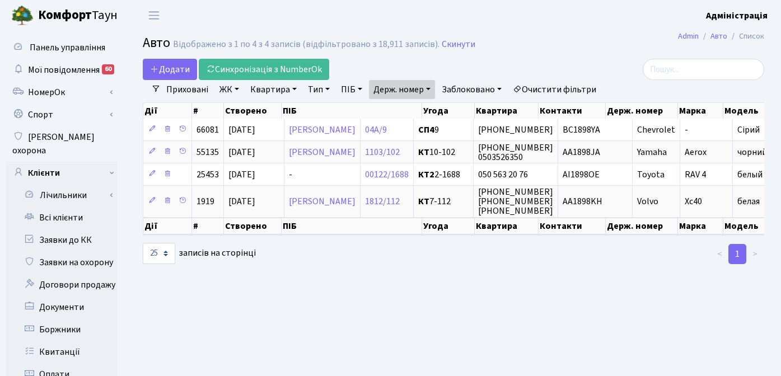
click at [420, 89] on link "Держ. номер" at bounding box center [402, 89] width 66 height 19
click at [402, 112] on input "1898" at bounding box center [401, 111] width 65 height 21
drag, startPoint x: 404, startPoint y: 112, endPoint x: 372, endPoint y: 109, distance: 32.6
click at [372, 110] on input "1898" at bounding box center [401, 111] width 65 height 21
paste input "5710"
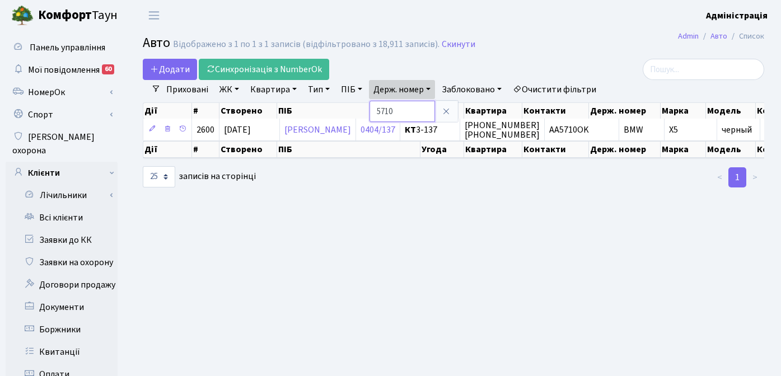
paste input "0869"
type input "0869"
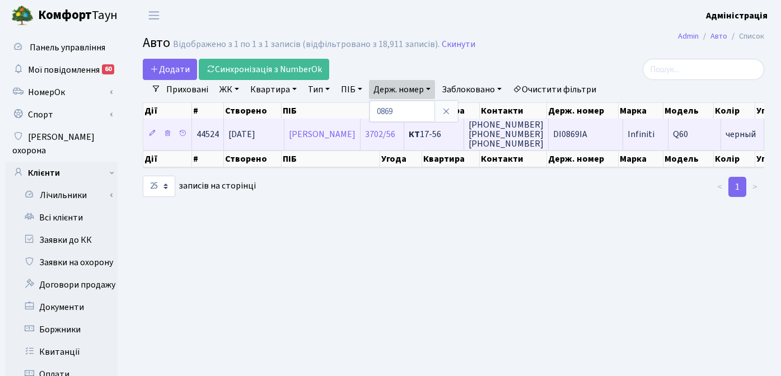
click at [583, 133] on span "DI0869IA" at bounding box center [570, 134] width 34 height 12
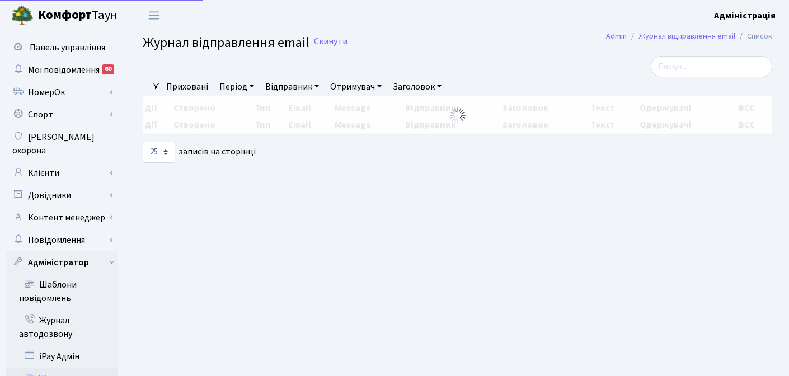
select select "25"
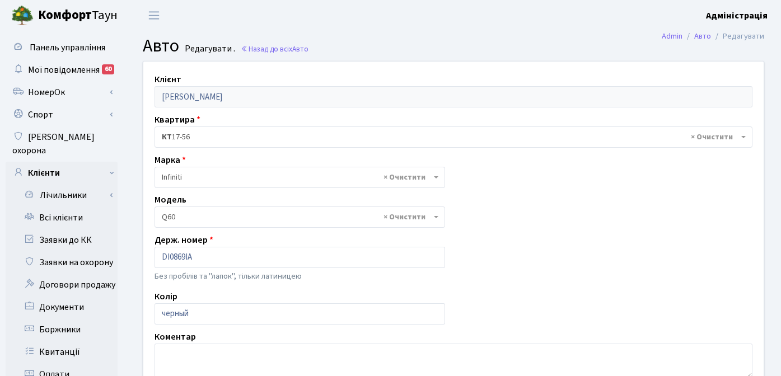
select select "1055"
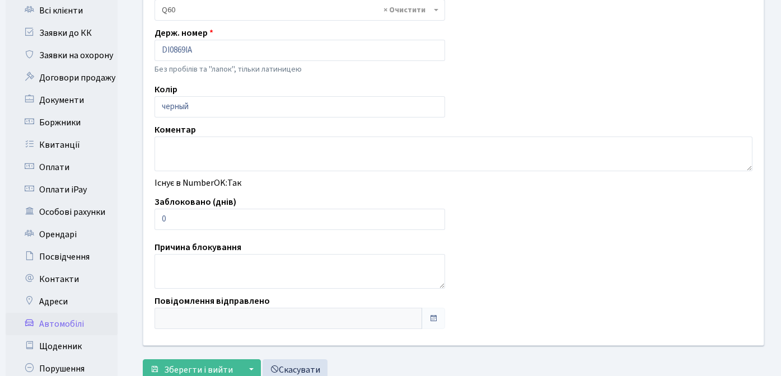
scroll to position [212, 0]
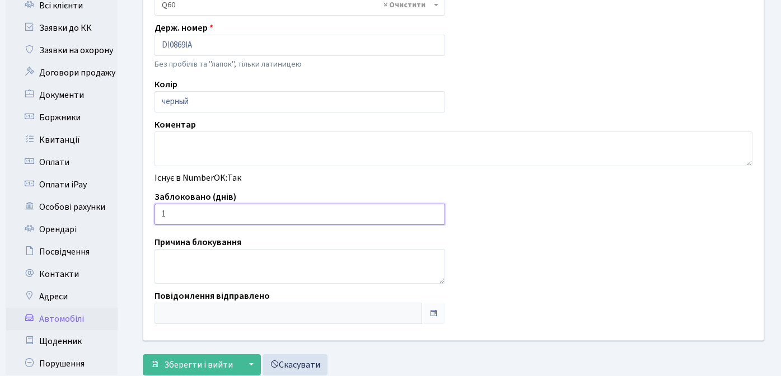
type input "1"
click at [434, 213] on input "1" at bounding box center [299, 214] width 290 height 21
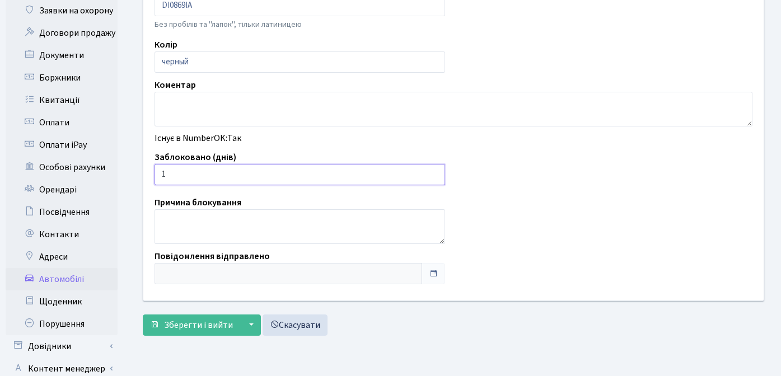
scroll to position [299, 0]
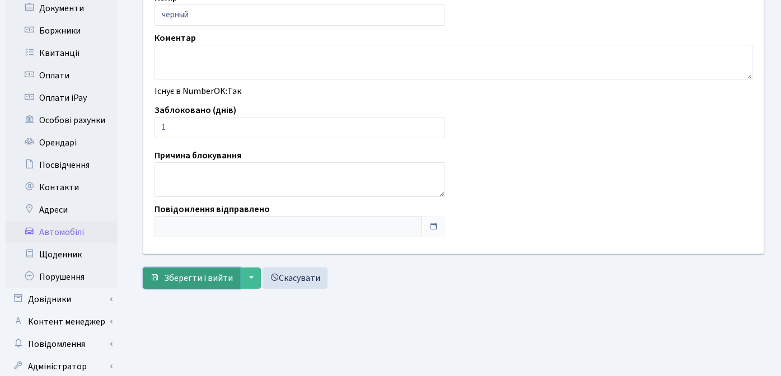
click at [189, 276] on span "Зберегти і вийти" at bounding box center [198, 278] width 69 height 12
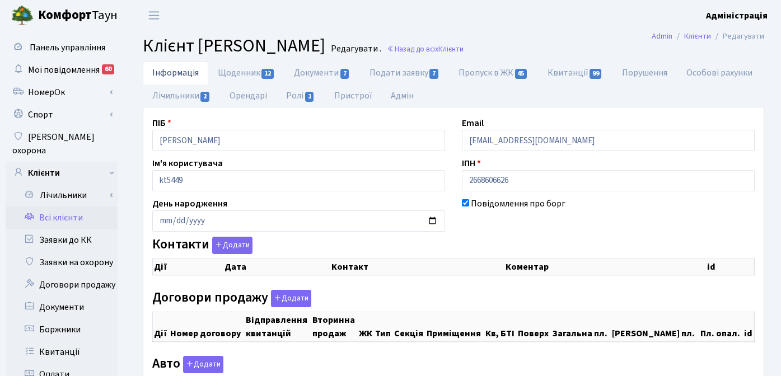
checkbox input "true"
select select "25"
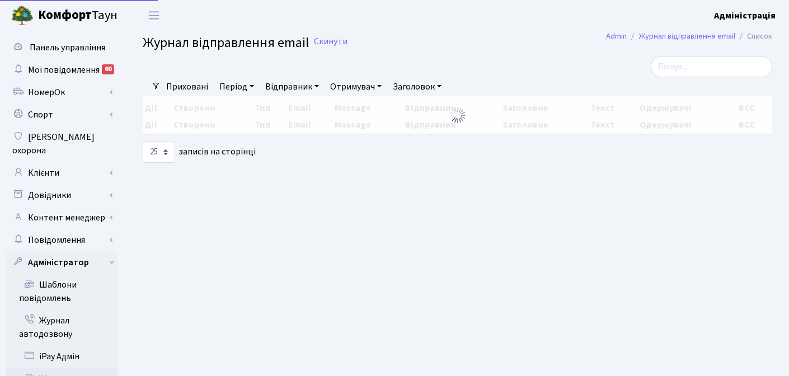
select select "25"
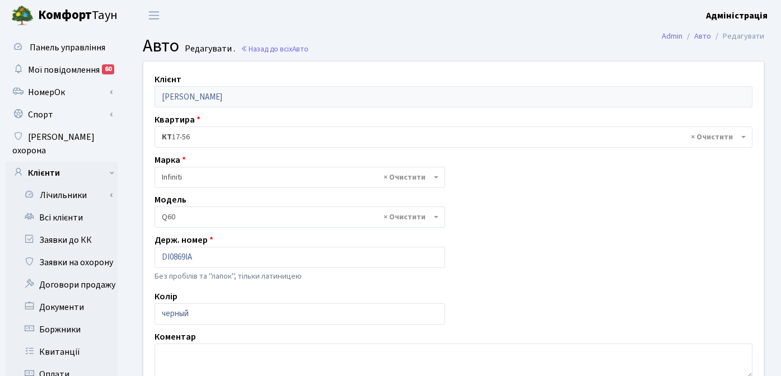
select select "1055"
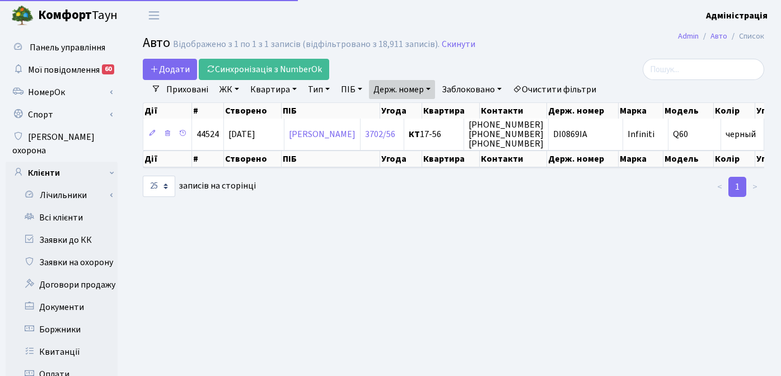
select select "25"
click at [394, 87] on link "Держ. номер" at bounding box center [402, 89] width 66 height 19
paste input "2257"
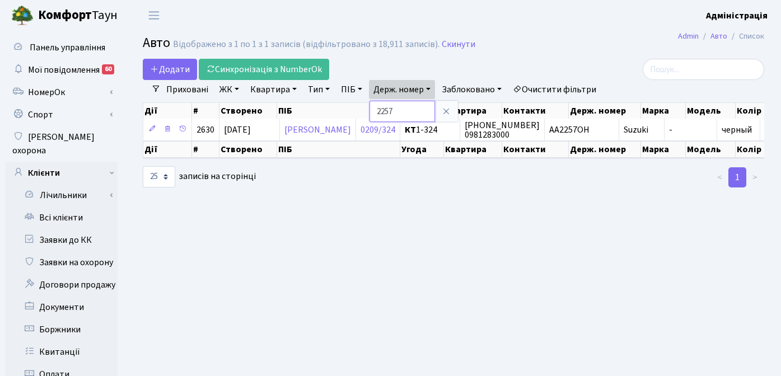
drag, startPoint x: 398, startPoint y: 111, endPoint x: 364, endPoint y: 110, distance: 33.6
click at [364, 110] on div "Додати Синхронізація з NumberOk Фільтри Приховані ЖК - ТХ, вул. Ділова, 1/2 КТ,…" at bounding box center [453, 124] width 638 height 130
click at [416, 86] on link "Держ. номер" at bounding box center [402, 89] width 66 height 19
paste input "7104"
type input "7104"
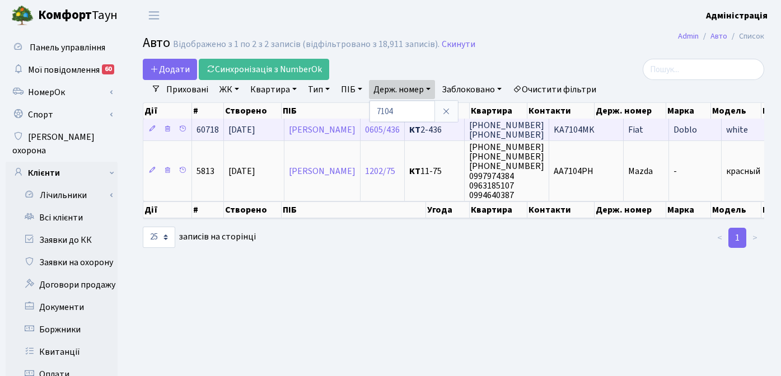
click at [594, 129] on span "KA7104MK" at bounding box center [573, 130] width 41 height 12
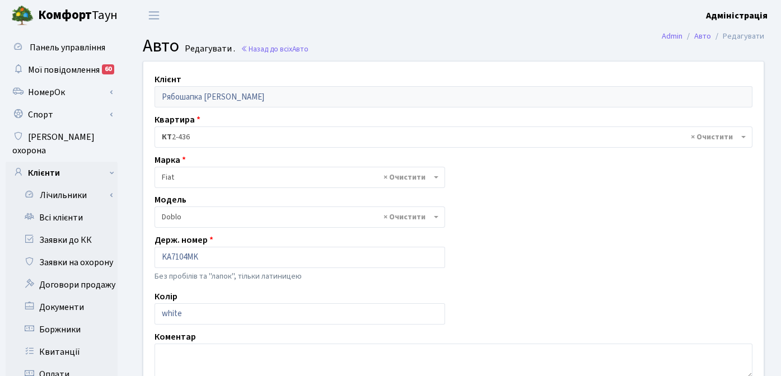
select select "701"
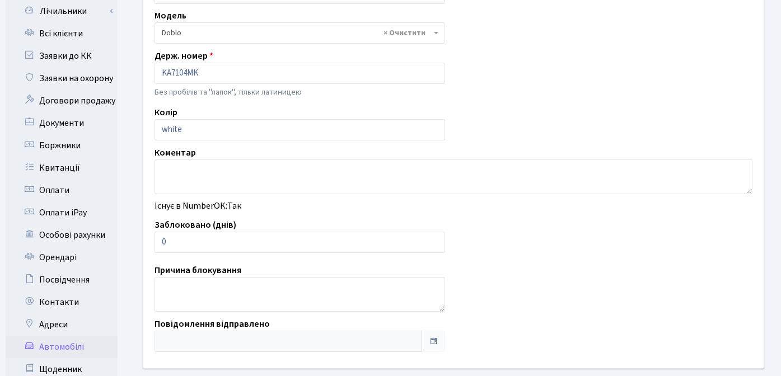
scroll to position [236, 0]
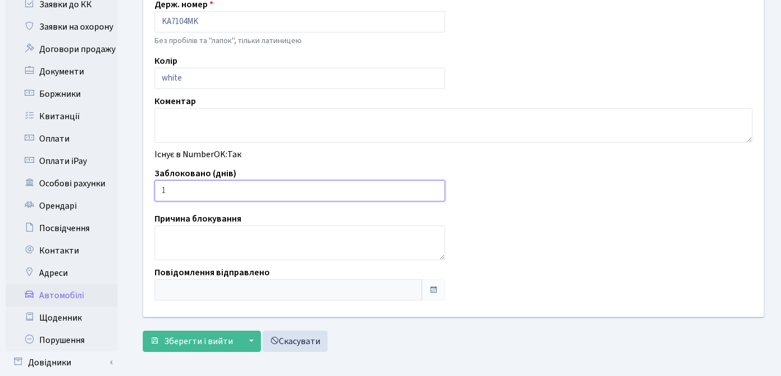
type input "1"
click at [434, 189] on input "1" at bounding box center [299, 190] width 290 height 21
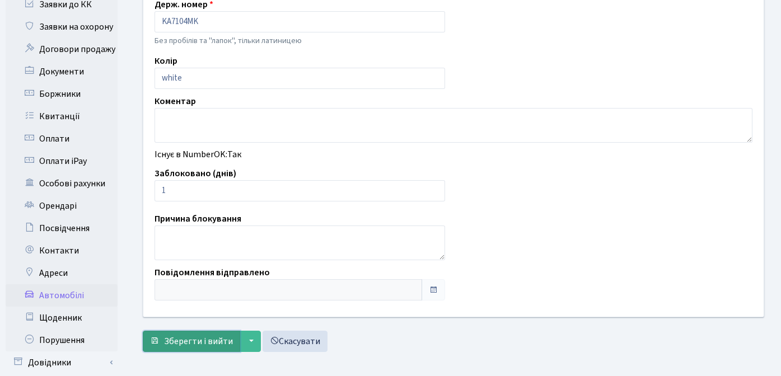
click at [191, 342] on span "Зберегти і вийти" at bounding box center [198, 341] width 69 height 12
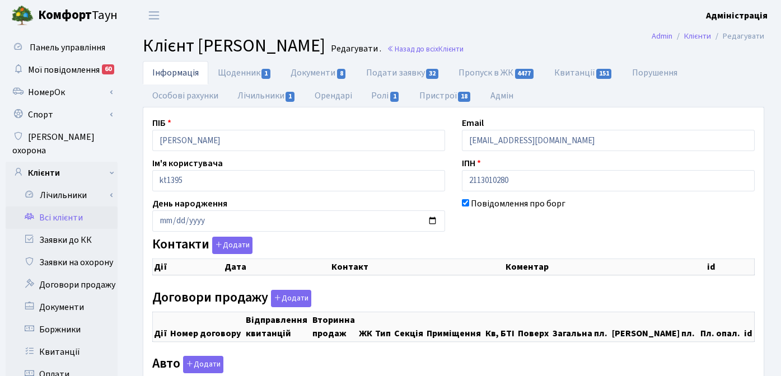
checkbox input "true"
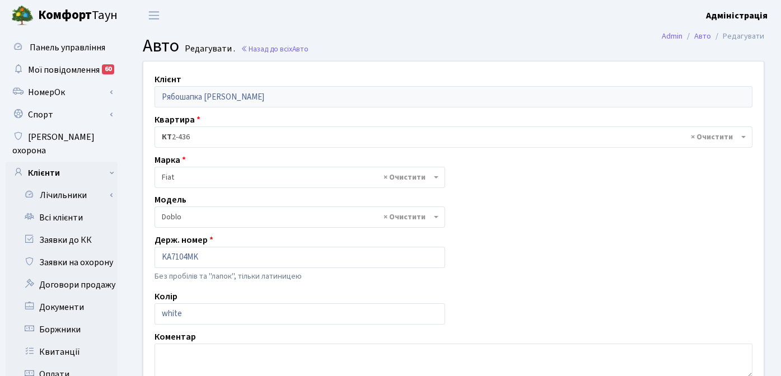
select select "701"
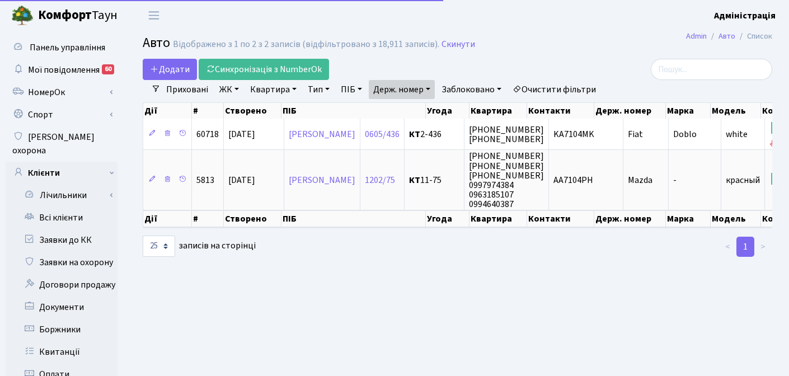
select select "25"
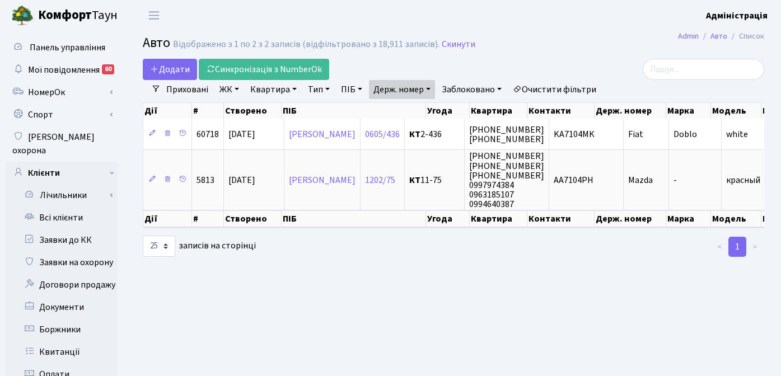
click at [405, 91] on link "Держ. номер" at bounding box center [402, 89] width 66 height 19
paste input "6666"
type input "6666"
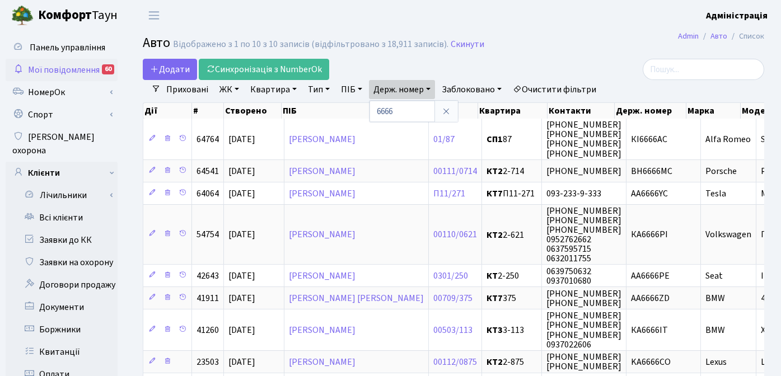
click at [61, 64] on span "Мої повідомлення" at bounding box center [64, 70] width 72 height 12
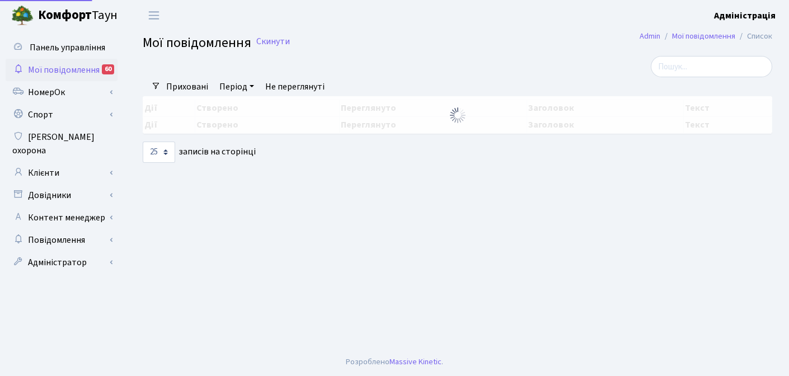
select select "25"
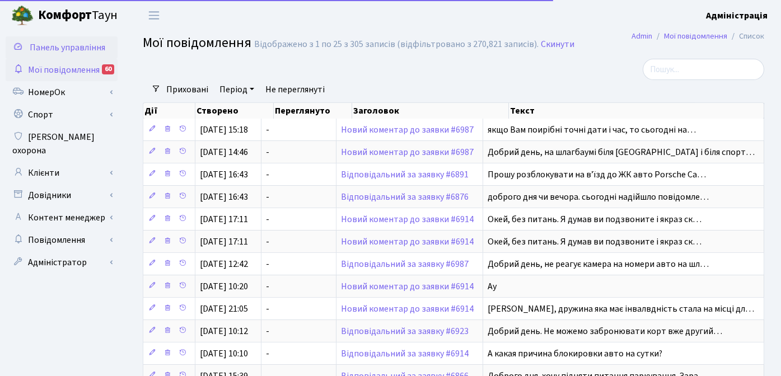
click at [77, 45] on span "Панель управління" at bounding box center [68, 47] width 76 height 12
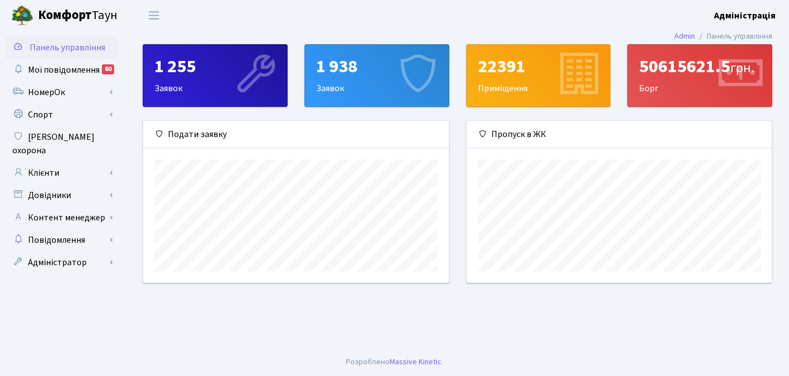
scroll to position [559397, 559253]
click at [47, 88] on link "НомерОк" at bounding box center [62, 92] width 112 height 22
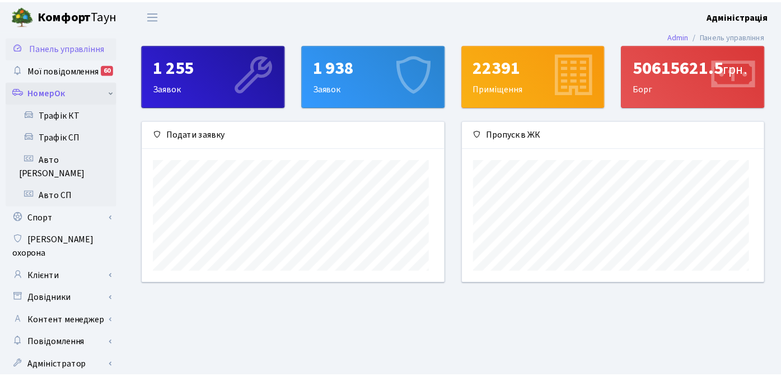
scroll to position [559397, 559258]
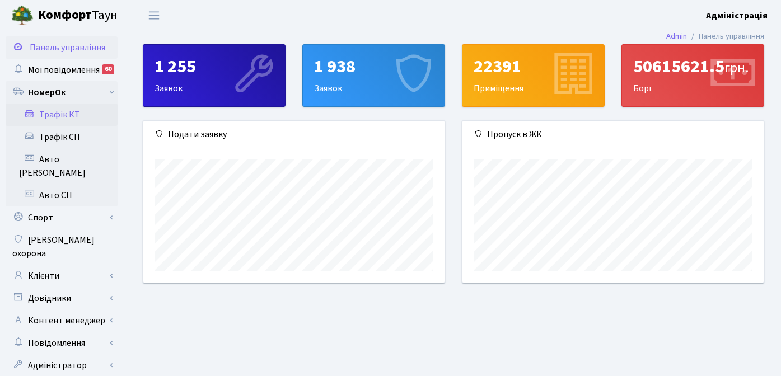
click at [67, 116] on link "Трафік КТ" at bounding box center [62, 115] width 112 height 22
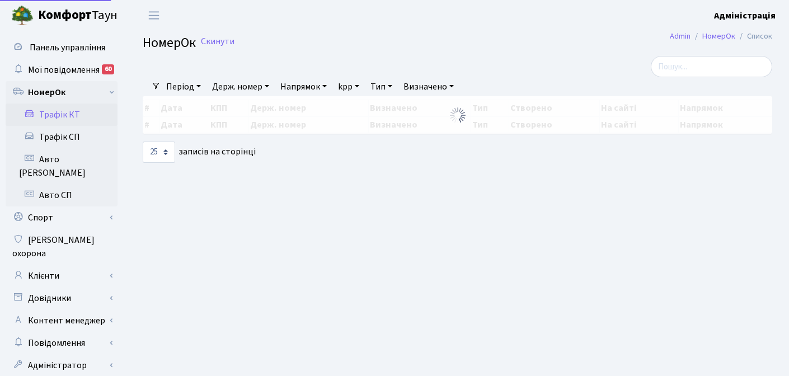
select select "25"
click at [235, 86] on link "Держ. номер" at bounding box center [241, 86] width 66 height 19
paste input "АА6666ЕМ"
drag, startPoint x: 226, startPoint y: 111, endPoint x: 212, endPoint y: 106, distance: 14.7
click at [212, 106] on input "АА6666ЕМ" at bounding box center [240, 108] width 65 height 21
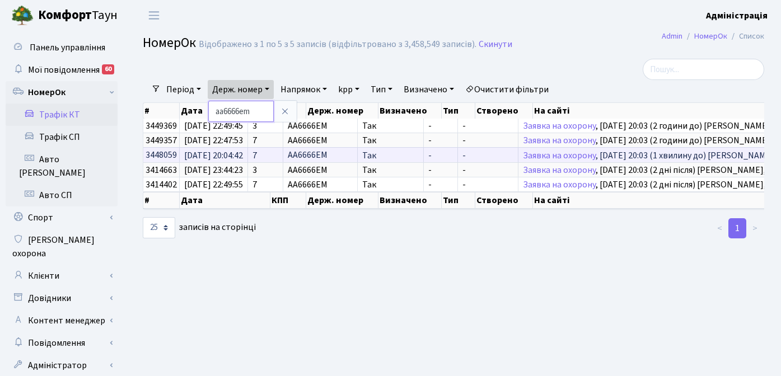
scroll to position [0, 198]
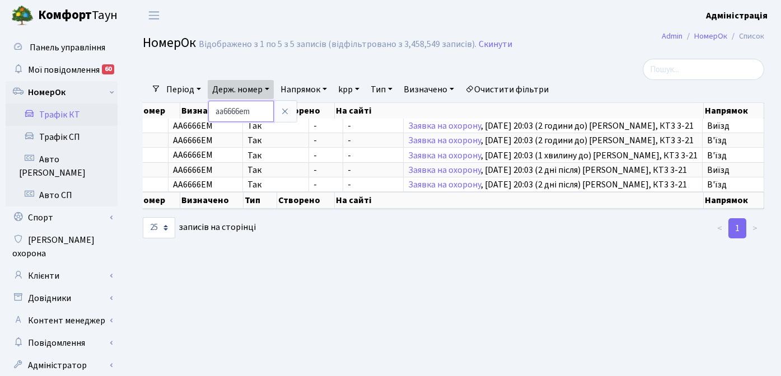
drag, startPoint x: 256, startPoint y: 111, endPoint x: 208, endPoint y: 110, distance: 48.7
click at [208, 110] on div "Фільтри Період 20.08.2025 - 20.08.2025 Держ. номер aa6666em Напрямок - В'їзд Ви…" at bounding box center [453, 149] width 638 height 181
click at [239, 87] on link "Держ. номер" at bounding box center [241, 89] width 66 height 19
paste input "0900"
click at [216, 111] on input "0900" at bounding box center [240, 111] width 65 height 21
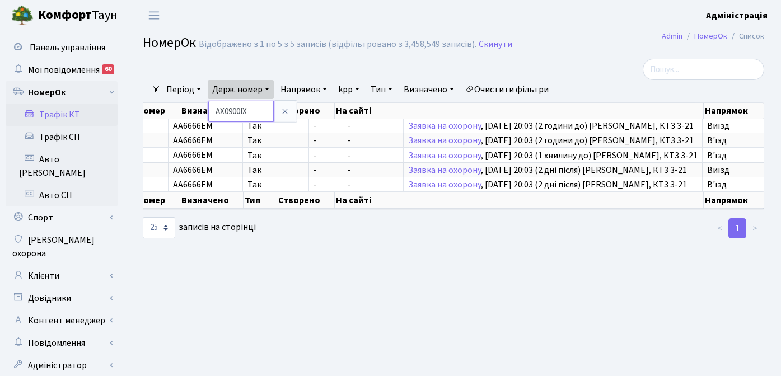
type input "AX0900IX"
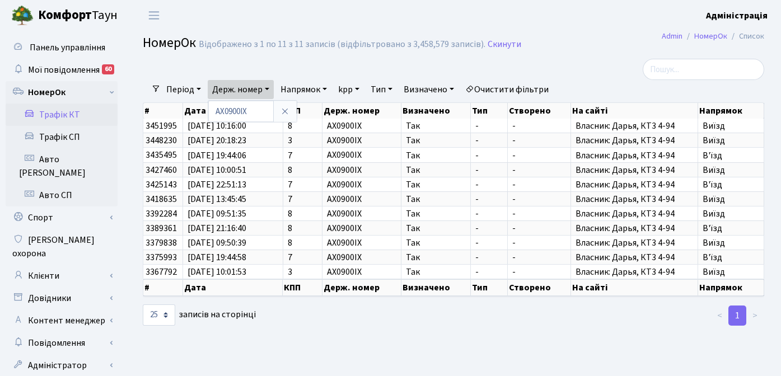
click at [171, 351] on main "Admin НомерОк Список НомерОк Відображено з 1 по 11 з 11 записів (відфільтровано…" at bounding box center [453, 206] width 655 height 351
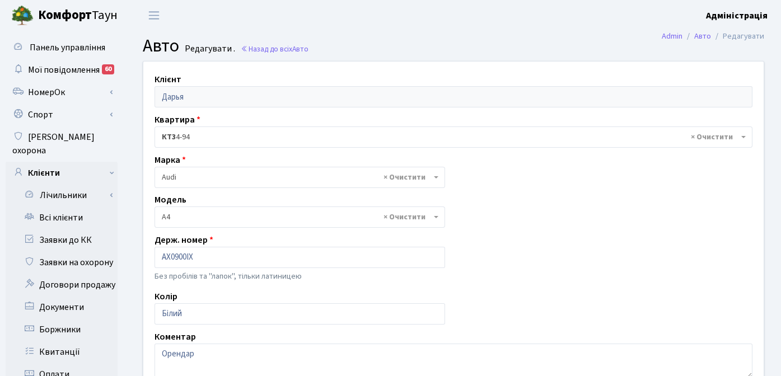
select select "155"
click at [275, 44] on link "Назад до всіх Авто" at bounding box center [275, 49] width 68 height 11
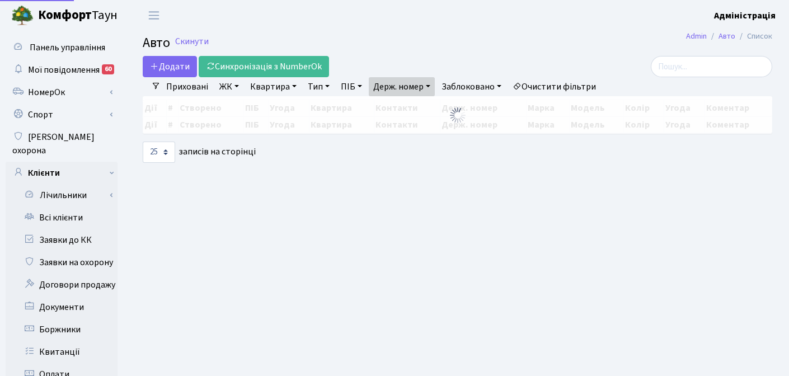
select select "25"
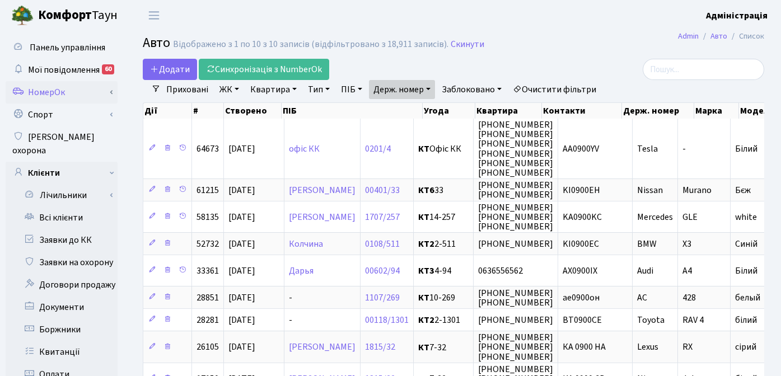
click at [31, 91] on link "НомерОк" at bounding box center [62, 92] width 112 height 22
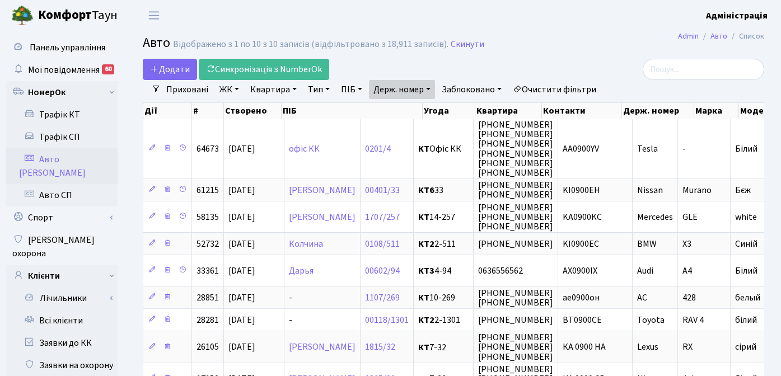
click at [67, 156] on link "Авто [PERSON_NAME]" at bounding box center [62, 166] width 112 height 36
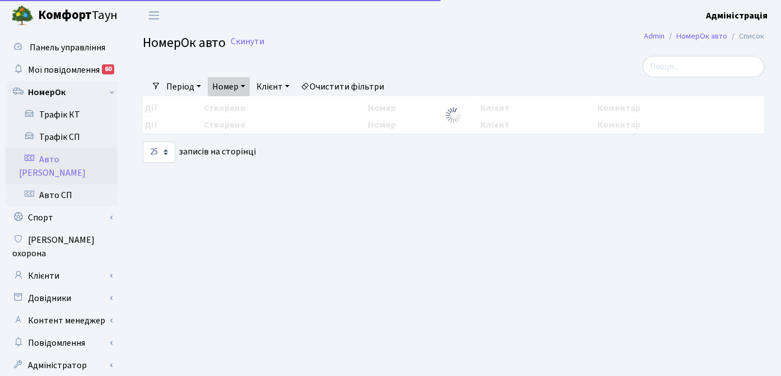
select select "25"
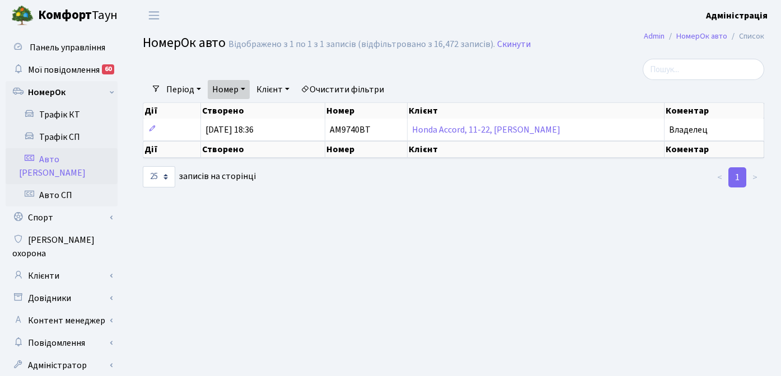
click at [368, 88] on link "Очистити фільтри" at bounding box center [342, 89] width 92 height 19
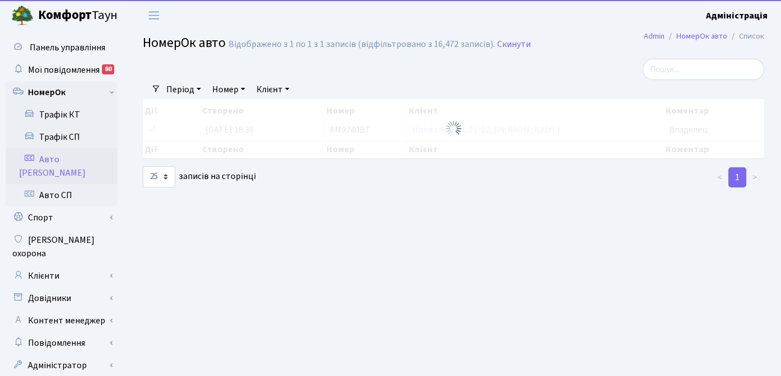
click at [235, 88] on link "Номер" at bounding box center [229, 89] width 42 height 19
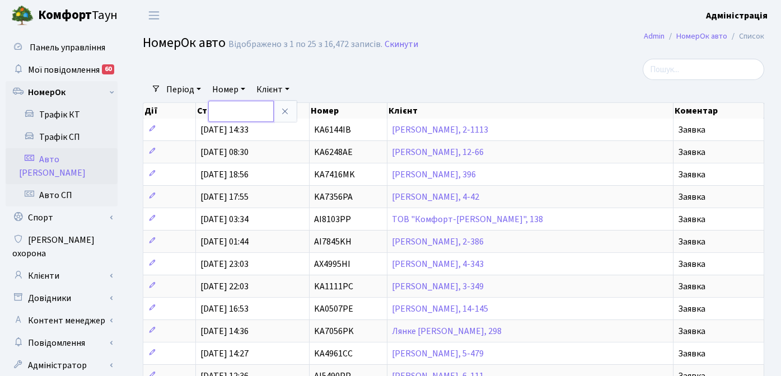
paste input "0900"
type input "0"
click at [84, 142] on link "Трафік СП" at bounding box center [62, 137] width 112 height 22
click at [73, 115] on link "Трафік КТ" at bounding box center [62, 115] width 112 height 22
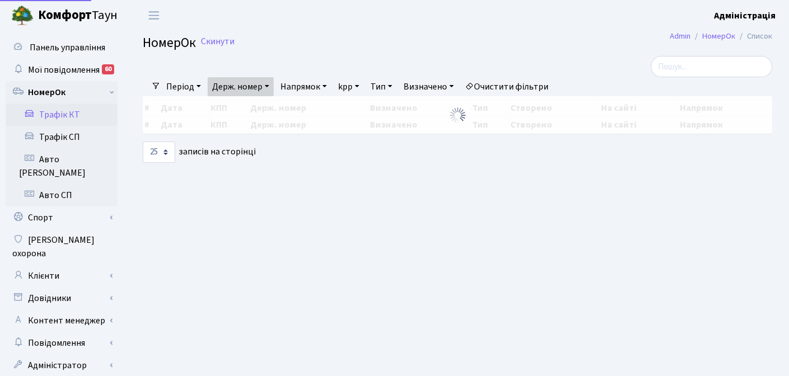
select select "25"
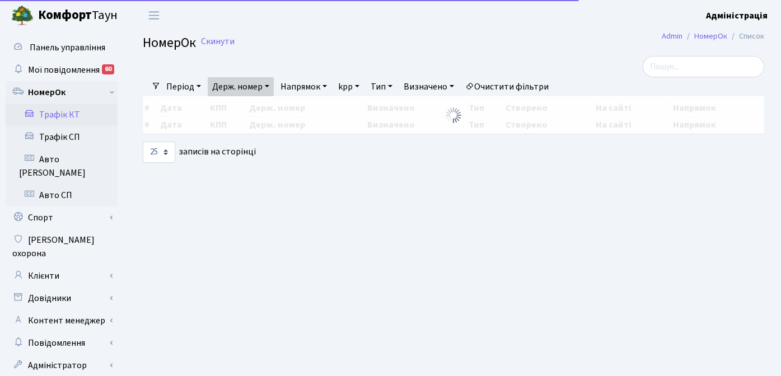
click at [255, 84] on link "Держ. номер" at bounding box center [241, 86] width 66 height 19
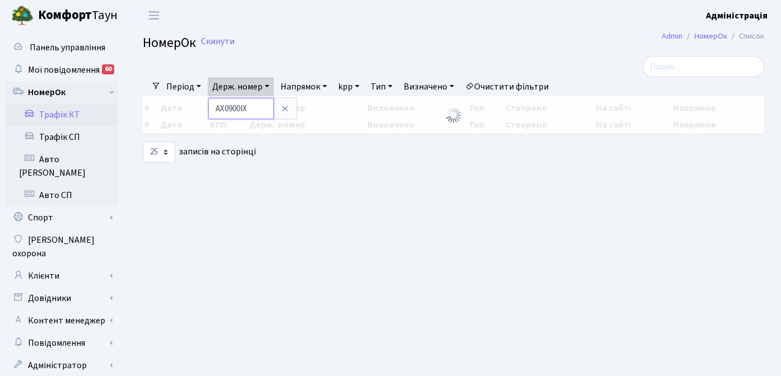
drag, startPoint x: 255, startPoint y: 110, endPoint x: 215, endPoint y: 108, distance: 40.3
click at [215, 108] on input "AX0900IX" at bounding box center [240, 108] width 65 height 21
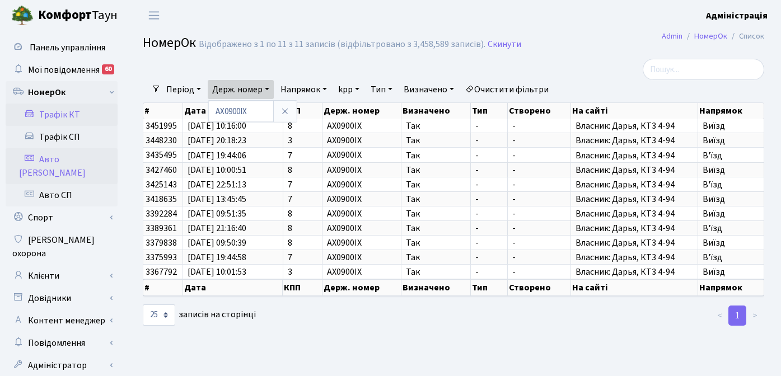
click at [58, 156] on link "Авто [PERSON_NAME]" at bounding box center [62, 166] width 112 height 36
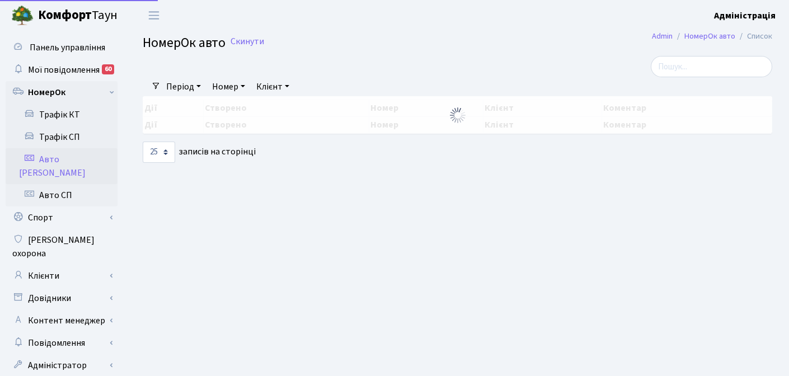
select select "25"
click at [231, 88] on link "Номер" at bounding box center [229, 86] width 42 height 19
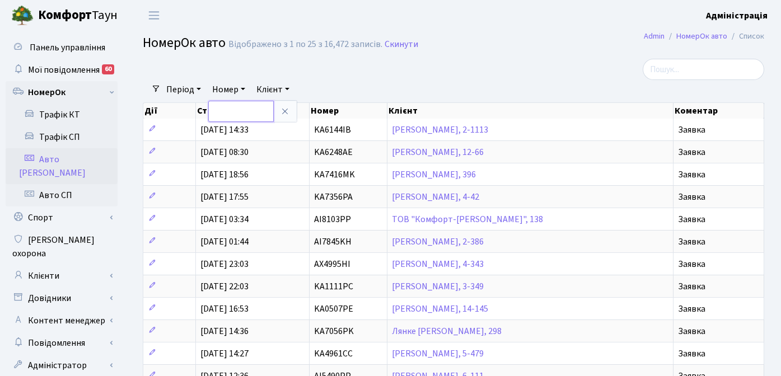
paste input "AX0900IX"
type input "AX0900IX"
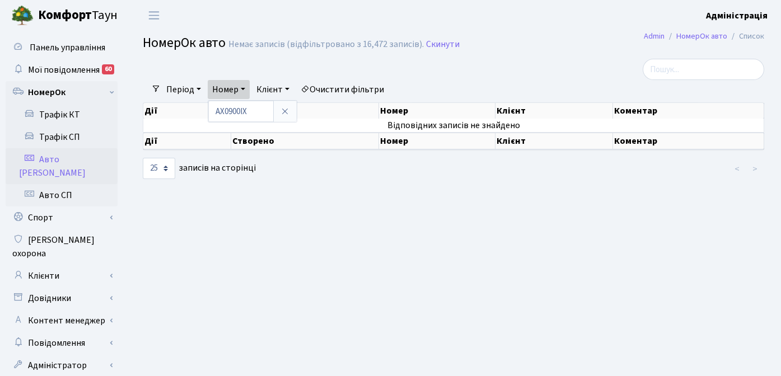
click at [338, 88] on link "Очистити фільтри" at bounding box center [342, 89] width 92 height 19
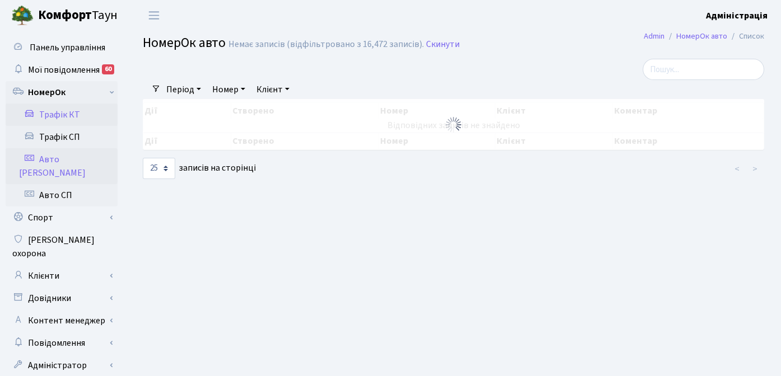
click at [67, 117] on link "Трафік КТ" at bounding box center [62, 115] width 112 height 22
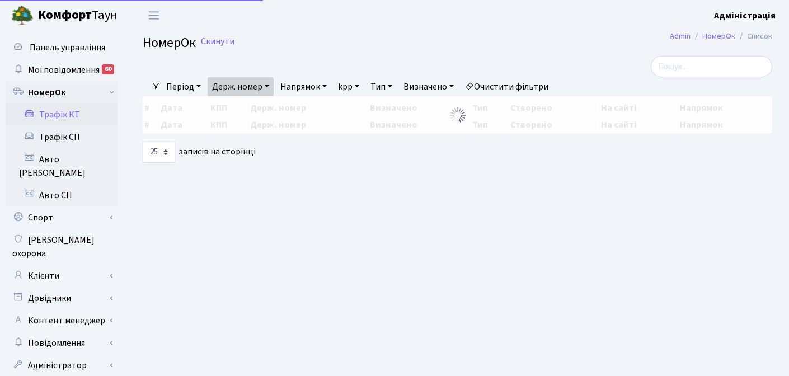
select select "25"
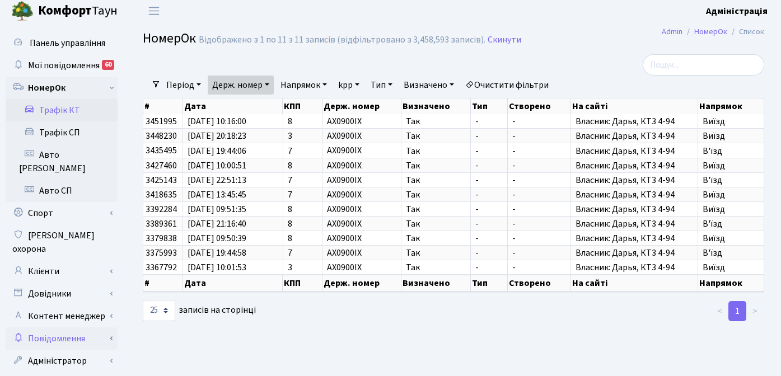
scroll to position [7, 0]
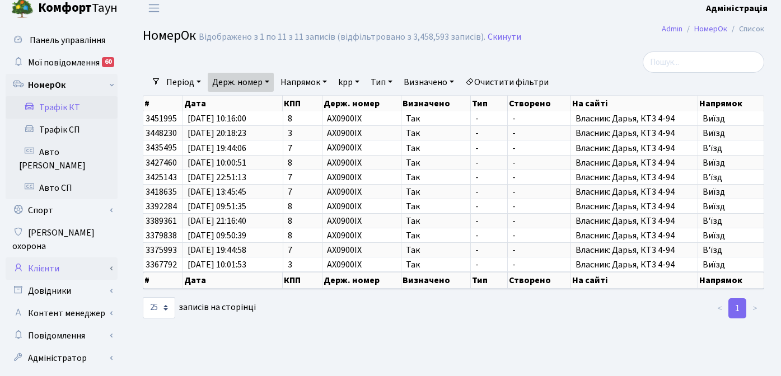
click at [50, 257] on link "Клієнти" at bounding box center [62, 268] width 112 height 22
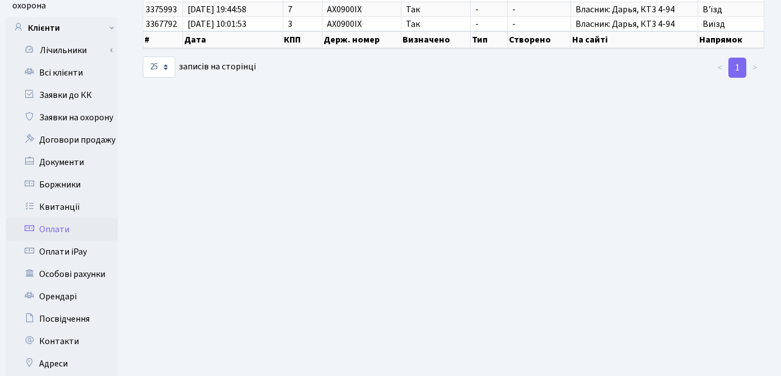
scroll to position [262, 0]
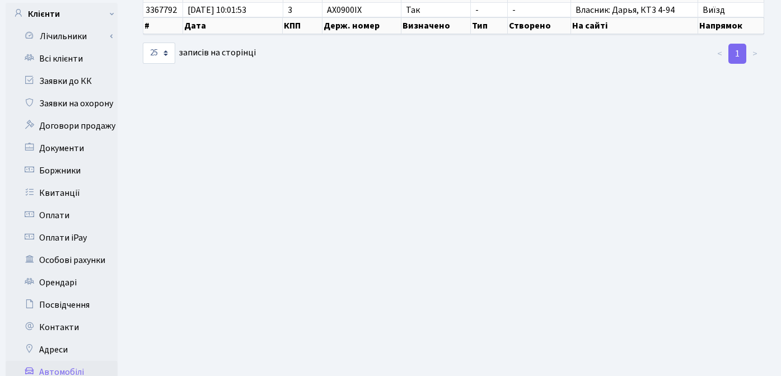
click at [62, 361] on link "Автомобілі" at bounding box center [62, 372] width 112 height 22
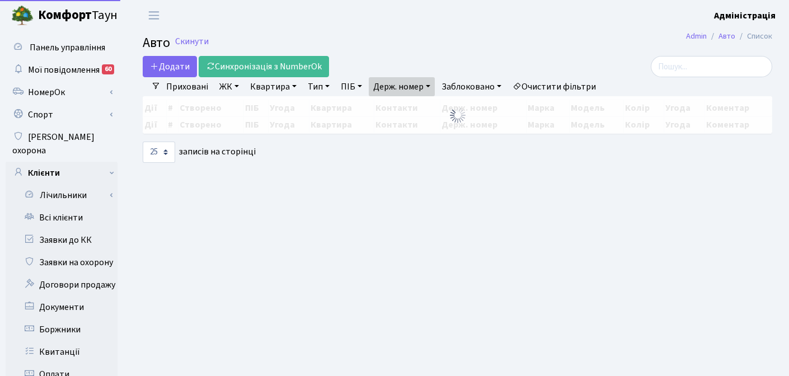
select select "25"
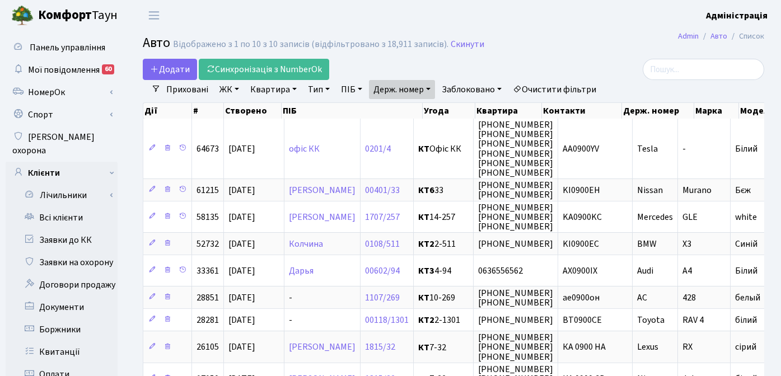
click at [420, 86] on link "Держ. номер" at bounding box center [402, 89] width 66 height 19
paste input "8291"
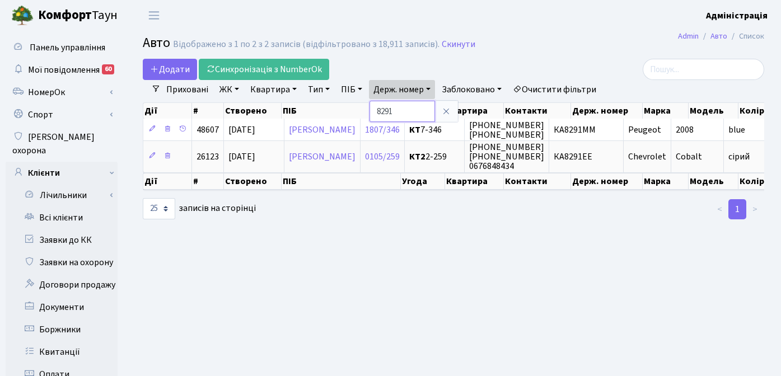
drag, startPoint x: 396, startPoint y: 112, endPoint x: 370, endPoint y: 105, distance: 26.4
click at [370, 105] on div "Додати Синхронізація з NumberOk Фільтри Приховані ЖК - ТХ, вул. Ділова, 1/2 КТ,…" at bounding box center [453, 139] width 638 height 161
click at [400, 93] on link "Держ. номер" at bounding box center [402, 89] width 66 height 19
paste input "5522"
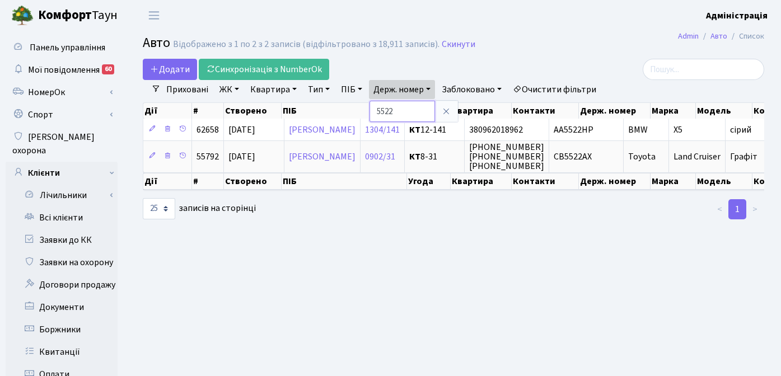
paste input "SK164NG"
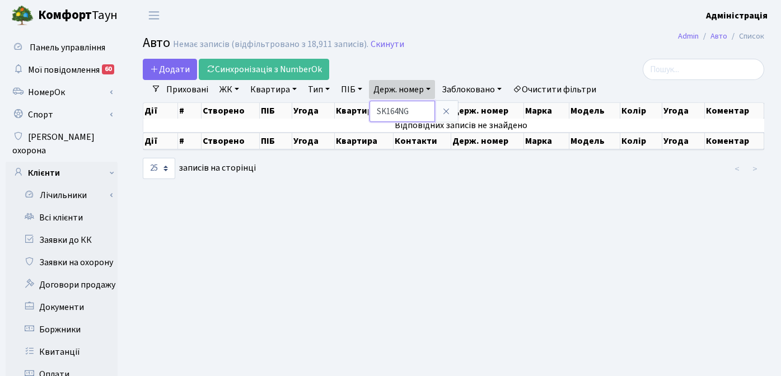
drag, startPoint x: 387, startPoint y: 111, endPoint x: 365, endPoint y: 104, distance: 22.3
click at [365, 104] on div "Додати Синхронізація з NumberOk Фільтри Приховані ЖК - ТХ, вул. Ділова, 1/2 КТ,…" at bounding box center [453, 119] width 638 height 121
click at [391, 86] on link "Держ. номер" at bounding box center [402, 89] width 66 height 19
click at [416, 112] on input "SK164NG" at bounding box center [401, 111] width 65 height 21
drag, startPoint x: 388, startPoint y: 111, endPoint x: 358, endPoint y: 107, distance: 30.5
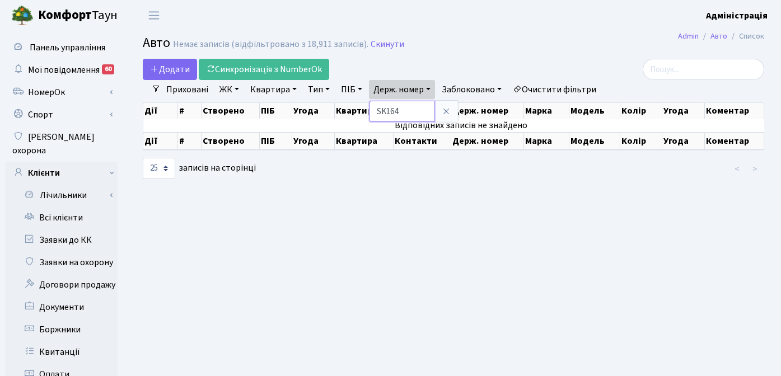
click at [358, 107] on div "Додати Синхронізація з NumberOk Фільтри Приховані ЖК - ТХ, вул. Ділова, 1/2 КТ,…" at bounding box center [453, 119] width 638 height 121
click at [384, 88] on link "Держ. номер" at bounding box center [402, 89] width 66 height 19
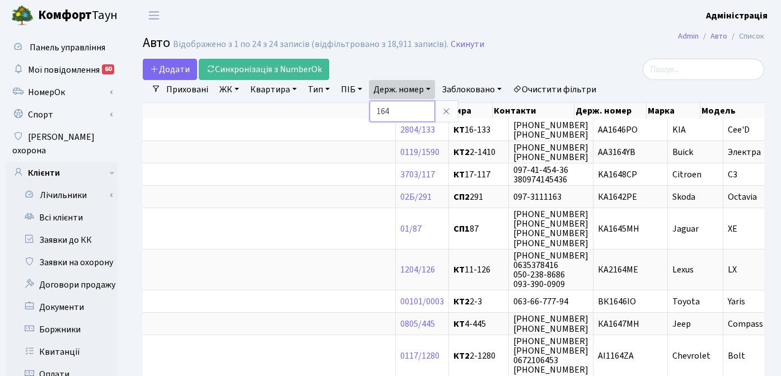
drag, startPoint x: 414, startPoint y: 111, endPoint x: 373, endPoint y: 114, distance: 41.5
click at [373, 114] on input "164" at bounding box center [401, 111] width 65 height 21
paste input "7608"
type input "7608"
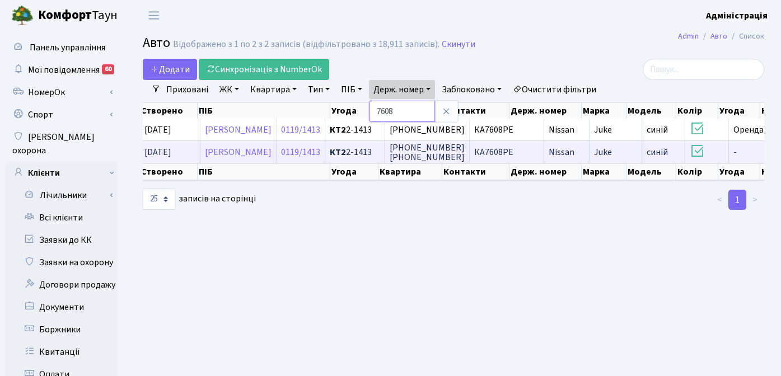
scroll to position [0, 74]
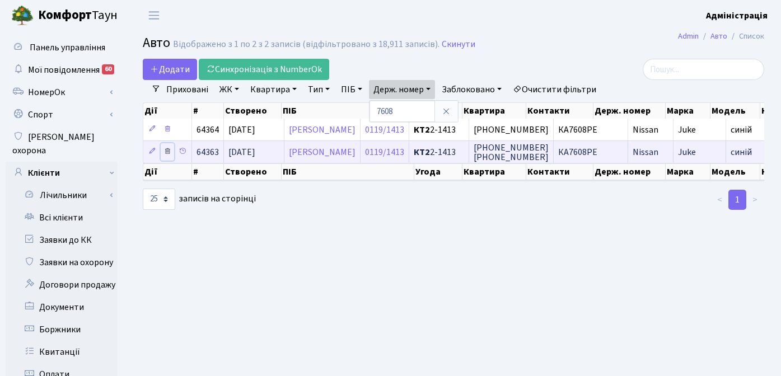
click at [166, 149] on icon at bounding box center [167, 151] width 8 height 8
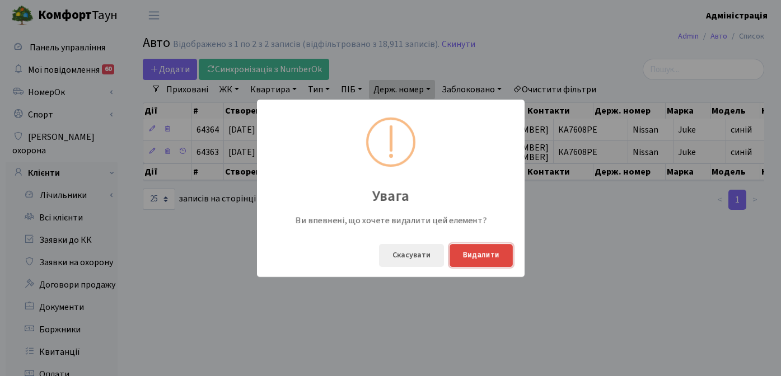
click at [479, 257] on button "Видалити" at bounding box center [480, 255] width 63 height 23
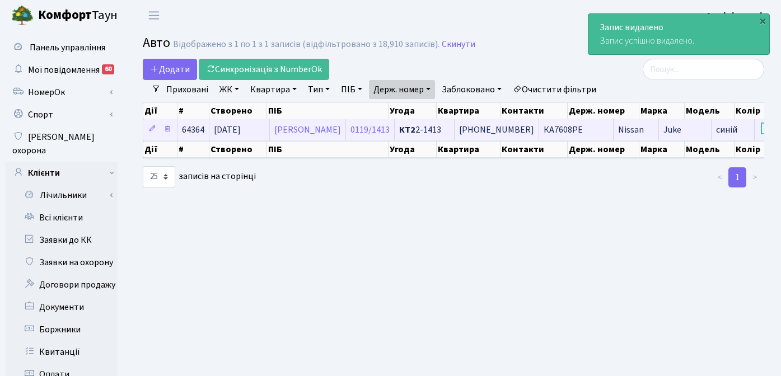
click at [534, 127] on span "+380502838405" at bounding box center [496, 130] width 75 height 12
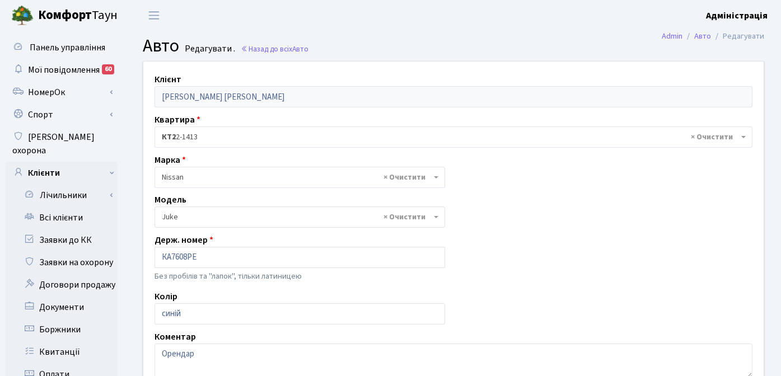
select select "1691"
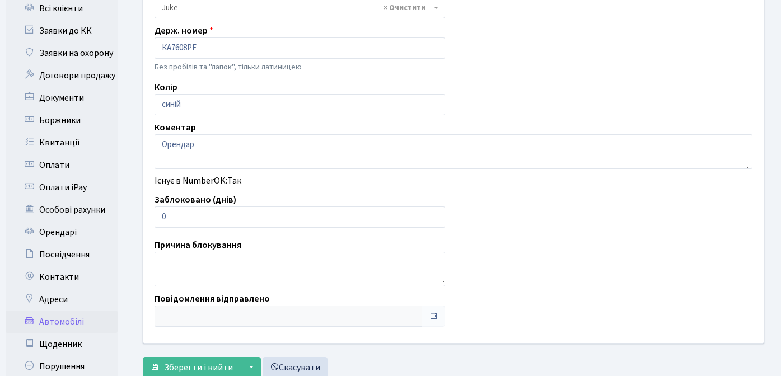
scroll to position [217, 0]
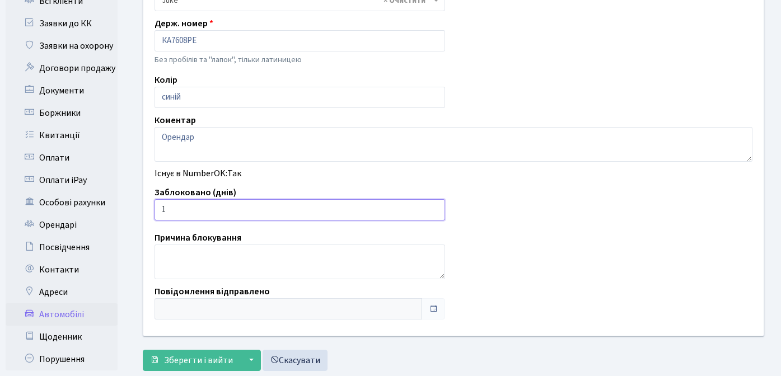
drag, startPoint x: 434, startPoint y: 207, endPoint x: 452, endPoint y: 204, distance: 18.1
type input "1"
click at [434, 207] on input "1" at bounding box center [299, 209] width 290 height 21
click at [192, 358] on span "Зберегти і вийти" at bounding box center [198, 360] width 69 height 12
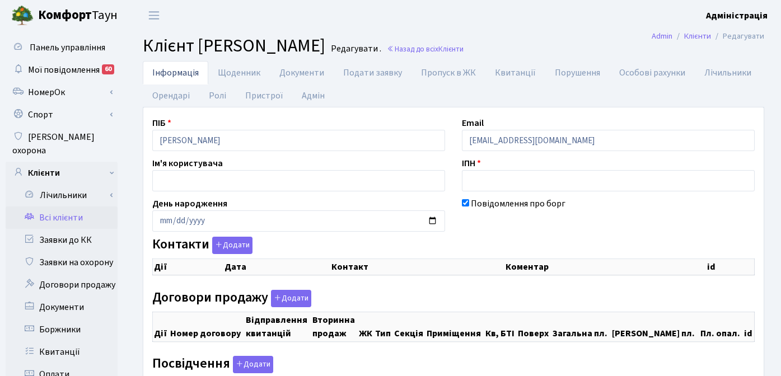
checkbox input "true"
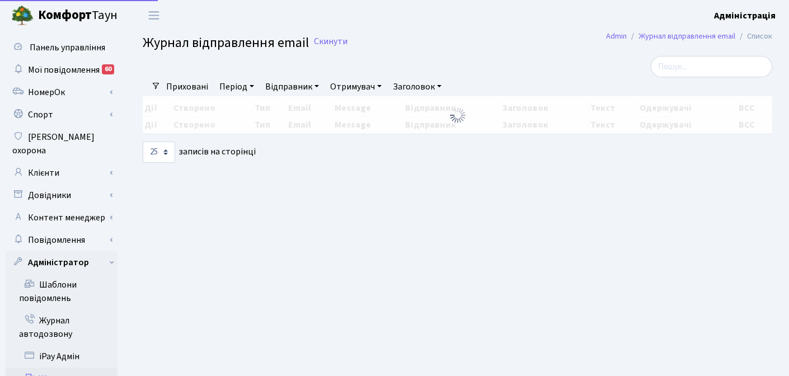
select select "25"
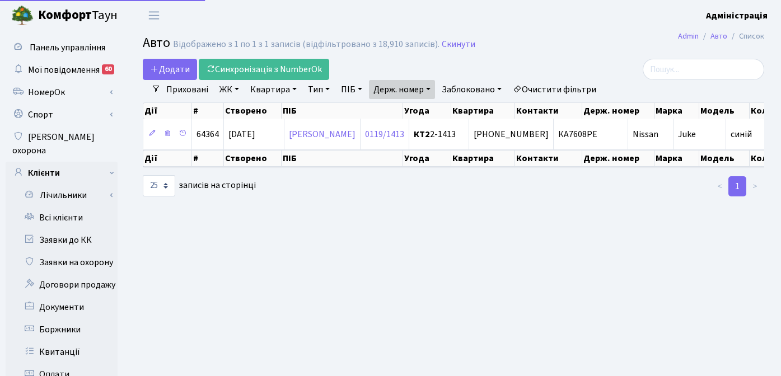
select select "25"
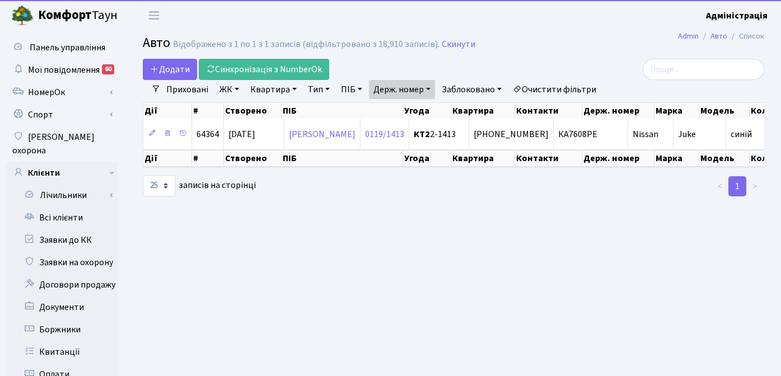
click at [389, 85] on link "Держ. номер" at bounding box center [402, 89] width 66 height 19
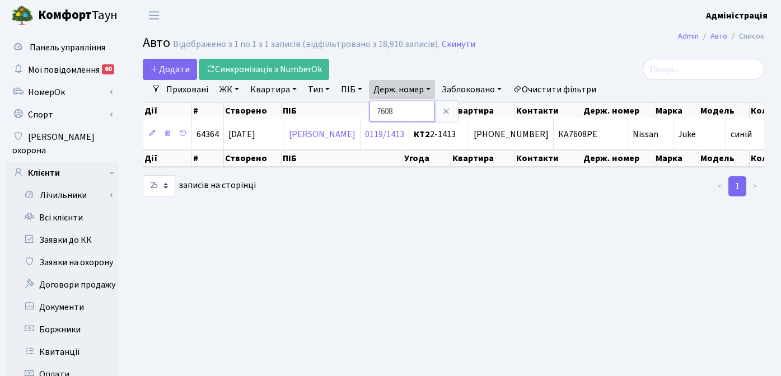
drag, startPoint x: 406, startPoint y: 112, endPoint x: 374, endPoint y: 113, distance: 32.5
click at [374, 113] on input "7608" at bounding box center [401, 111] width 65 height 21
paste input "0276"
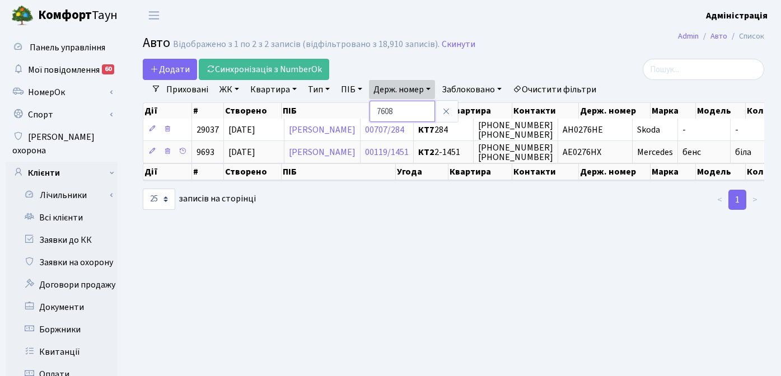
paste input "5521"
type input "5521"
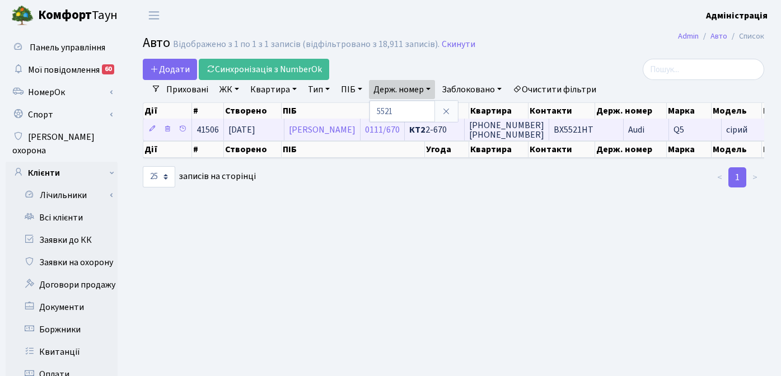
click at [593, 126] on span "ВХ5521НТ" at bounding box center [573, 130] width 40 height 12
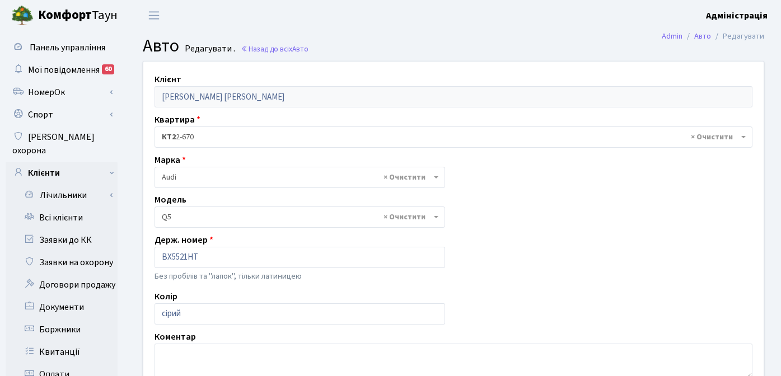
select select "172"
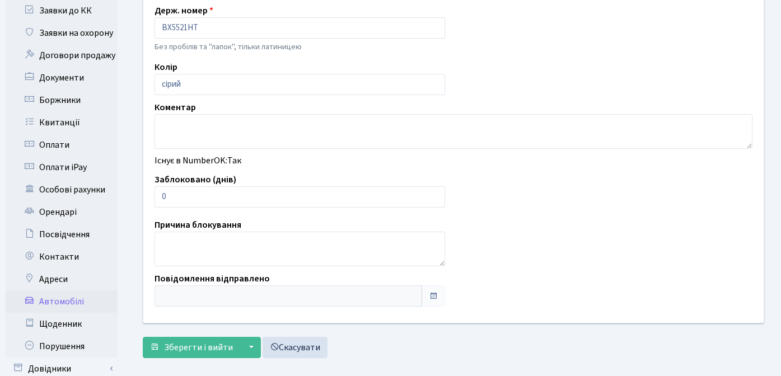
scroll to position [242, 0]
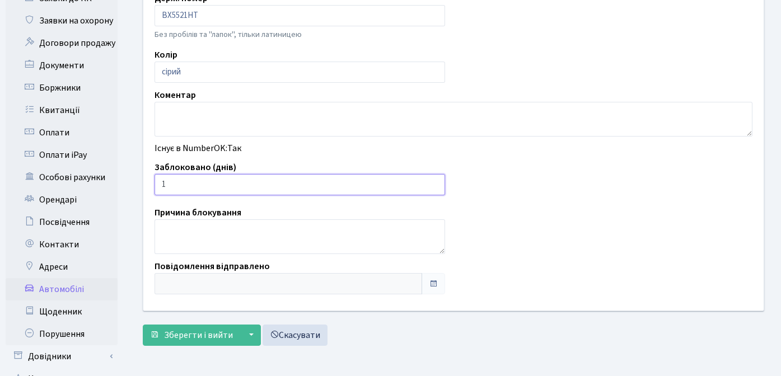
type input "1"
click at [433, 182] on input "1" at bounding box center [299, 184] width 290 height 21
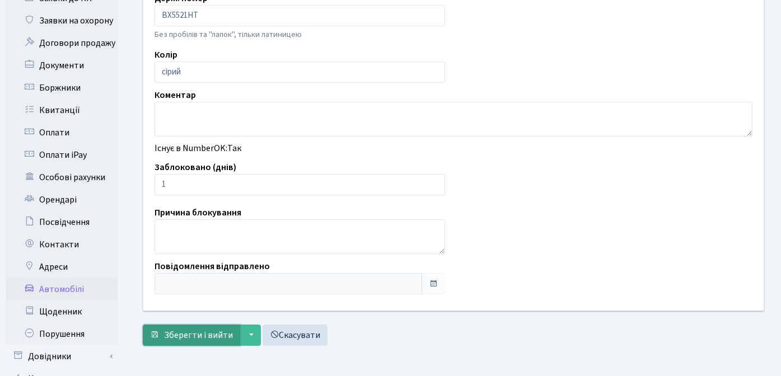
click at [206, 335] on span "Зберегти і вийти" at bounding box center [198, 335] width 69 height 12
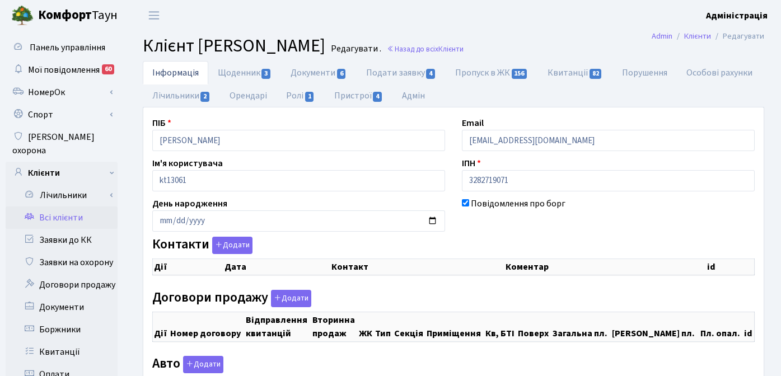
checkbox input "true"
select select "25"
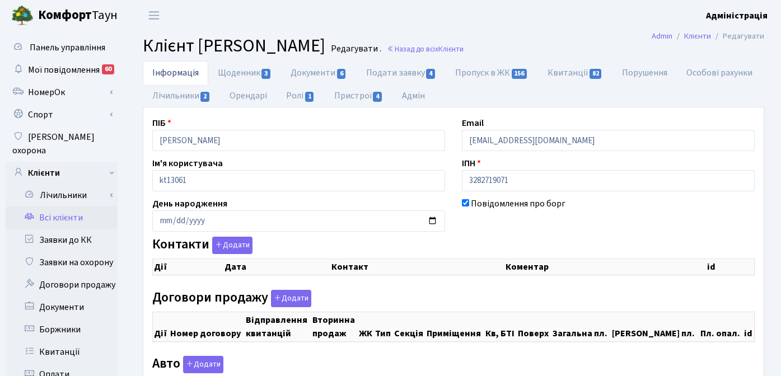
select select "25"
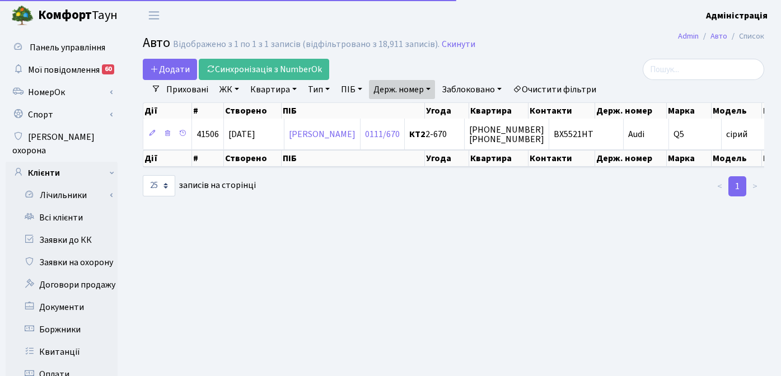
select select "25"
click at [414, 88] on link "Держ. номер" at bounding box center [402, 89] width 66 height 19
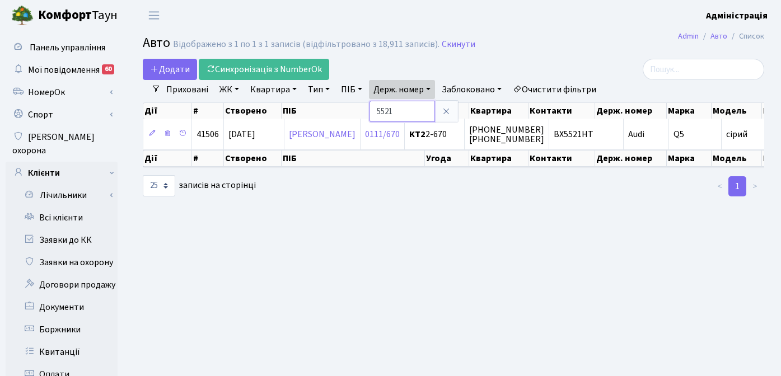
paste input "1414"
type input "1414"
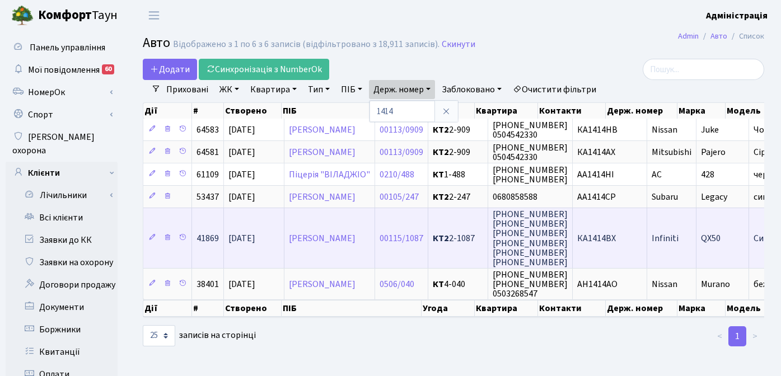
click at [616, 236] on span "КА1414ВХ" at bounding box center [596, 238] width 39 height 12
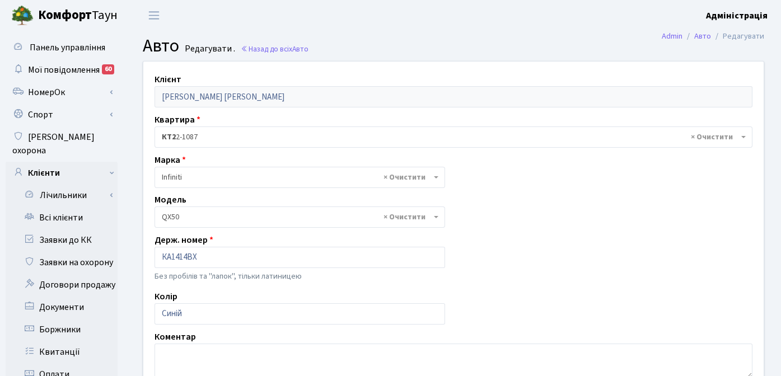
select select "1059"
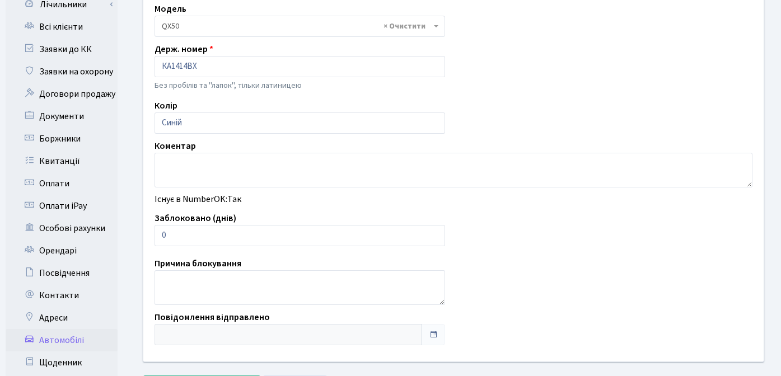
scroll to position [233, 0]
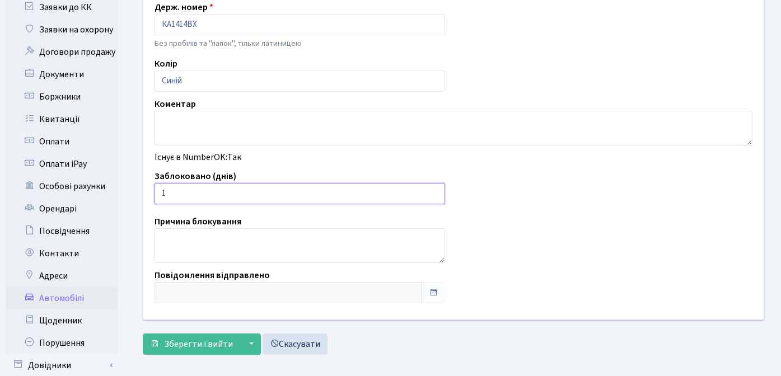
type input "1"
click at [433, 190] on input "1" at bounding box center [299, 193] width 290 height 21
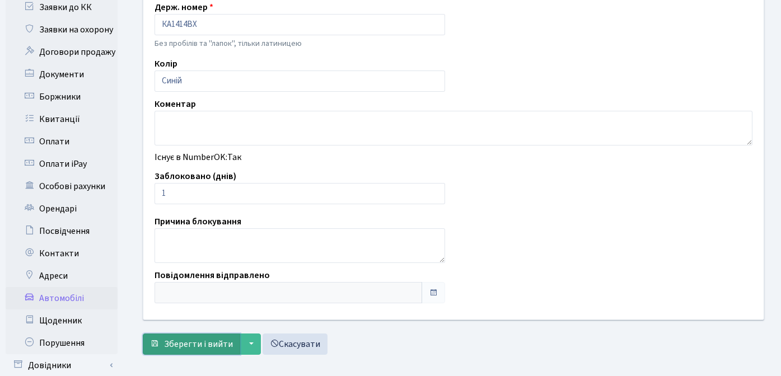
drag, startPoint x: 191, startPoint y: 343, endPoint x: 198, endPoint y: 341, distance: 6.4
click at [191, 342] on span "Зберегти і вийти" at bounding box center [198, 344] width 69 height 12
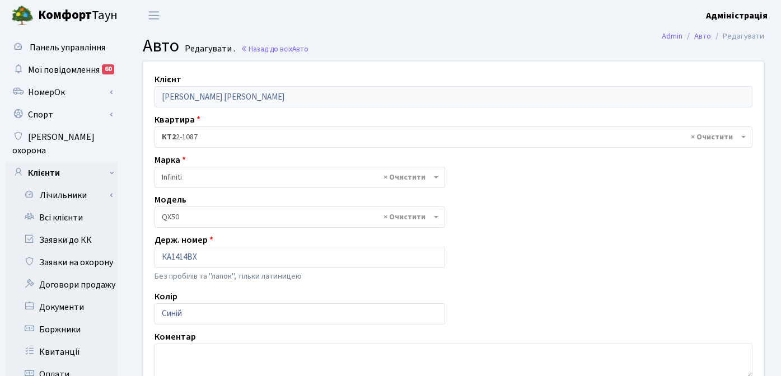
select select "1059"
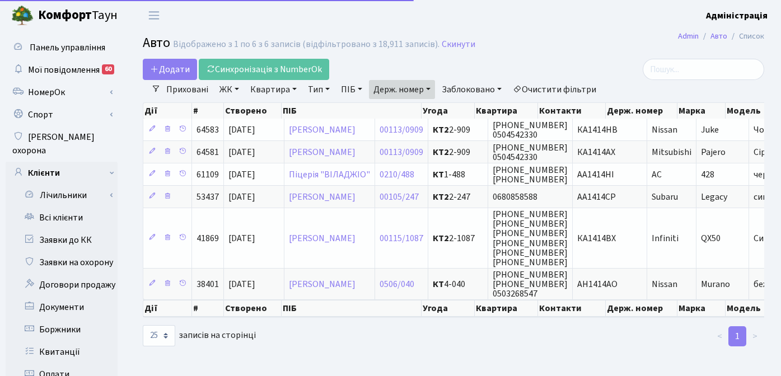
select select "25"
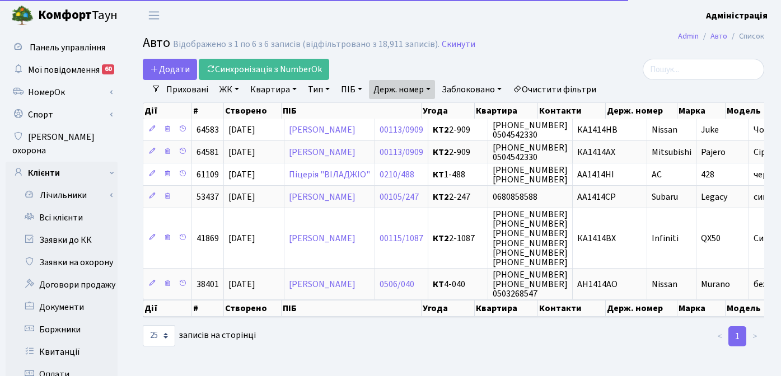
click at [416, 88] on link "Держ. номер" at bounding box center [402, 89] width 66 height 19
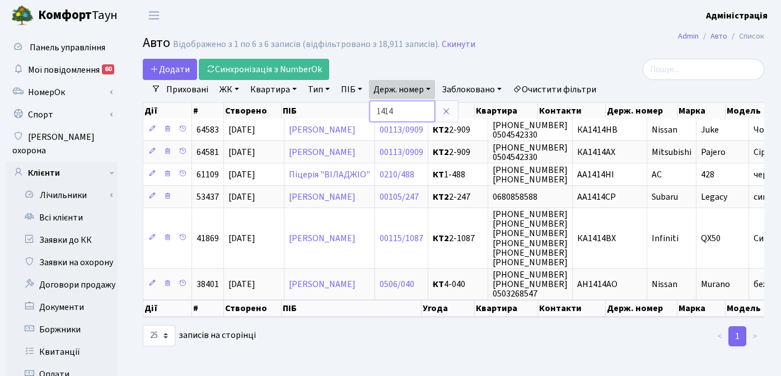
paste input "text"
type input "1"
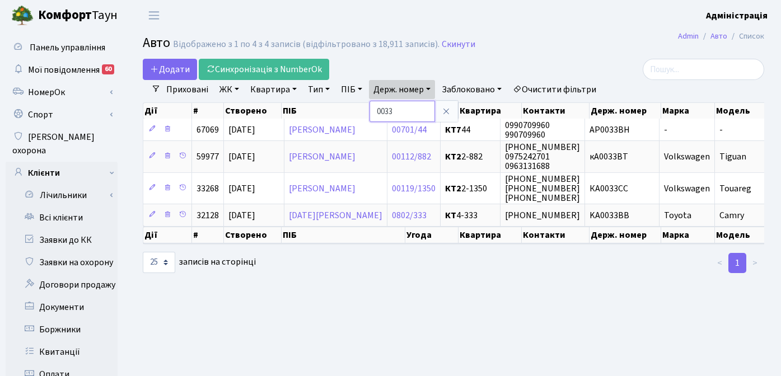
drag, startPoint x: 406, startPoint y: 114, endPoint x: 370, endPoint y: 111, distance: 35.3
click at [370, 111] on input "0033" at bounding box center [401, 111] width 65 height 21
paste input "5207"
type input "5207"
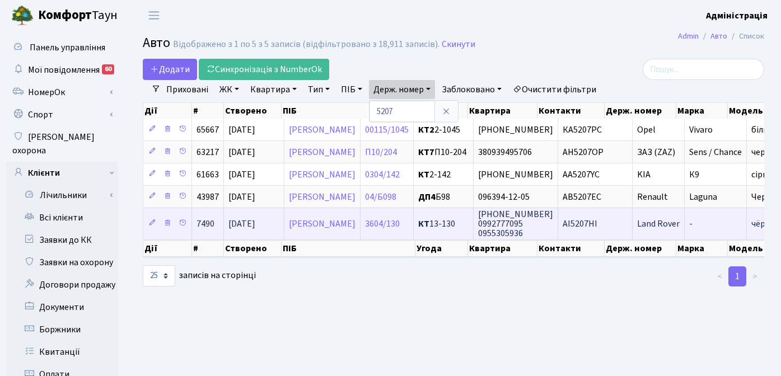
click at [597, 226] on span "АІ5207НІ" at bounding box center [579, 224] width 35 height 12
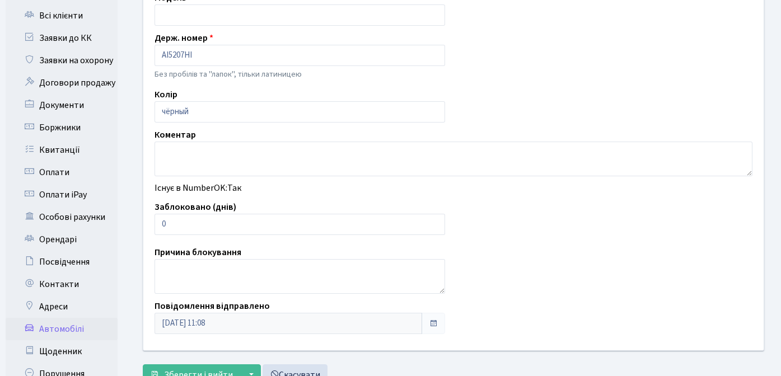
scroll to position [225, 0]
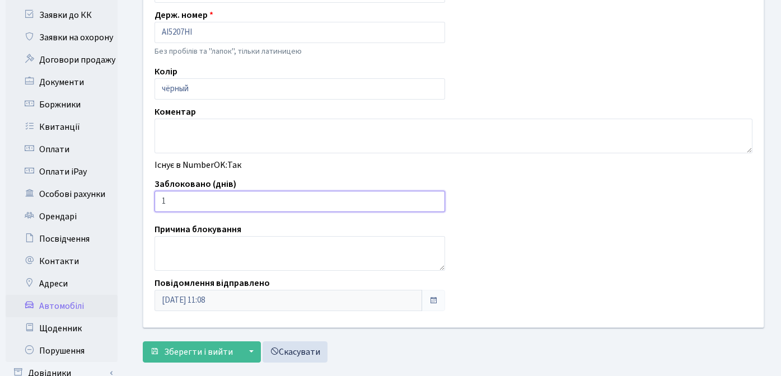
type input "1"
click at [434, 197] on input "1" at bounding box center [299, 201] width 290 height 21
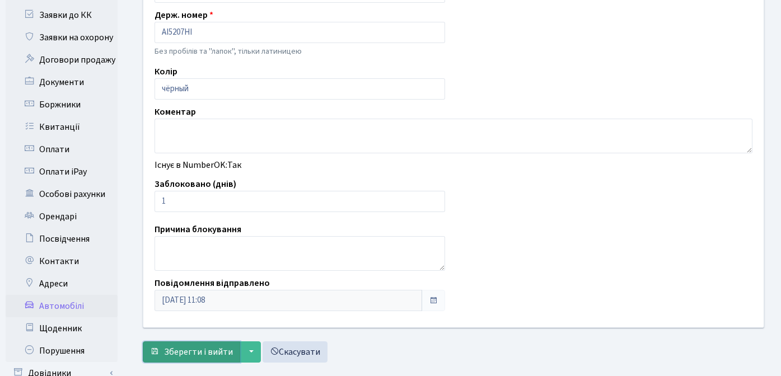
click at [185, 354] on span "Зберегти і вийти" at bounding box center [198, 352] width 69 height 12
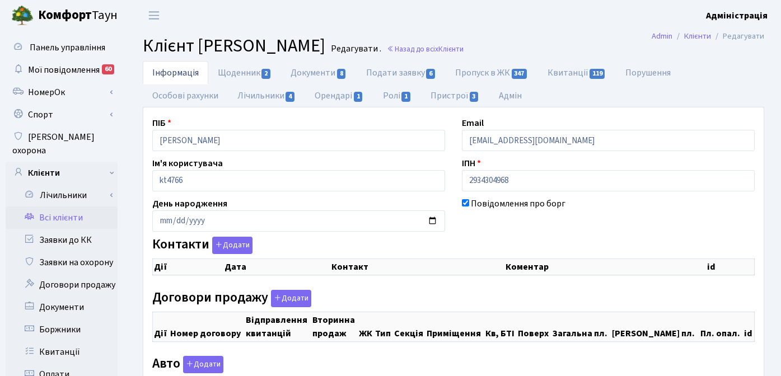
checkbox input "true"
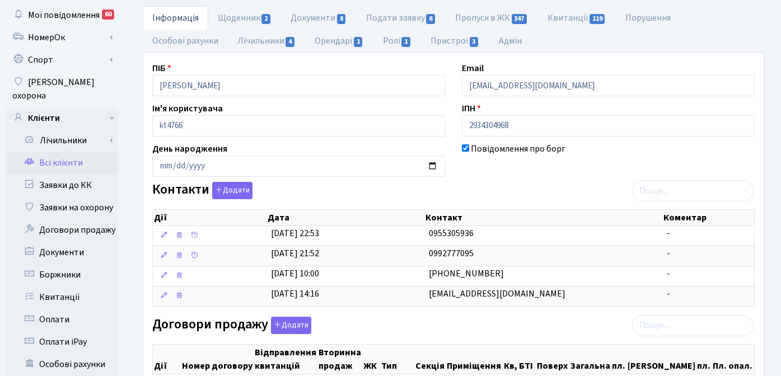
scroll to position [228, 0]
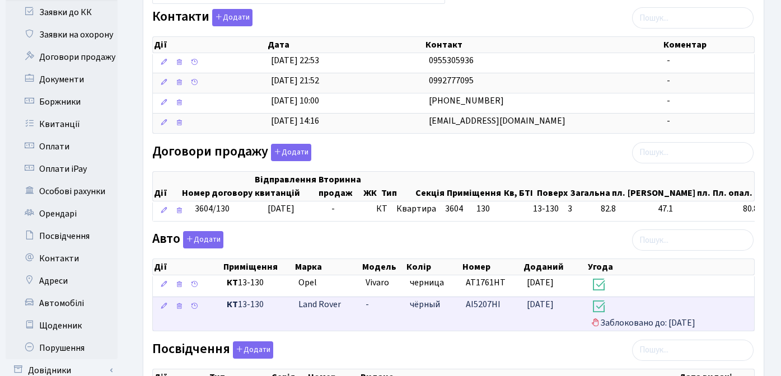
drag, startPoint x: 466, startPoint y: 307, endPoint x: 500, endPoint y: 305, distance: 34.2
click at [500, 305] on td "АІ5207НІ" at bounding box center [491, 314] width 61 height 34
click at [459, 323] on td "чёрный" at bounding box center [433, 314] width 56 height 34
click at [437, 313] on td "чёрный" at bounding box center [433, 314] width 56 height 34
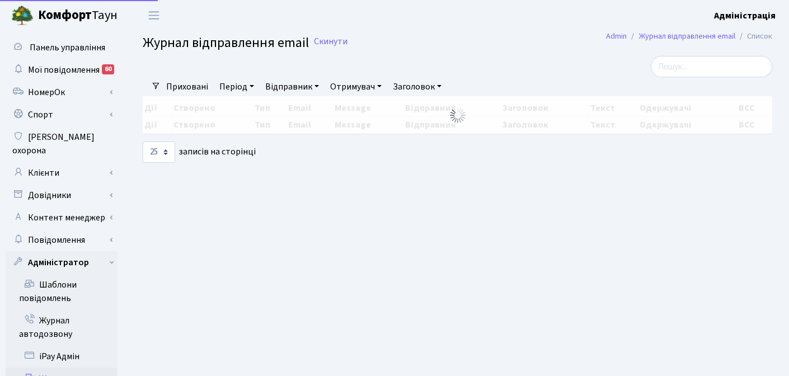
select select "25"
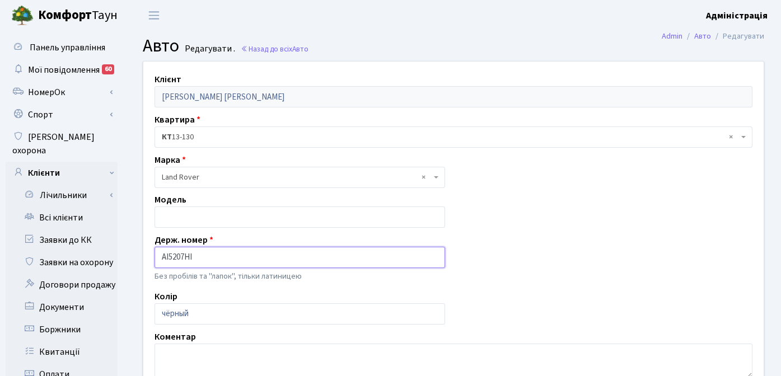
drag, startPoint x: 202, startPoint y: 259, endPoint x: 148, endPoint y: 261, distance: 53.8
click at [148, 261] on div "Держ. номер АІ5207НІ Без пробілів та "лапок", тільки латиницею" at bounding box center [299, 258] width 307 height 51
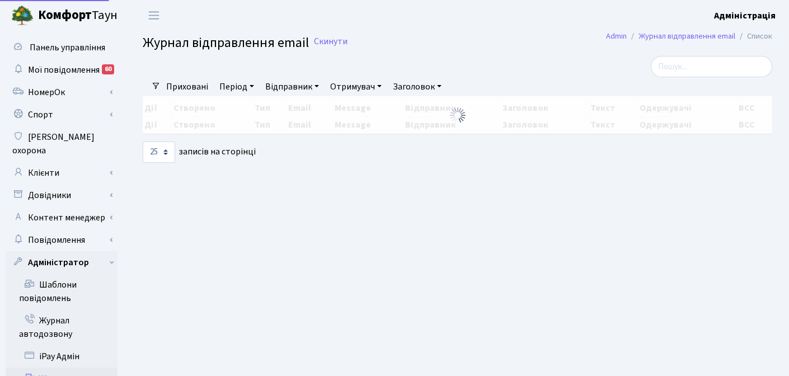
select select "25"
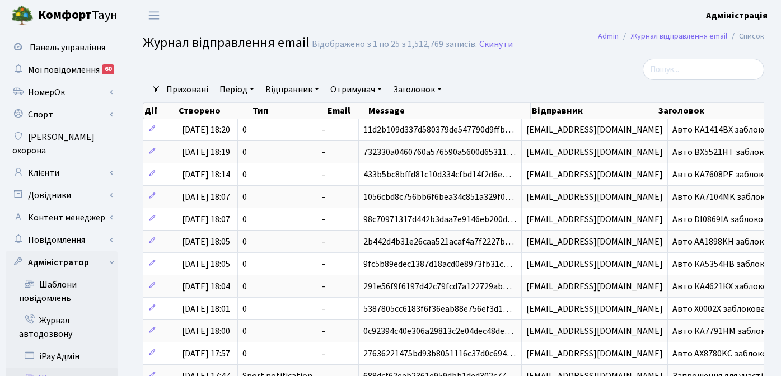
click at [402, 88] on link "Заголовок" at bounding box center [417, 89] width 58 height 19
paste input "АІ5207НІ"
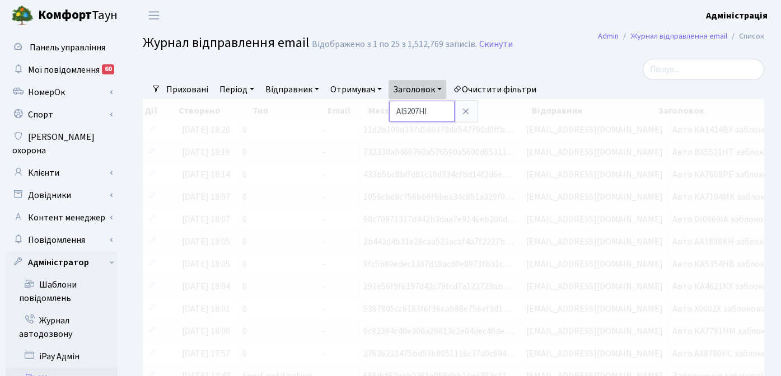
drag, startPoint x: 405, startPoint y: 112, endPoint x: 388, endPoint y: 111, distance: 16.8
click at [420, 91] on link "Заголовок" at bounding box center [417, 89] width 58 height 19
click at [430, 115] on input "5207НІ" at bounding box center [421, 111] width 65 height 21
type input "5207"
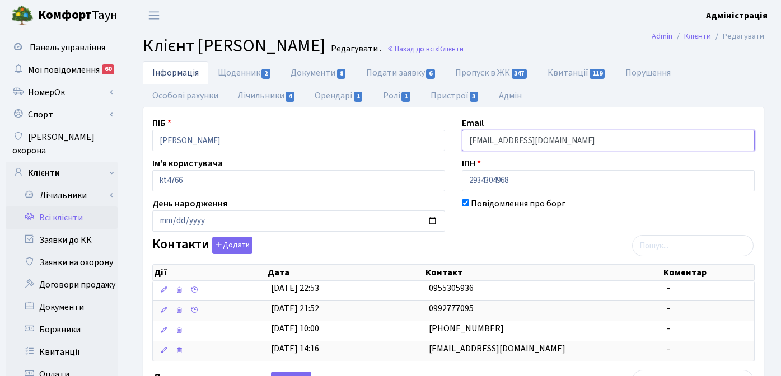
drag, startPoint x: 584, startPoint y: 140, endPoint x: 430, endPoint y: 144, distance: 153.4
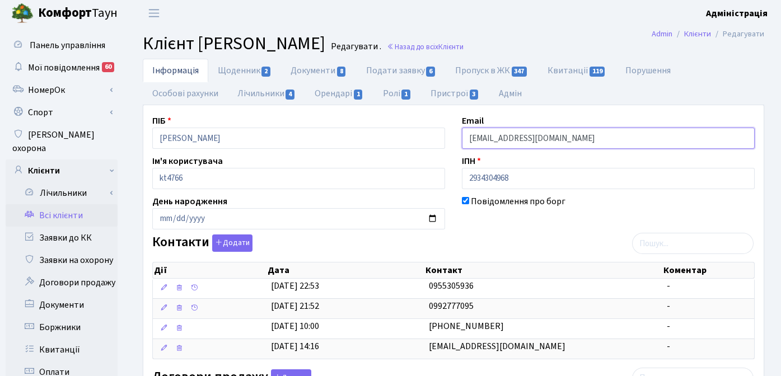
scroll to position [238, 0]
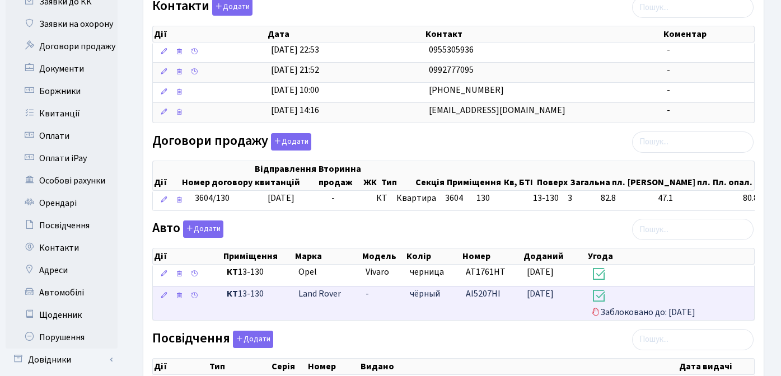
click at [636, 294] on h3 at bounding box center [670, 297] width 158 height 19
click at [612, 301] on h3 at bounding box center [670, 297] width 158 height 19
click at [473, 298] on span "АІ5207НІ" at bounding box center [483, 294] width 35 height 12
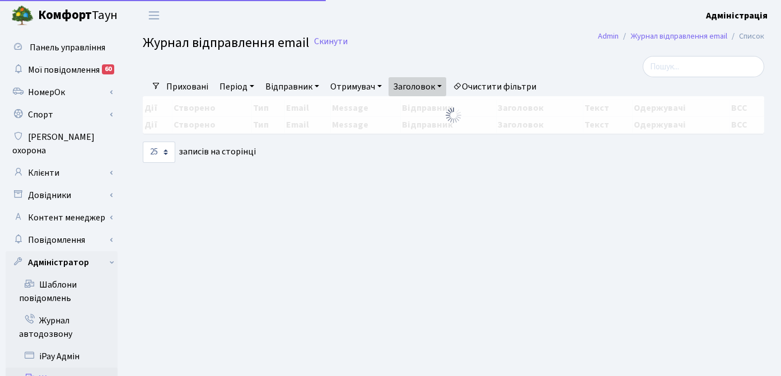
select select "25"
click at [65, 229] on link "Повідомлення" at bounding box center [62, 240] width 112 height 22
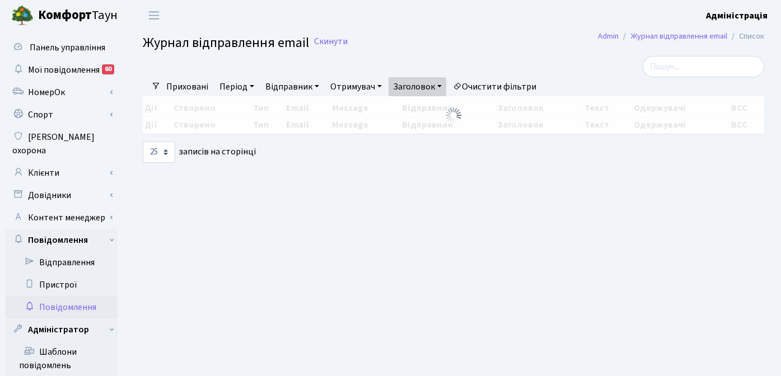
click at [72, 296] on link "Повідомлення" at bounding box center [62, 307] width 112 height 22
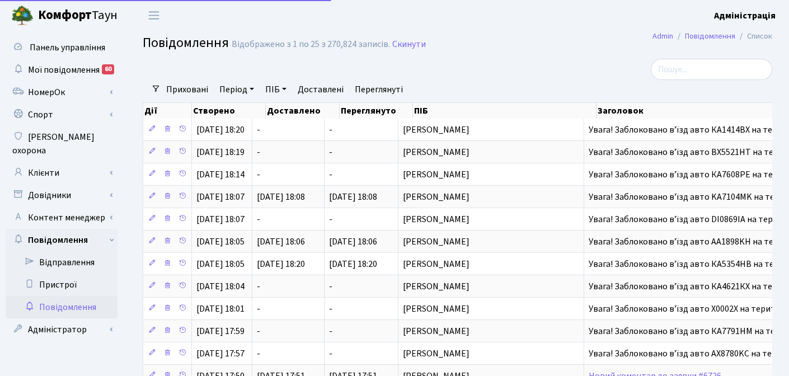
select select "25"
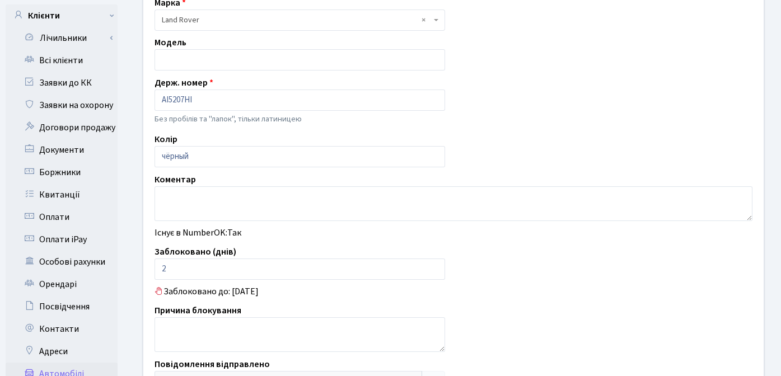
scroll to position [172, 0]
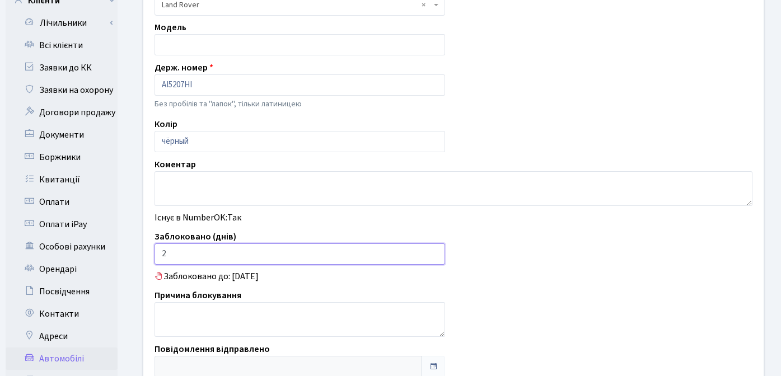
drag, startPoint x: 177, startPoint y: 251, endPoint x: 154, endPoint y: 254, distance: 23.2
click at [154, 254] on input "2" at bounding box center [299, 253] width 290 height 21
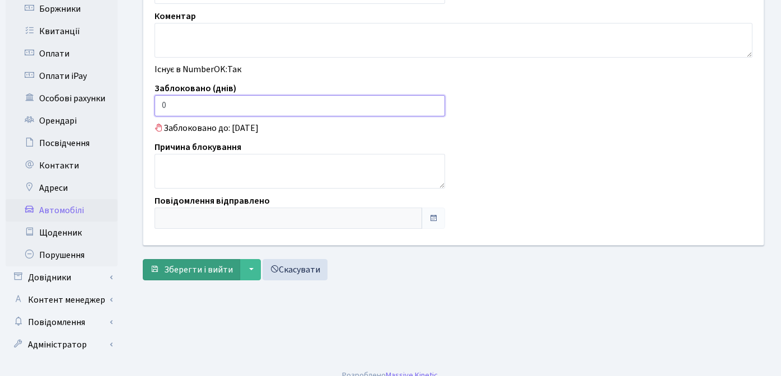
type input "0"
click at [186, 270] on span "Зберегти і вийти" at bounding box center [198, 270] width 69 height 12
